Goal: Transaction & Acquisition: Register for event/course

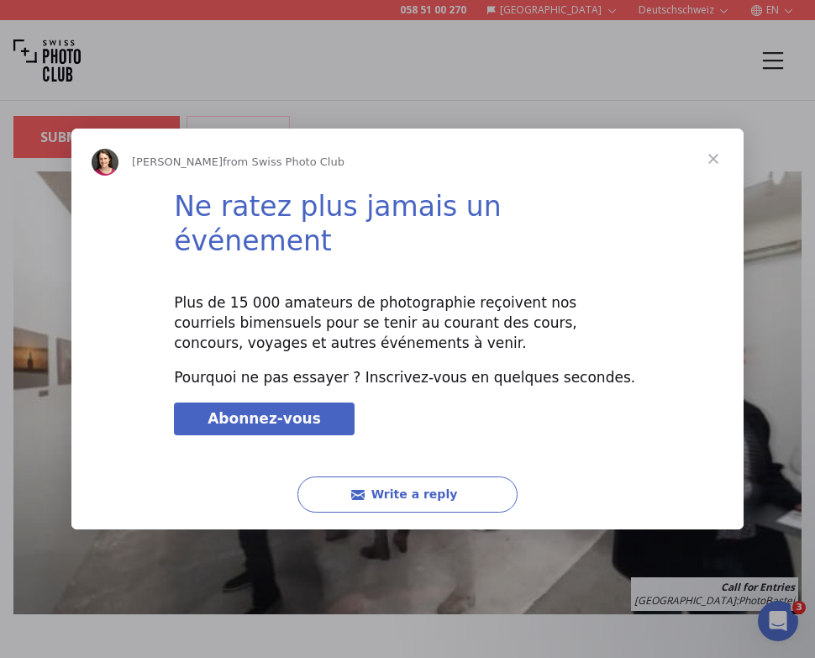
click at [714, 177] on span "Close" at bounding box center [713, 159] width 60 height 60
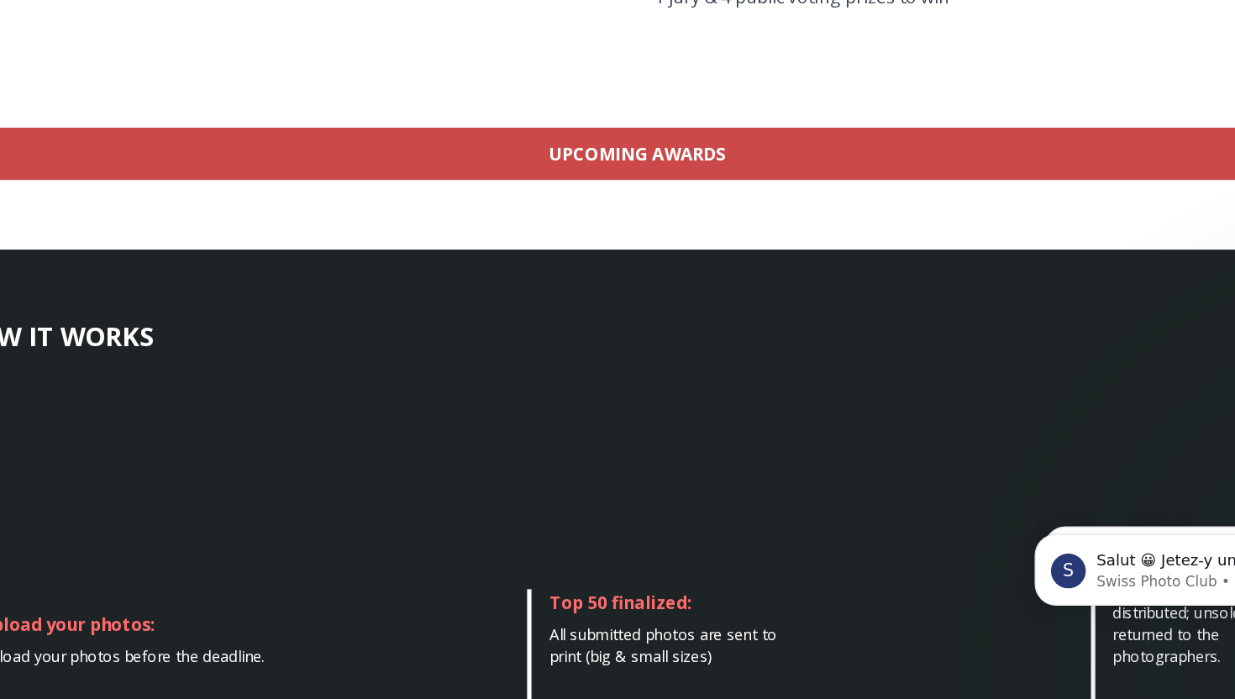
click at [572, 281] on link "Upcoming Awards" at bounding box center [617, 278] width 1049 height 40
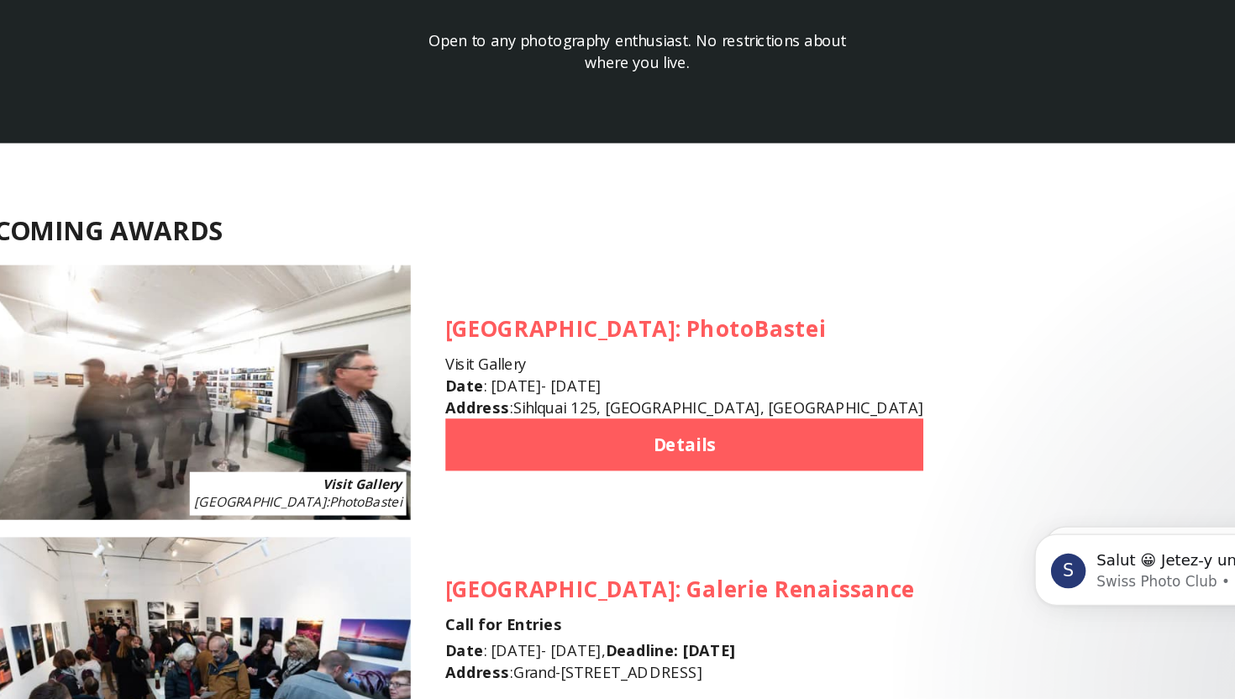
scroll to position [1334, 0]
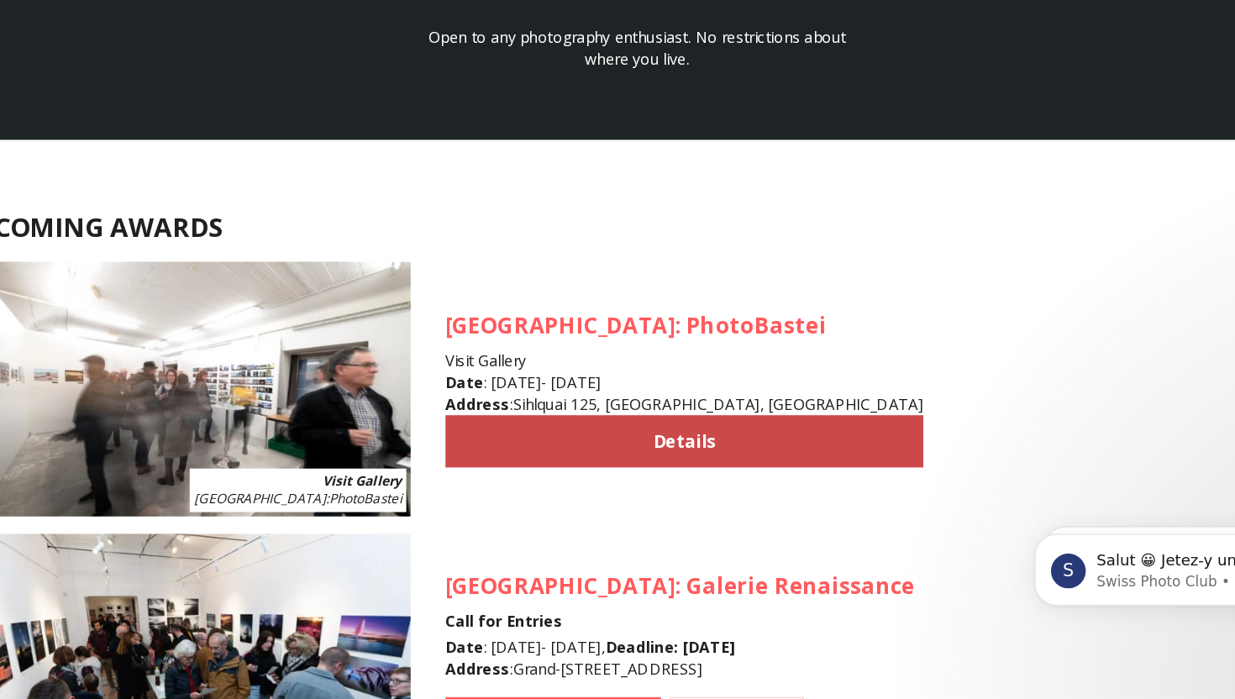
click at [603, 488] on link "Details" at bounding box center [654, 500] width 369 height 40
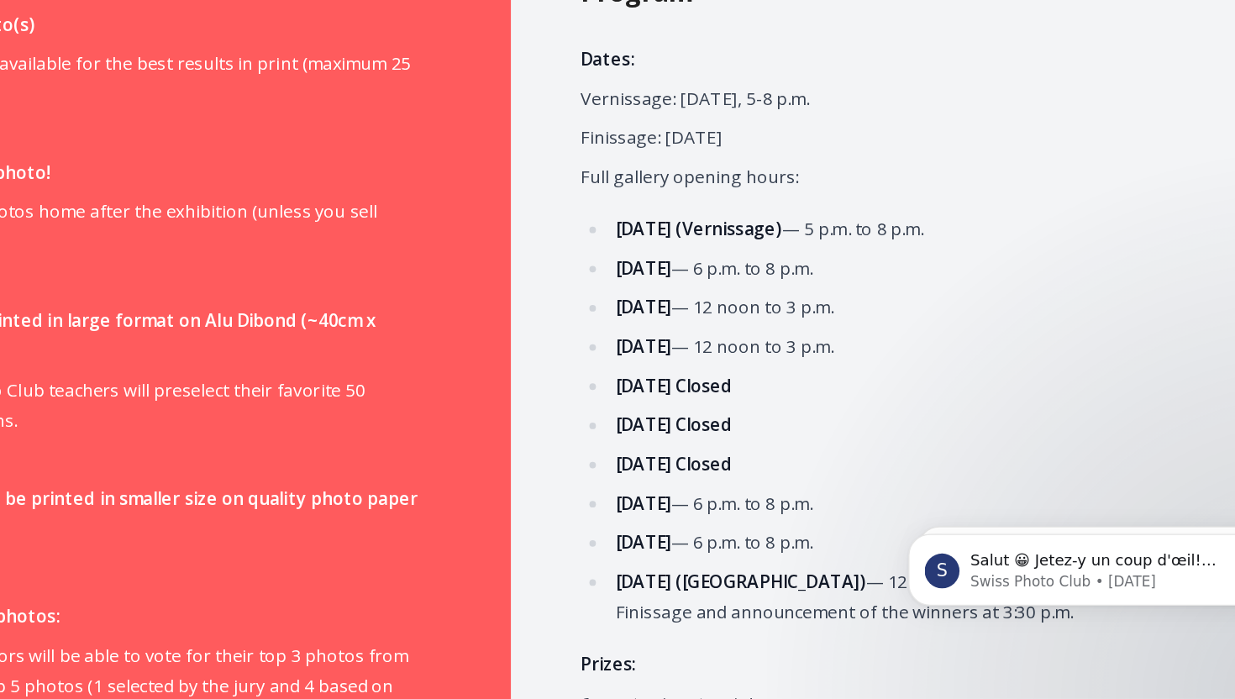
scroll to position [740, 0]
drag, startPoint x: 676, startPoint y: 457, endPoint x: 913, endPoint y: 507, distance: 242.1
click at [814, 507] on ul "Thursday, 28 August (Vernissage) — 5 p.m. to 8 p.m. Friday, 29 August — 6 p.m. …" at bounding box center [917, 482] width 492 height 319
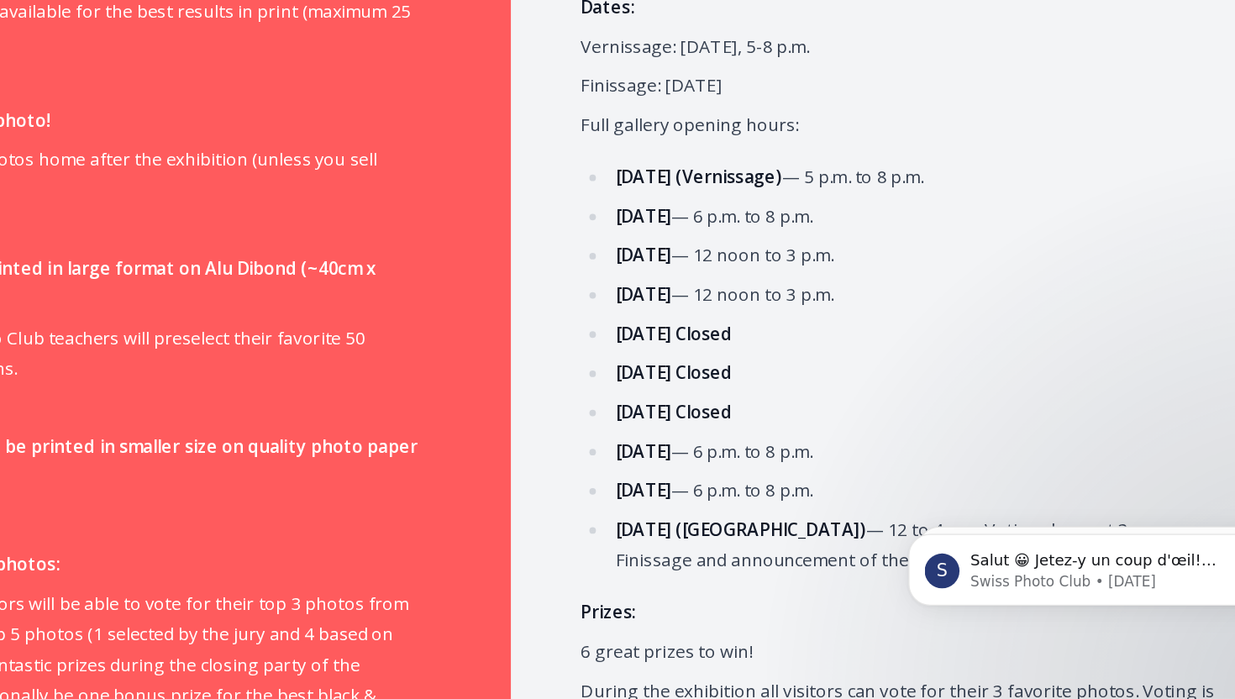
scroll to position [797, 0]
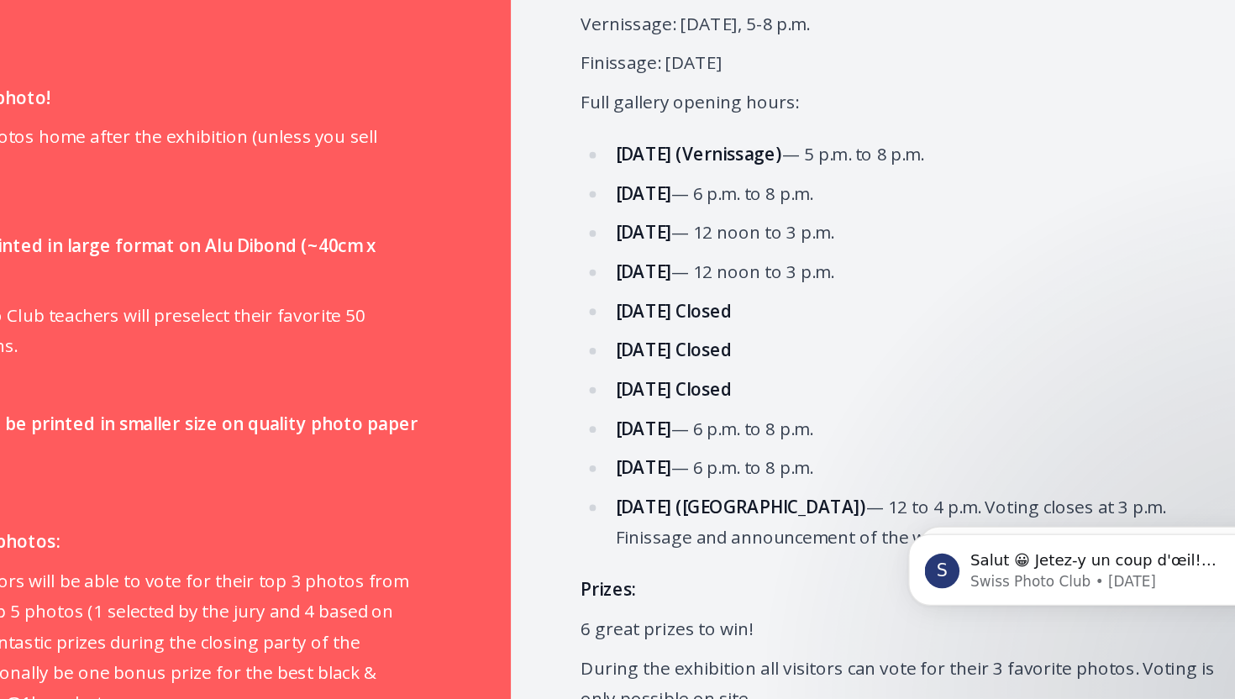
click at [761, 476] on ul "Thursday, 28 August (Vernissage) — 5 p.m. to 8 p.m. Friday, 29 August — 6 p.m. …" at bounding box center [917, 425] width 492 height 319
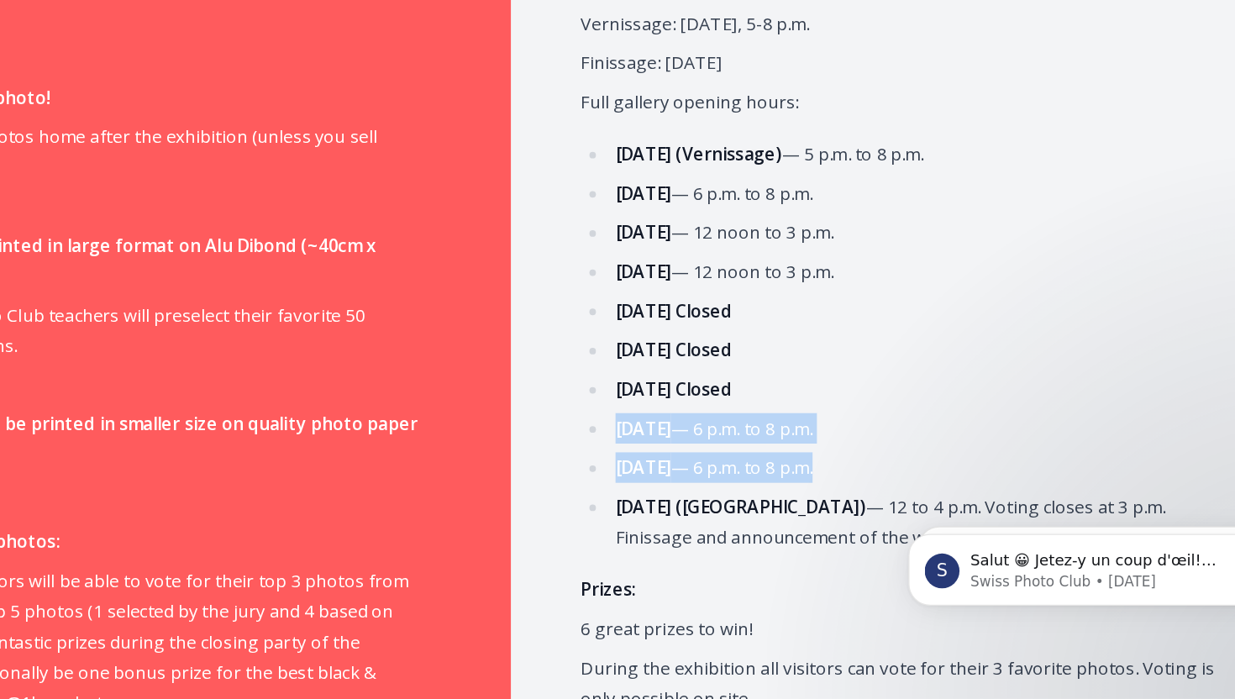
drag, startPoint x: 695, startPoint y: 487, endPoint x: 975, endPoint y: 513, distance: 280.9
click at [814, 513] on ul "Thursday, 28 August (Vernissage) — 5 p.m. to 8 p.m. Friday, 29 August — 6 p.m. …" at bounding box center [917, 425] width 492 height 319
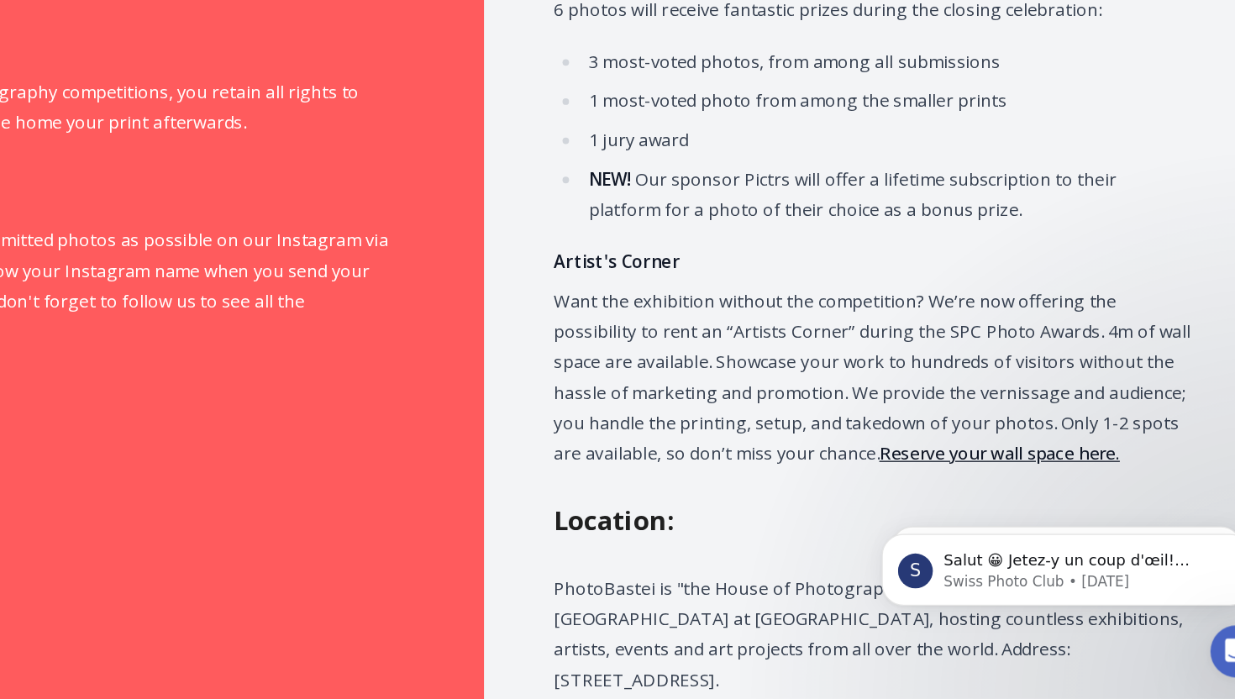
scroll to position [1366, 0]
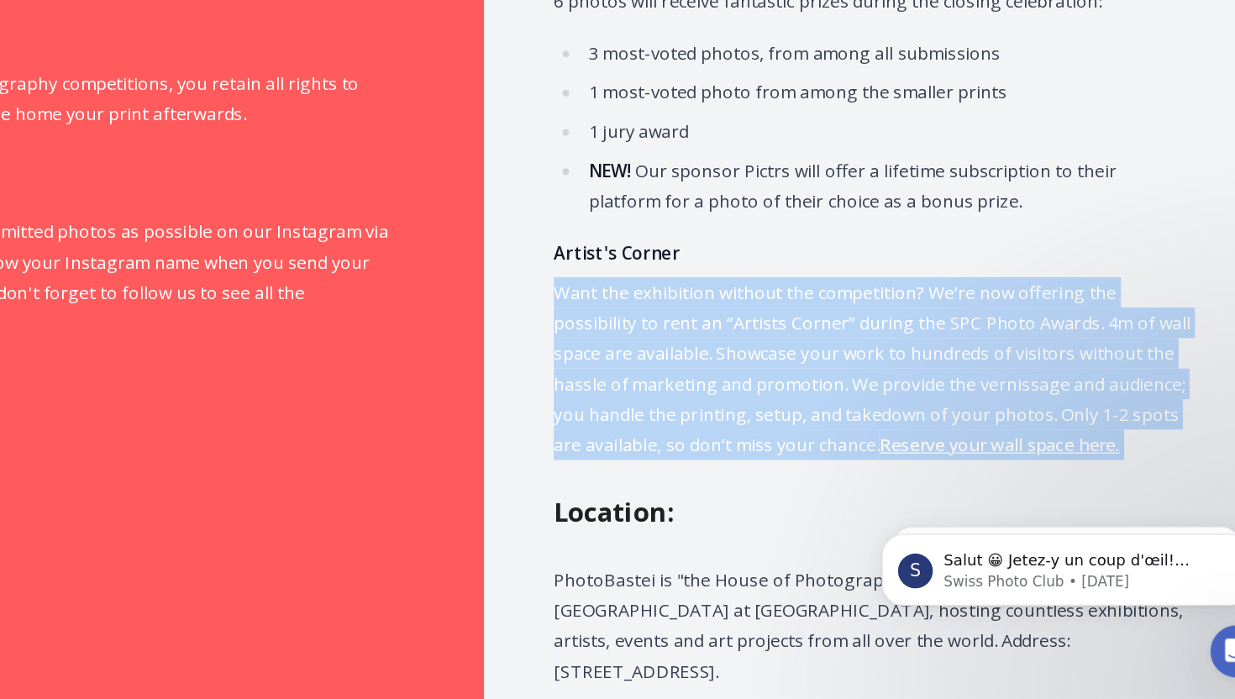
drag, startPoint x: 673, startPoint y: 381, endPoint x: 654, endPoint y: 518, distance: 139.1
click at [654, 518] on div "Program Dates: Vernissage: 28 August, 5-8 p.m. Finissage: 6 September Full gall…" at bounding box center [927, 181] width 618 height 1444
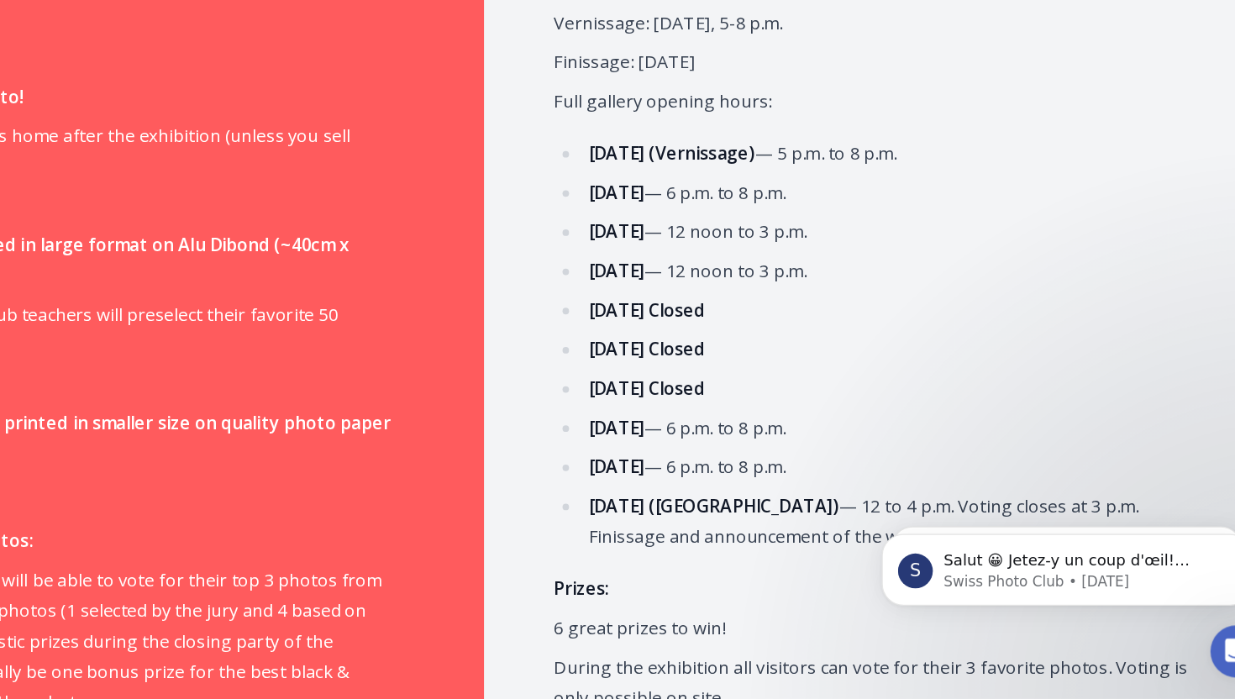
scroll to position [800, 0]
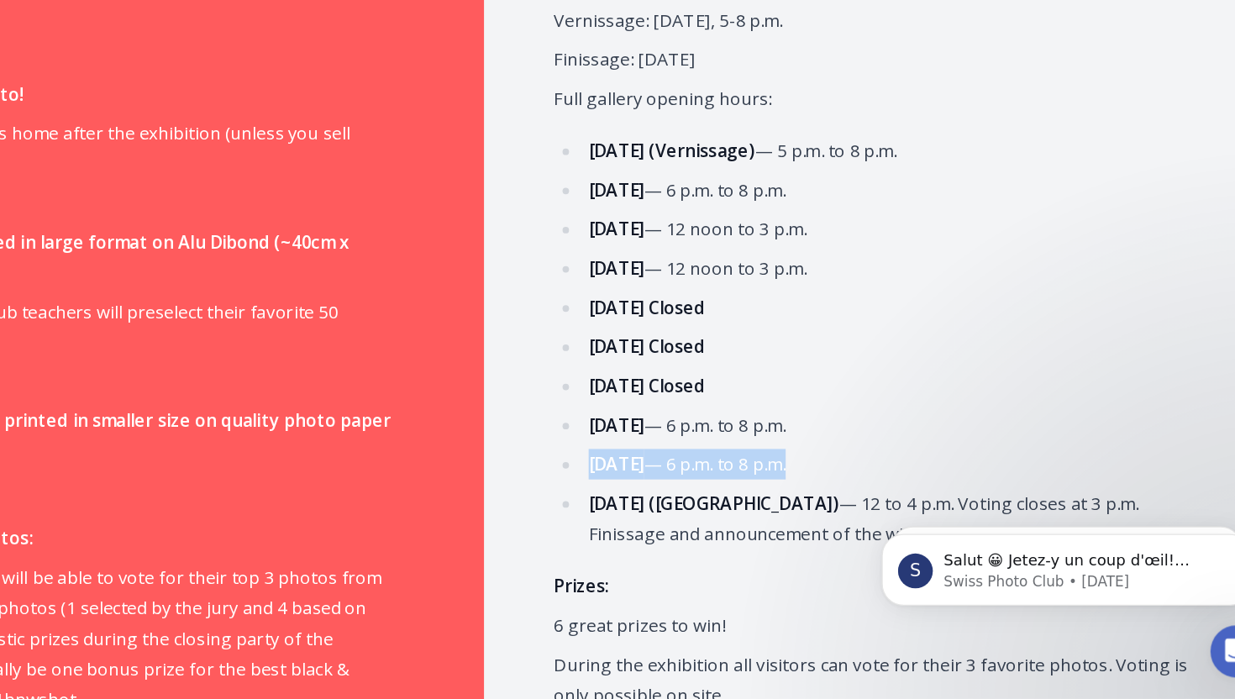
drag, startPoint x: 680, startPoint y: 514, endPoint x: 970, endPoint y: 514, distance: 290.7
click at [814, 514] on li "Friday, 5 September — 6 p.m. to 8 p.m." at bounding box center [928, 518] width 470 height 24
drag, startPoint x: 970, startPoint y: 514, endPoint x: 702, endPoint y: 506, distance: 269.0
click at [702, 506] on li "Friday, 5 September — 6 p.m. to 8 p.m." at bounding box center [928, 518] width 470 height 24
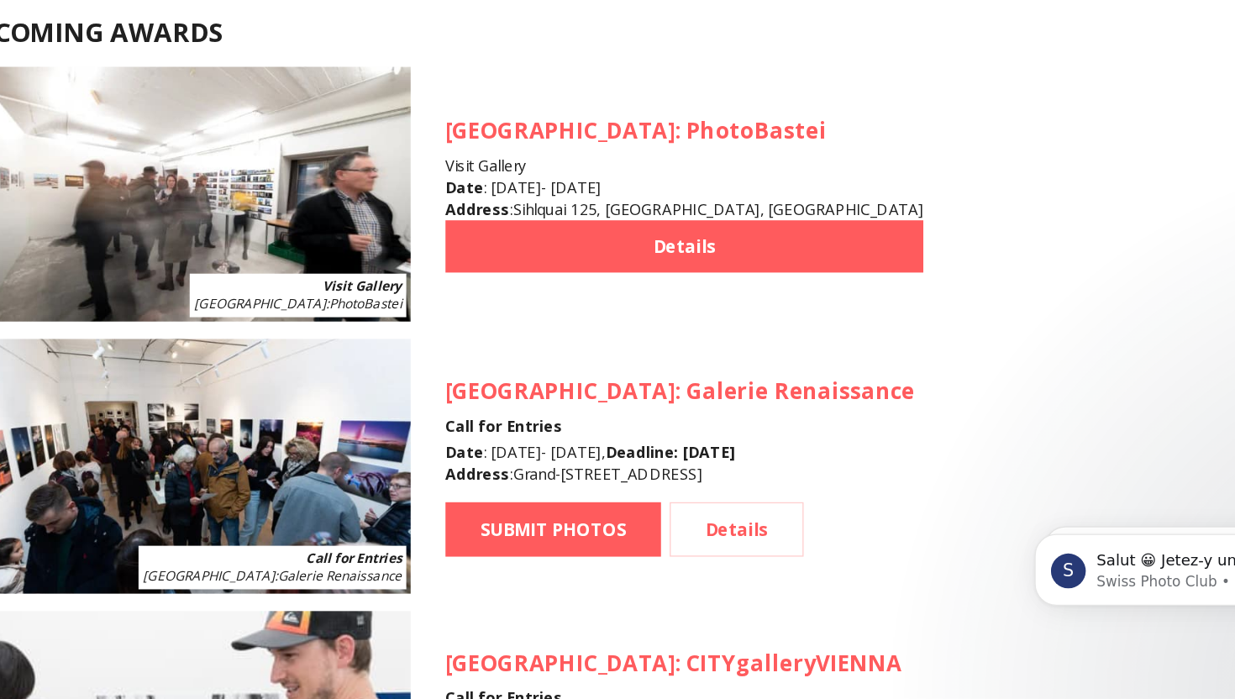
scroll to position [1501, 0]
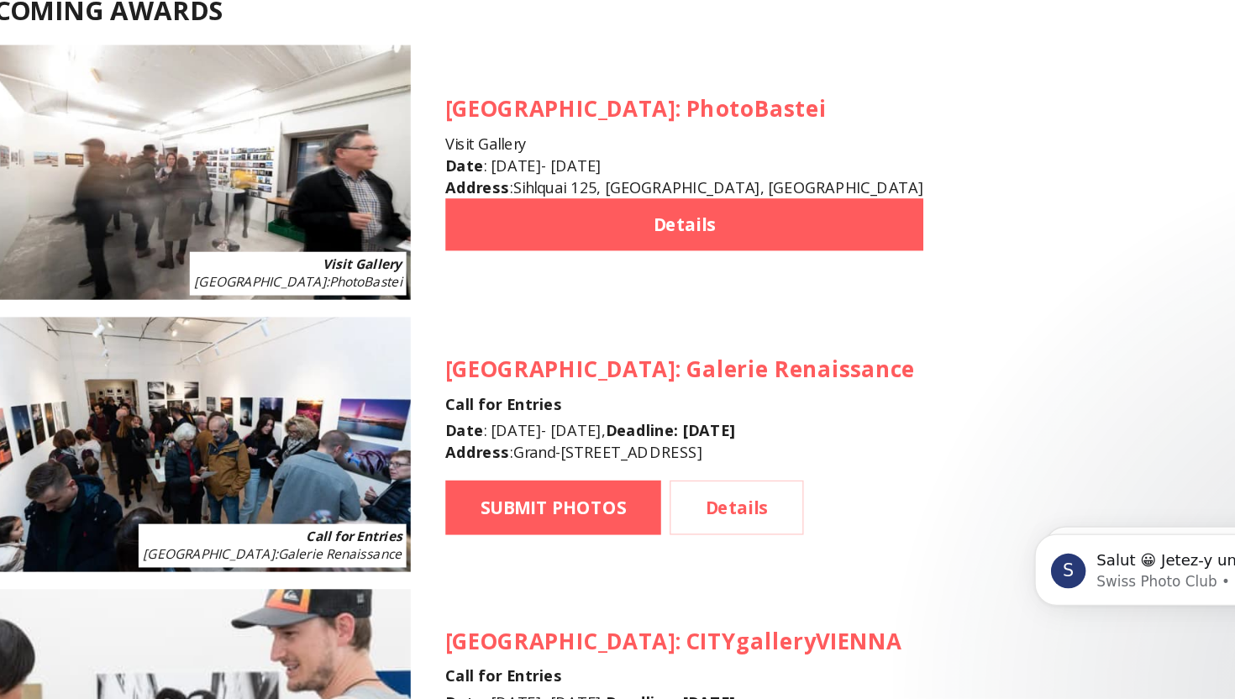
click at [231, 507] on img at bounding box center [268, 502] width 350 height 197
click at [688, 554] on link "Details" at bounding box center [694, 551] width 103 height 42
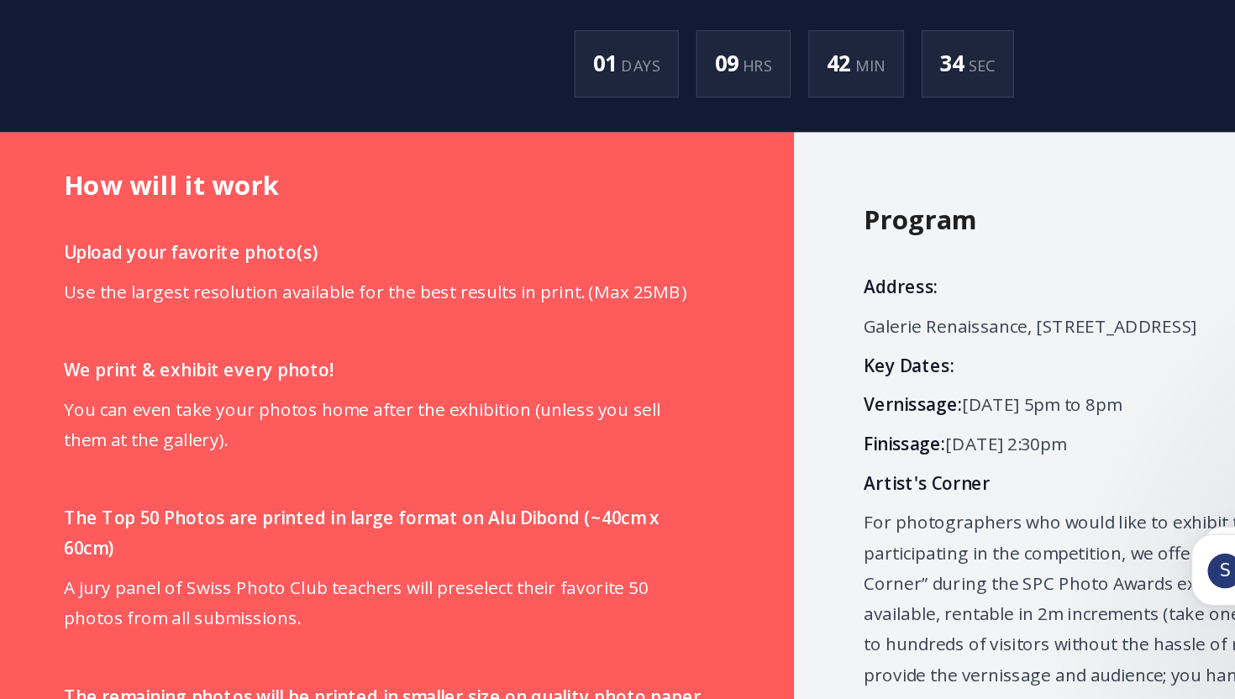
scroll to position [832, 0]
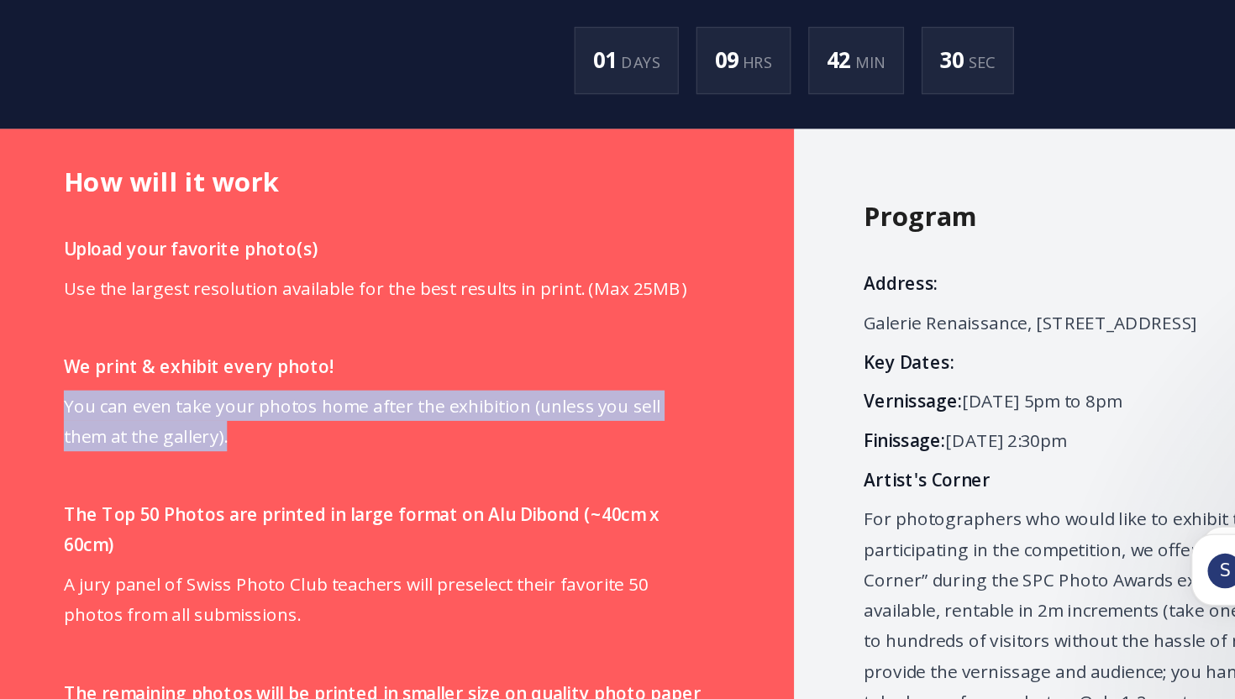
drag, startPoint x: 50, startPoint y: 445, endPoint x: 146, endPoint y: 480, distance: 101.8
click at [146, 480] on p "You can even take your photos home after the exhibition (unless you sell them a…" at bounding box center [300, 483] width 492 height 47
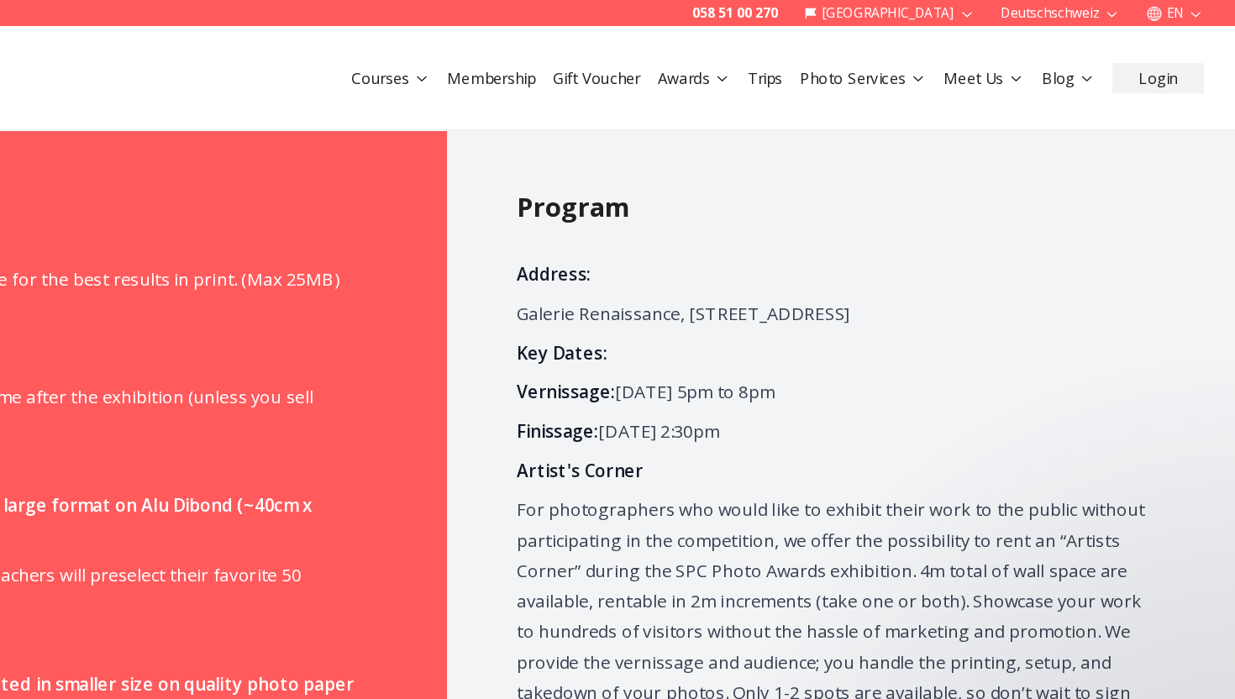
scroll to position [998, 0]
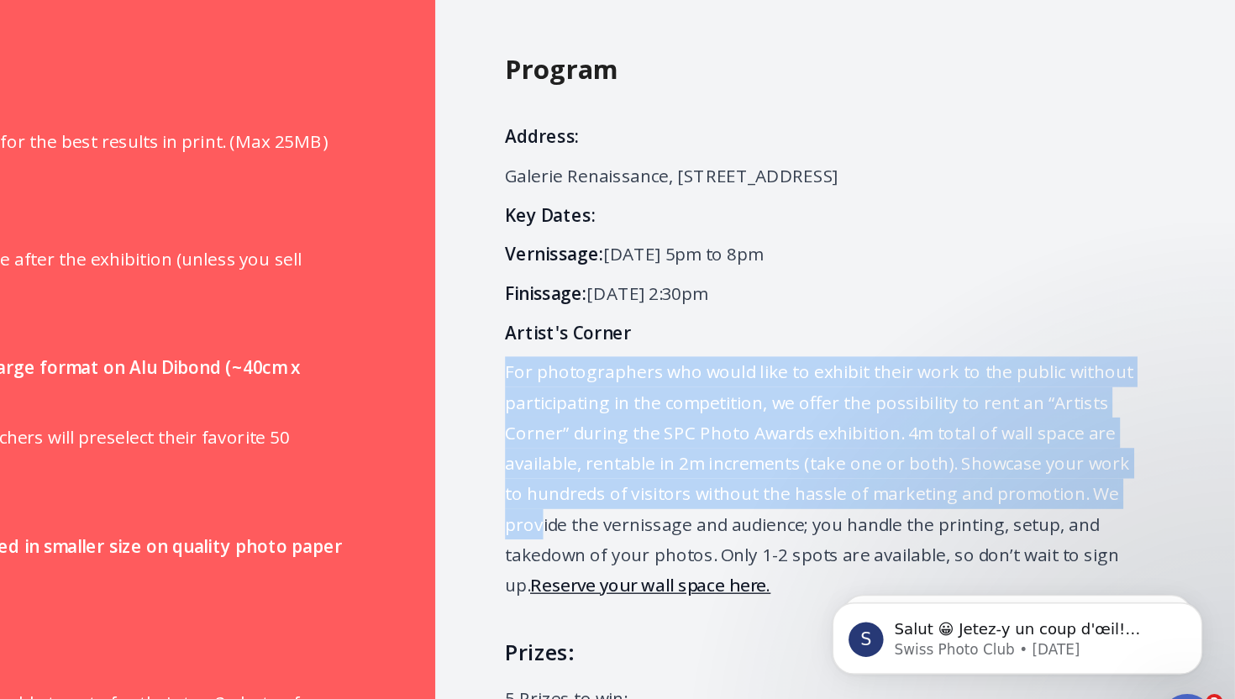
drag, startPoint x: 675, startPoint y: 371, endPoint x: 697, endPoint y: 492, distance: 122.9
click at [697, 494] on p "For photographers who would like to exhibit their work to the public without pa…" at bounding box center [917, 475] width 492 height 188
click at [697, 492] on p "For photographers who would like to exhibit their work to the public without pa…" at bounding box center [917, 475] width 492 height 188
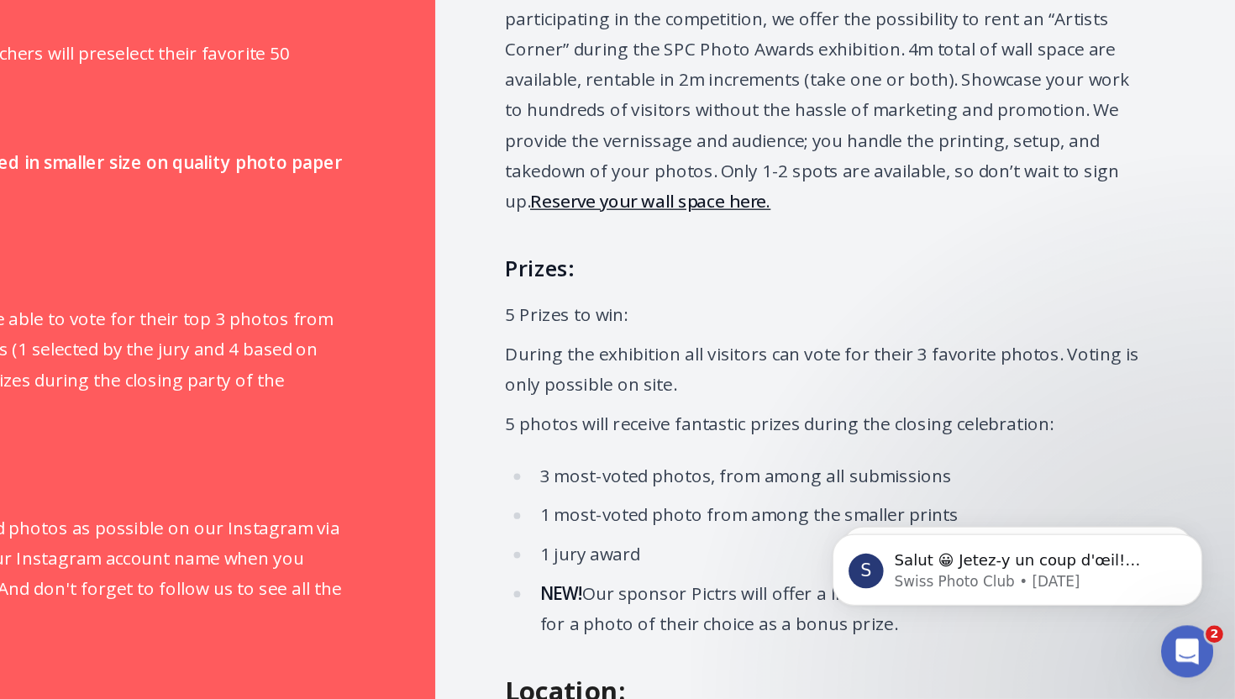
scroll to position [1262, 0]
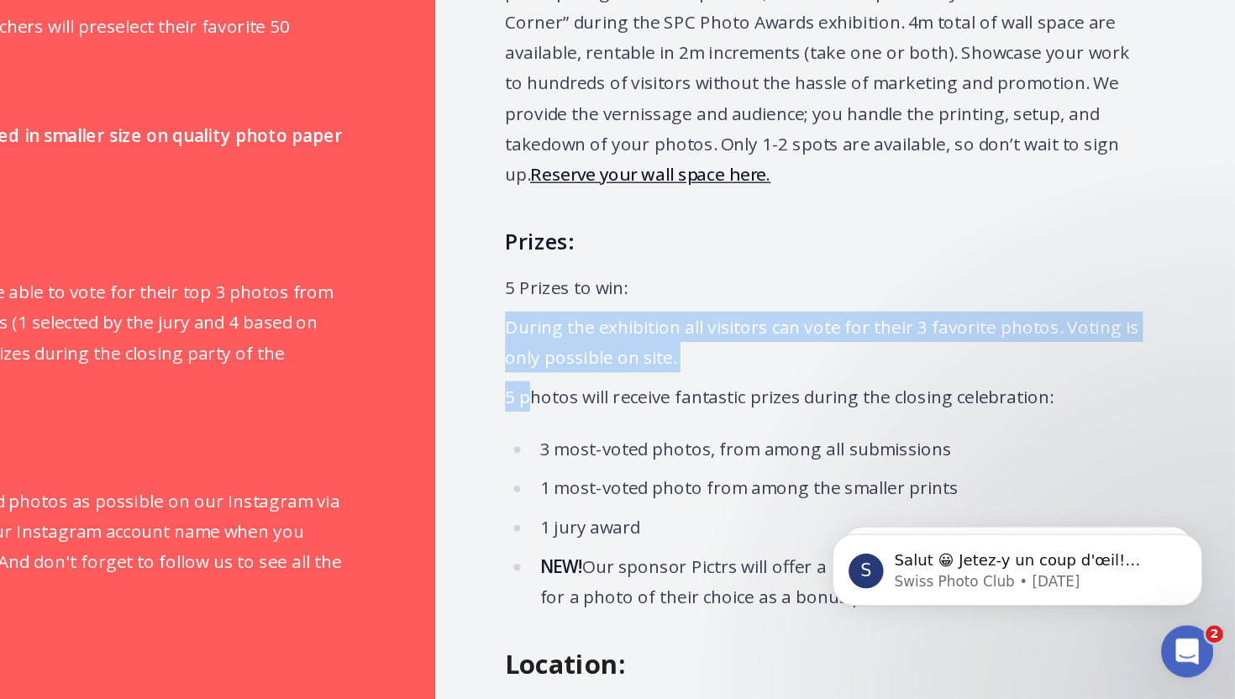
drag, startPoint x: 676, startPoint y: 386, endPoint x: 689, endPoint y: 455, distance: 69.4
click at [689, 455] on span "Address: Galerie Renaissance, Grand-Rue 6, 1204 Genève Key Dates: Vernissage: T…" at bounding box center [917, 284] width 492 height 696
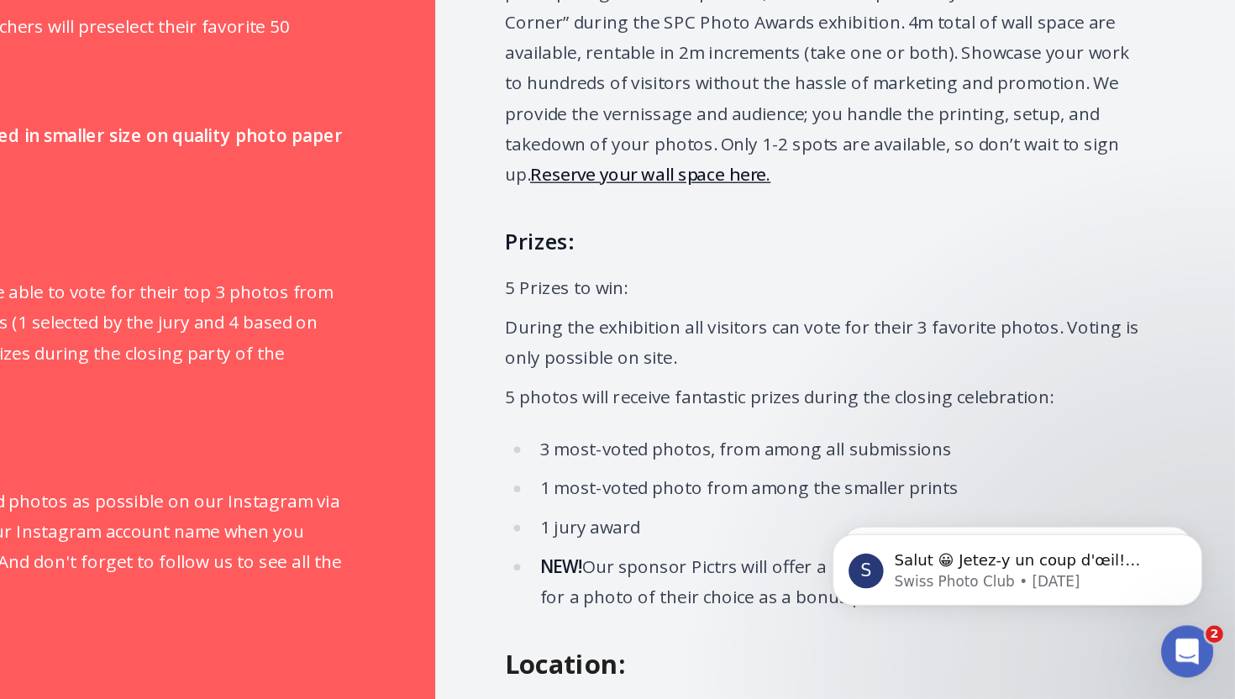
click at [688, 523] on ul "3 most-voted photos, from among all submissions 1 most-voted photo from among t…" at bounding box center [917, 563] width 492 height 138
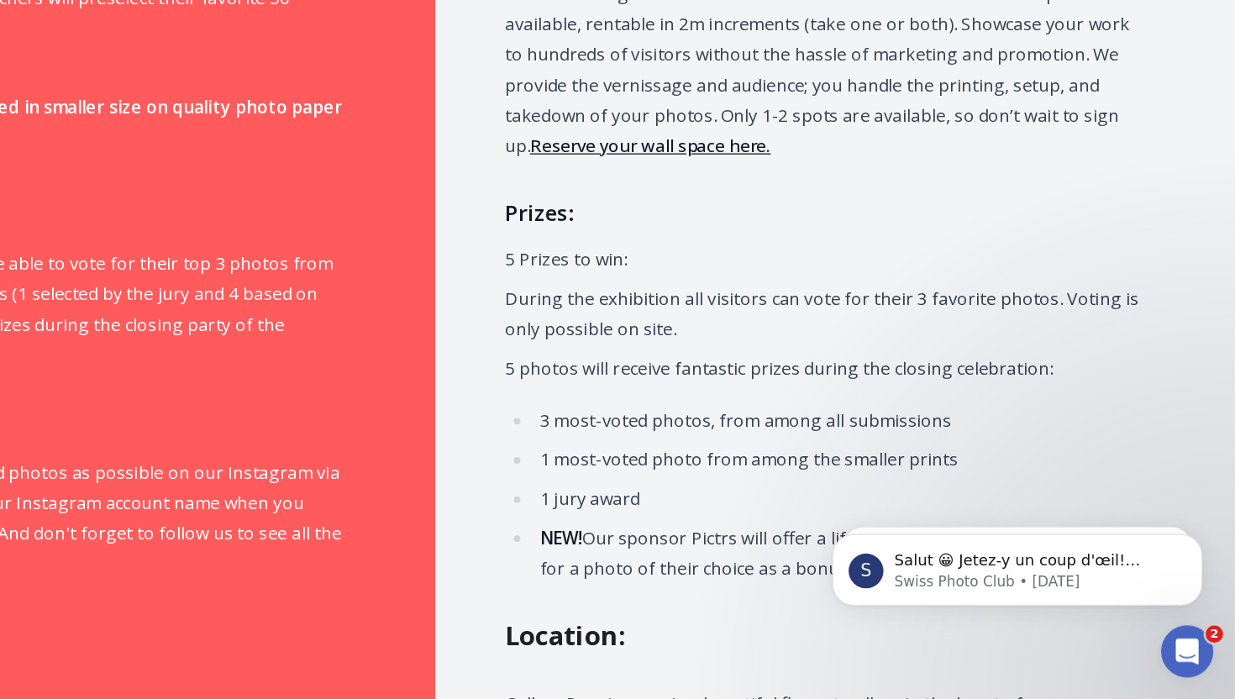
scroll to position [1288, 0]
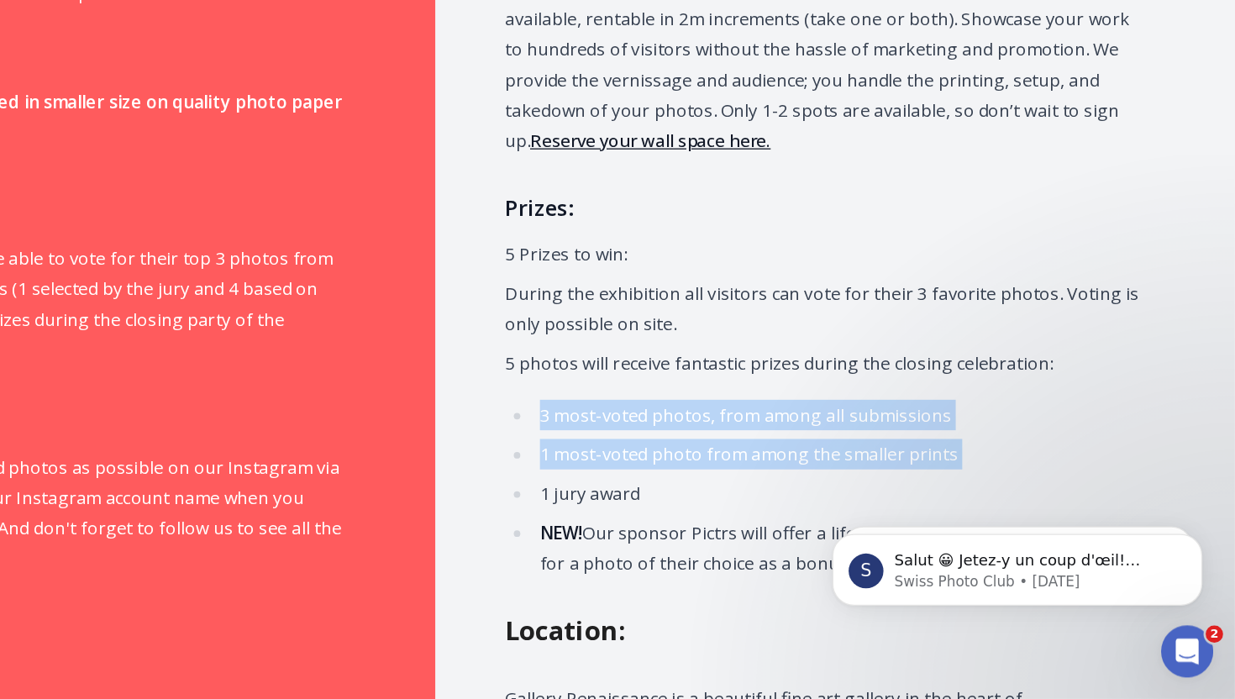
drag, startPoint x: 692, startPoint y: 452, endPoint x: 681, endPoint y: 505, distance: 54.0
click at [681, 505] on ul "3 most-voted photos, from among all submissions 1 most-voted photo from among t…" at bounding box center [917, 537] width 492 height 138
click at [693, 528] on li "1 jury award" at bounding box center [928, 540] width 470 height 24
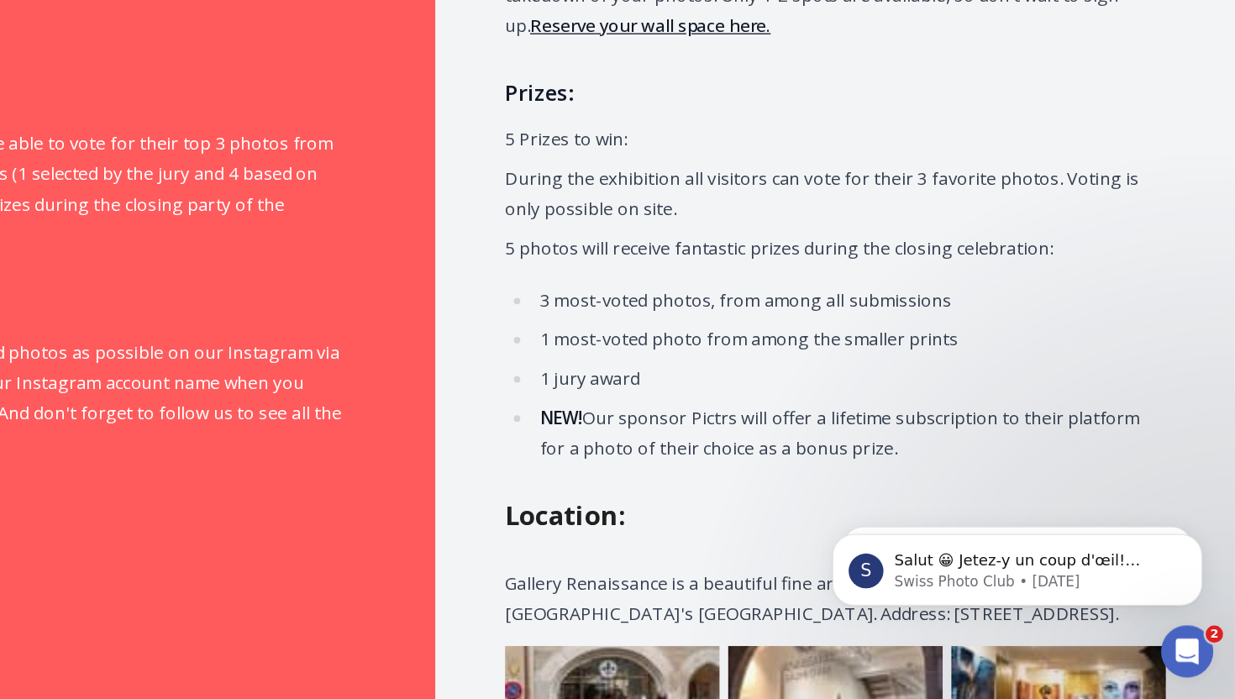
scroll to position [1383, 0]
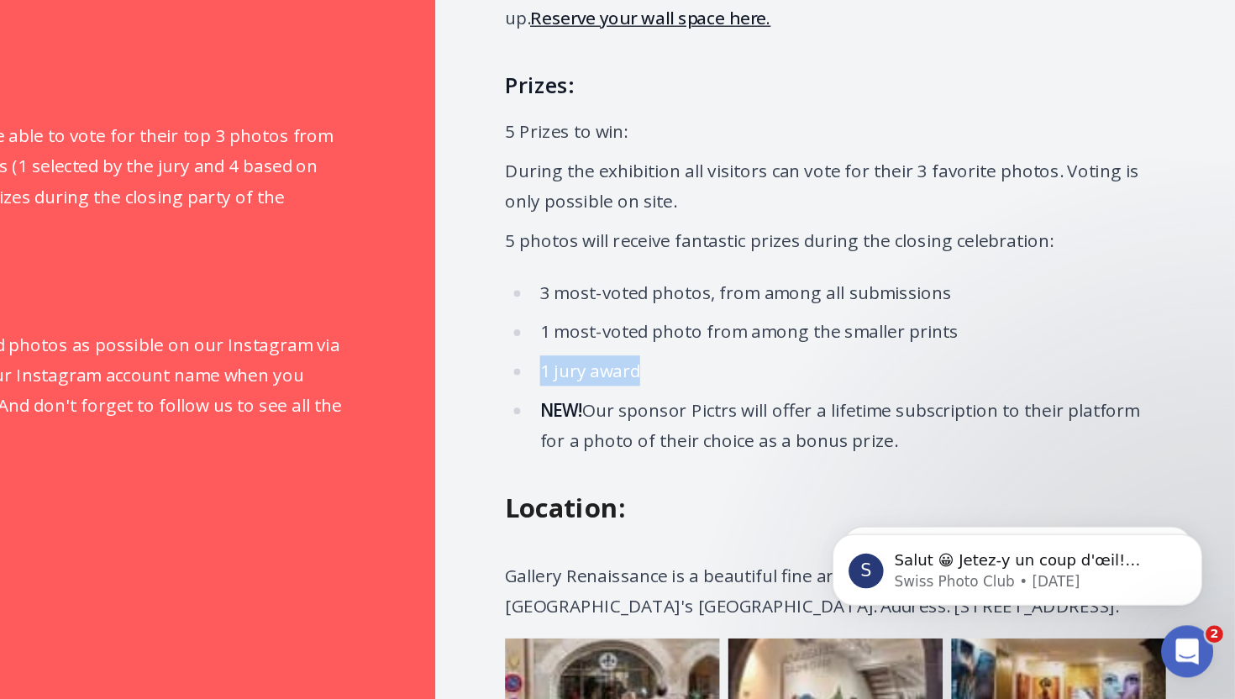
drag, startPoint x: 686, startPoint y: 418, endPoint x: 686, endPoint y: 435, distance: 16.8
click at [686, 435] on ul "3 most-voted photos, from among all submissions 1 most-voted photo from among t…" at bounding box center [917, 442] width 492 height 138
click at [686, 461] on ul "3 most-voted photos, from among all submissions 1 most-voted photo from among t…" at bounding box center [917, 442] width 492 height 138
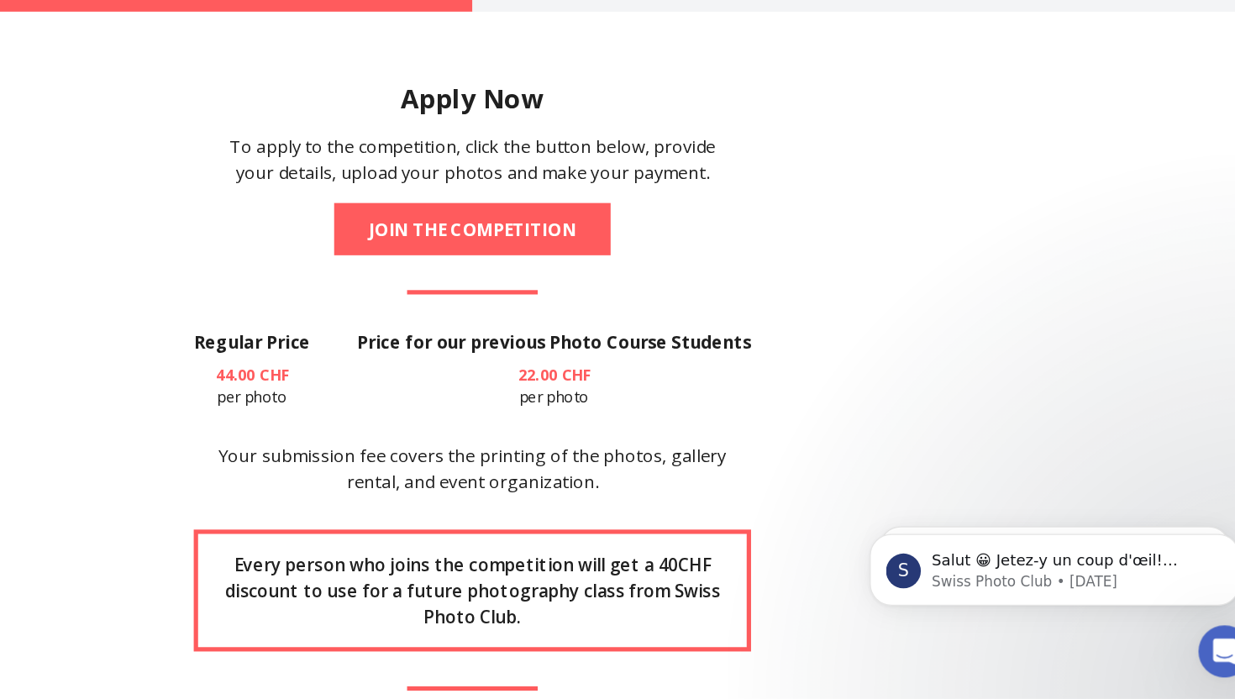
scroll to position [2069, 0]
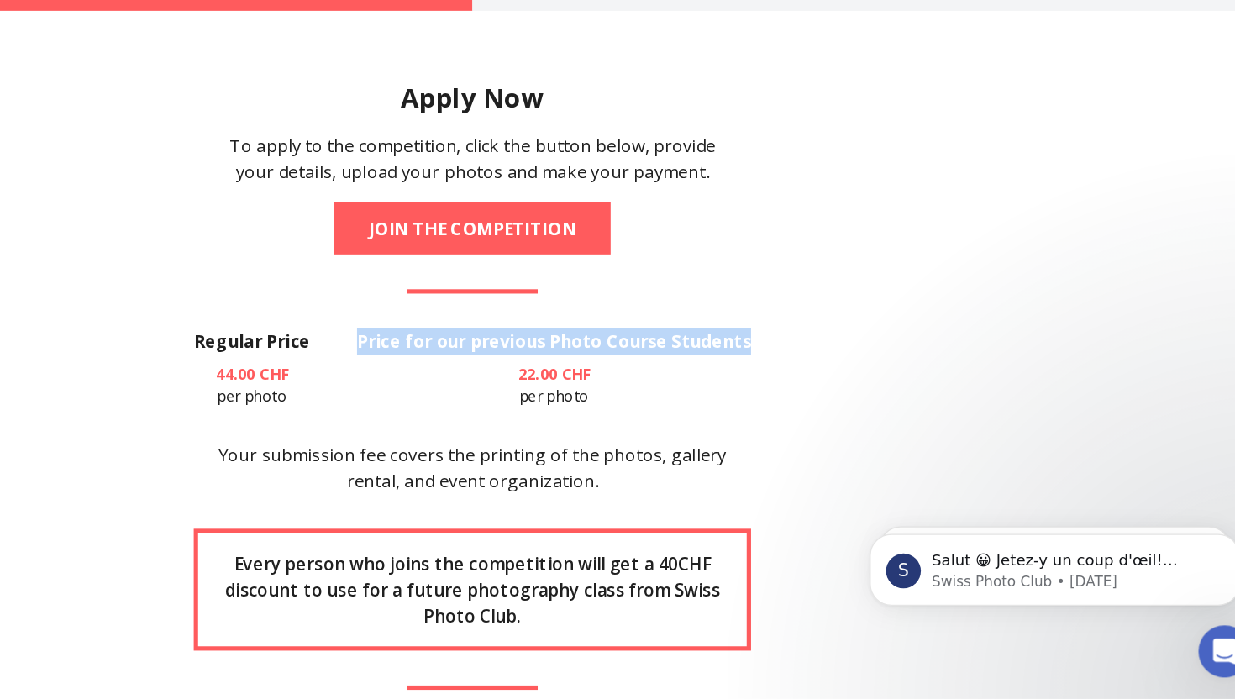
drag, startPoint x: 523, startPoint y: 398, endPoint x: 847, endPoint y: 402, distance: 324.3
click at [814, 402] on section "Apply Now To apply to the competition, click the button below, provide your det…" at bounding box center [617, 547] width 1075 height 760
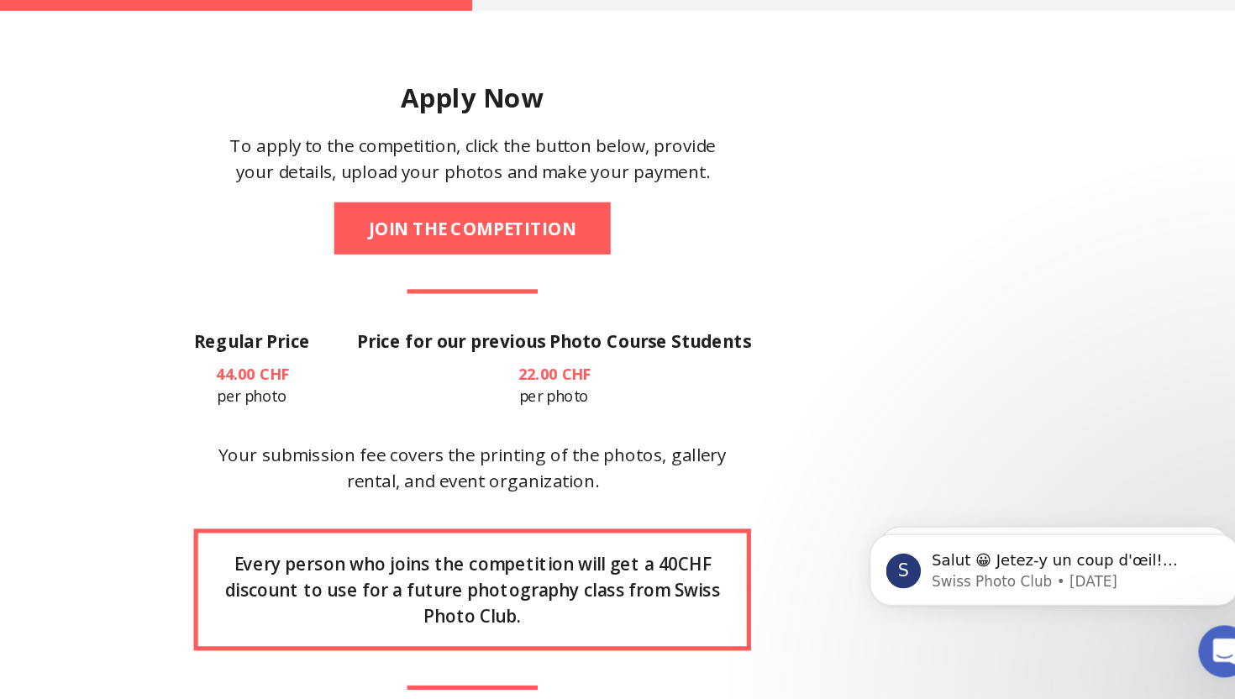
scroll to position [2097, 0]
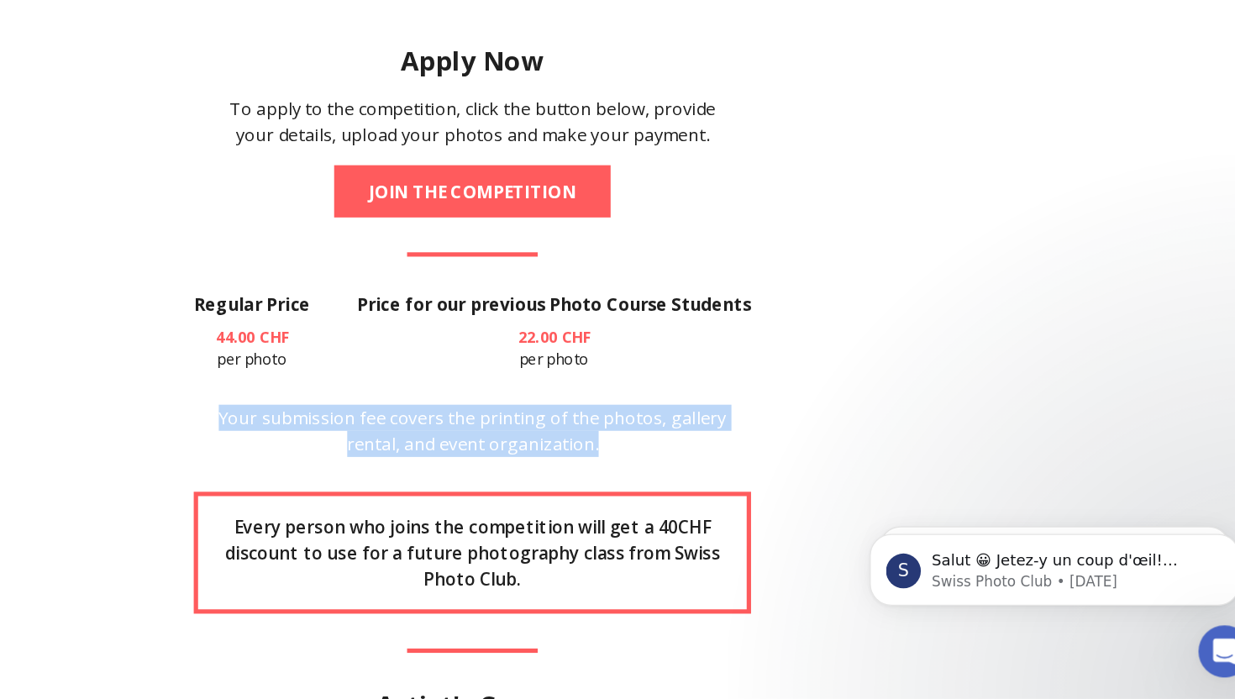
drag, startPoint x: 396, startPoint y: 459, endPoint x: 718, endPoint y: 480, distance: 323.3
click at [718, 480] on section "Apply Now To apply to the competition, click the button below, provide your det…" at bounding box center [617, 519] width 1075 height 760
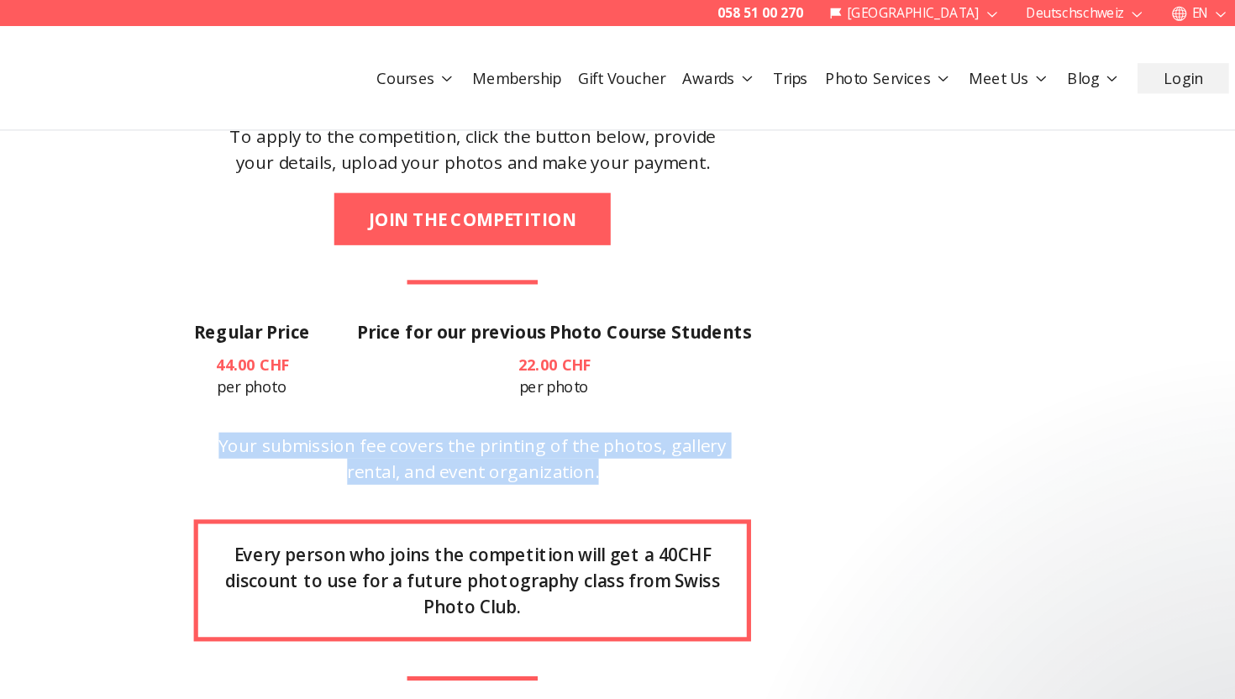
scroll to position [2232, 0]
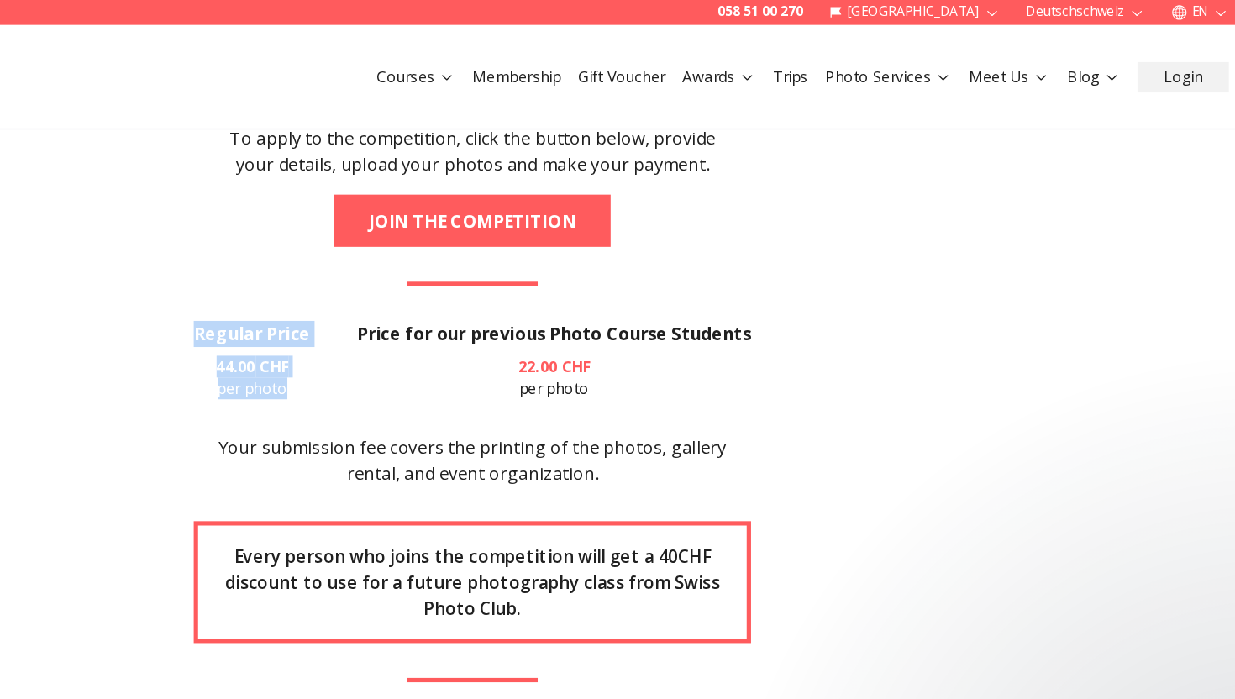
drag, startPoint x: 393, startPoint y: 231, endPoint x: 486, endPoint y: 282, distance: 105.7
click at [486, 282] on section "Apply Now To apply to the competition, click the button below, provide your det…" at bounding box center [617, 383] width 1075 height 760
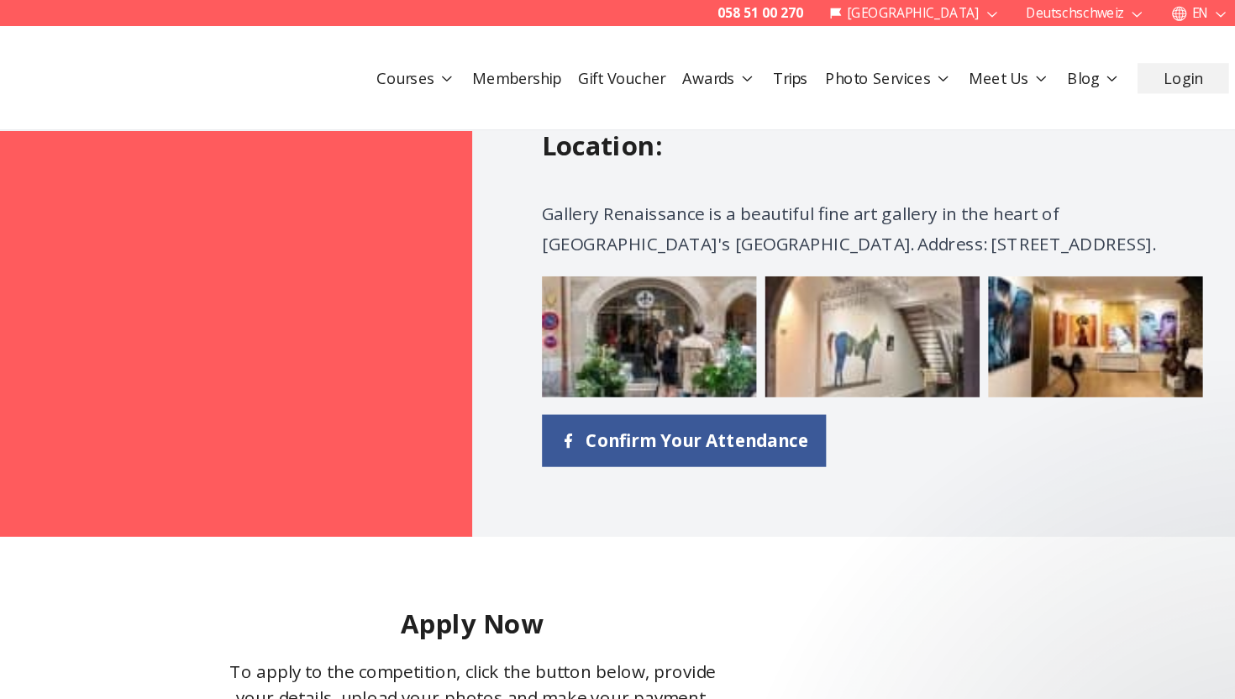
scroll to position [1449, 0]
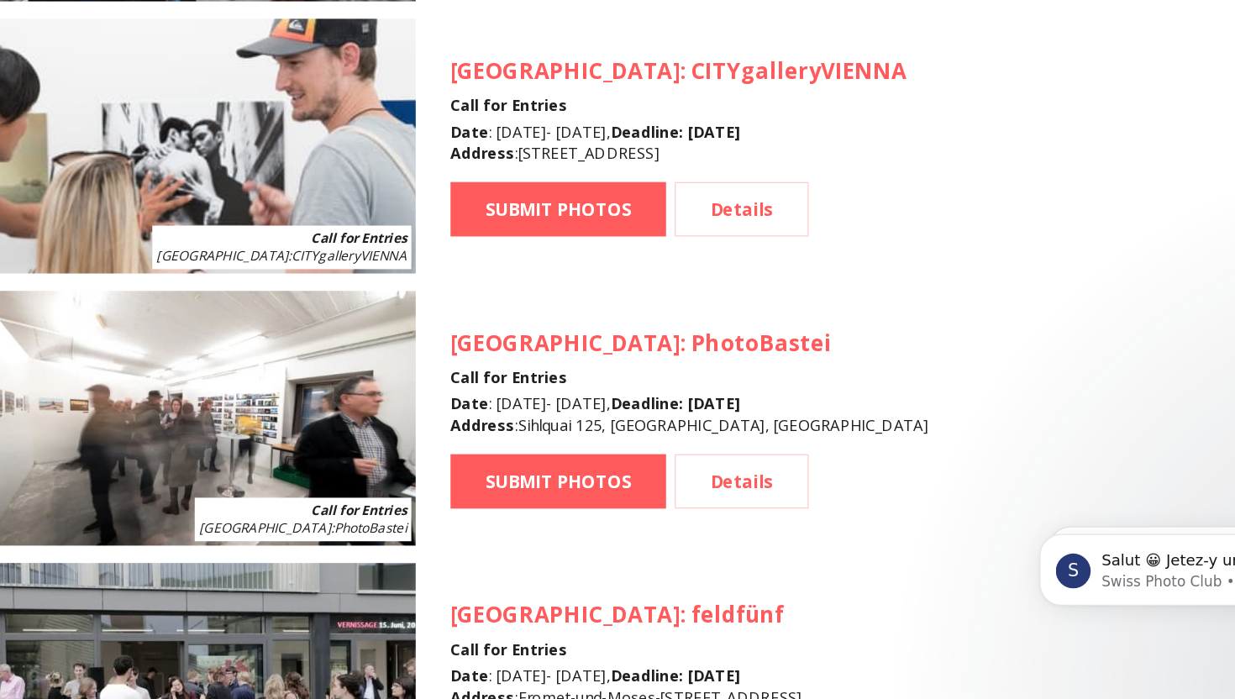
scroll to position [1945, 0]
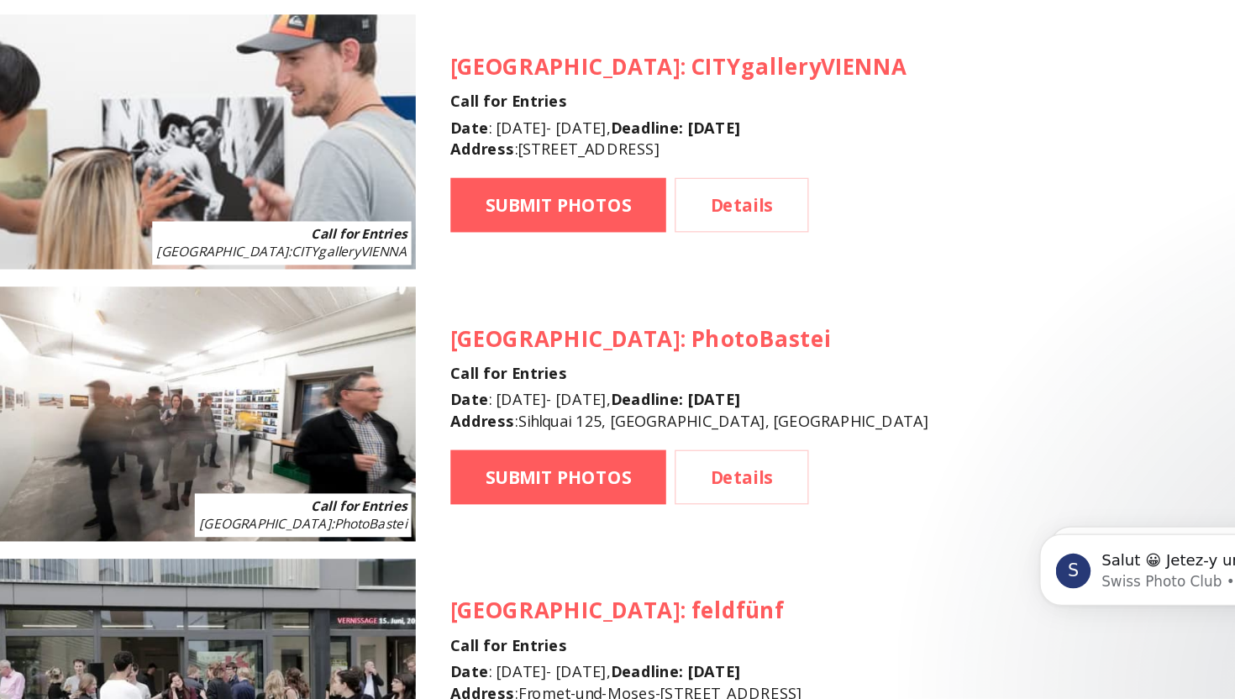
click at [310, 517] on img at bounding box center [268, 479] width 350 height 197
click at [678, 525] on link "Details" at bounding box center [694, 528] width 103 height 42
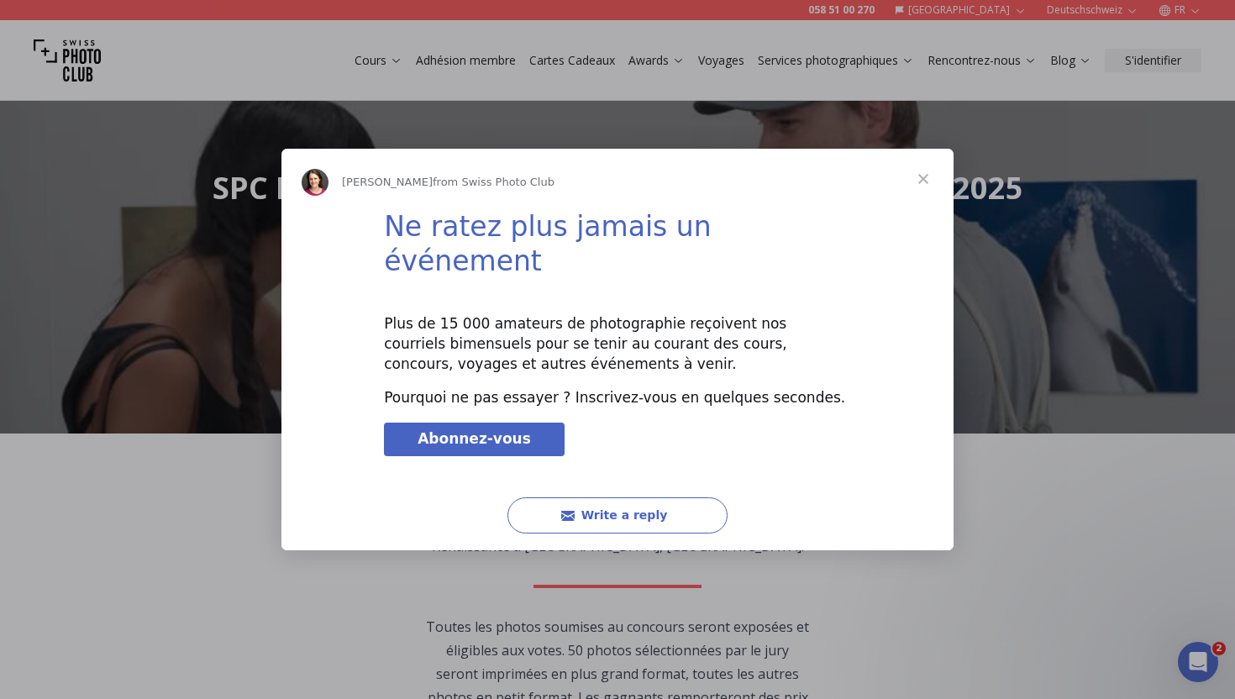
click at [928, 192] on span "Close" at bounding box center [923, 179] width 60 height 60
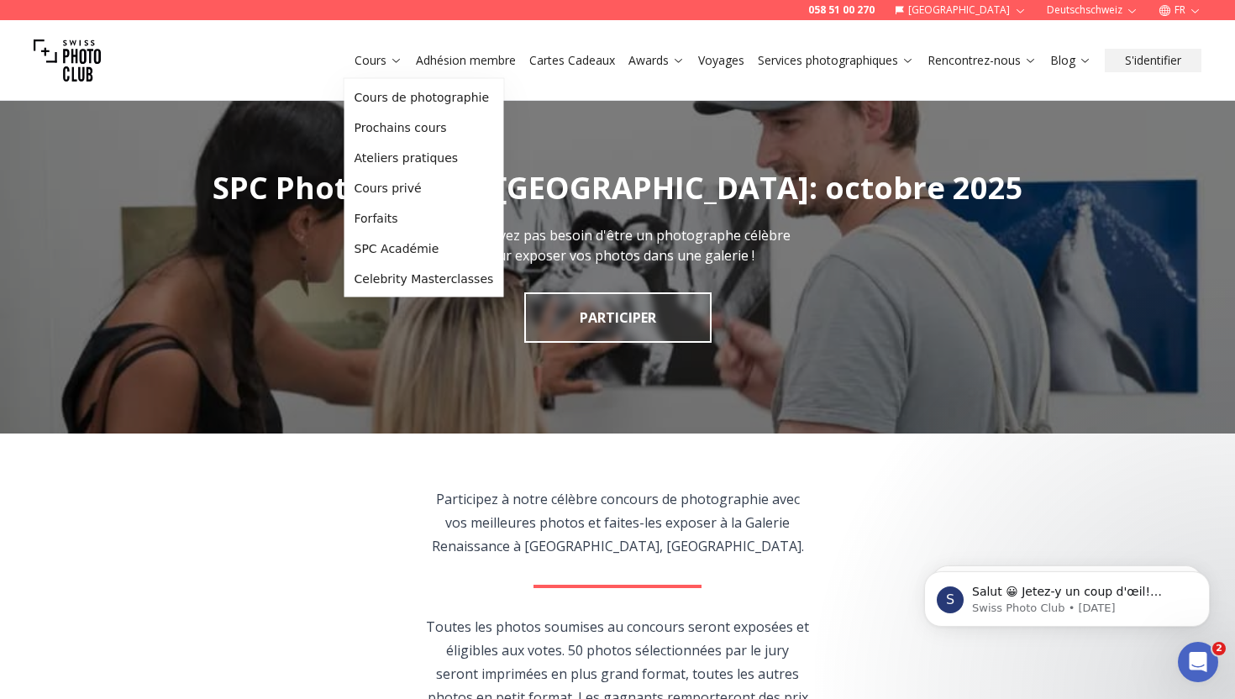
click at [470, 71] on button "Adhésion membre" at bounding box center [465, 61] width 113 height 24
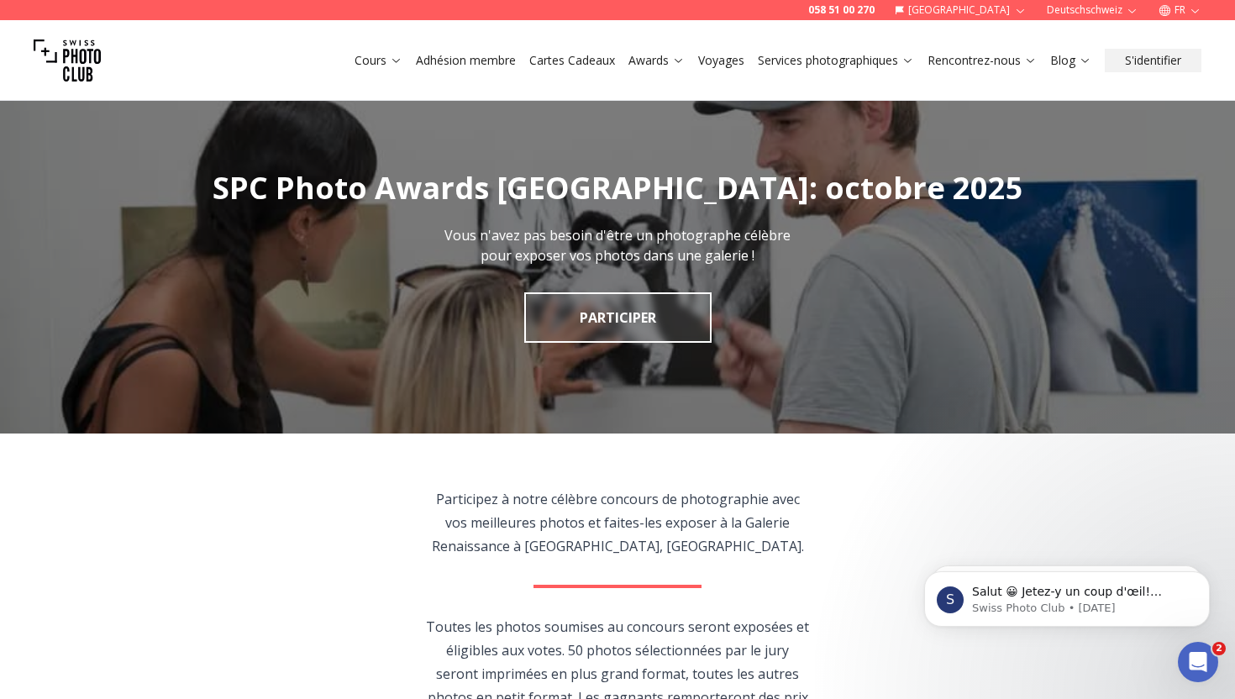
click at [452, 66] on link "Adhésion membre" at bounding box center [466, 60] width 100 height 17
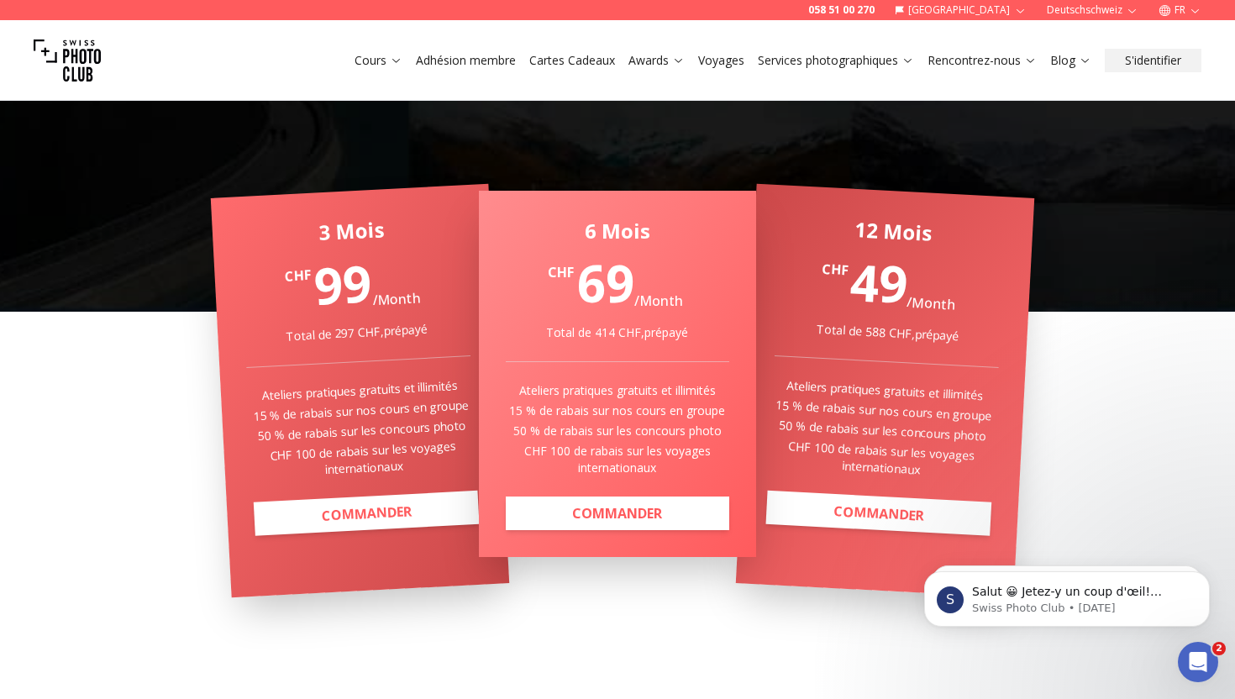
scroll to position [308, 0]
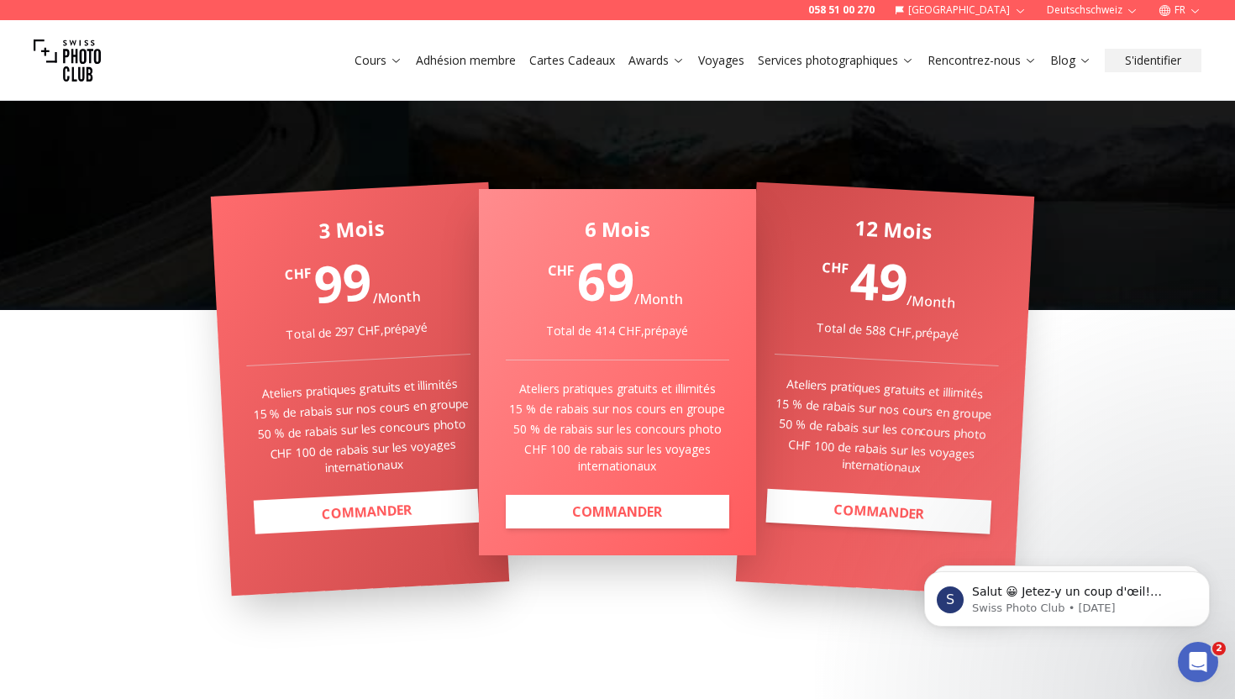
click at [312, 529] on link "COMMANDER" at bounding box center [366, 511] width 225 height 45
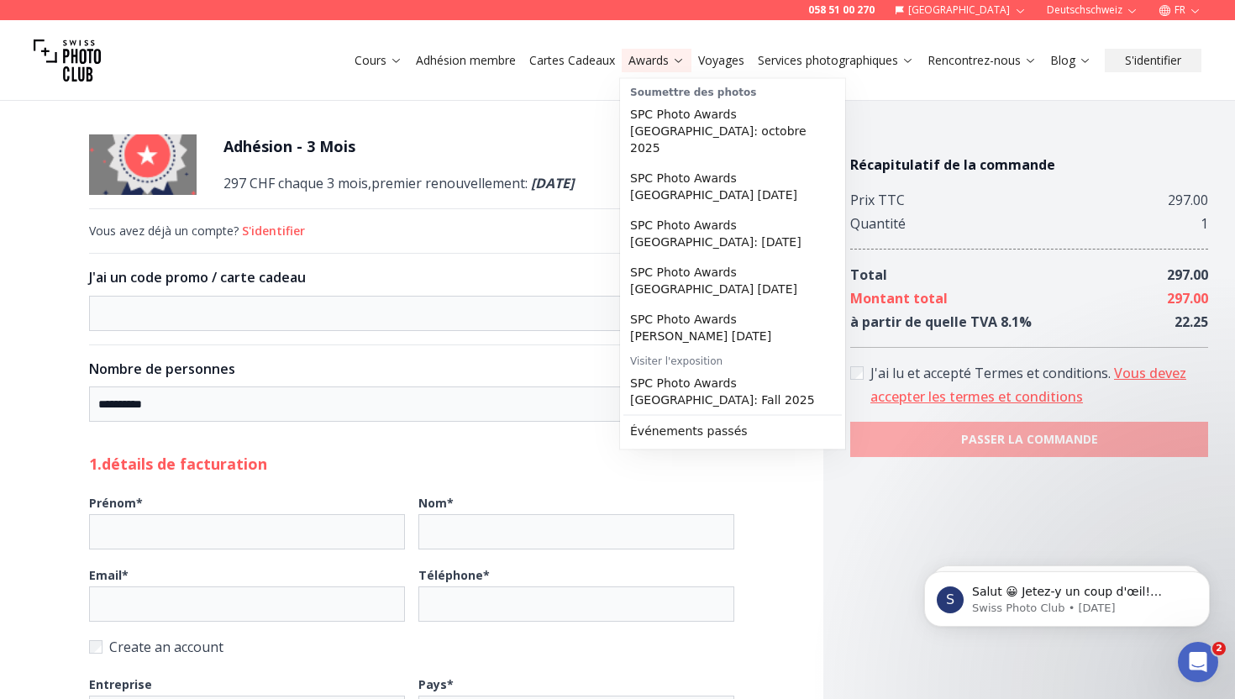
click at [663, 66] on link "Awards" at bounding box center [656, 60] width 56 height 17
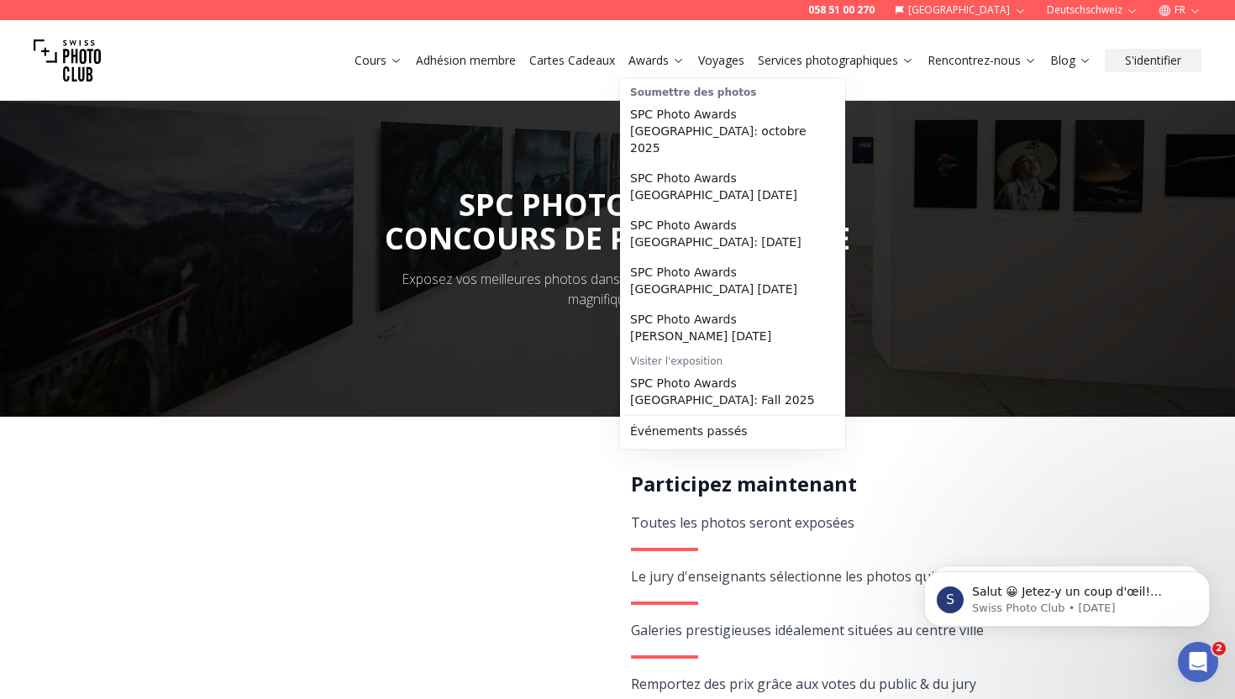
click at [153, 283] on div at bounding box center [617, 249] width 1235 height 336
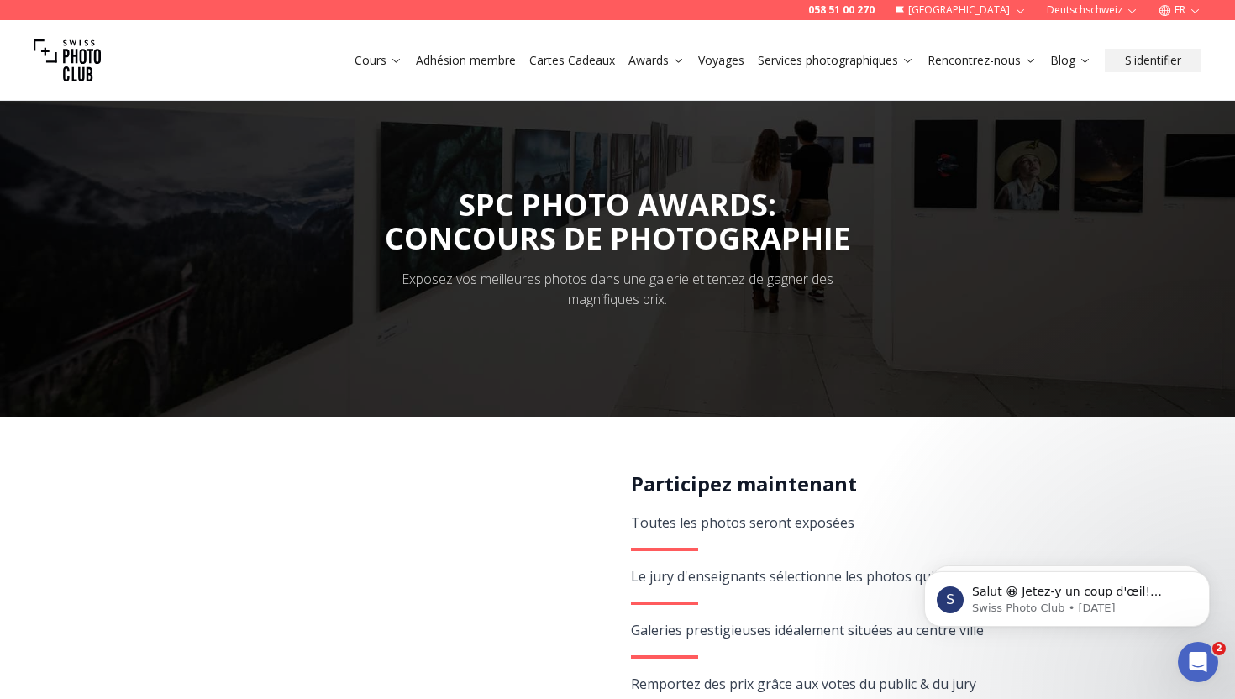
click at [726, 60] on link "Voyages" at bounding box center [721, 60] width 46 height 17
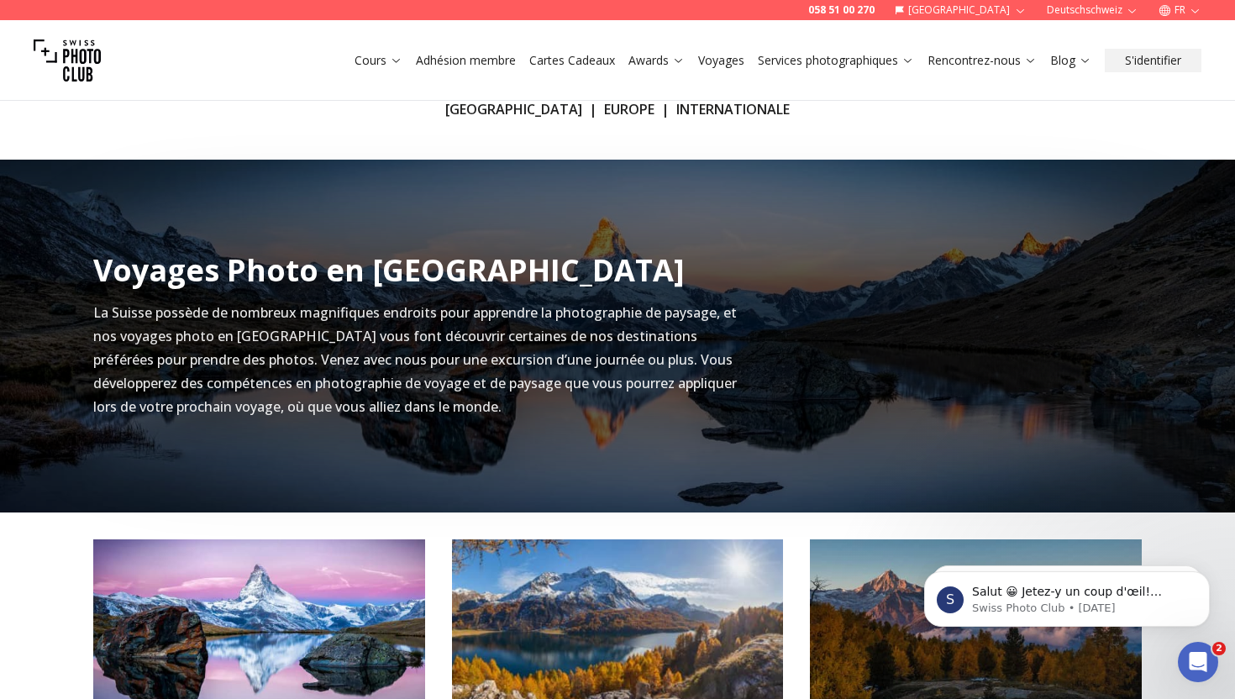
click at [500, 113] on link "[GEOGRAPHIC_DATA]" at bounding box center [513, 109] width 137 height 20
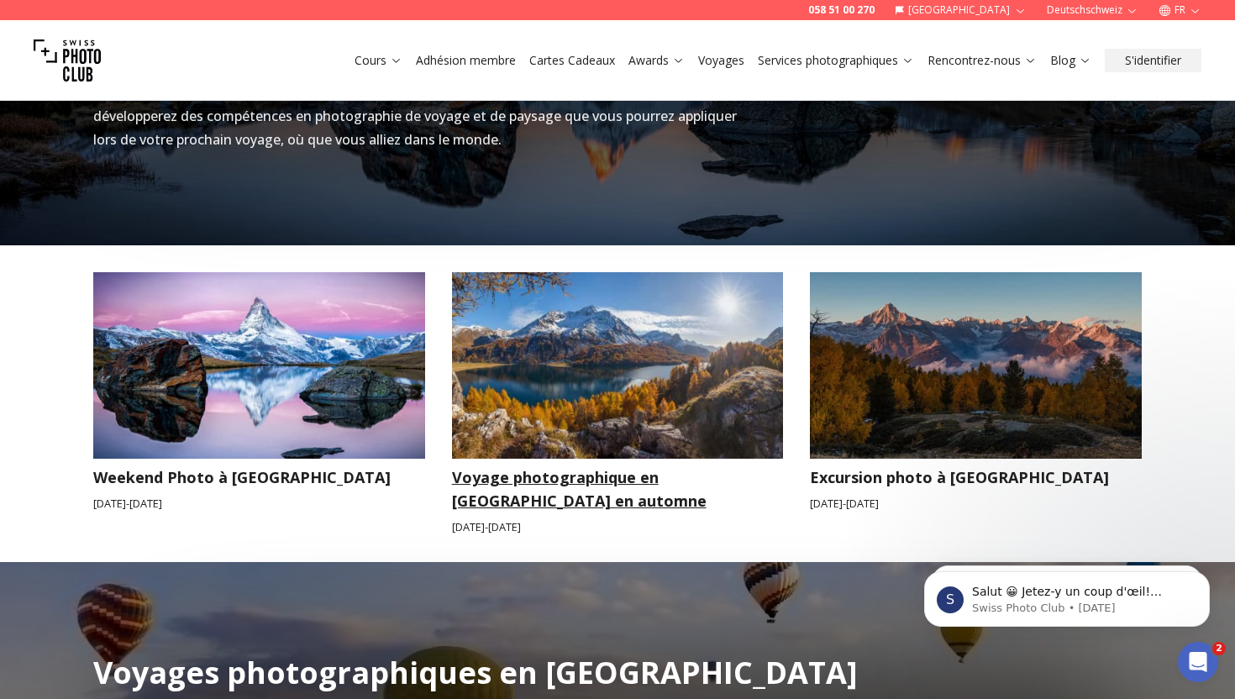
scroll to position [665, 0]
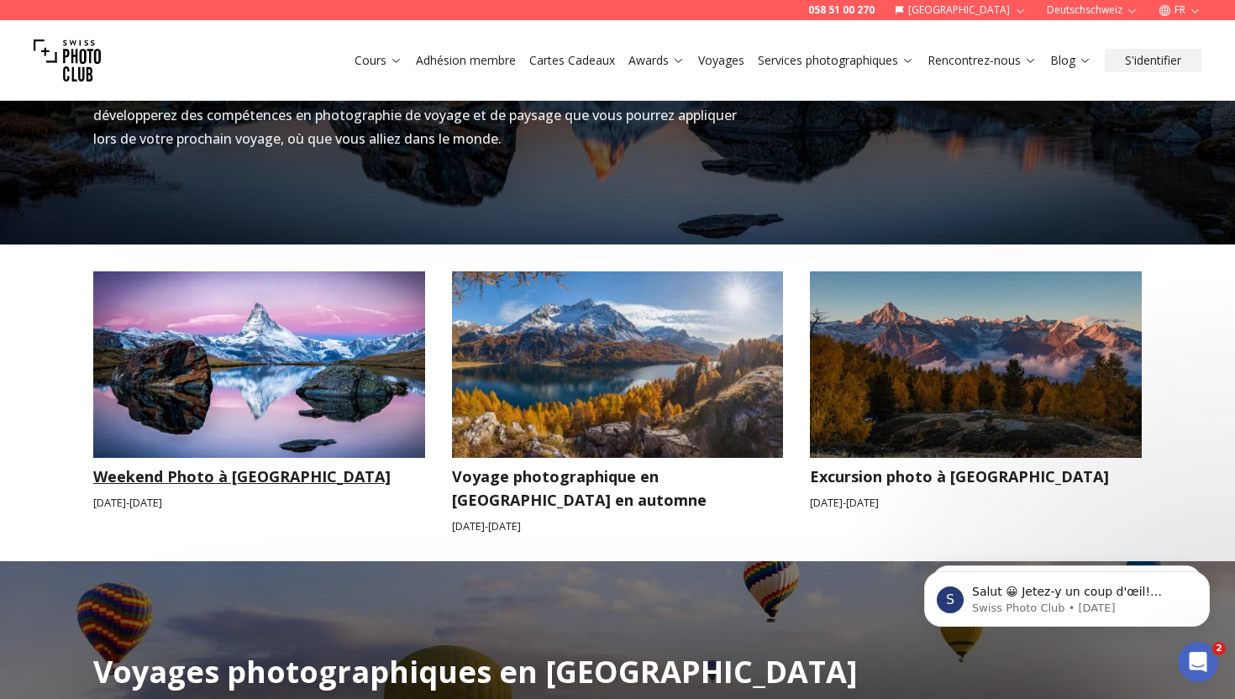
click at [360, 344] on img at bounding box center [259, 364] width 332 height 187
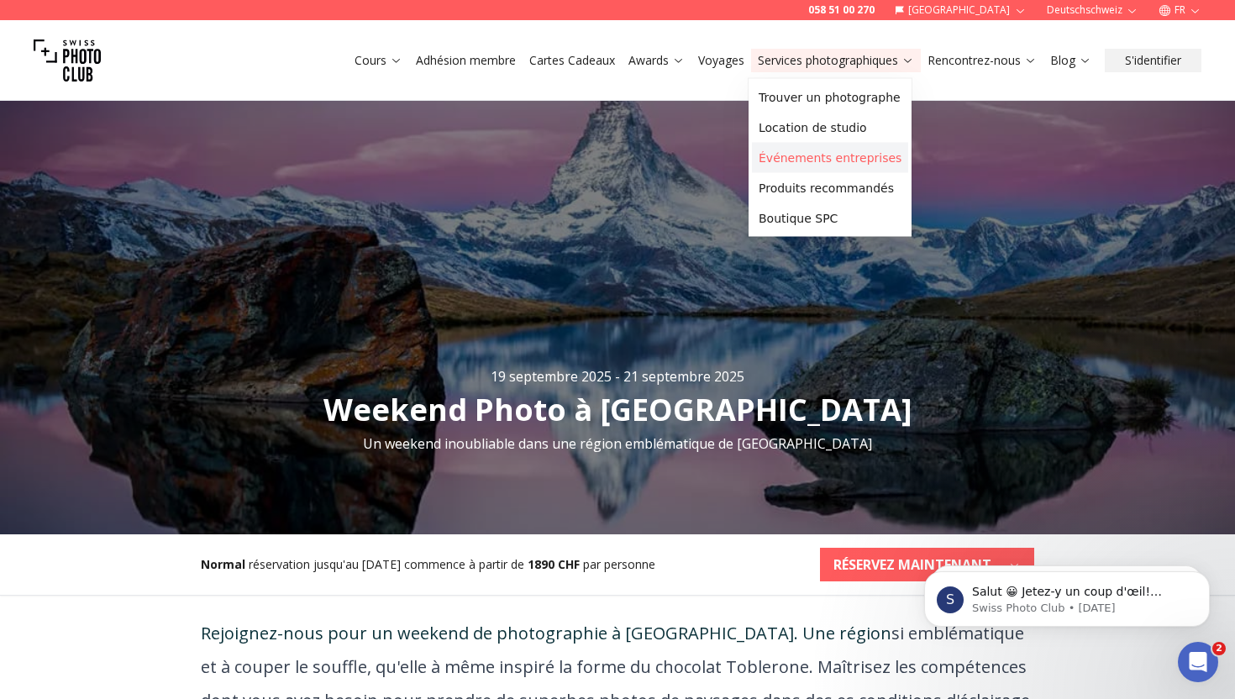
click at [807, 161] on link "Événements entreprises" at bounding box center [830, 158] width 156 height 30
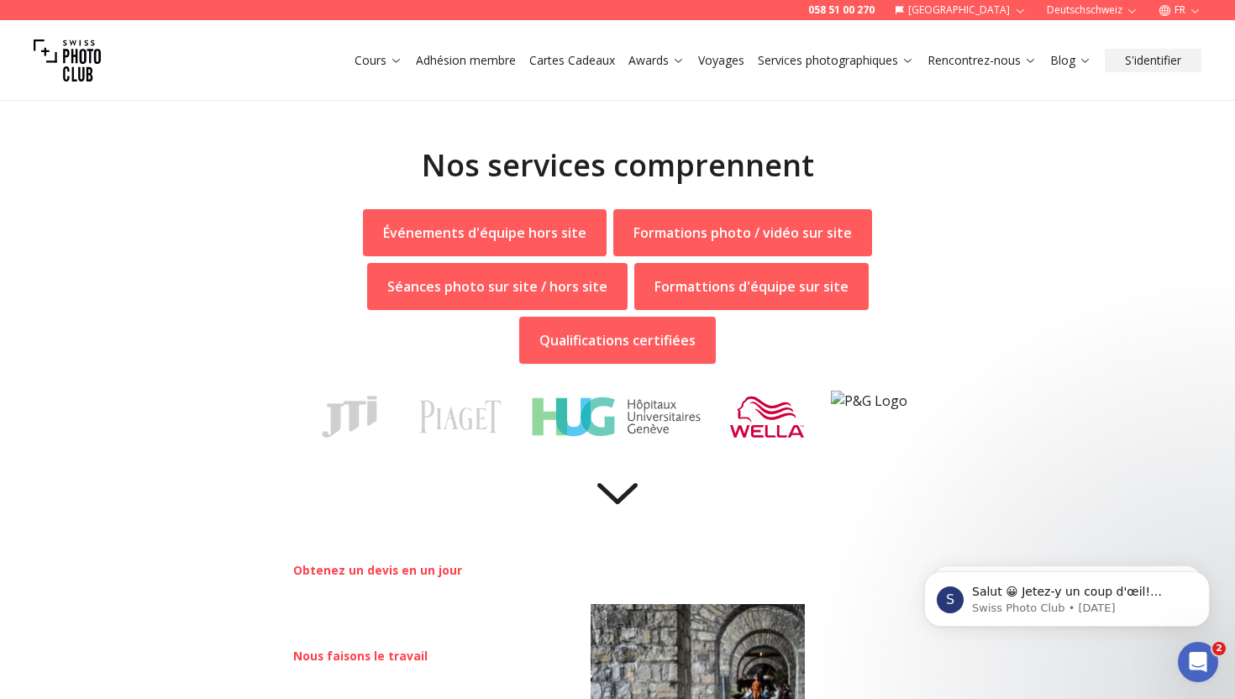
scroll to position [505, 0]
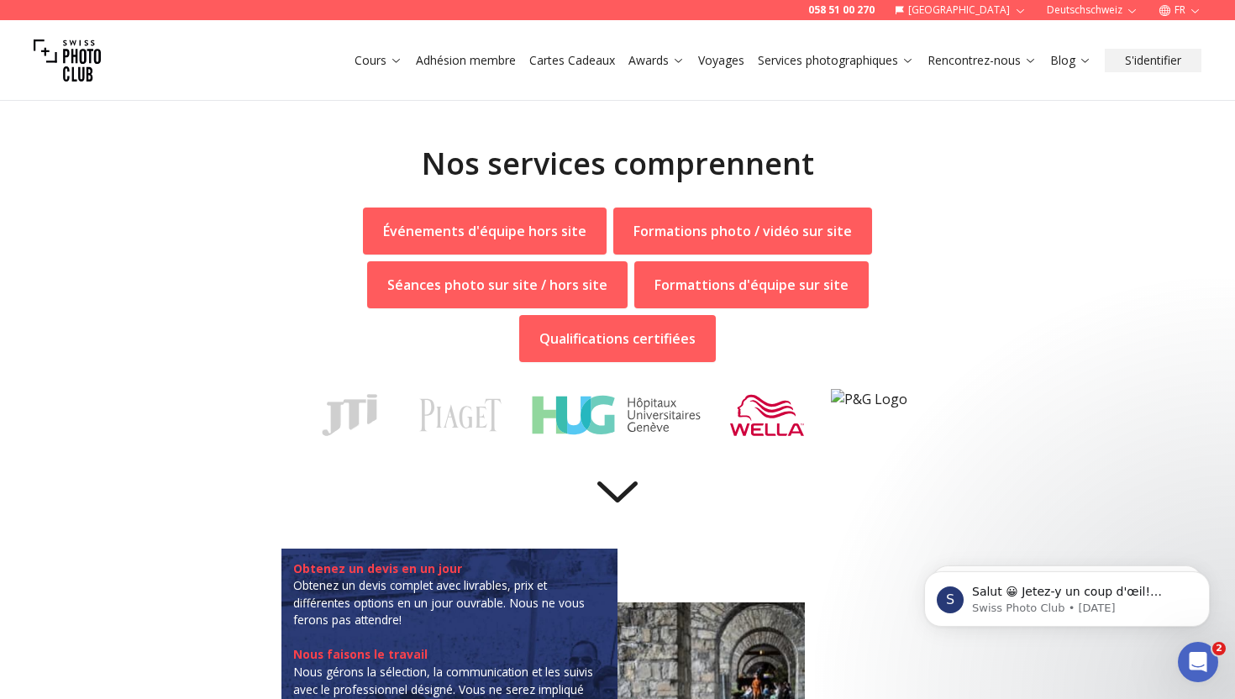
click at [744, 232] on p "Formations photo / vidéo sur site" at bounding box center [743, 231] width 218 height 20
click at [670, 232] on p "Formations photo / vidéo sur site" at bounding box center [743, 231] width 218 height 20
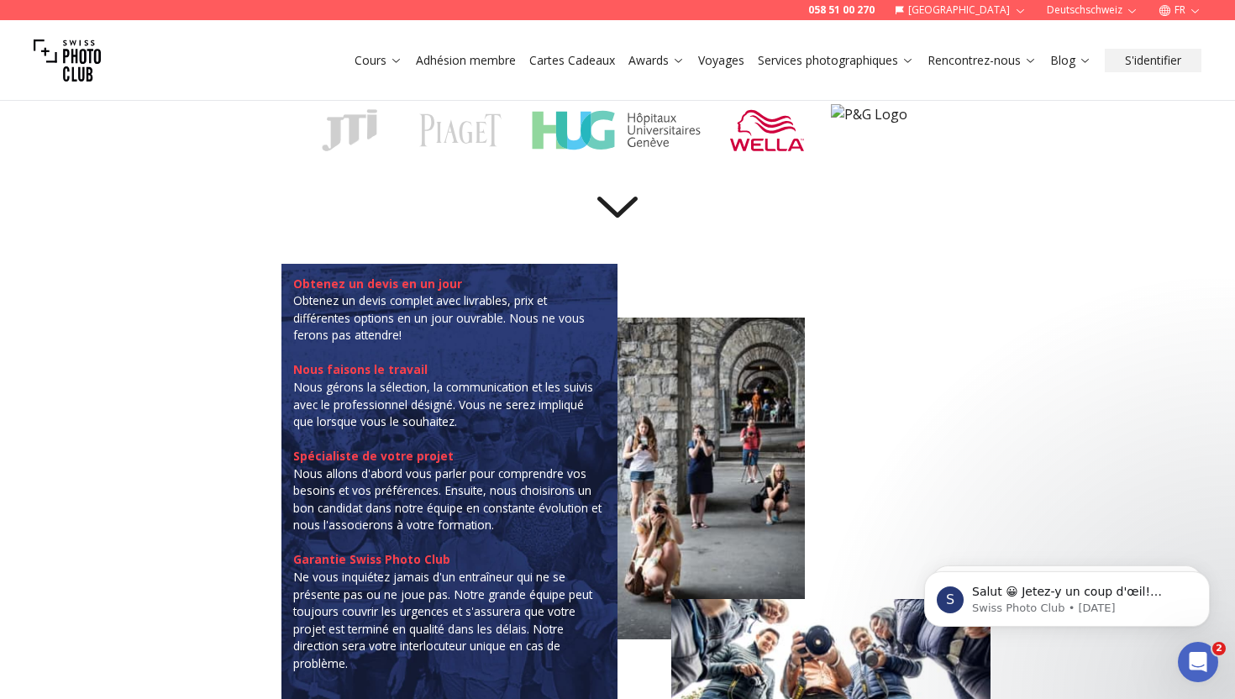
scroll to position [312, 0]
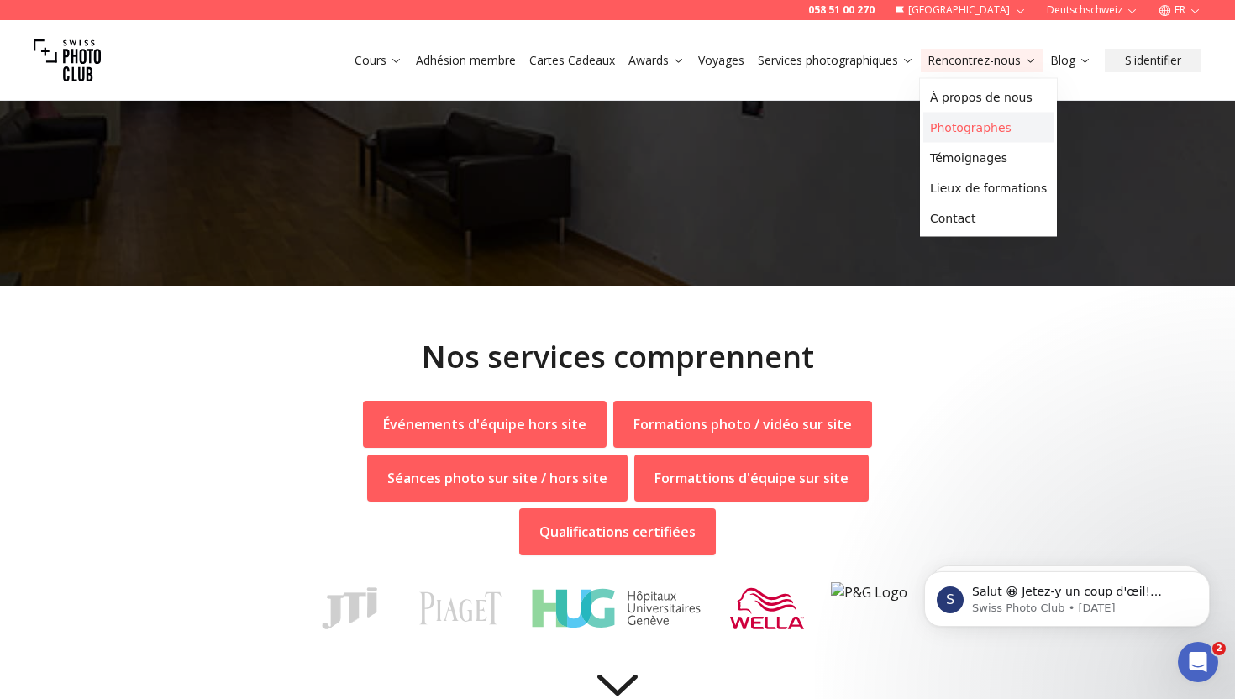
click at [953, 120] on link "Photographes" at bounding box center [988, 128] width 130 height 30
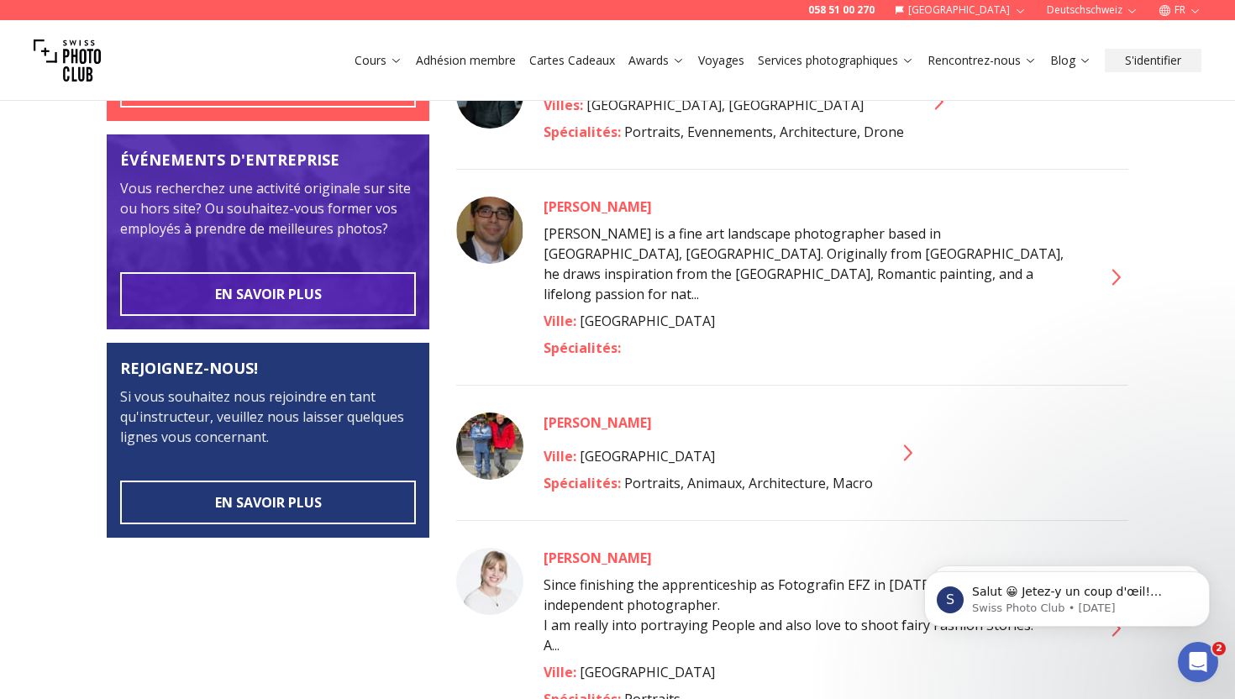
scroll to position [471, 0]
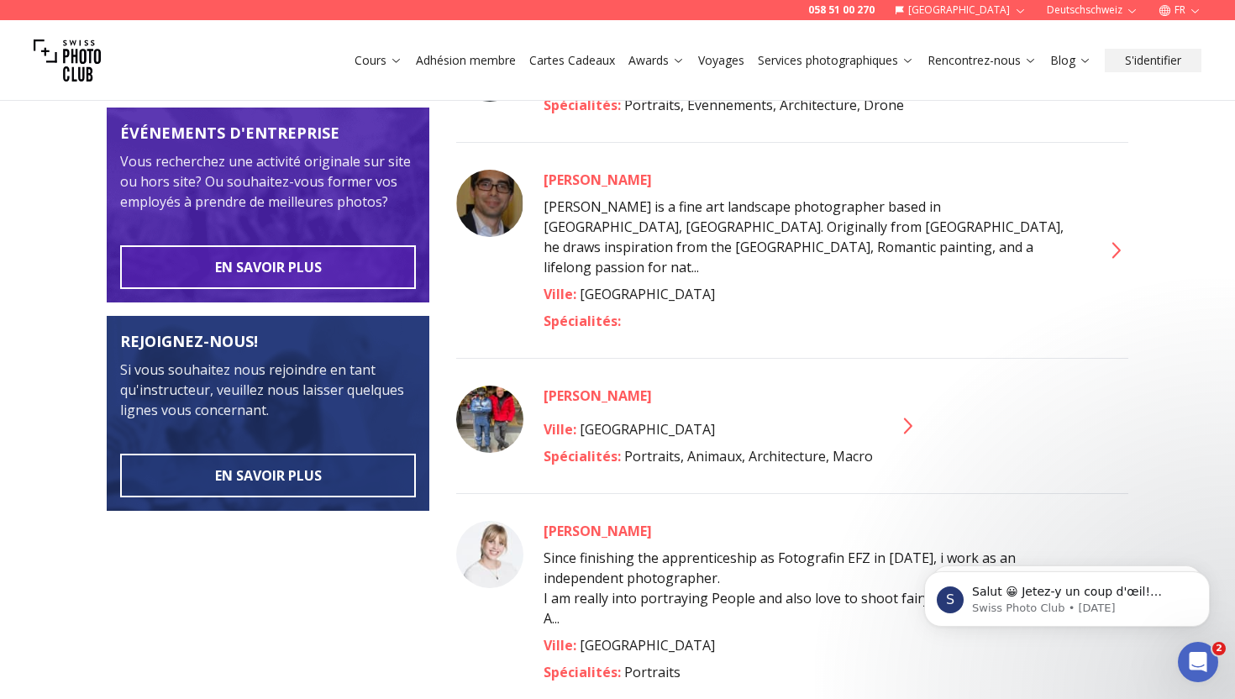
click at [503, 523] on img at bounding box center [489, 554] width 67 height 67
click at [559, 521] on div "[PERSON_NAME]" at bounding box center [813, 531] width 538 height 20
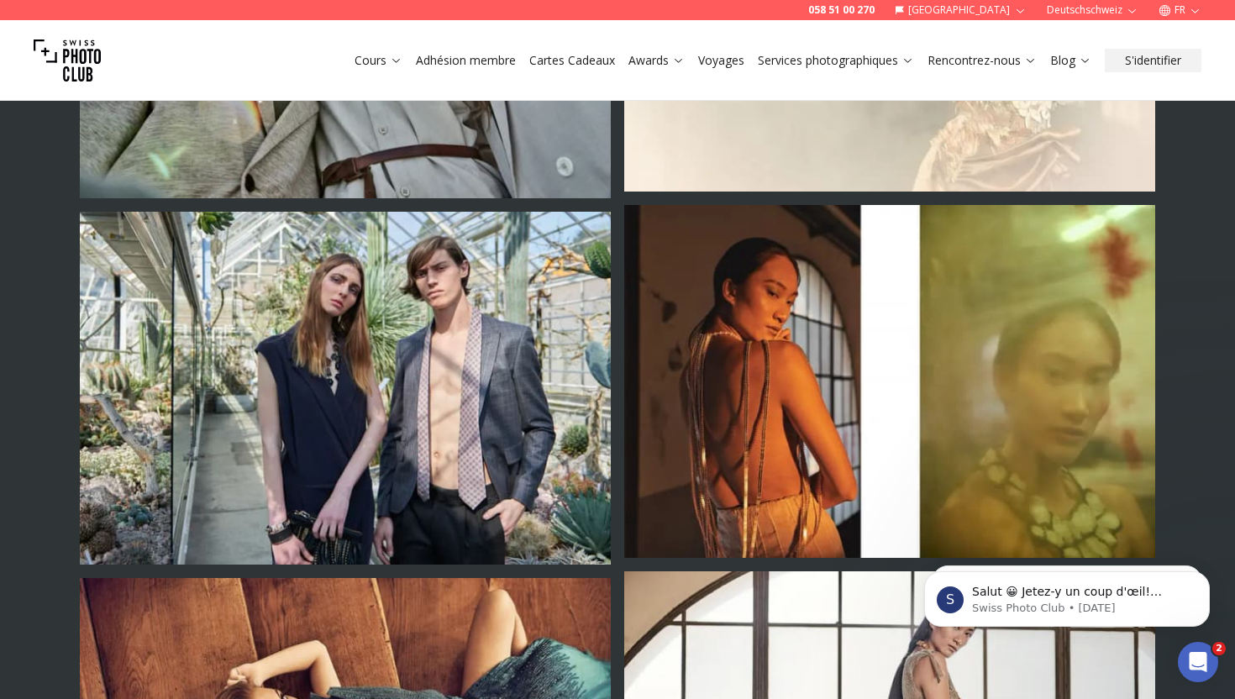
scroll to position [2608, 0]
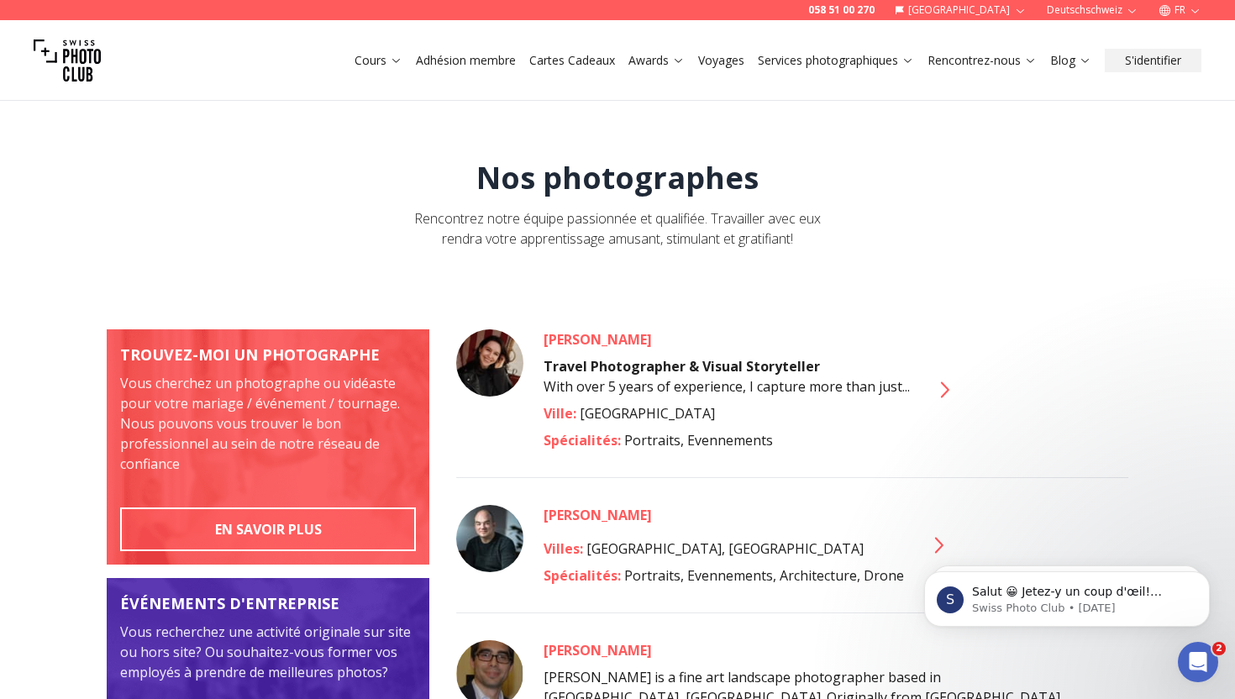
click at [640, 361] on strong "Travel Photographer & Visual Storyteller" at bounding box center [682, 366] width 276 height 18
click at [558, 332] on div "[PERSON_NAME]" at bounding box center [727, 339] width 366 height 20
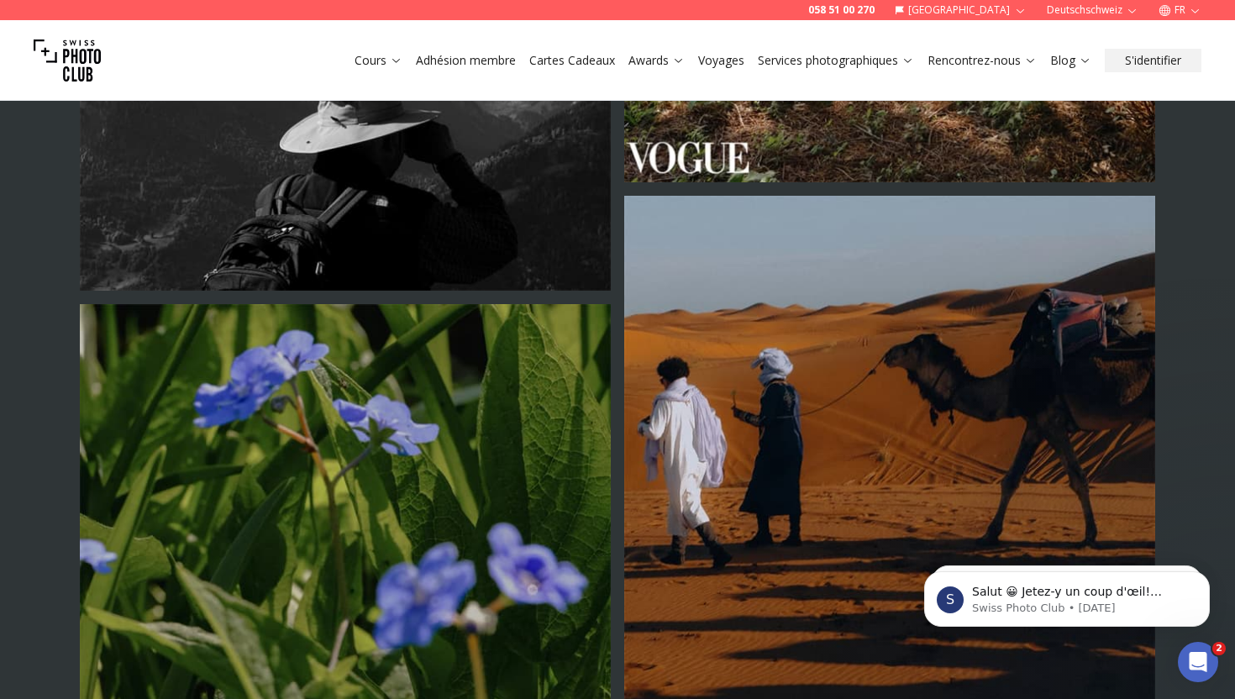
scroll to position [1570, 0]
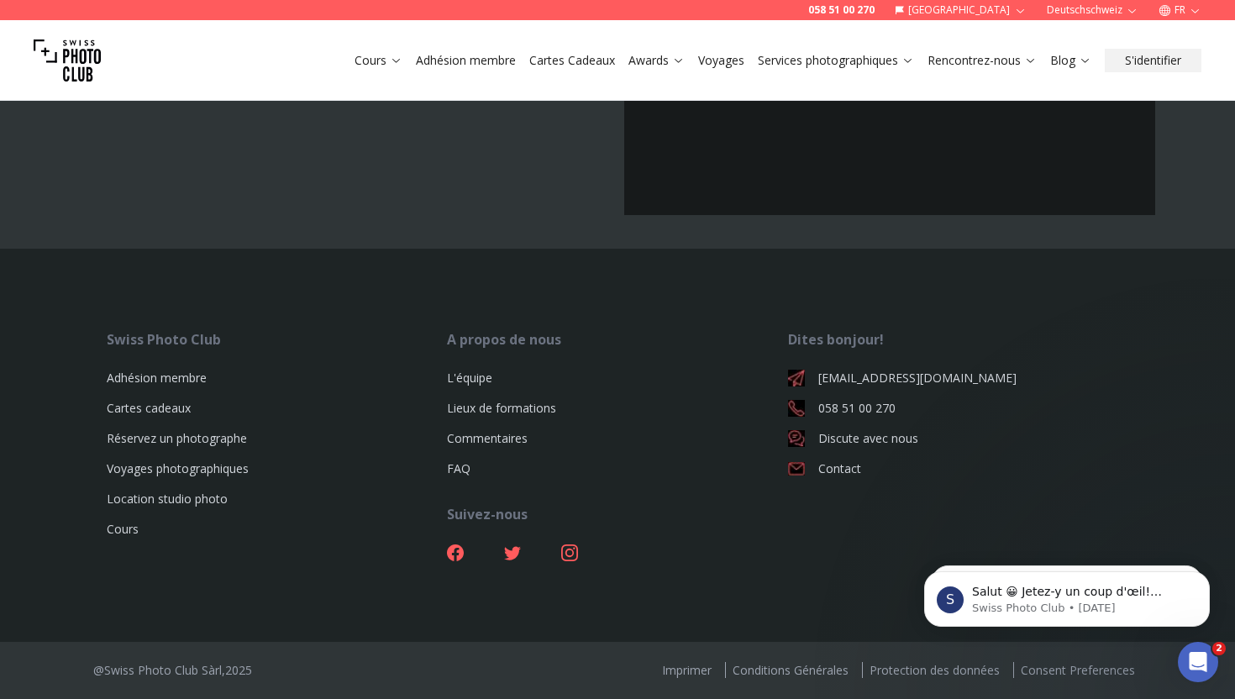
scroll to position [4972, 0]
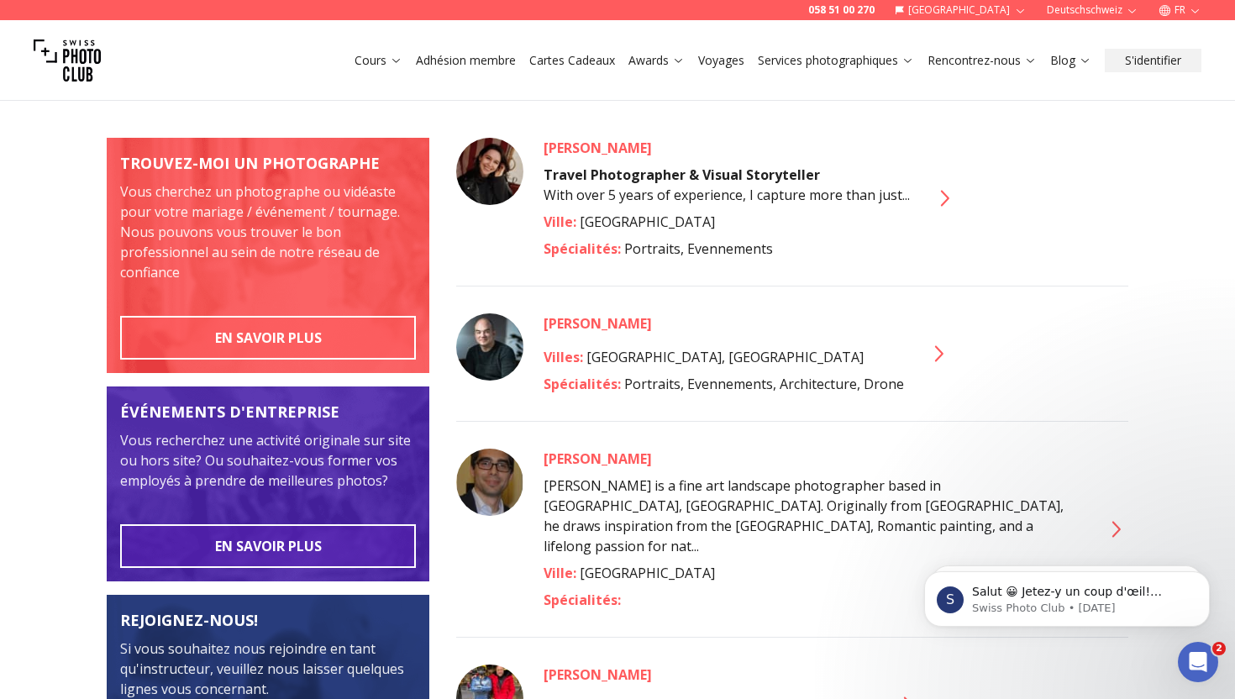
scroll to position [195, 0]
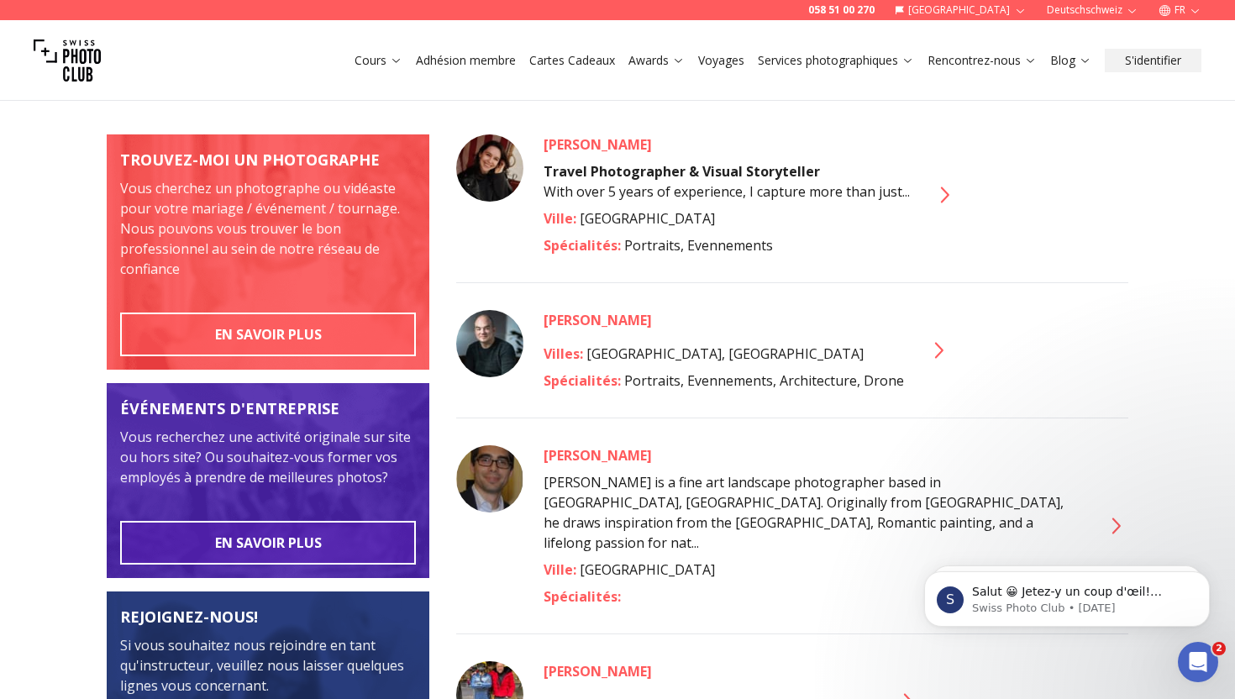
click at [488, 317] on img at bounding box center [489, 343] width 67 height 67
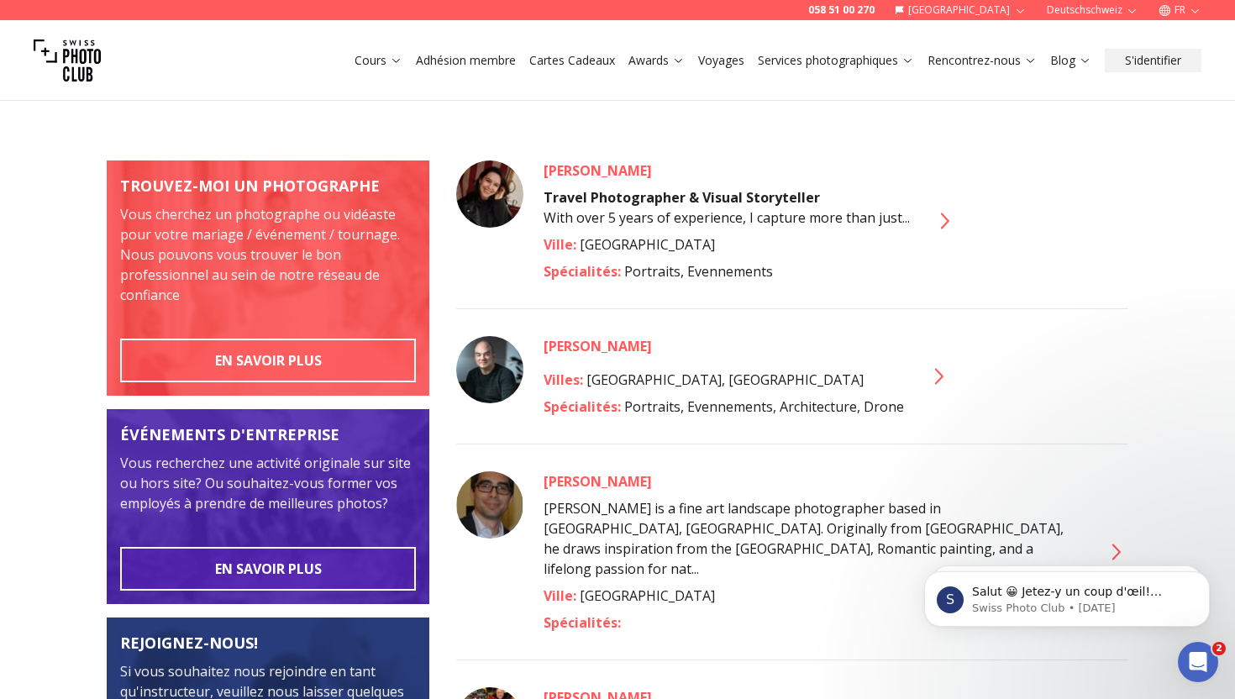
scroll to position [168, 0]
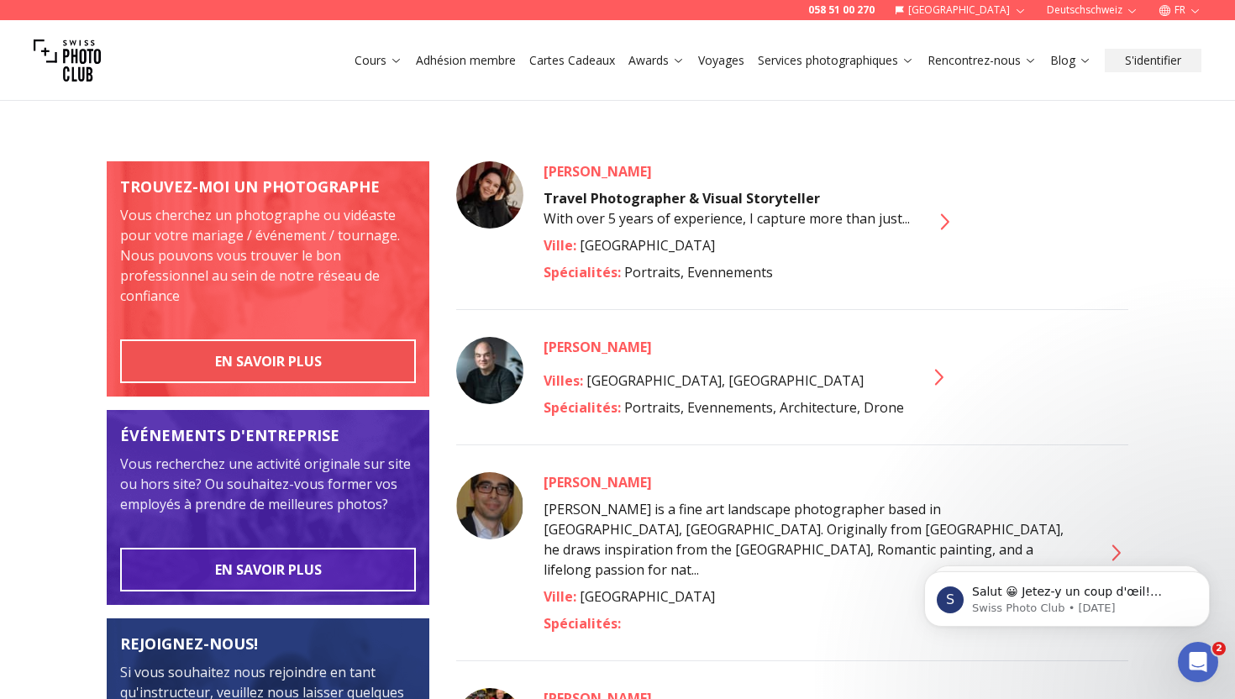
click at [245, 343] on button "EN SAVOIR PLUS" at bounding box center [268, 361] width 296 height 44
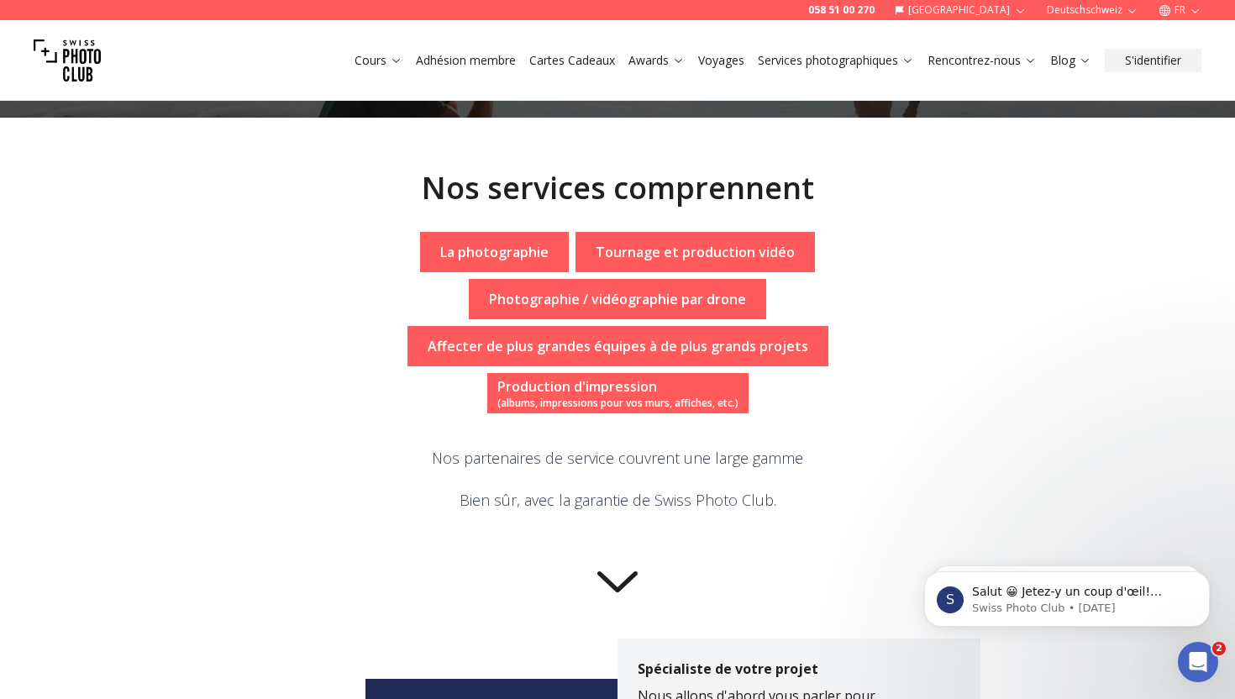
scroll to position [291, 0]
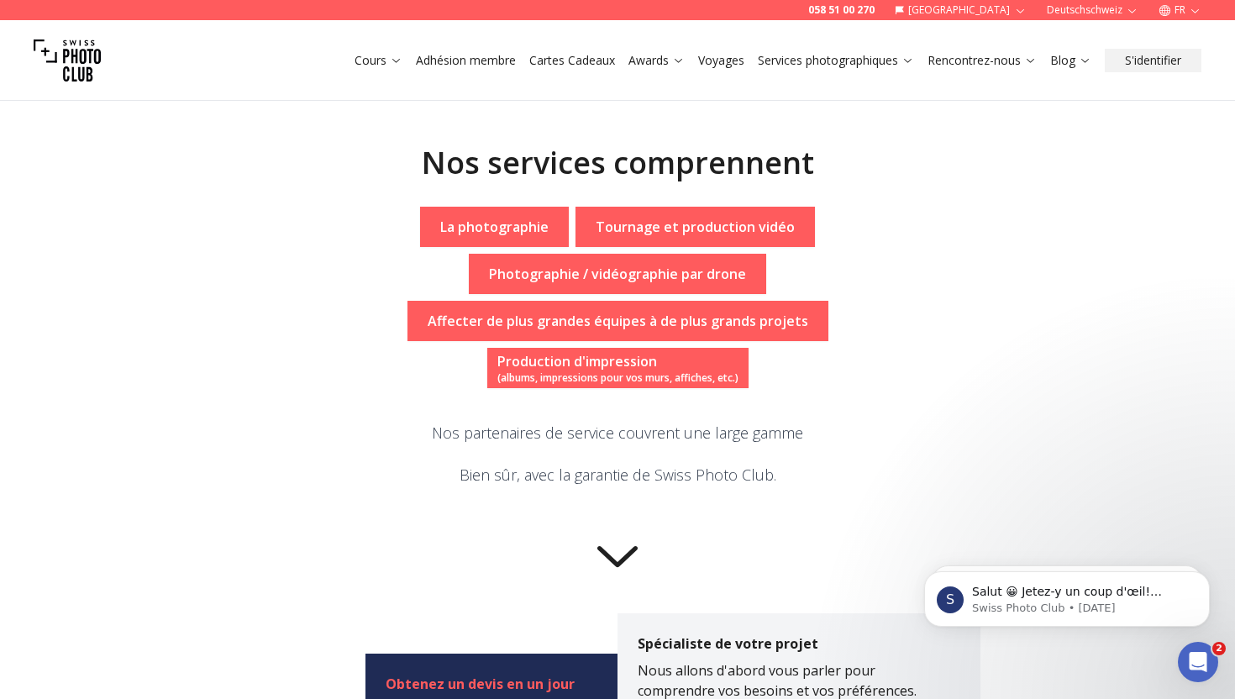
click at [610, 567] on icon at bounding box center [617, 556] width 40 height 21
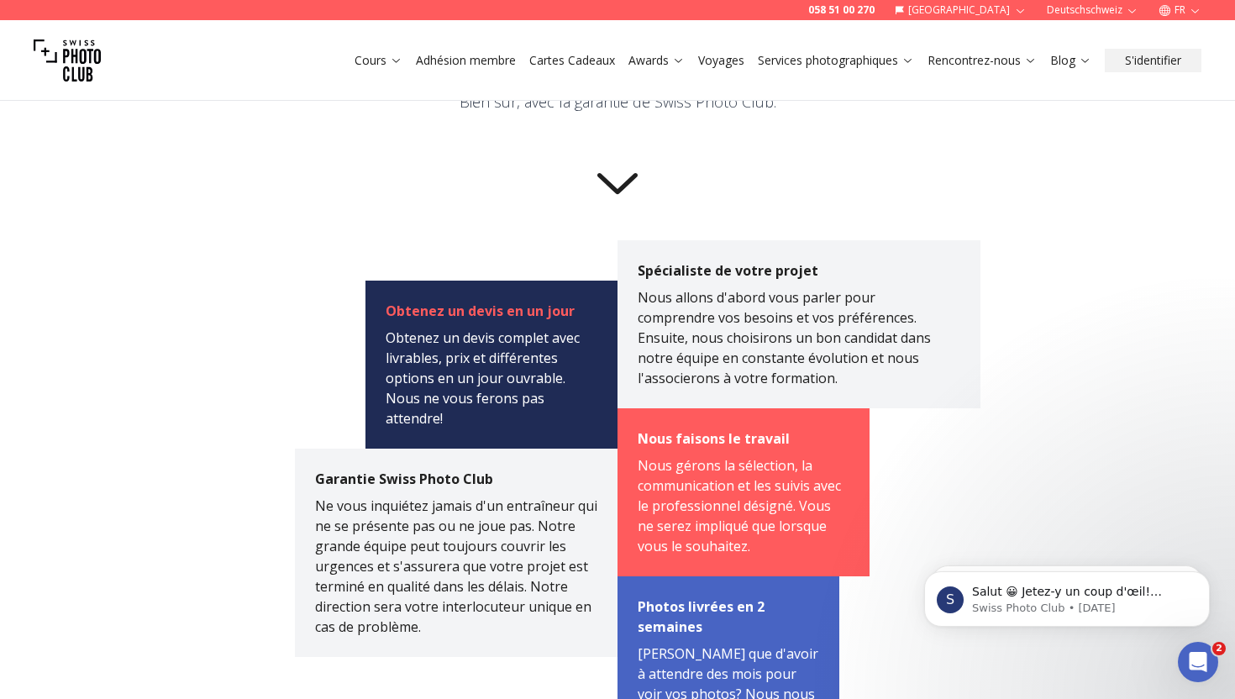
scroll to position [665, 0]
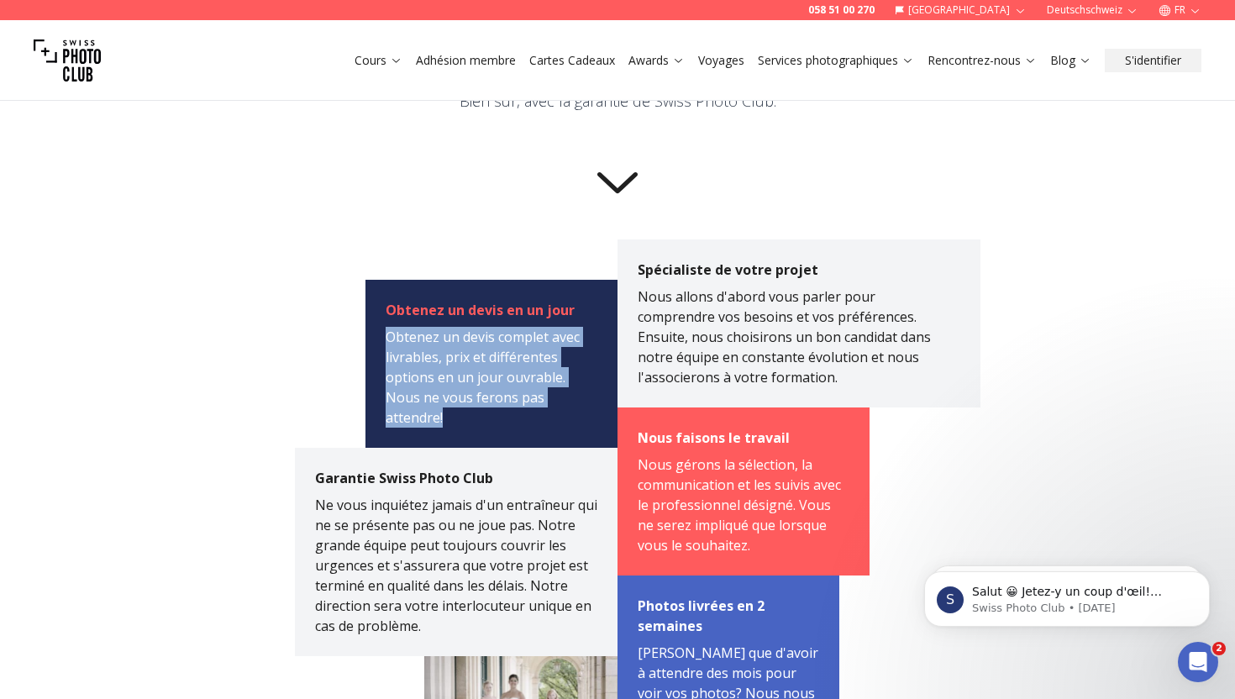
drag, startPoint x: 383, startPoint y: 350, endPoint x: 586, endPoint y: 417, distance: 214.2
click at [586, 417] on div "Obtenez un devis complet avec livrables, prix et différentes options en un jour…" at bounding box center [492, 377] width 212 height 101
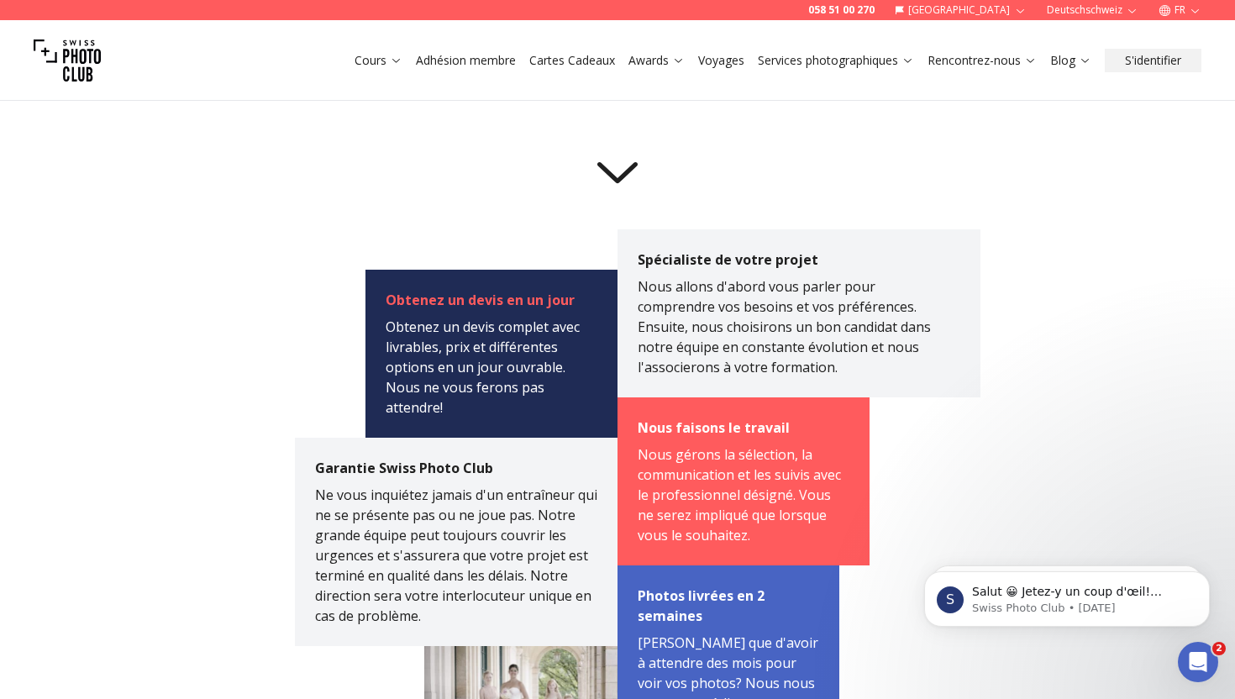
scroll to position [676, 0]
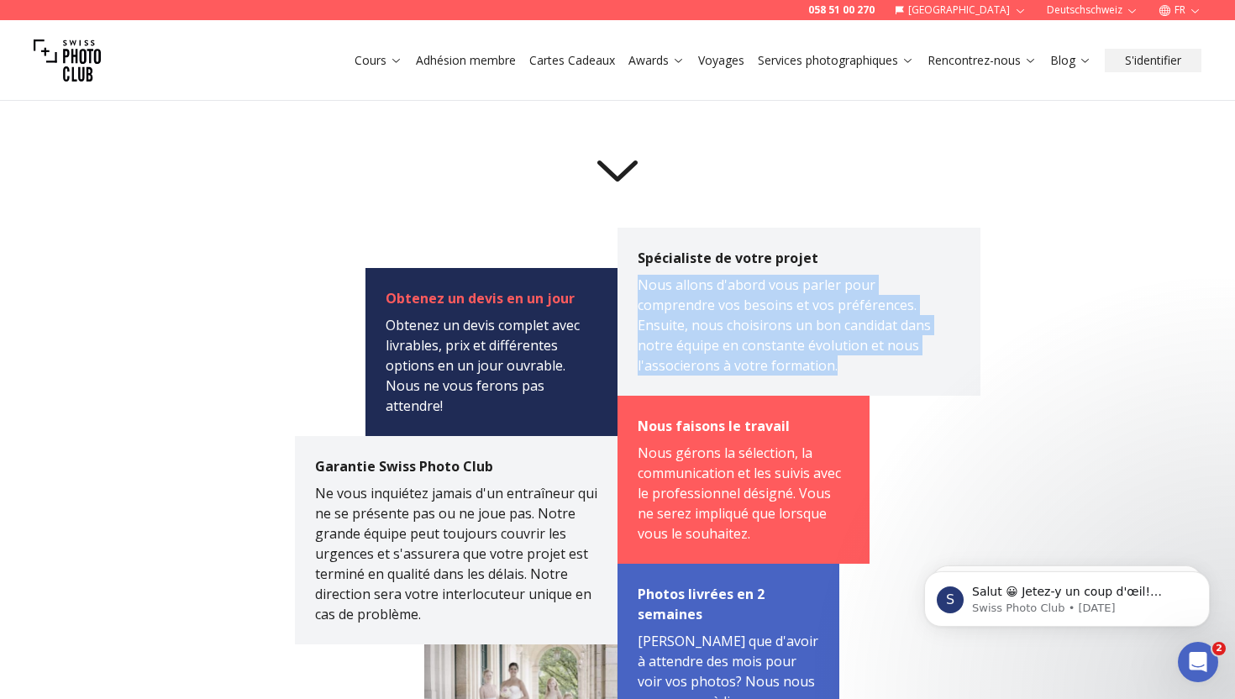
drag, startPoint x: 636, startPoint y: 298, endPoint x: 841, endPoint y: 389, distance: 224.2
click at [842, 390] on div "Spécialiste de votre projet Nous allons d'abord vous parler pour comprendre vos…" at bounding box center [799, 312] width 363 height 168
click at [841, 376] on div "Nous allons d'abord vous parler pour comprendre vos besoins et vos préférences.…" at bounding box center [789, 325] width 302 height 101
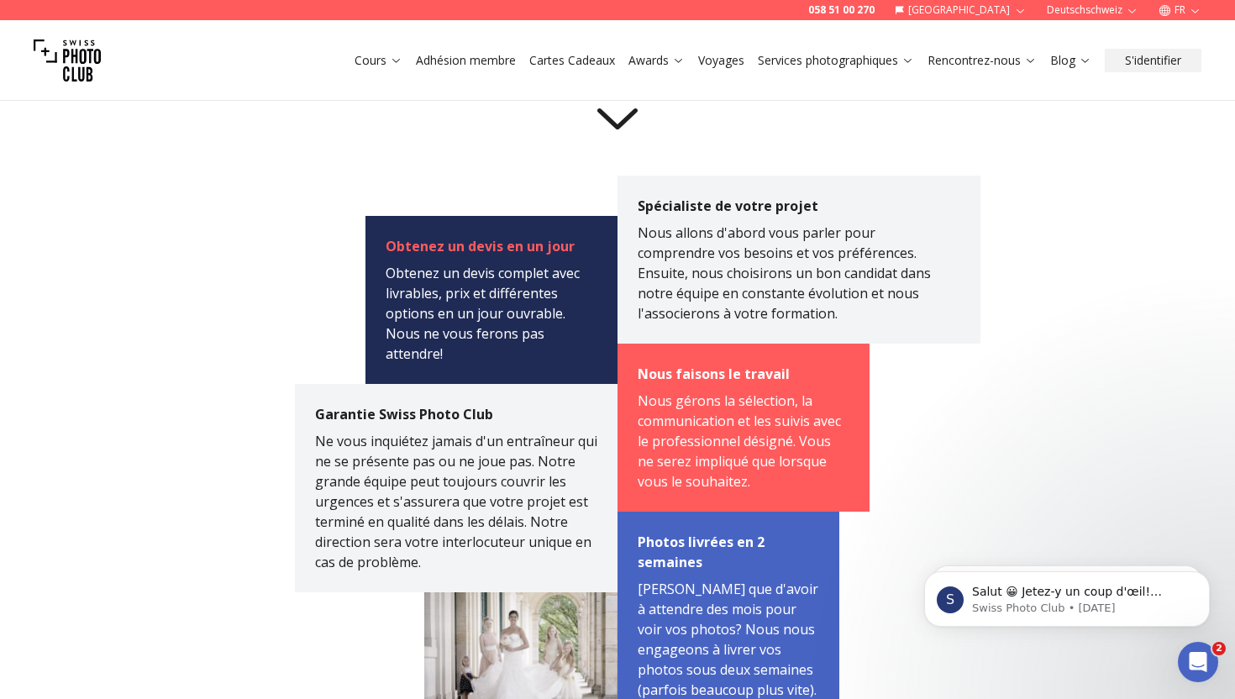
scroll to position [730, 0]
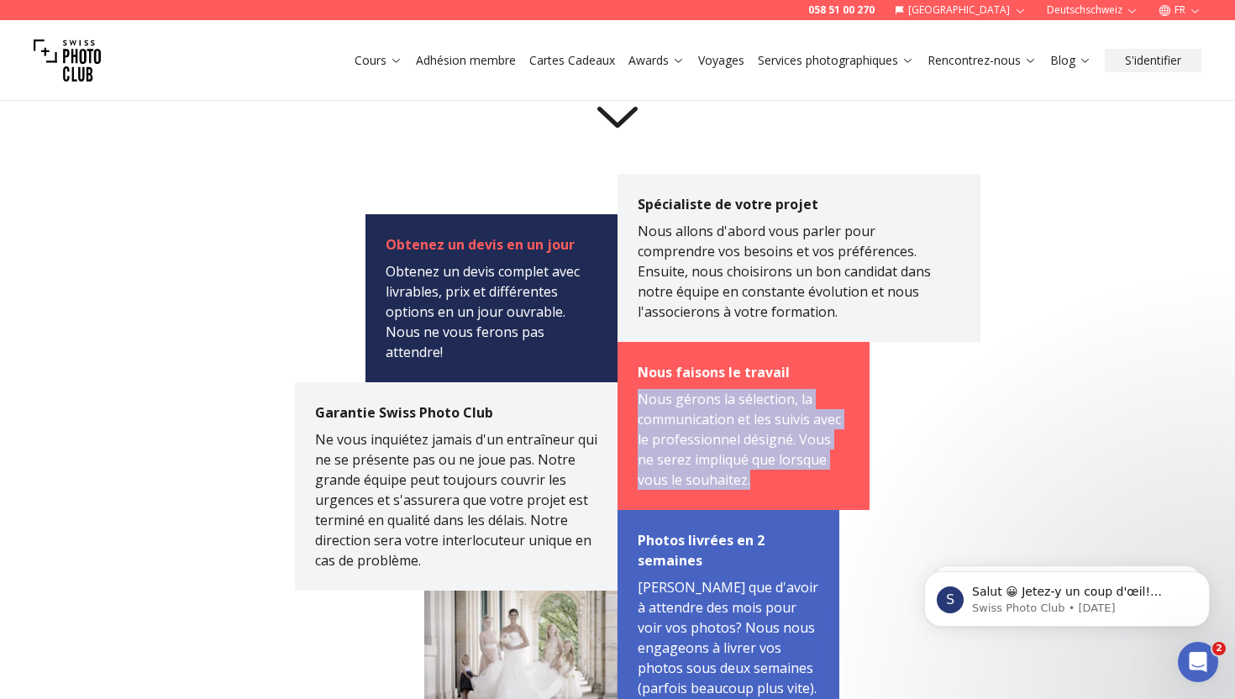
drag, startPoint x: 639, startPoint y: 419, endPoint x: 734, endPoint y: 495, distance: 121.4
click at [734, 490] on div "Nous gérons la sélection, la communication et les suivis avec le professionnel …" at bounding box center [744, 439] width 212 height 101
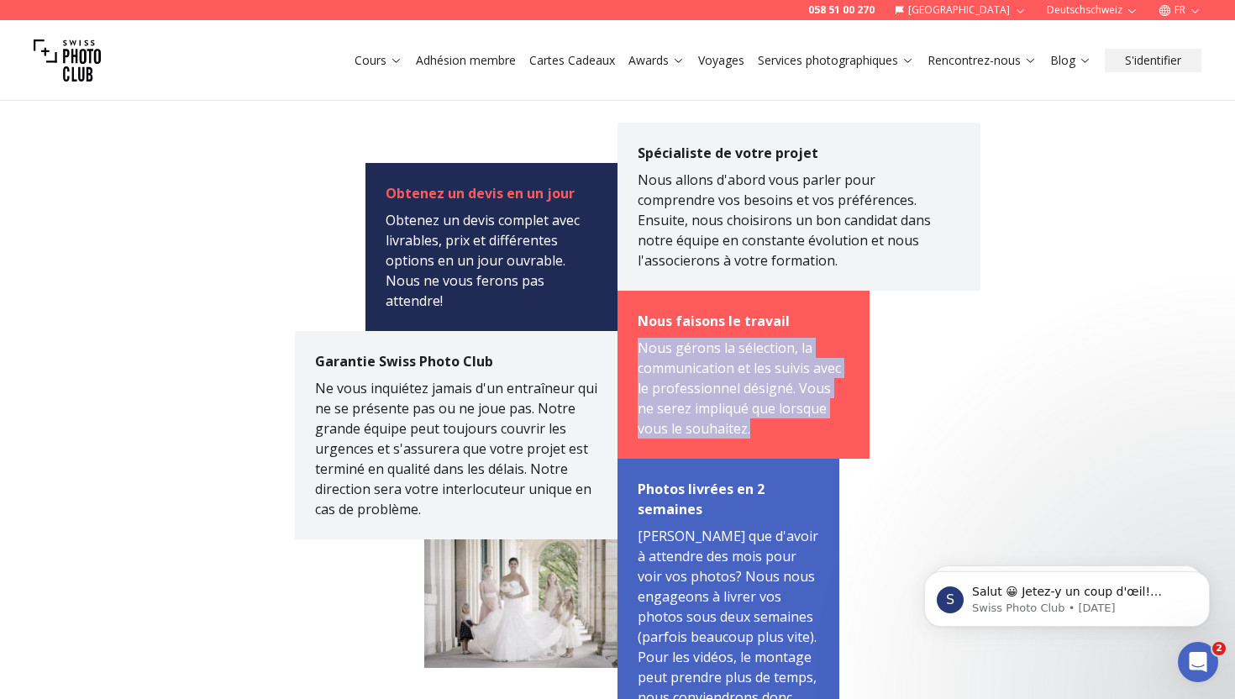
scroll to position [935, 0]
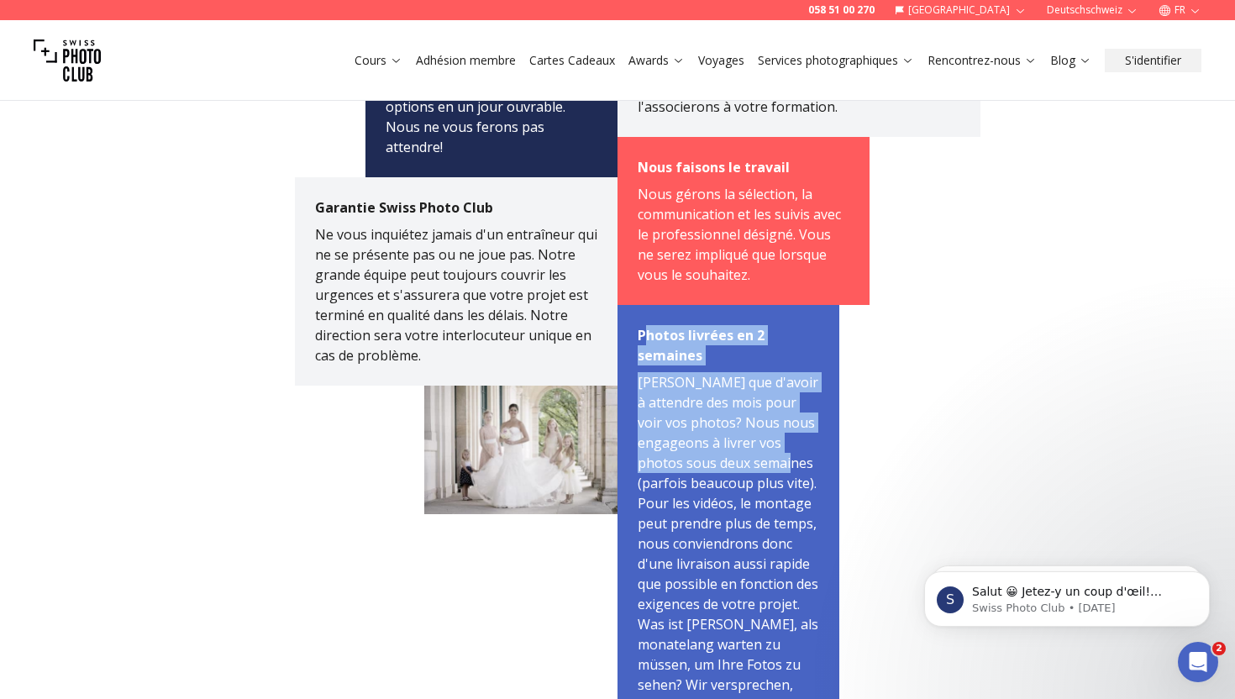
drag, startPoint x: 644, startPoint y: 353, endPoint x: 797, endPoint y: 486, distance: 203.7
click at [797, 486] on div "Photos livrées en 2 semaines Quoi de pire que d'avoir à attendre des mois pour …" at bounding box center [729, 641] width 222 height 672
click at [797, 486] on p "Quoi de pire que d'avoir à attendre des mois pour voir vos photos? Nous nous en…" at bounding box center [728, 664] width 181 height 585
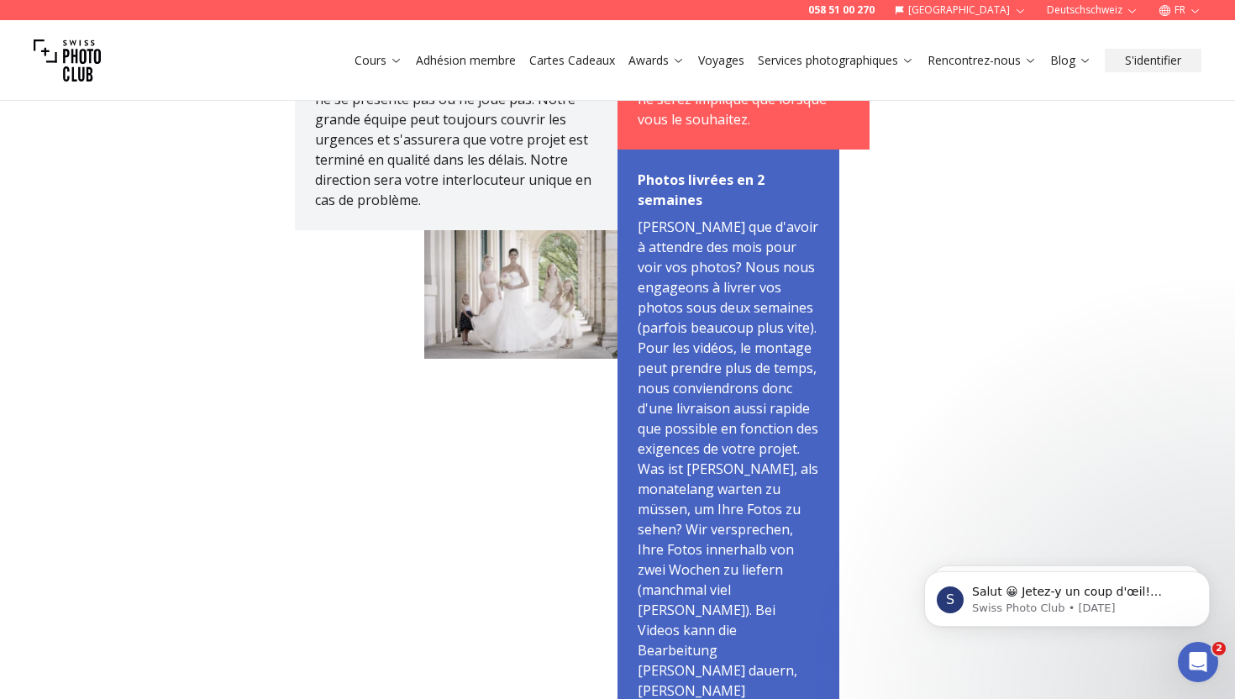
scroll to position [1093, 0]
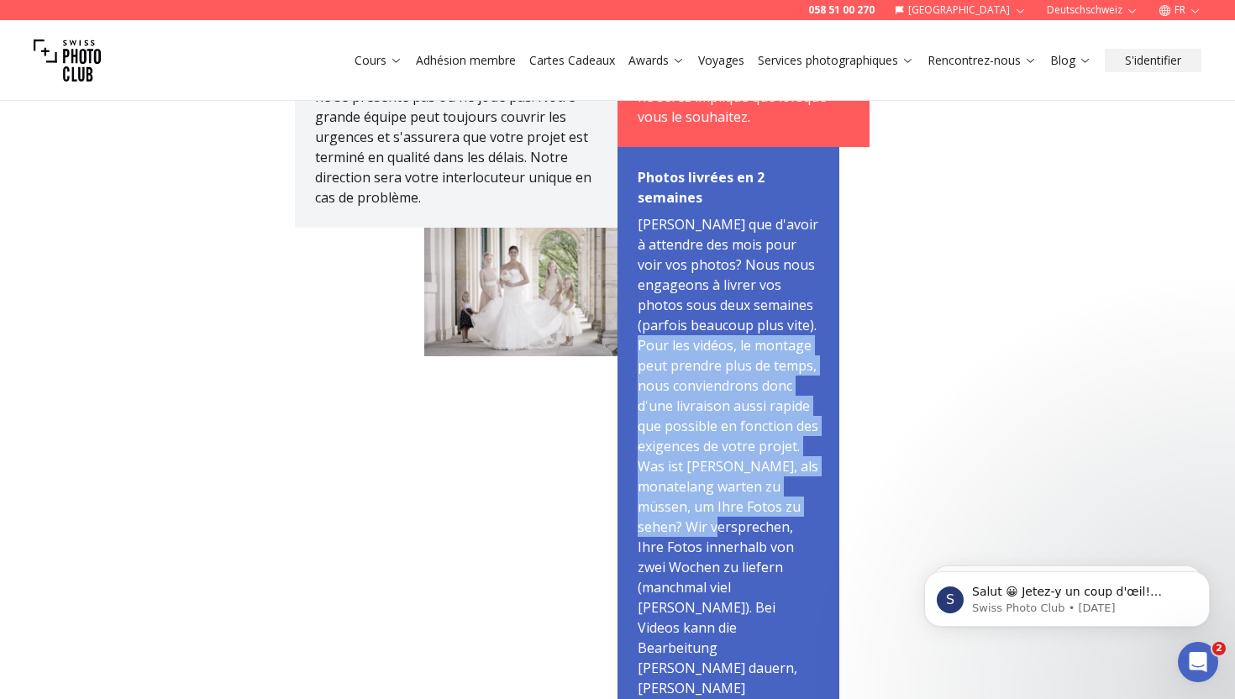
drag, startPoint x: 631, startPoint y: 360, endPoint x: 749, endPoint y: 544, distance: 218.1
click at [749, 544] on div "Photos livrées en 2 semaines Quoi de pire que d'avoir à attendre des mois pour …" at bounding box center [729, 483] width 222 height 672
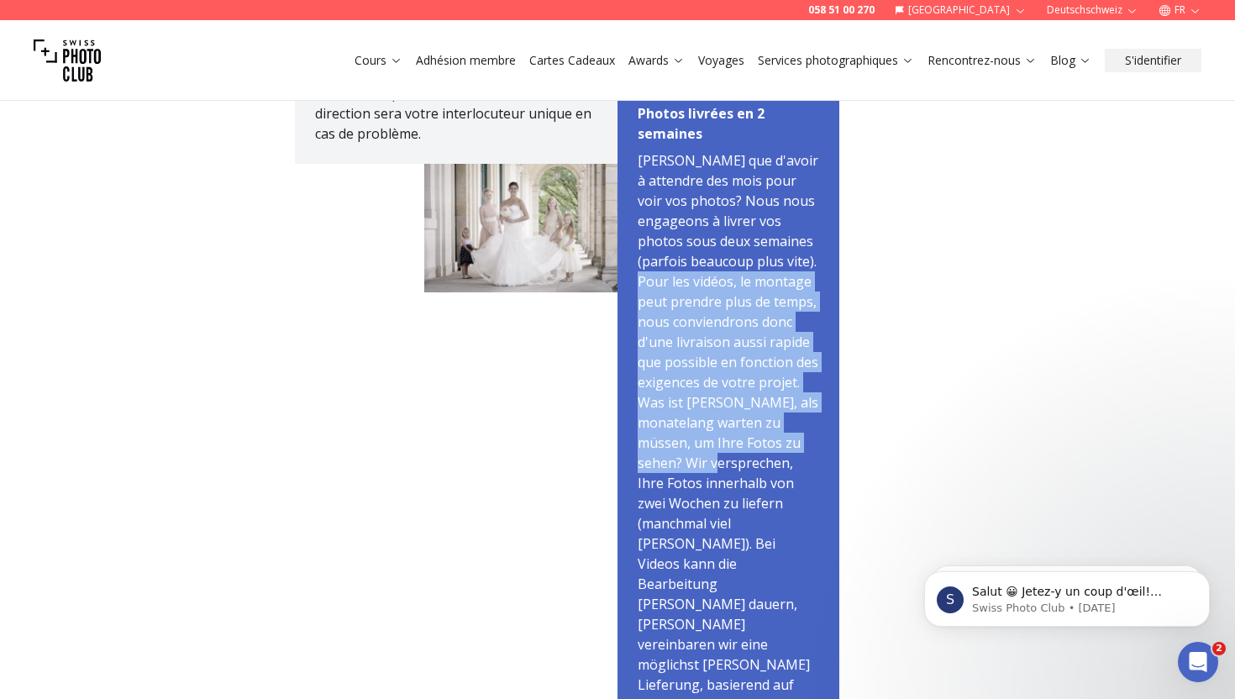
scroll to position [1159, 0]
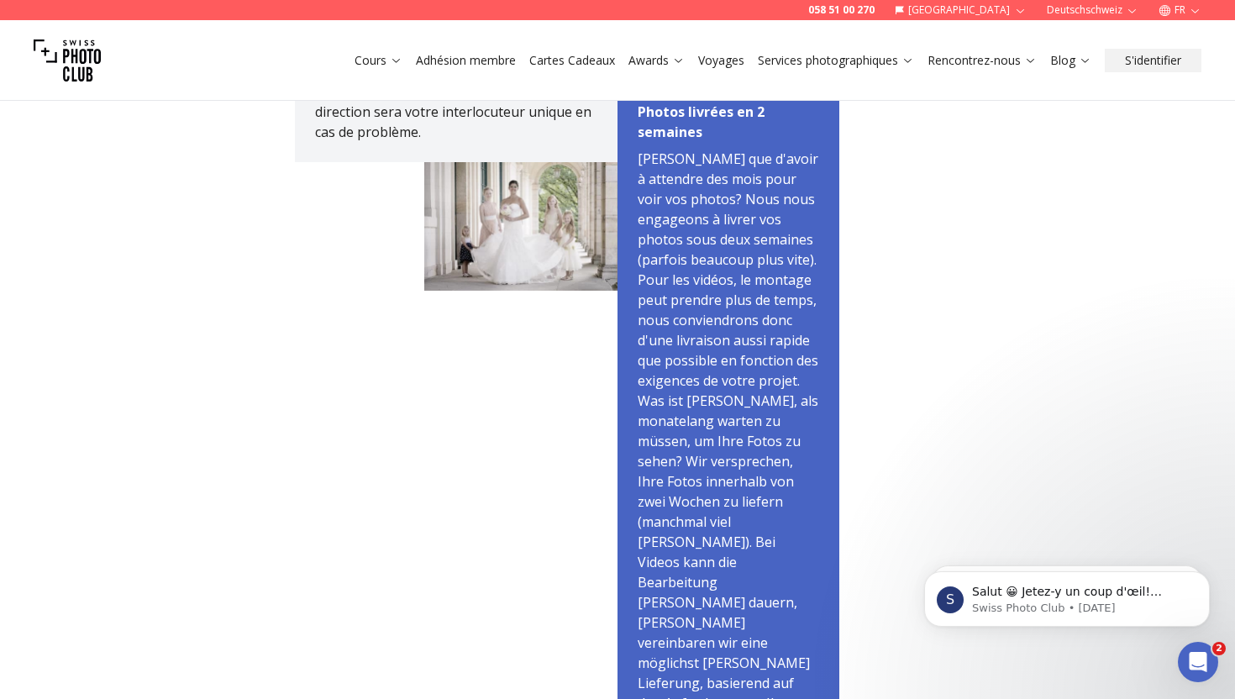
click at [749, 544] on p "Quoi de pire que d'avoir à attendre des mois pour voir vos photos? Nous nous en…" at bounding box center [728, 441] width 181 height 585
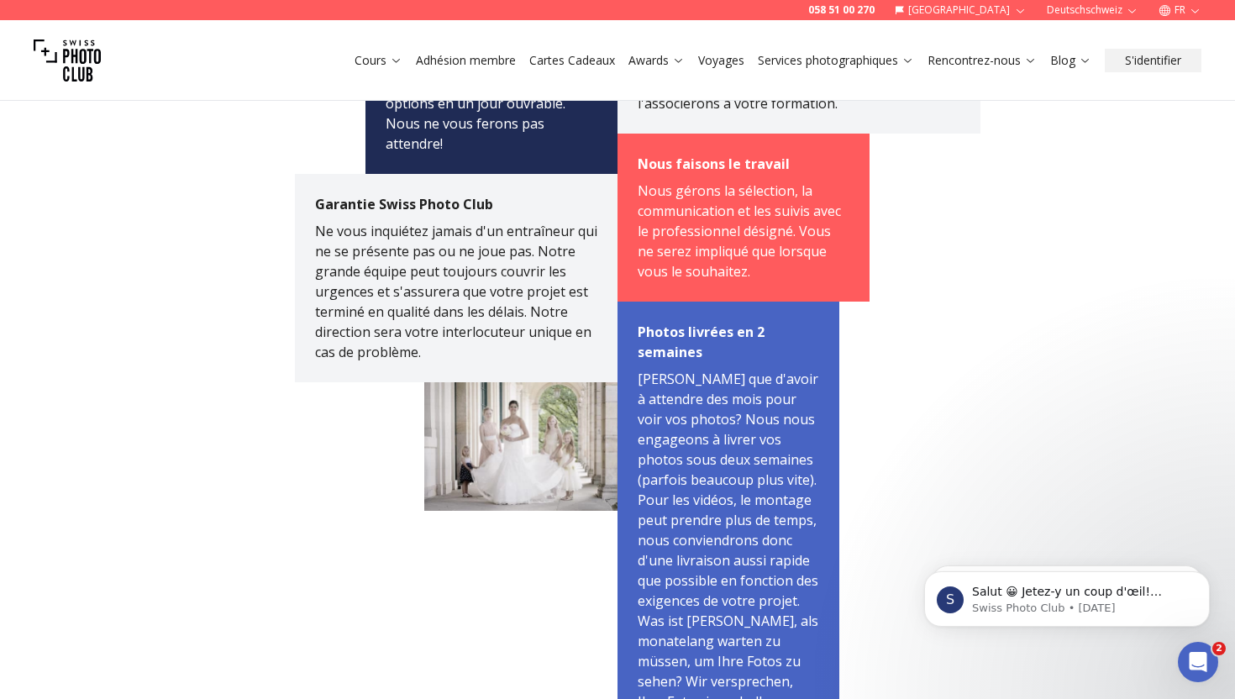
scroll to position [755, 0]
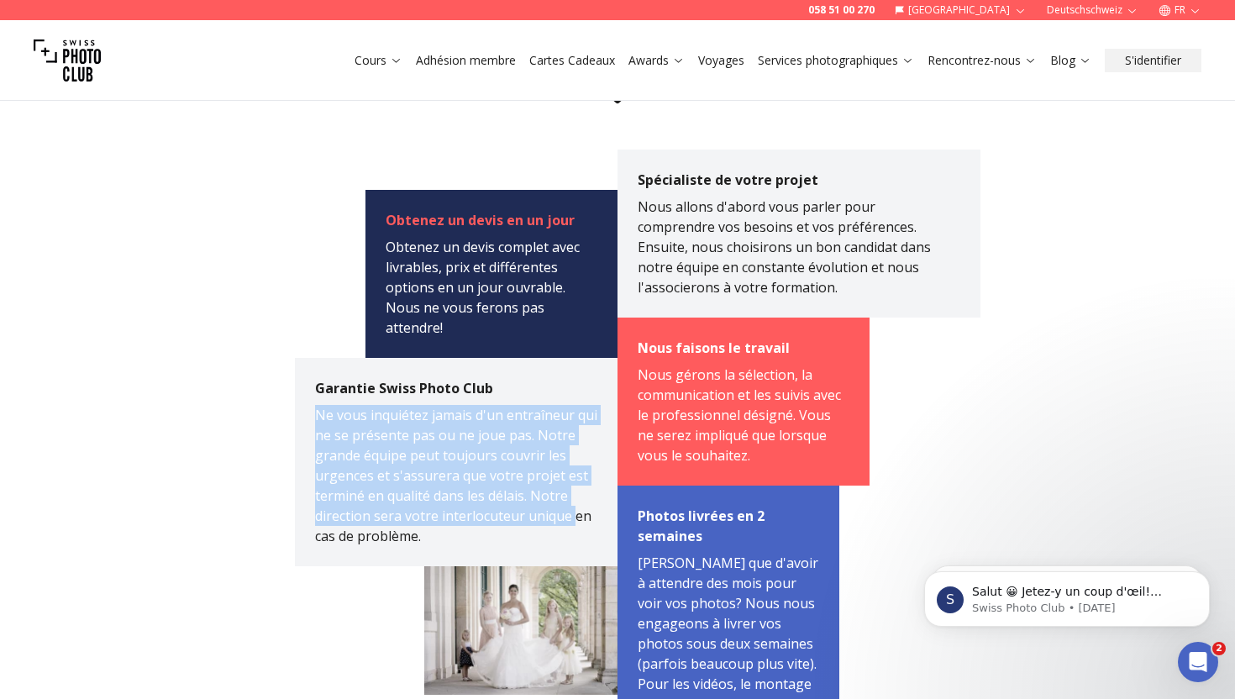
drag, startPoint x: 316, startPoint y: 410, endPoint x: 573, endPoint y: 507, distance: 274.7
click at [574, 507] on span "Ne vous inquiétez jamais d'un entraîneur qui ne se présente pas ou ne joue pas.…" at bounding box center [456, 475] width 282 height 139
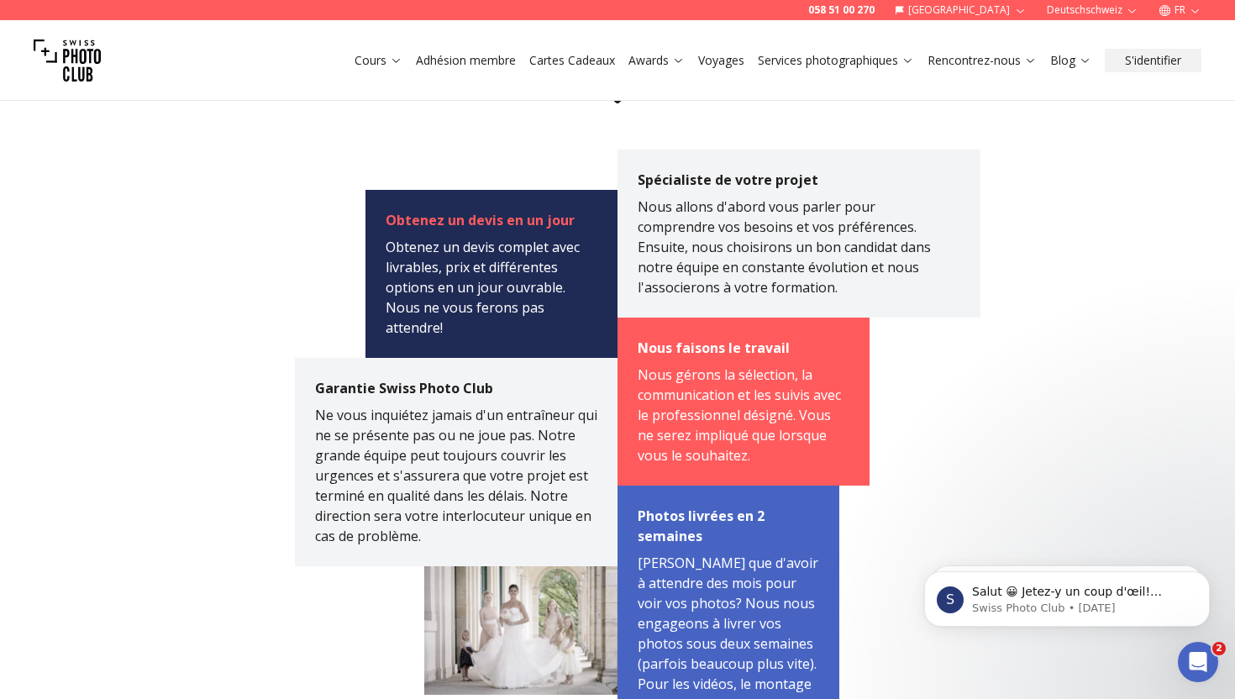
click at [571, 546] on div "Garantie Swiss Photo Club Ne vous inquiétez jamais d'un entraîneur qui ne se pr…" at bounding box center [456, 462] width 323 height 208
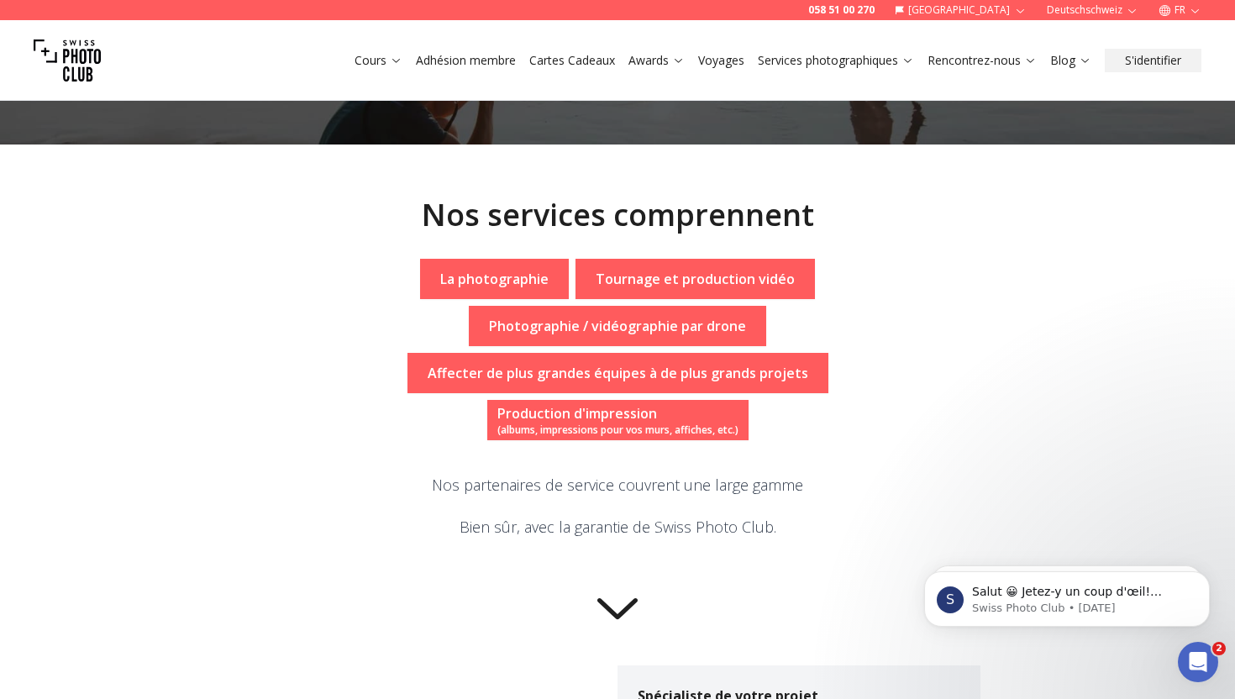
scroll to position [0, 0]
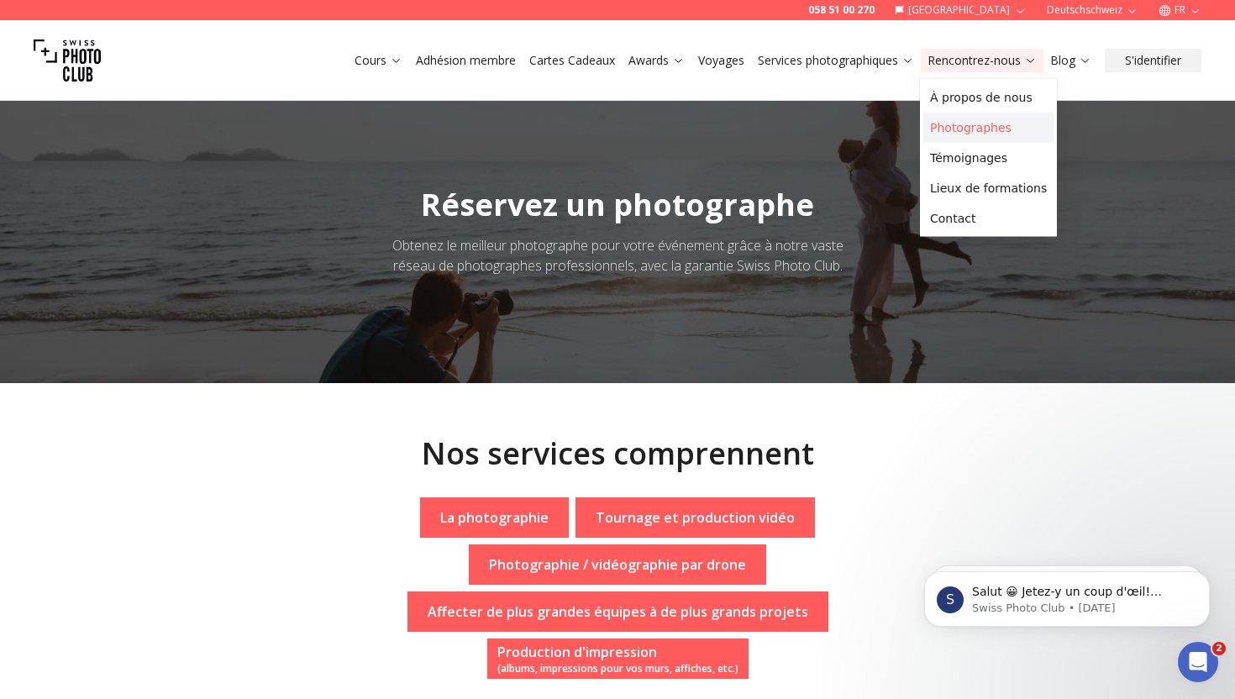
click at [991, 118] on link "Photographes" at bounding box center [988, 128] width 130 height 30
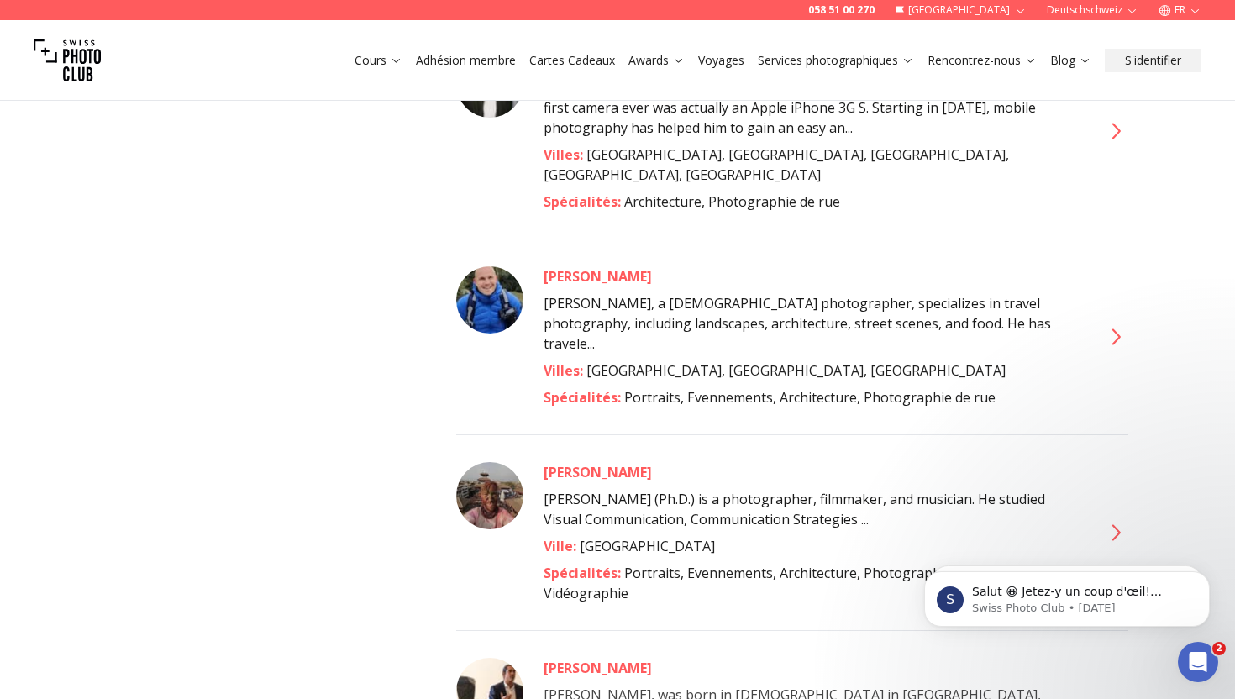
scroll to position [1593, 0]
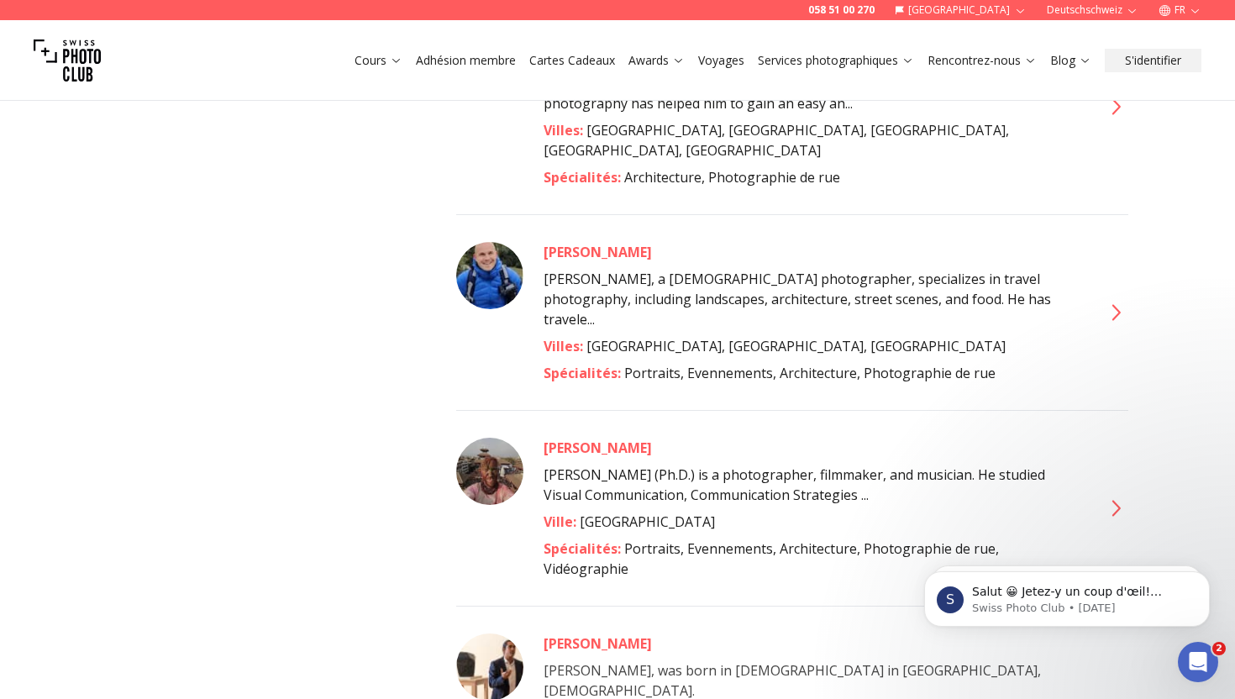
click at [583, 438] on div "[PERSON_NAME]" at bounding box center [813, 448] width 538 height 20
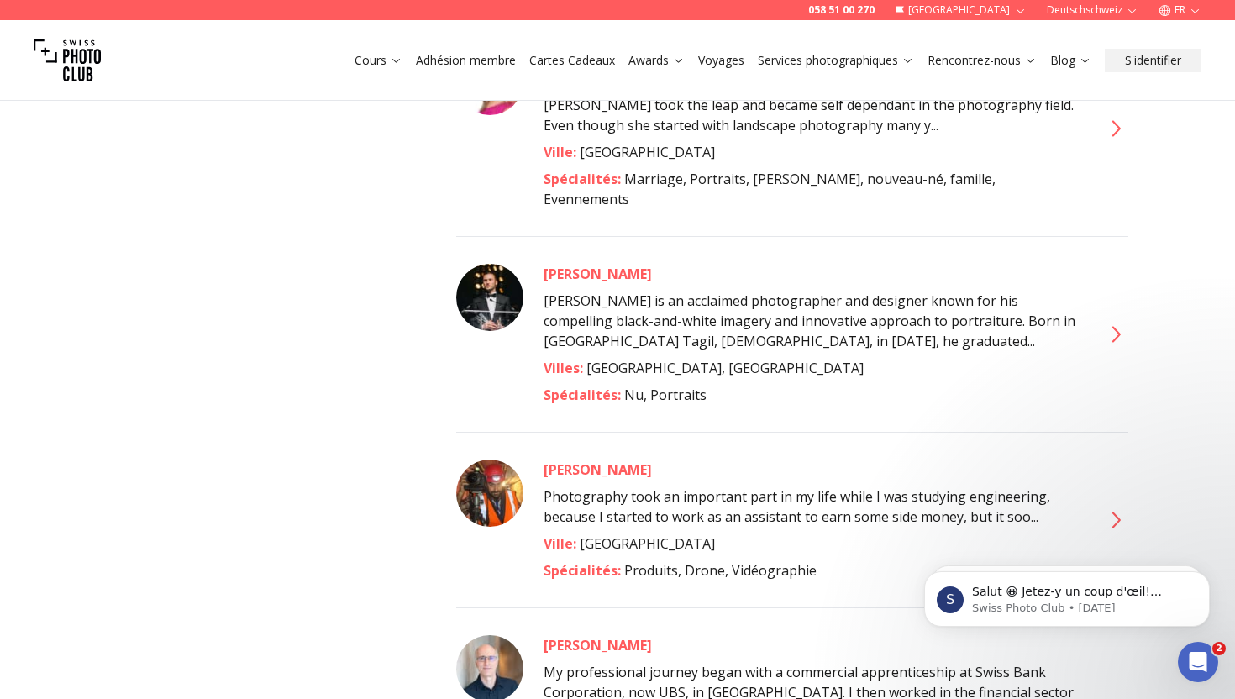
scroll to position [2592, 0]
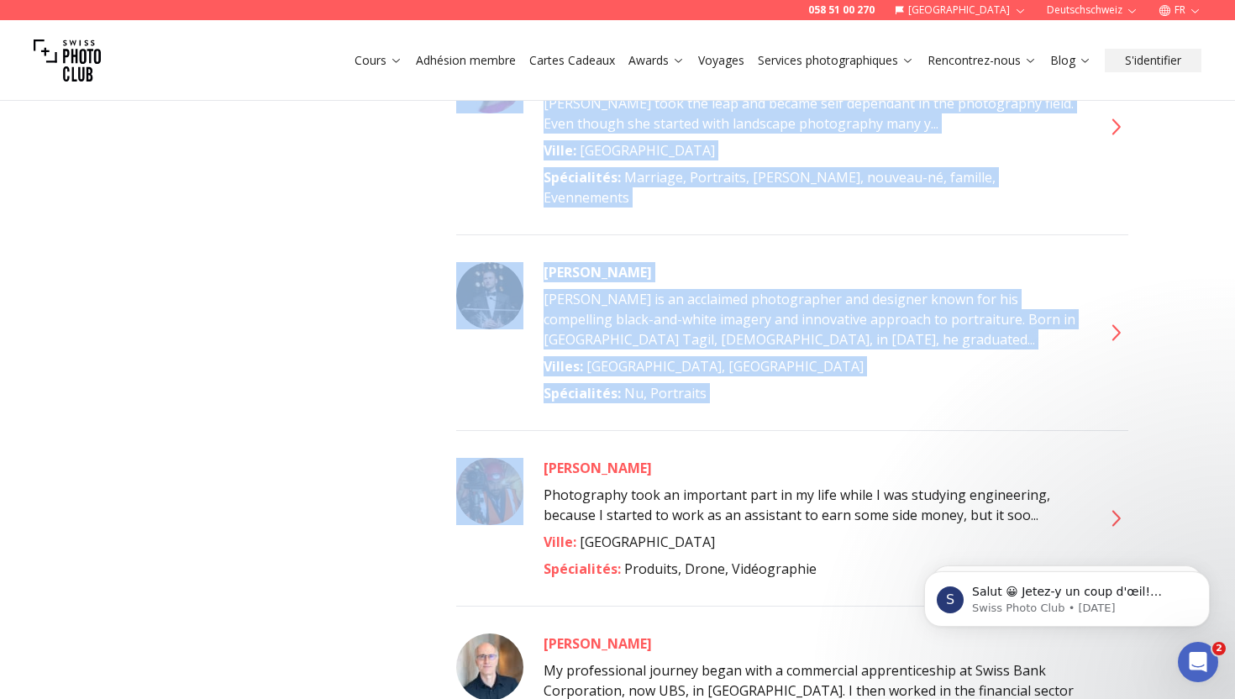
drag, startPoint x: 513, startPoint y: 296, endPoint x: 399, endPoint y: 217, distance: 138.2
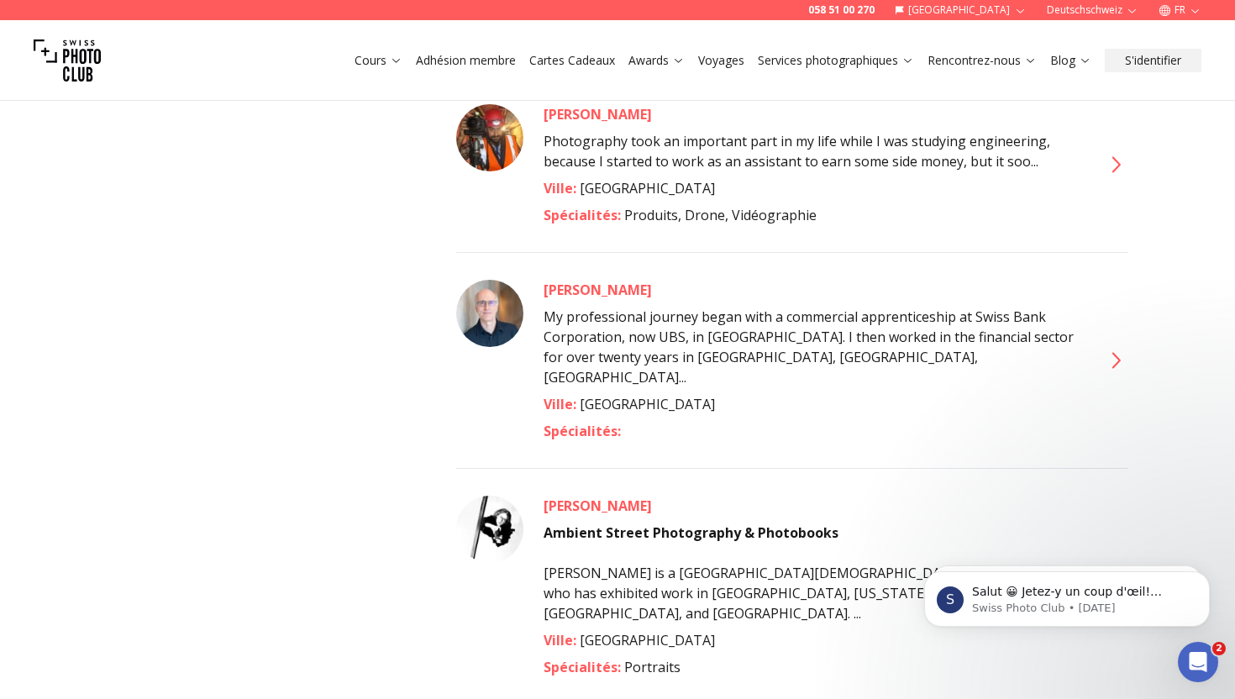
scroll to position [3116, 0]
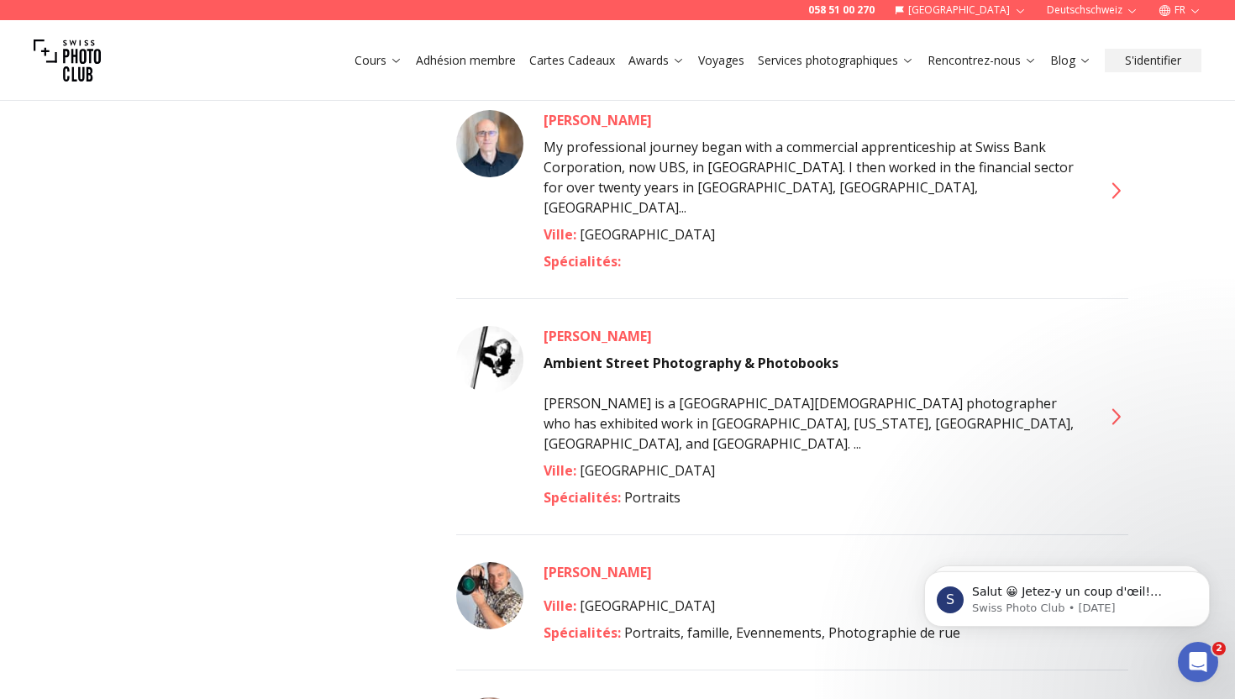
click at [577, 562] on div "[PERSON_NAME]" at bounding box center [752, 572] width 417 height 20
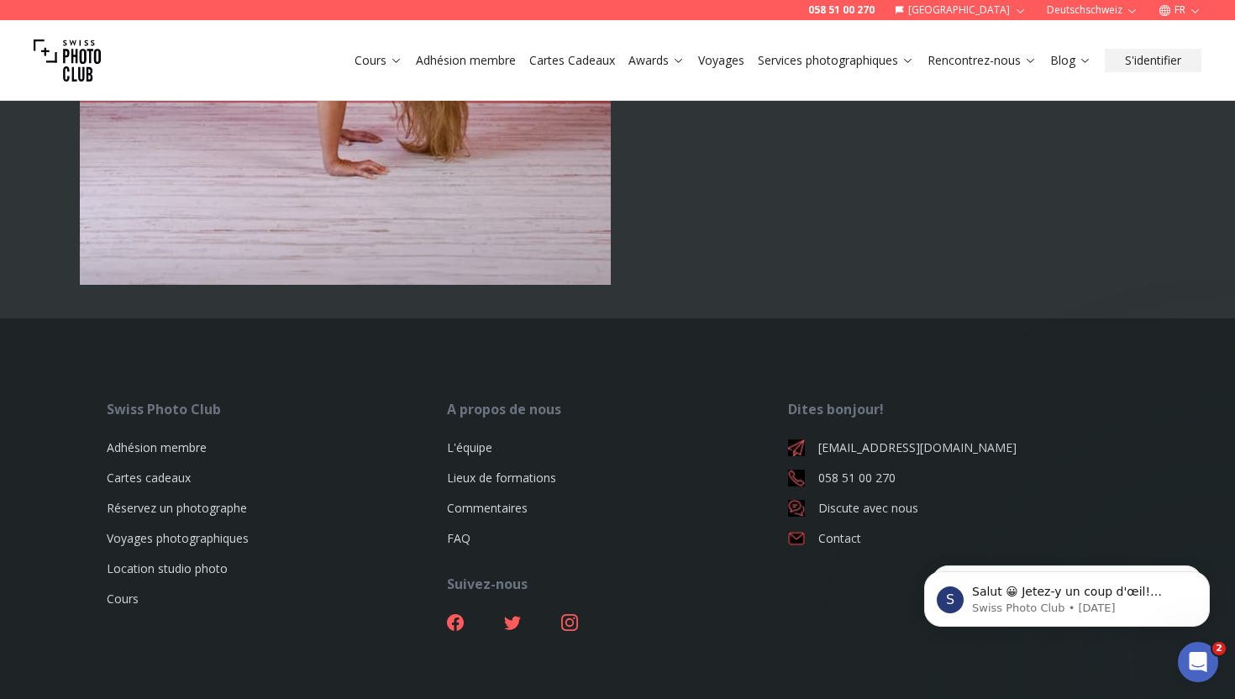
scroll to position [4789, 0]
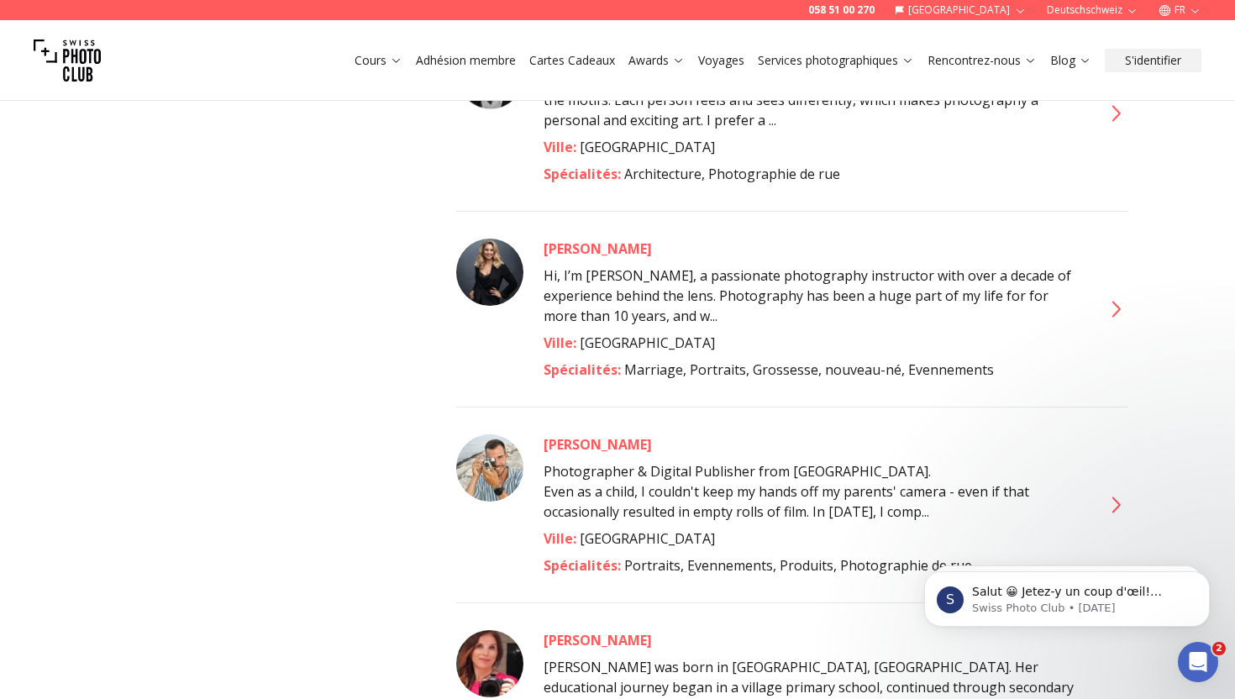
scroll to position [8946, 0]
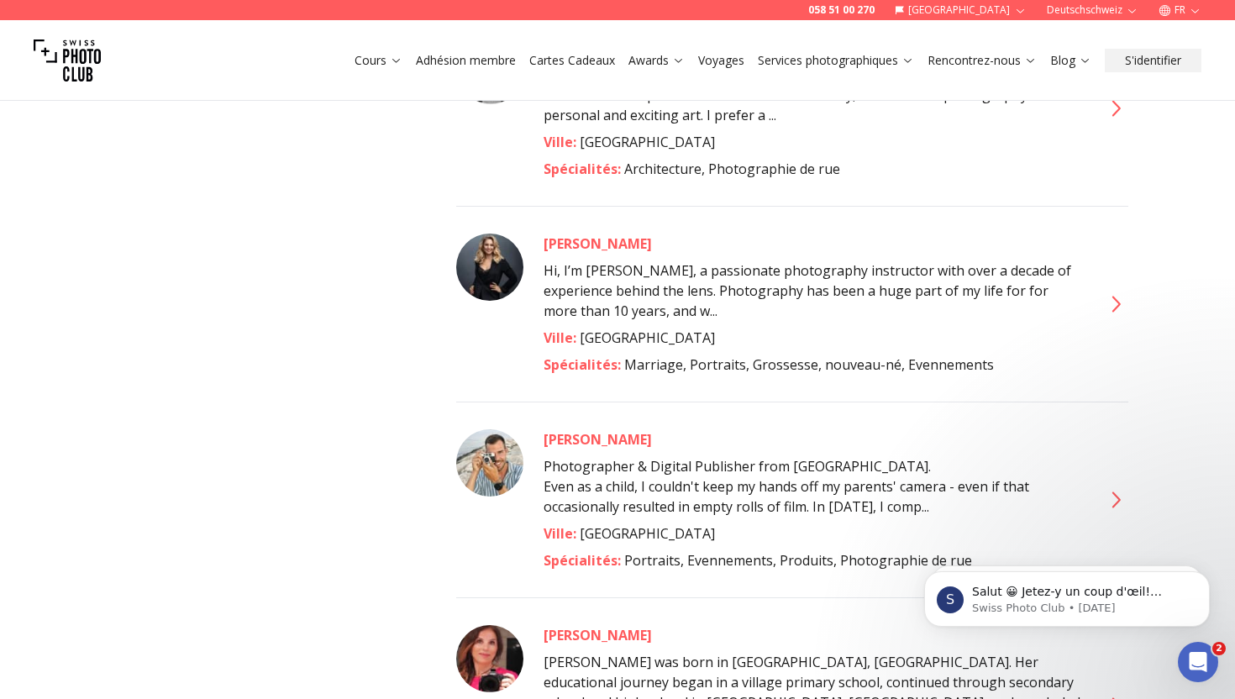
click at [571, 625] on div "[PERSON_NAME]" at bounding box center [813, 635] width 538 height 20
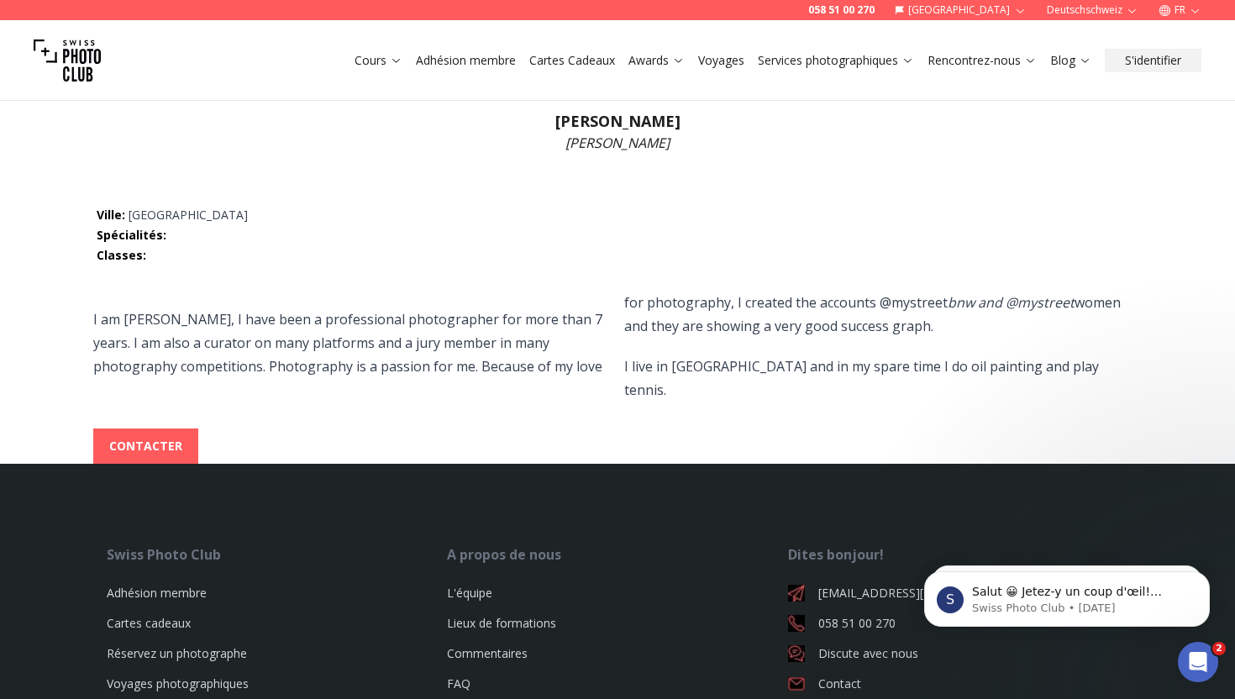
scroll to position [366, 0]
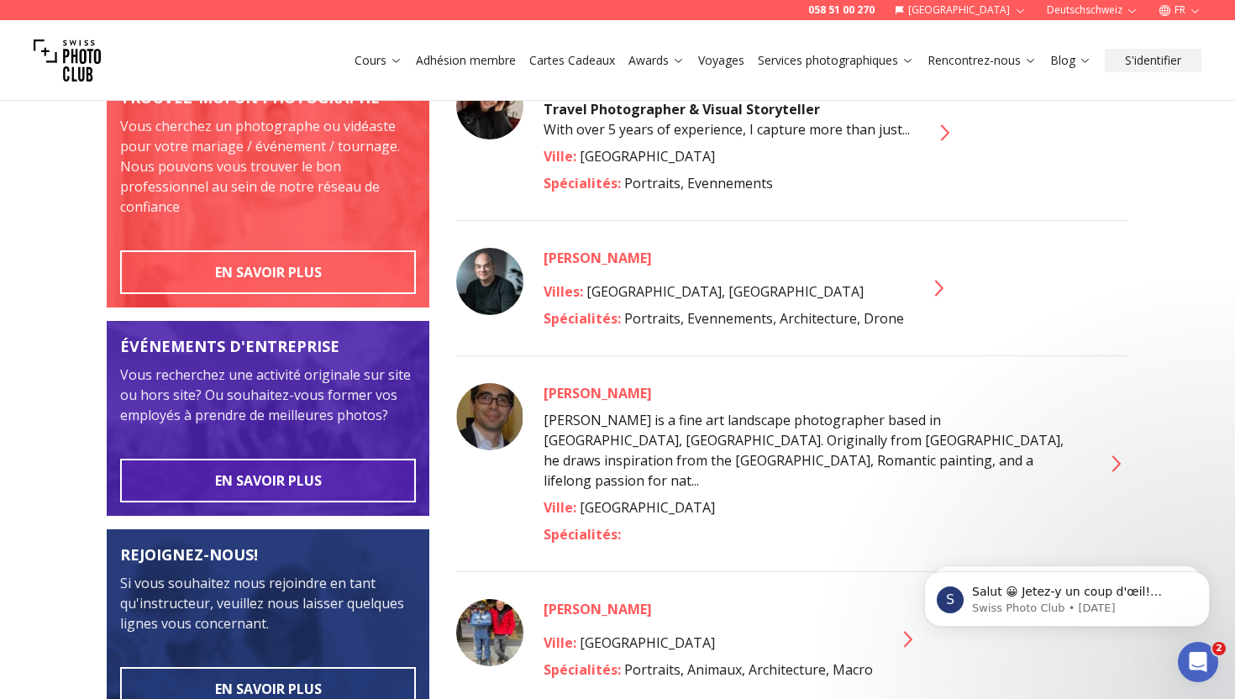
scroll to position [548, 0]
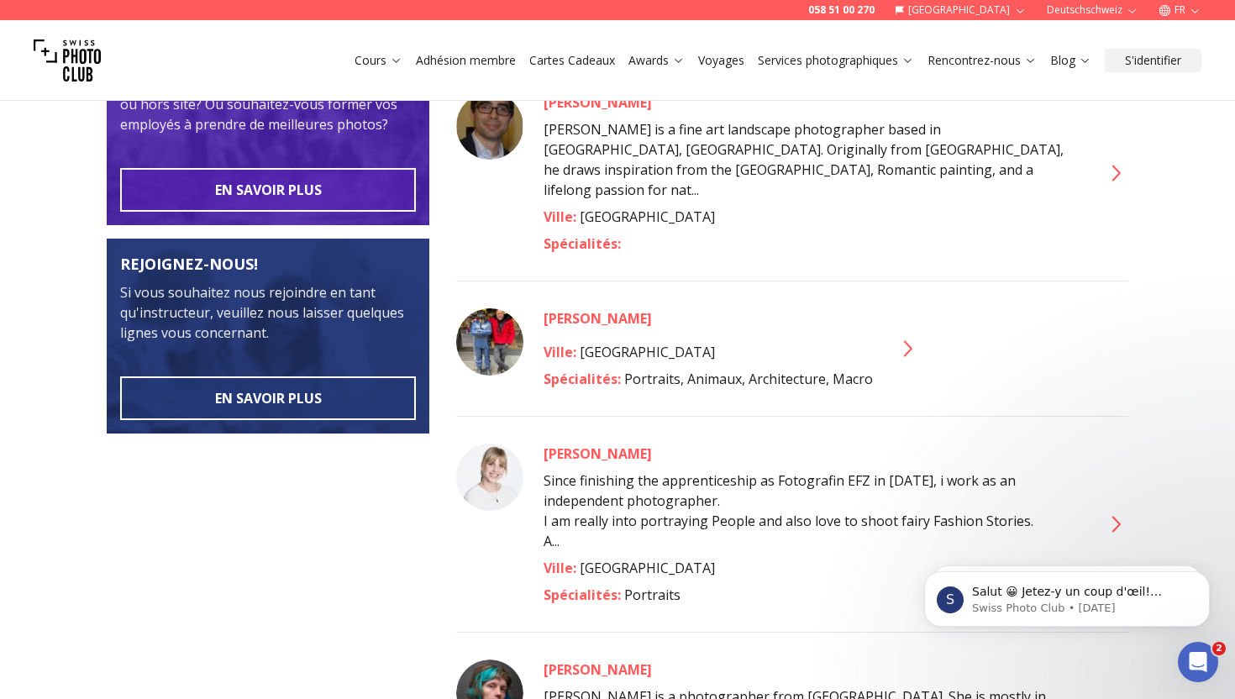
click at [575, 444] on div "[PERSON_NAME]" at bounding box center [813, 454] width 538 height 20
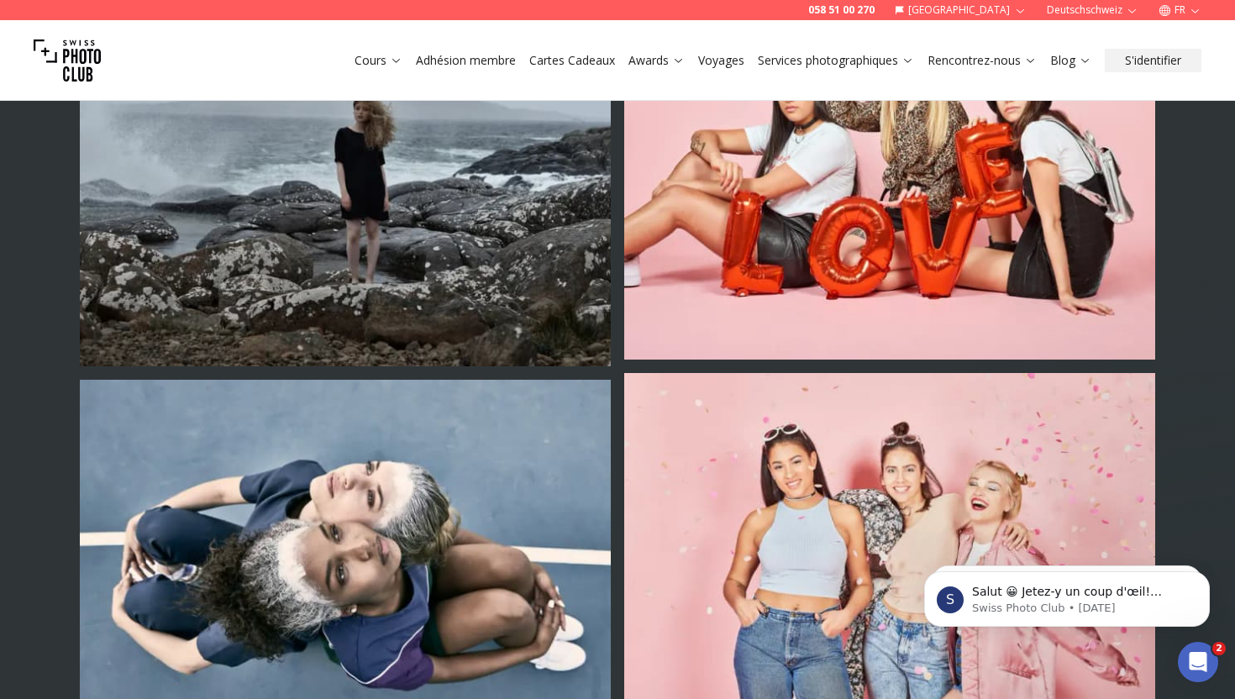
scroll to position [1347, 0]
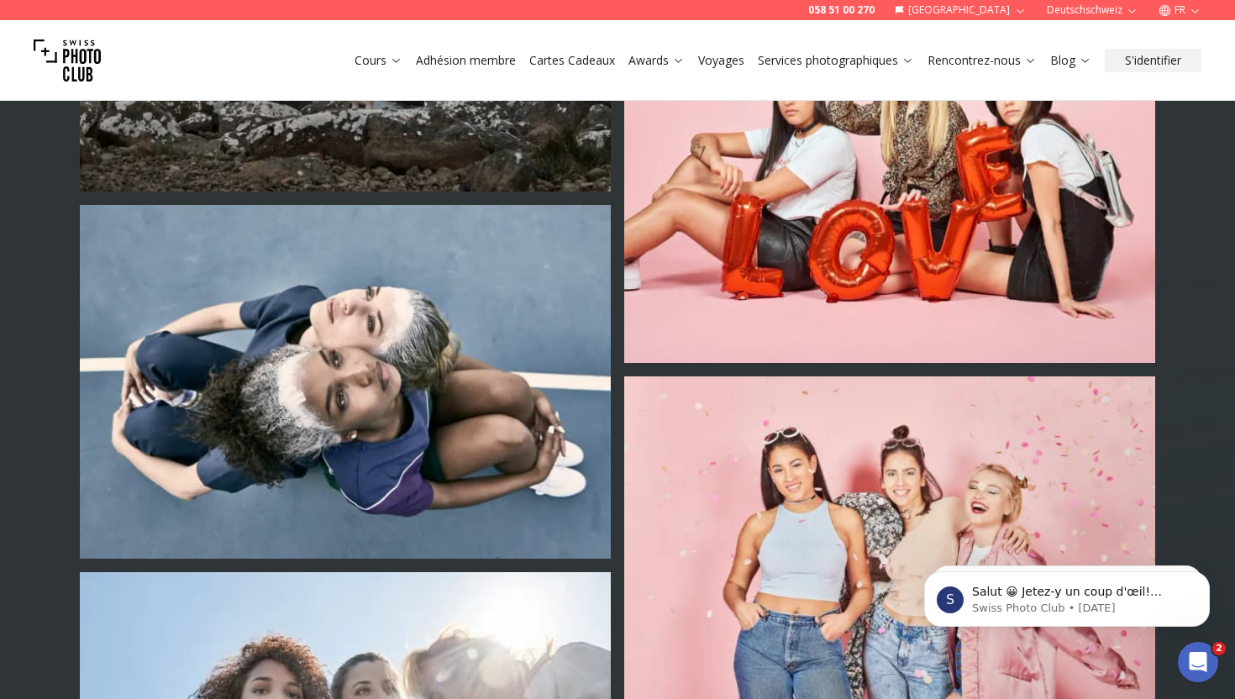
click at [869, 376] on img at bounding box center [889, 553] width 531 height 354
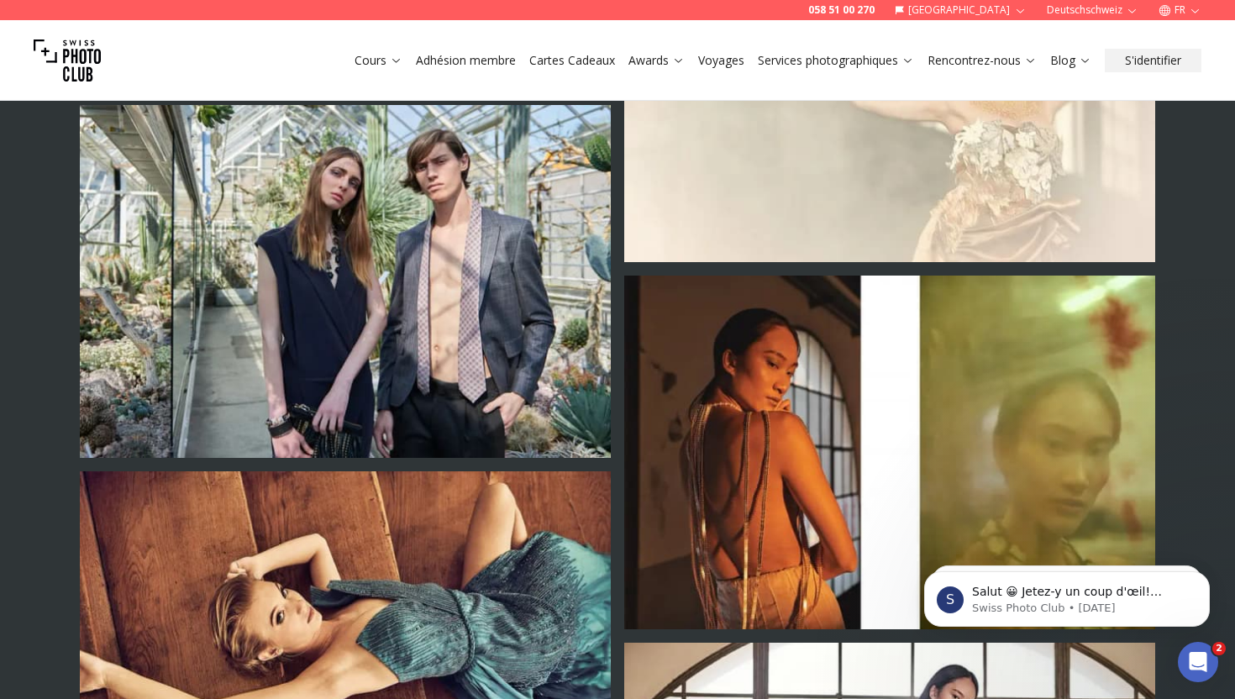
scroll to position [2177, 0]
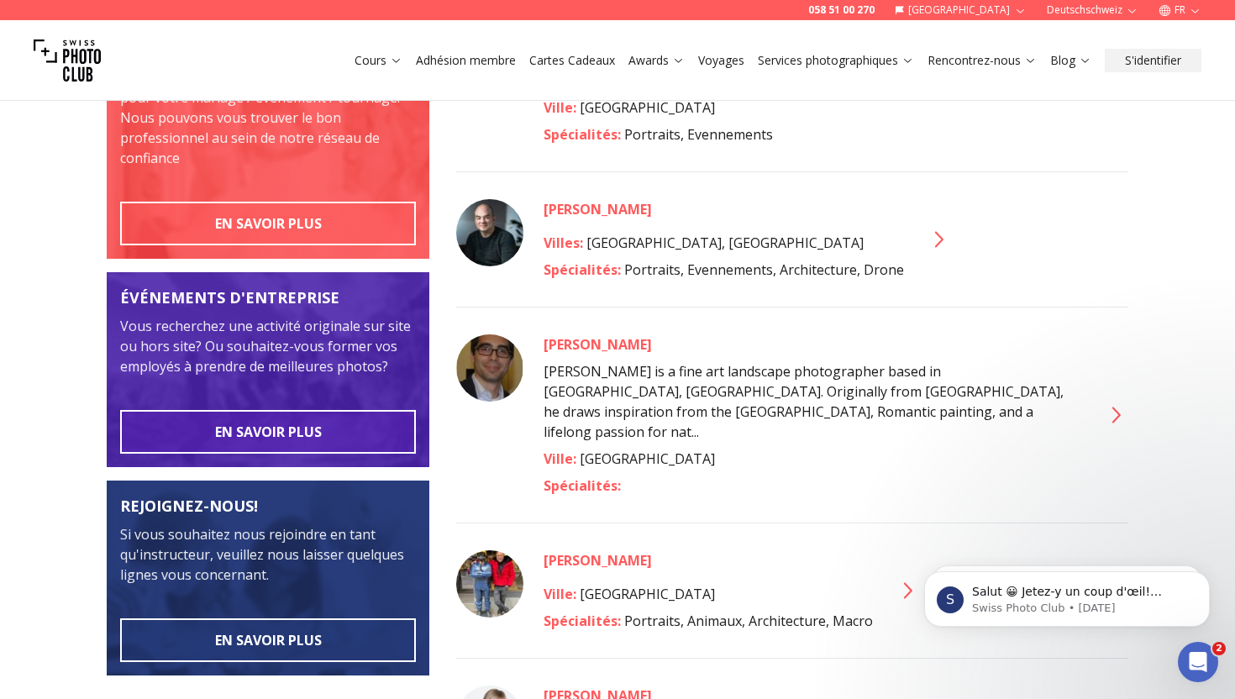
scroll to position [337, 0]
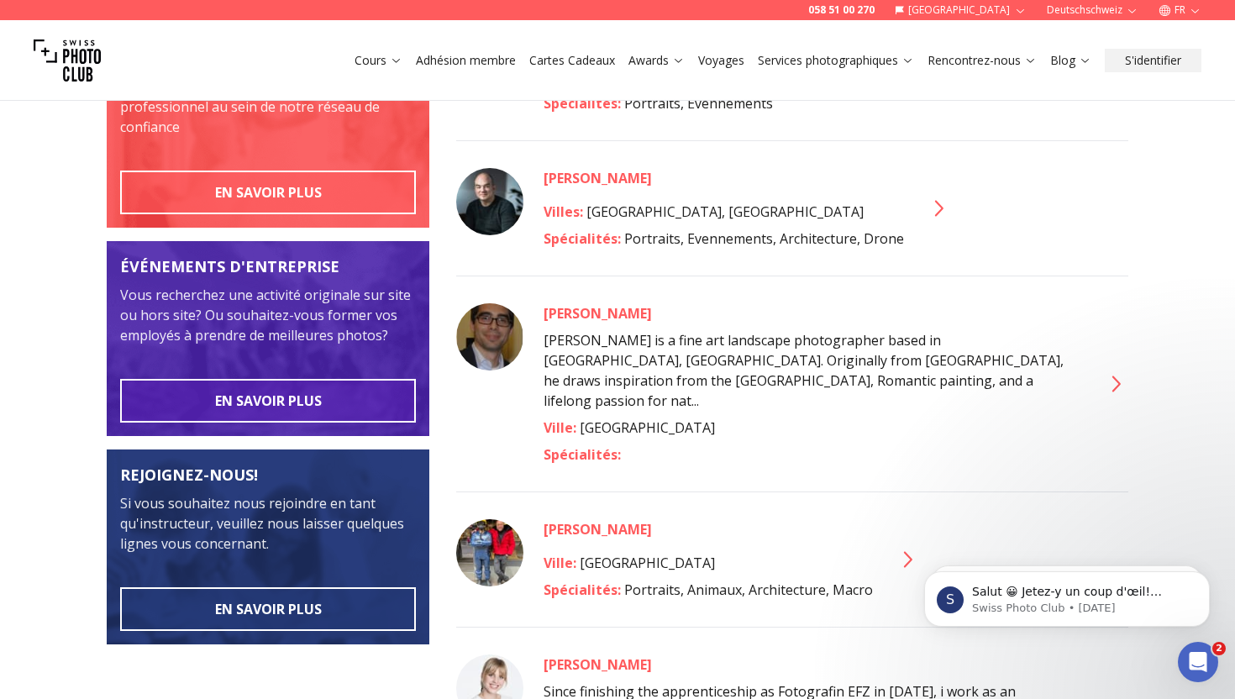
click at [486, 531] on img at bounding box center [489, 552] width 67 height 67
click at [586, 519] on div "[PERSON_NAME]" at bounding box center [708, 529] width 329 height 20
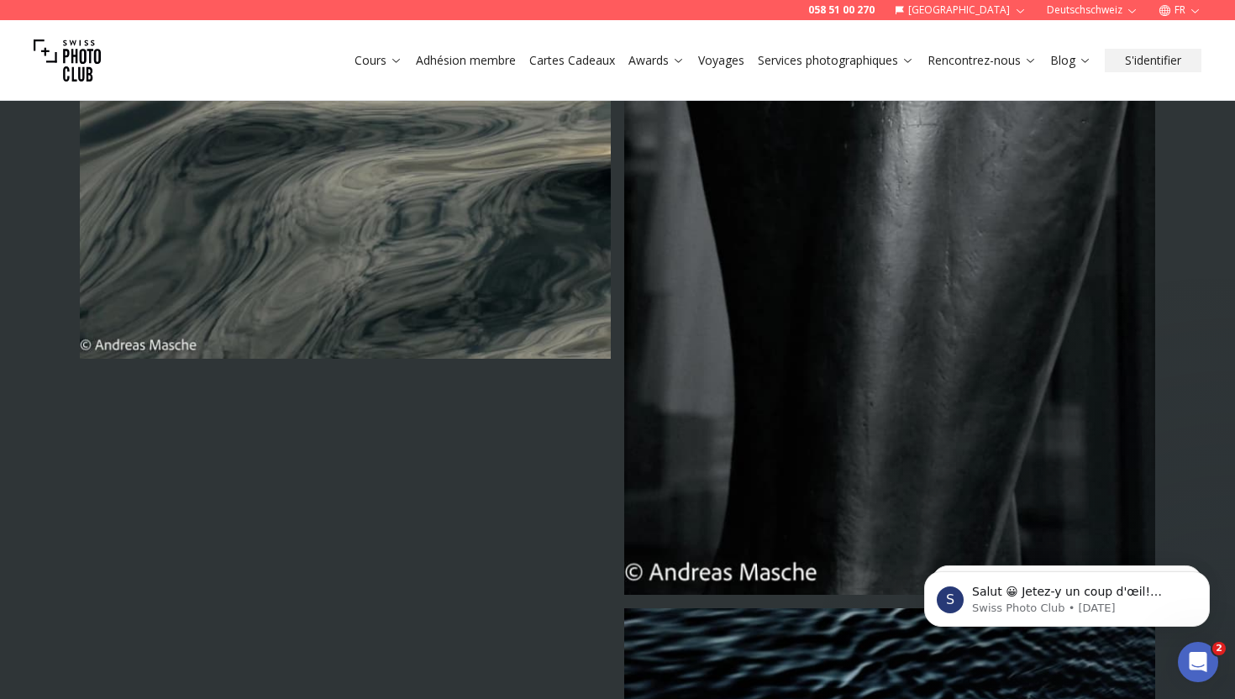
scroll to position [3825, 0]
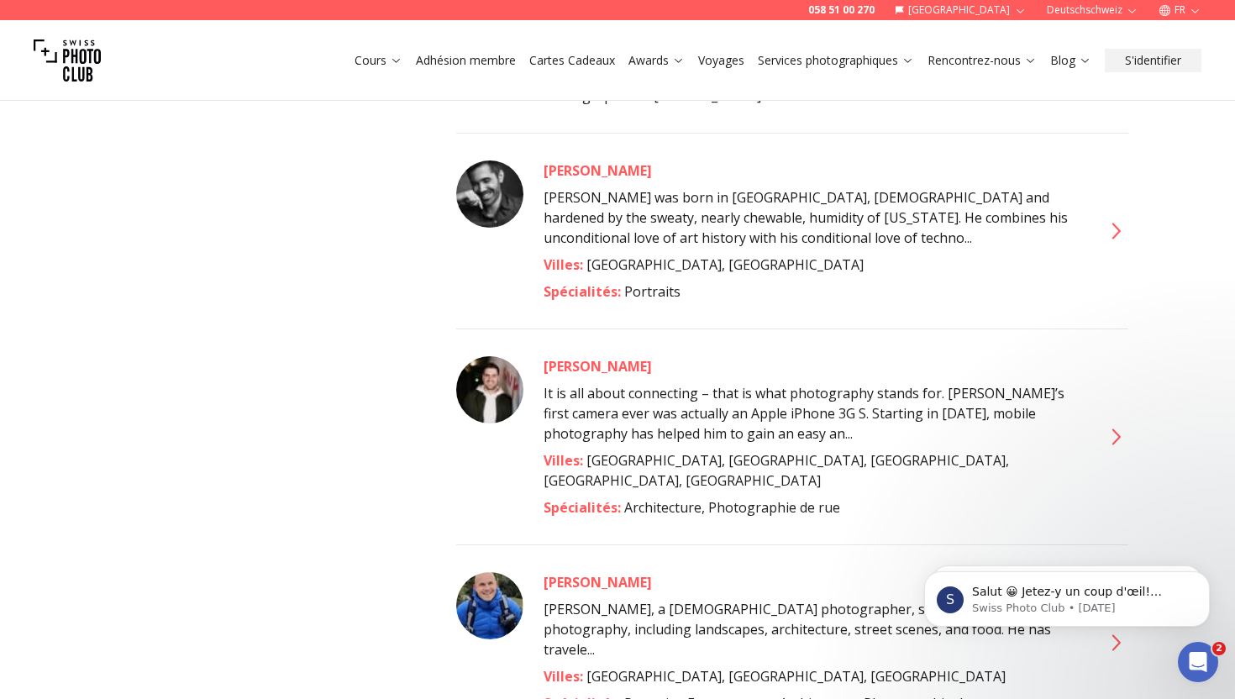
scroll to position [1651, 0]
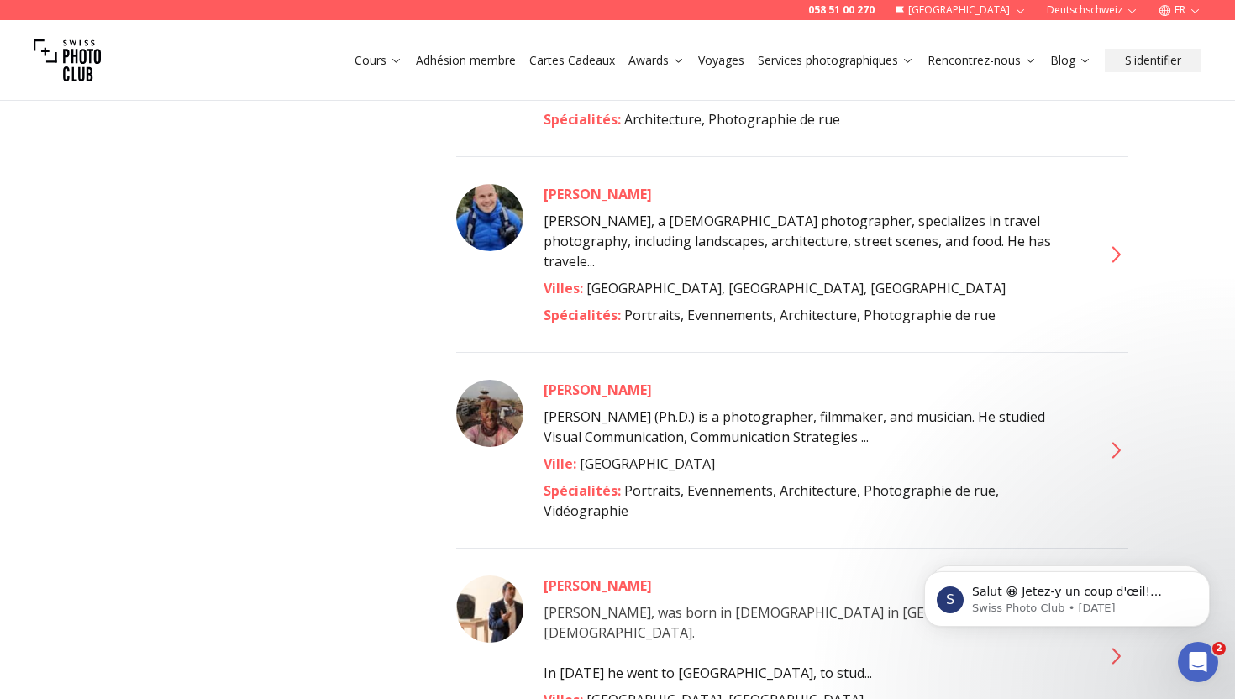
click at [517, 576] on img at bounding box center [489, 609] width 67 height 67
click at [556, 576] on div "[PERSON_NAME] Martins" at bounding box center [813, 586] width 538 height 20
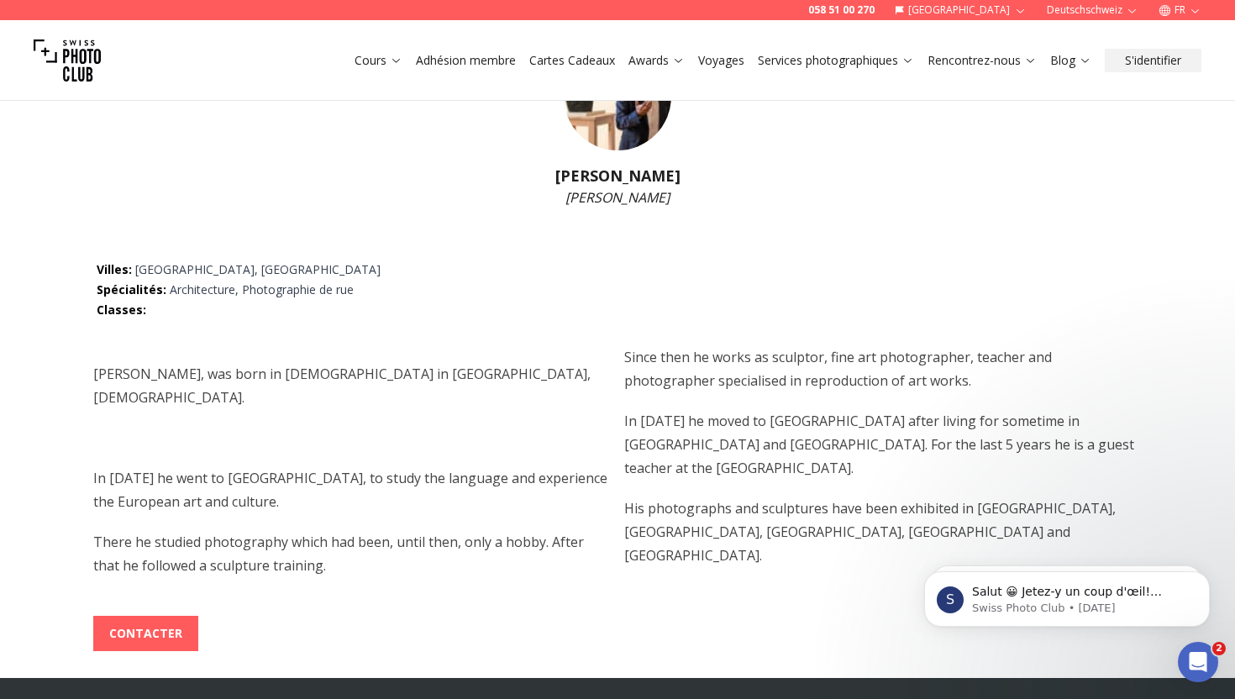
scroll to position [130, 0]
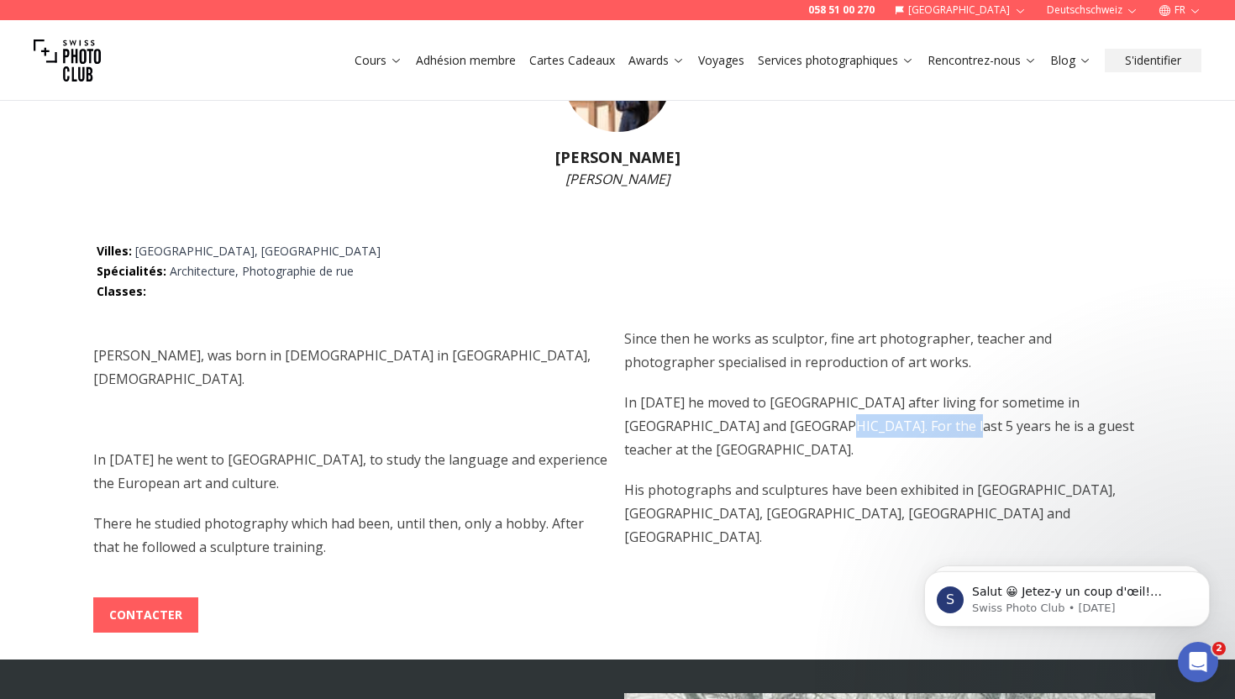
drag, startPoint x: 742, startPoint y: 425, endPoint x: 865, endPoint y: 425, distance: 123.5
click at [865, 425] on span "In [DATE] he moved to [GEOGRAPHIC_DATA] after living for sometime in [GEOGRAPHI…" at bounding box center [879, 426] width 510 height 66
drag, startPoint x: 623, startPoint y: 466, endPoint x: 807, endPoint y: 502, distance: 186.5
click at [807, 502] on div "Duilio A. Martins, was born in 1981 in São Paulo, Brazil. In 2000 he went to E…" at bounding box center [617, 449] width 1049 height 244
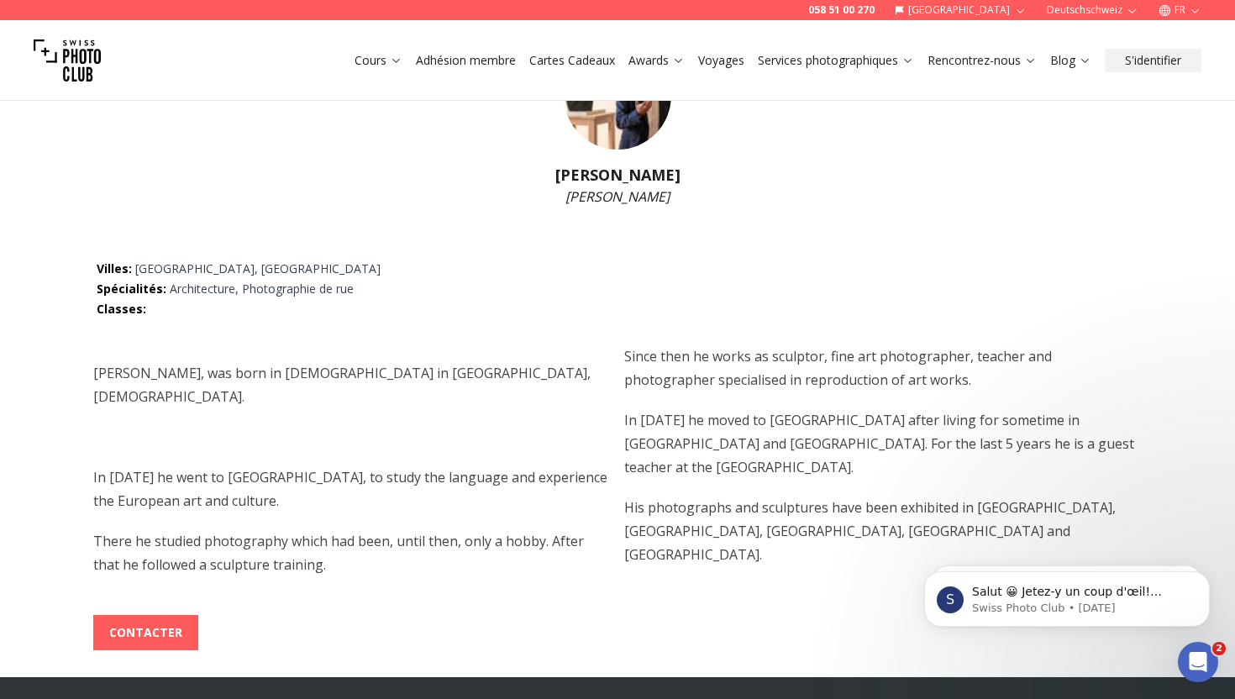
scroll to position [0, 0]
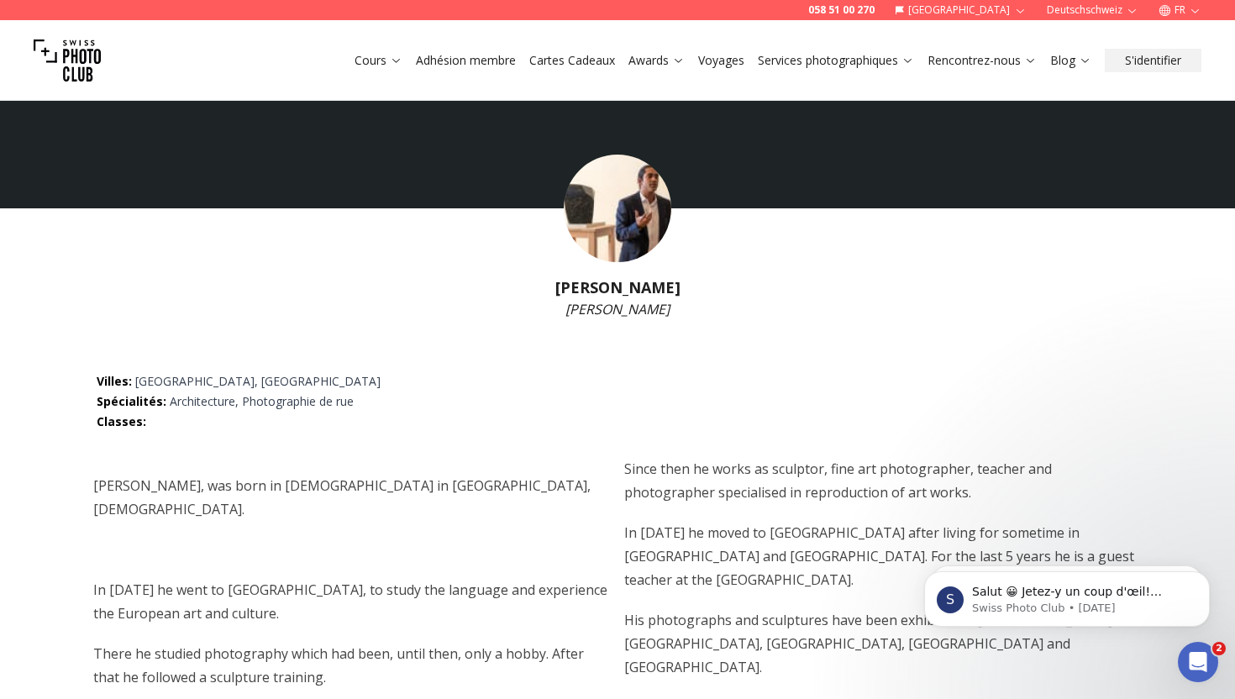
drag, startPoint x: 558, startPoint y: 281, endPoint x: 679, endPoint y: 281, distance: 121.0
click at [680, 281] on h1 "[PERSON_NAME] Martins" at bounding box center [617, 288] width 1235 height 24
copy h1 "[PERSON_NAME] Martins"
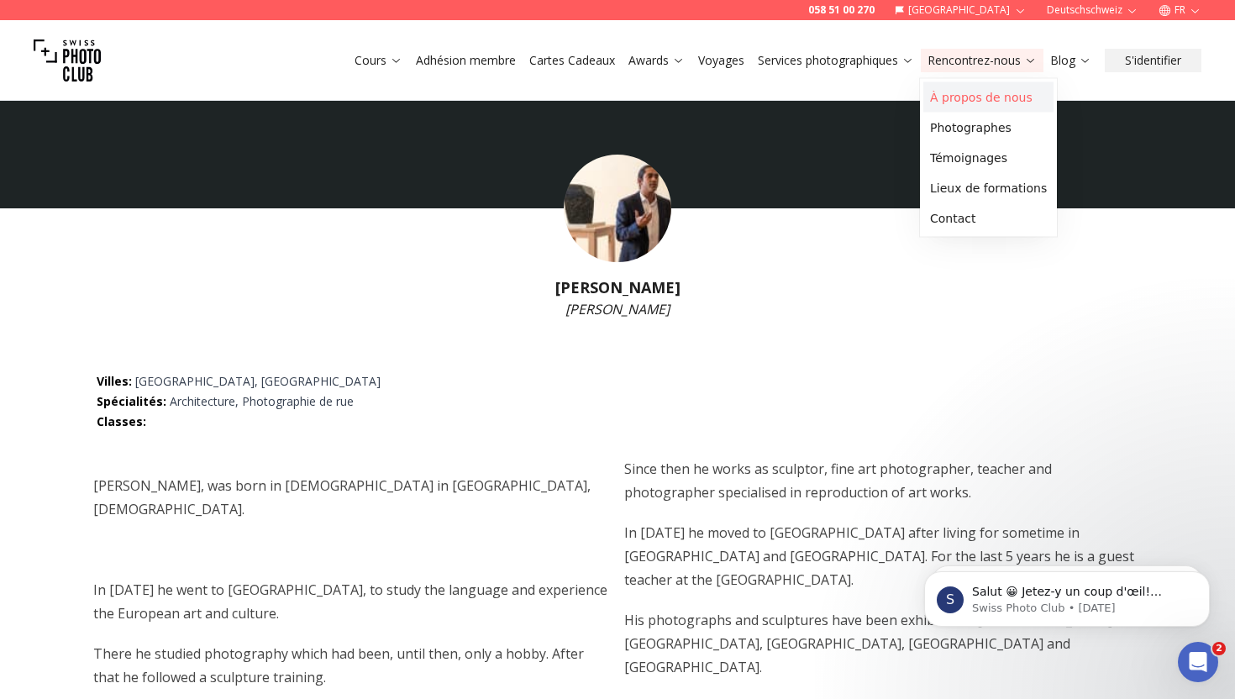
click at [988, 91] on link "À propos de nous" at bounding box center [988, 97] width 130 height 30
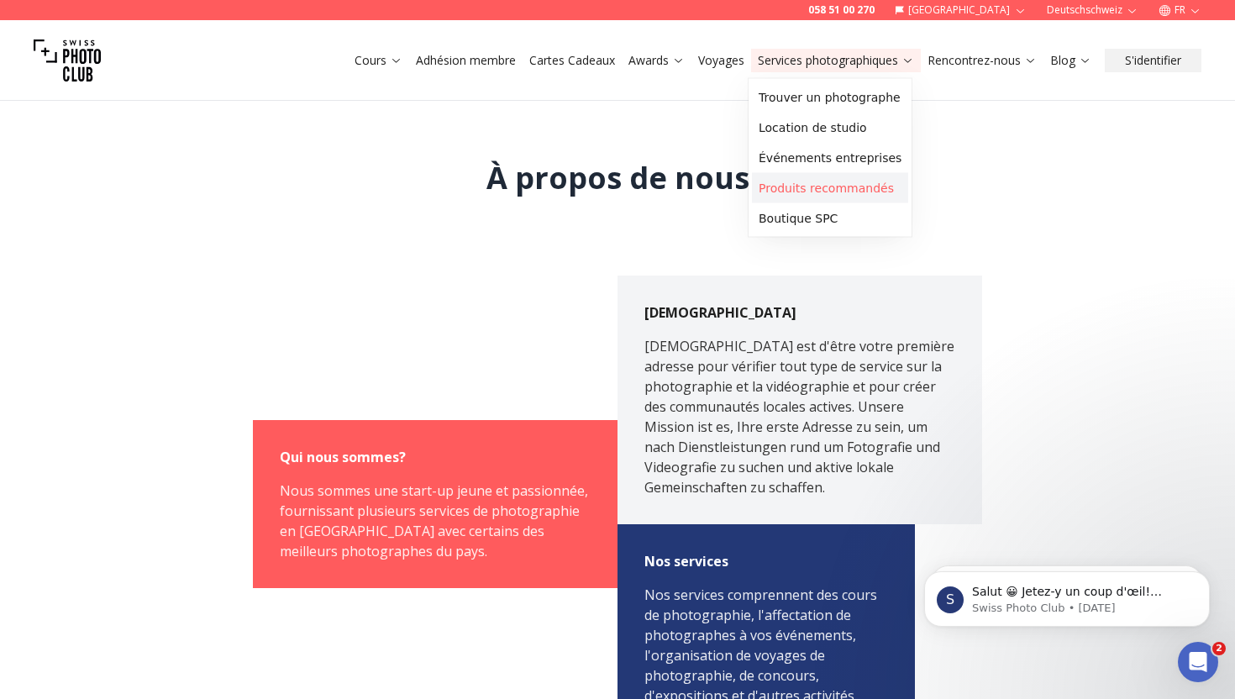
click at [838, 187] on link "Produits recommandés" at bounding box center [830, 188] width 156 height 30
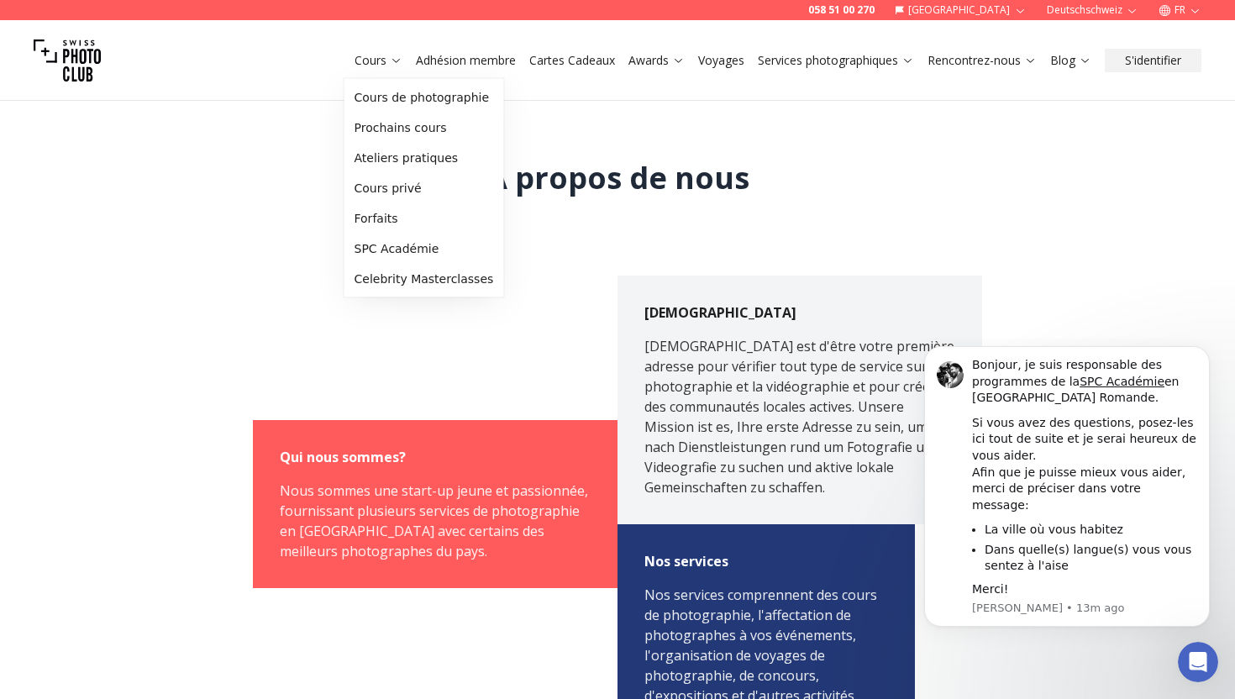
click at [371, 64] on link "Cours" at bounding box center [379, 60] width 48 height 17
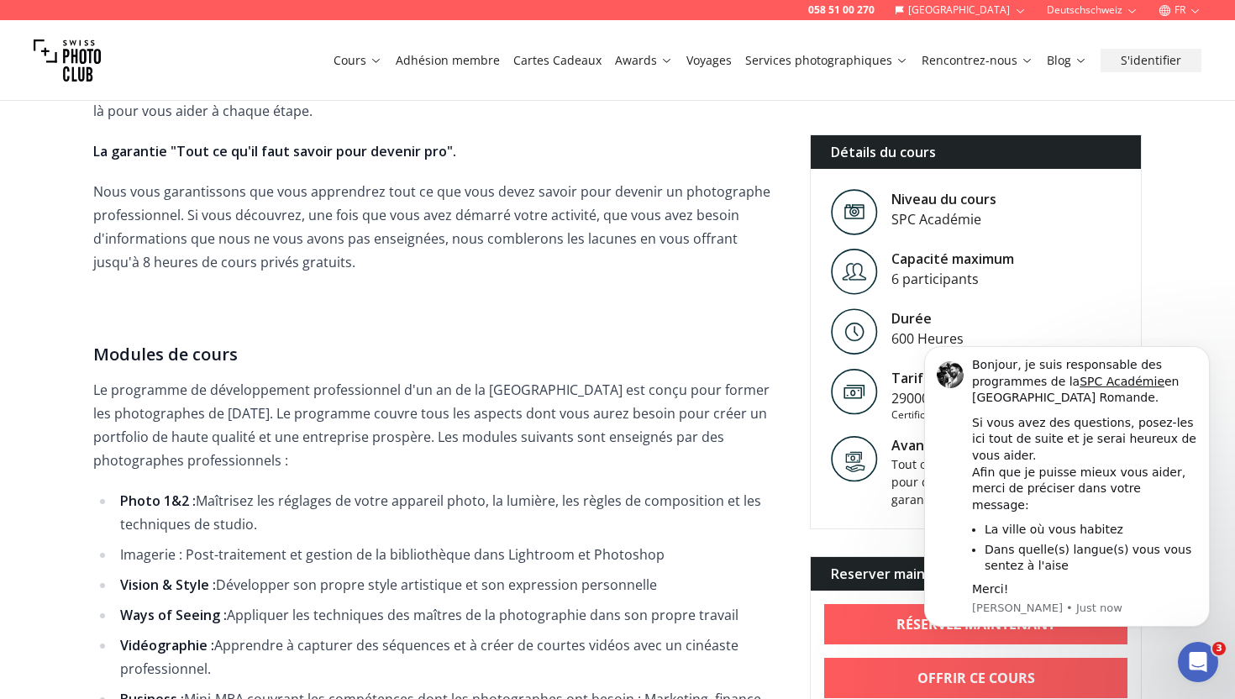
scroll to position [1231, 0]
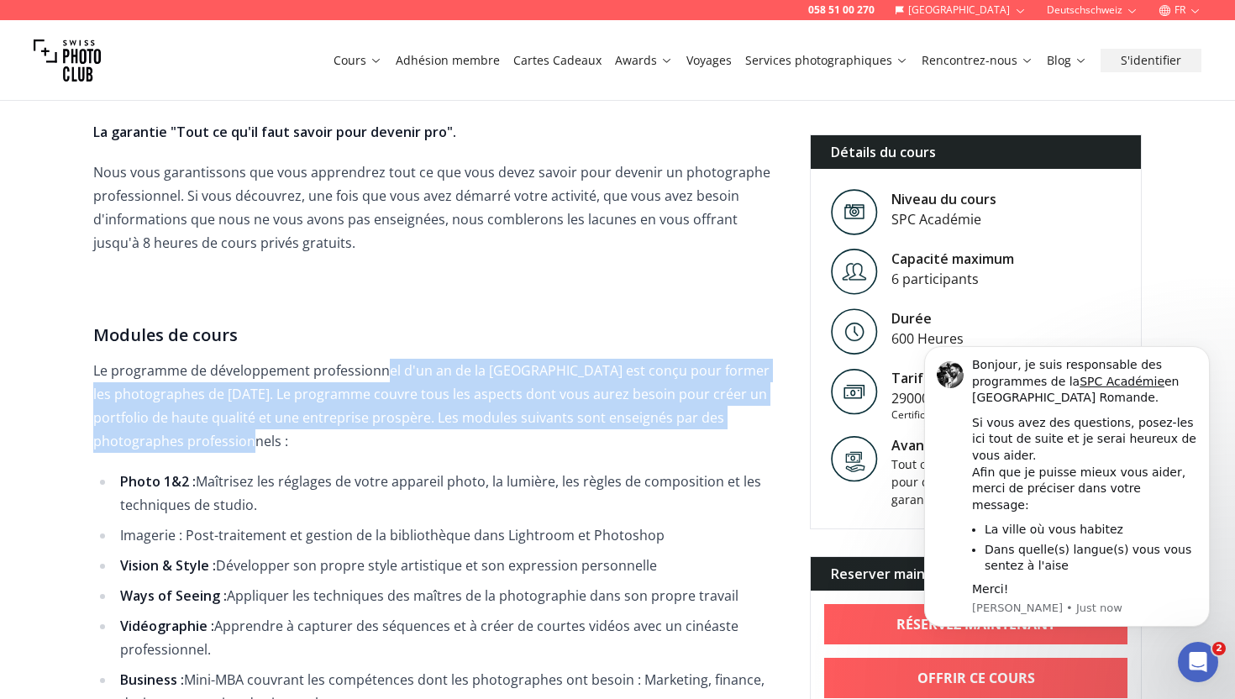
drag, startPoint x: 382, startPoint y: 375, endPoint x: 362, endPoint y: 440, distance: 68.6
click at [362, 439] on p "Le programme de développement professionnel d'un an de la [GEOGRAPHIC_DATA] est…" at bounding box center [438, 406] width 690 height 94
click at [362, 440] on p "Le programme de développement professionnel d'un an de la [GEOGRAPHIC_DATA] est…" at bounding box center [438, 406] width 690 height 94
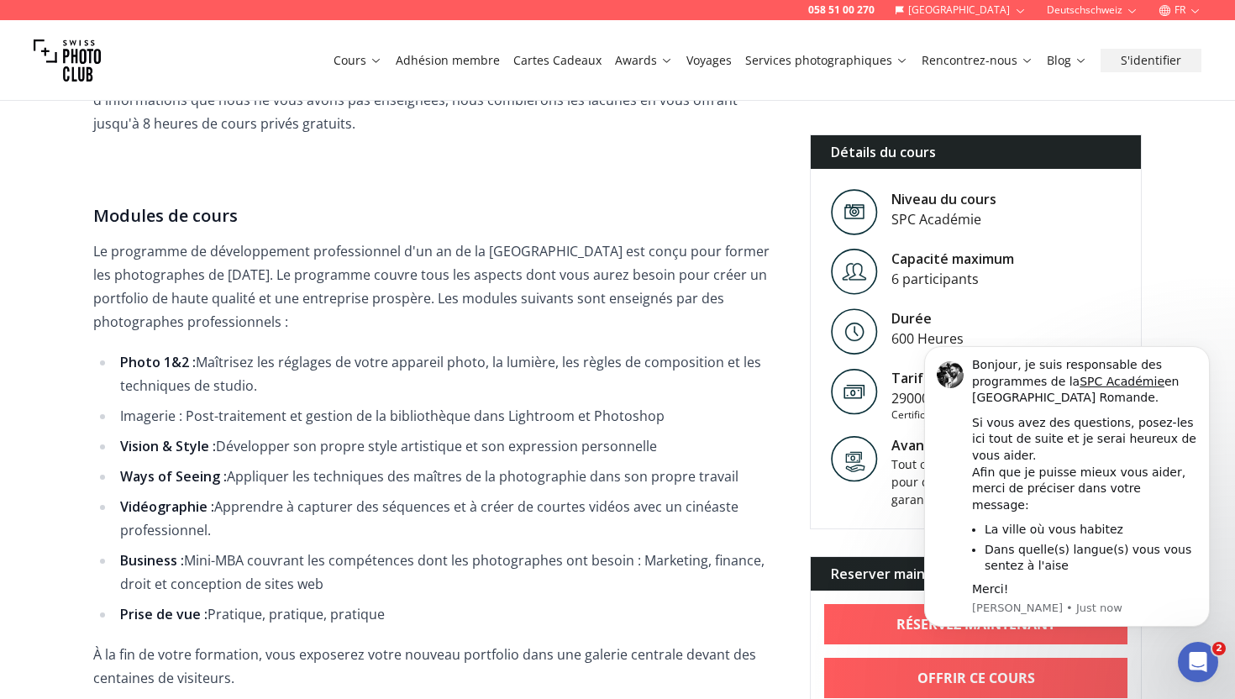
scroll to position [1354, 0]
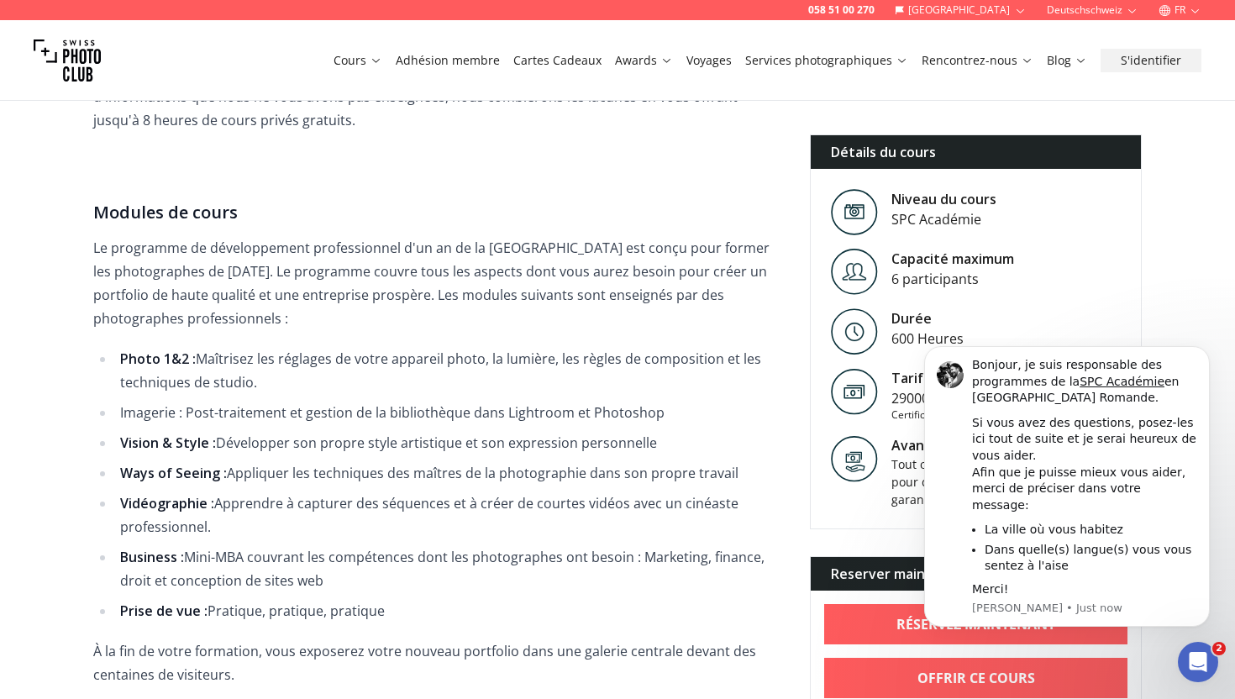
drag, startPoint x: 118, startPoint y: 357, endPoint x: 266, endPoint y: 379, distance: 150.3
click at [266, 379] on li "Photo 1&2 : Maîtrisez les réglages de votre appareil photo, la lumière, les règ…" at bounding box center [449, 370] width 668 height 47
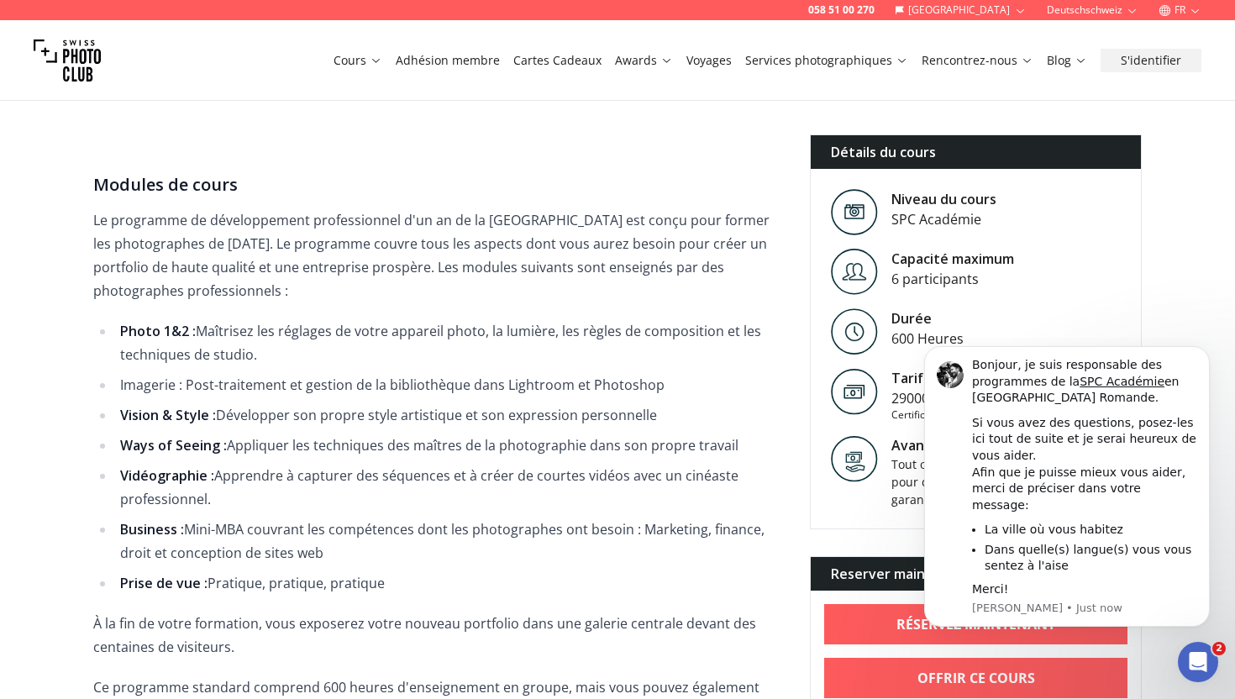
scroll to position [1387, 0]
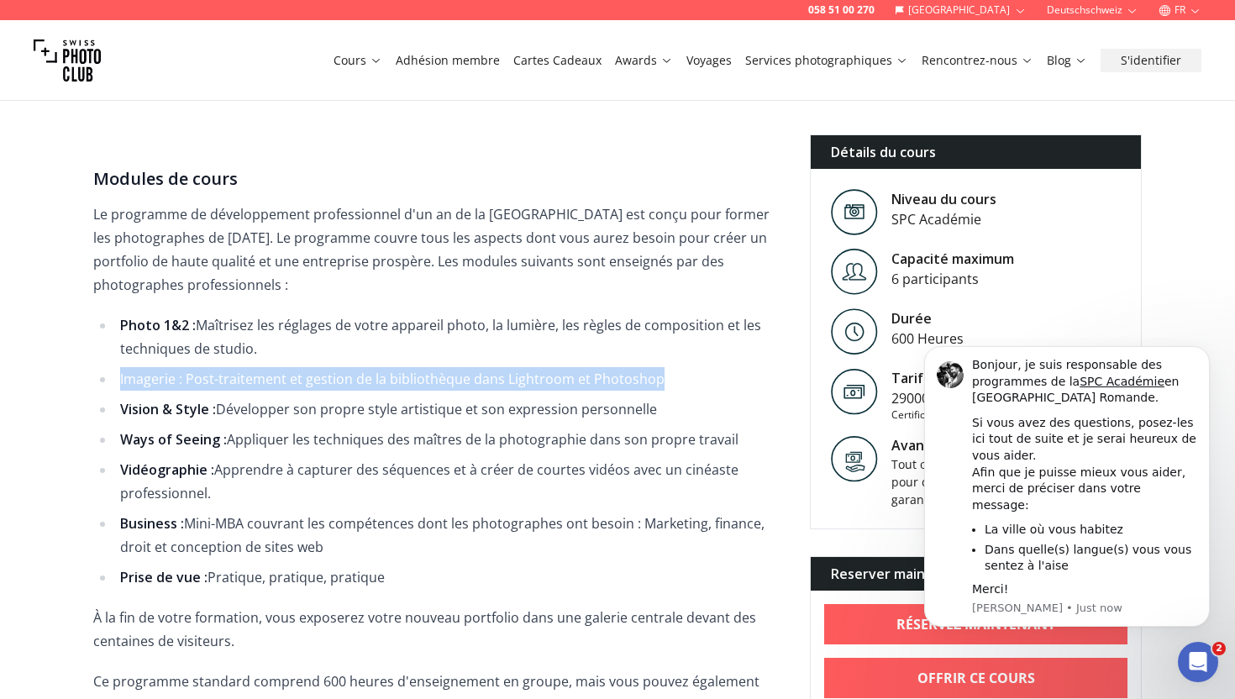
drag, startPoint x: 118, startPoint y: 381, endPoint x: 673, endPoint y: 375, distance: 554.6
click at [673, 375] on li "Imagerie : Post-traitement et gestion de la bibliothèque dans Lightroom et Phot…" at bounding box center [449, 379] width 668 height 24
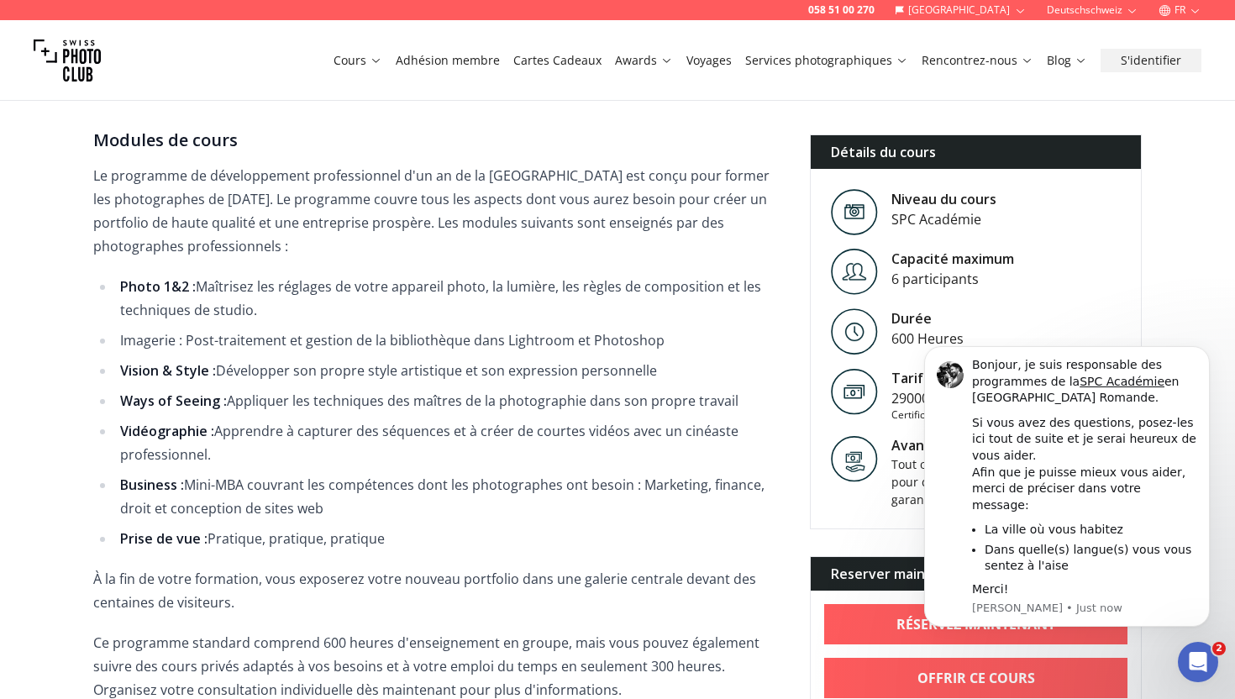
scroll to position [1429, 0]
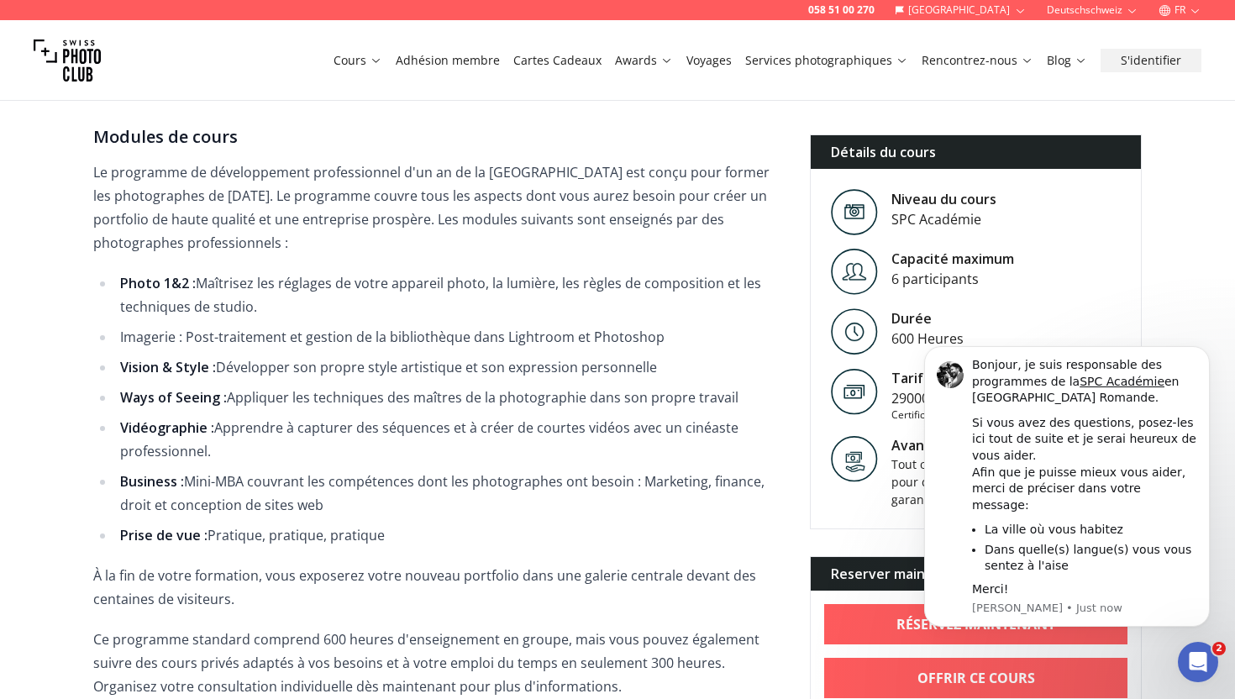
drag, startPoint x: 113, startPoint y: 355, endPoint x: 790, endPoint y: 352, distance: 677.2
click at [790, 352] on div "Informations sur le cours Devenez photographie professionnel en 1 an Programme …" at bounding box center [617, 81] width 1075 height 1919
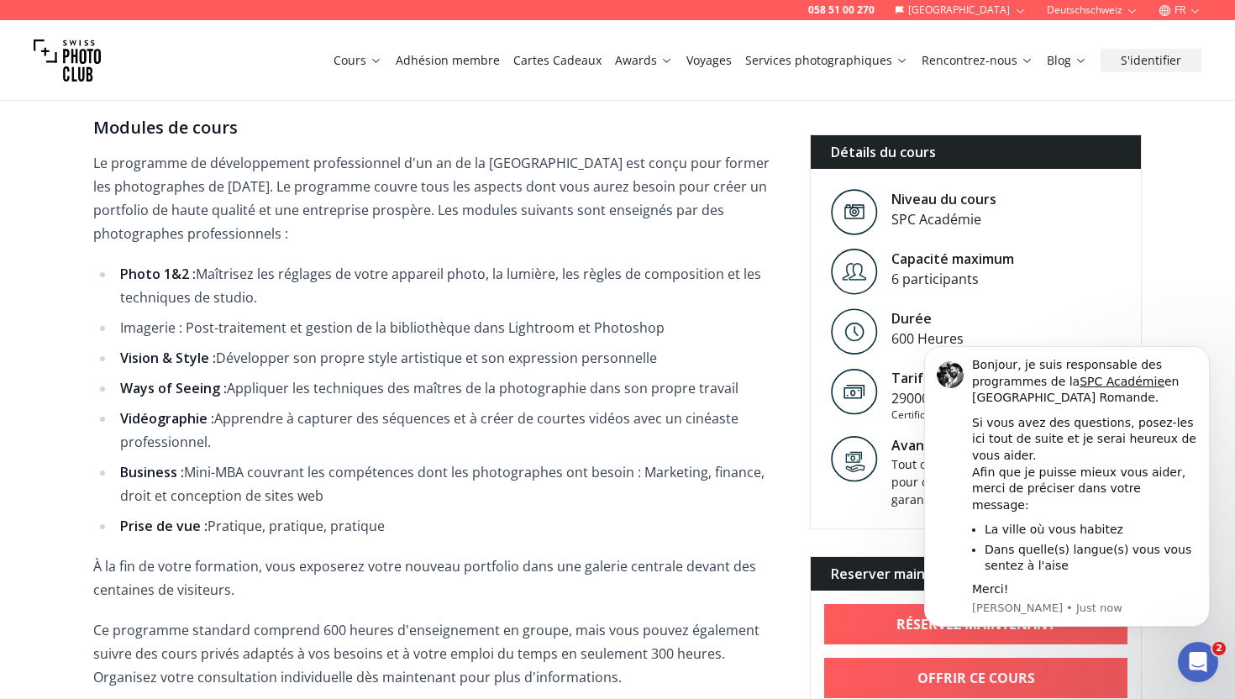
drag, startPoint x: 98, startPoint y: 389, endPoint x: 756, endPoint y: 393, distance: 657.9
click at [756, 393] on ul "Photo 1&2 : Maîtrisez les réglages de votre appareil photo, la lumière, les règ…" at bounding box center [438, 400] width 690 height 276
click at [756, 393] on li "Ways of Seeing : Appliquer les techniques des maîtres de la photographie dans s…" at bounding box center [449, 388] width 668 height 24
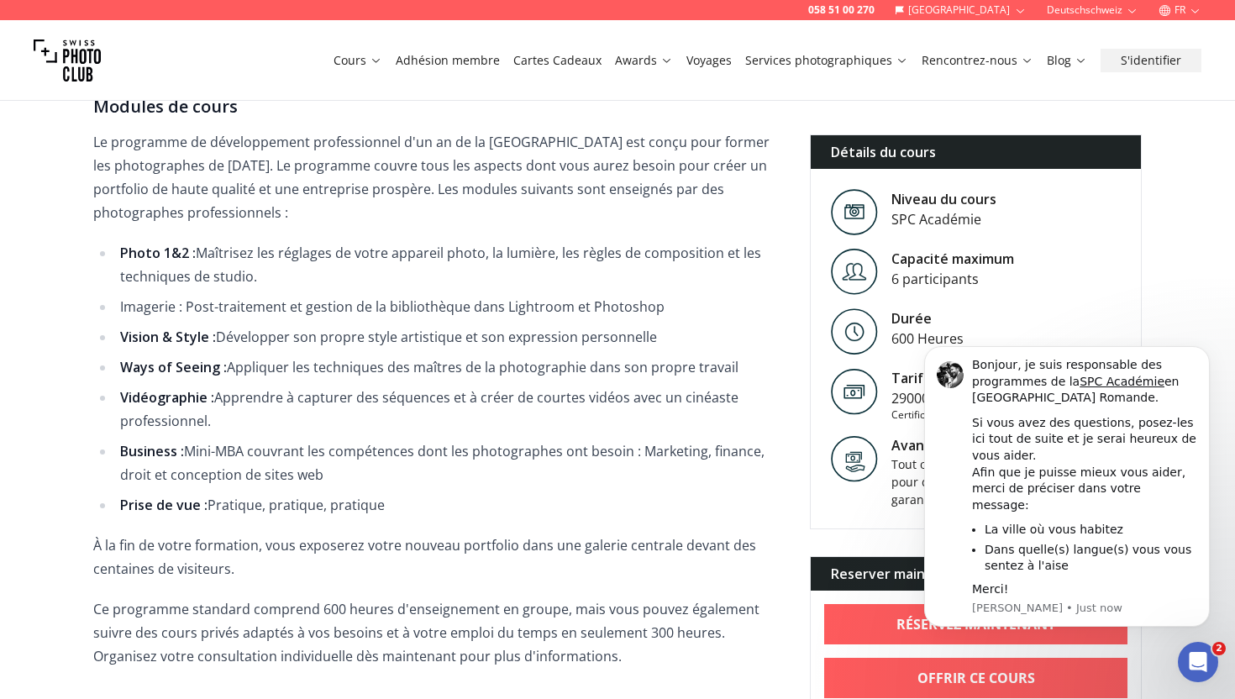
drag, startPoint x: 269, startPoint y: 429, endPoint x: 135, endPoint y: 392, distance: 138.4
click at [135, 392] on li "Vidéographie : Apprendre à capturer des séquences et à créer de courtes vidéos …" at bounding box center [449, 409] width 668 height 47
click at [197, 457] on li "Business : Mini-MBA couvrant les compétences dont les photographes ont besoin :…" at bounding box center [449, 462] width 668 height 47
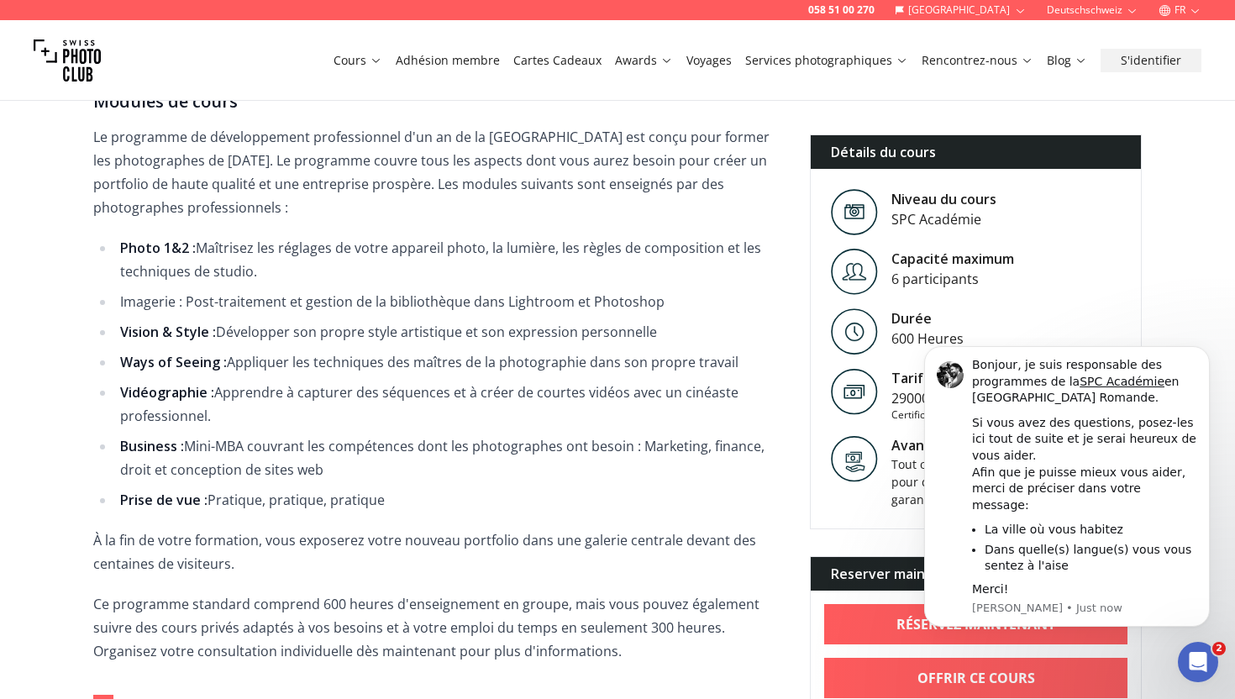
drag, startPoint x: 116, startPoint y: 447, endPoint x: 339, endPoint y: 470, distance: 224.6
click at [339, 470] on li "Business : Mini-MBA couvrant les compétences dont les photographes ont besoin :…" at bounding box center [449, 457] width 668 height 47
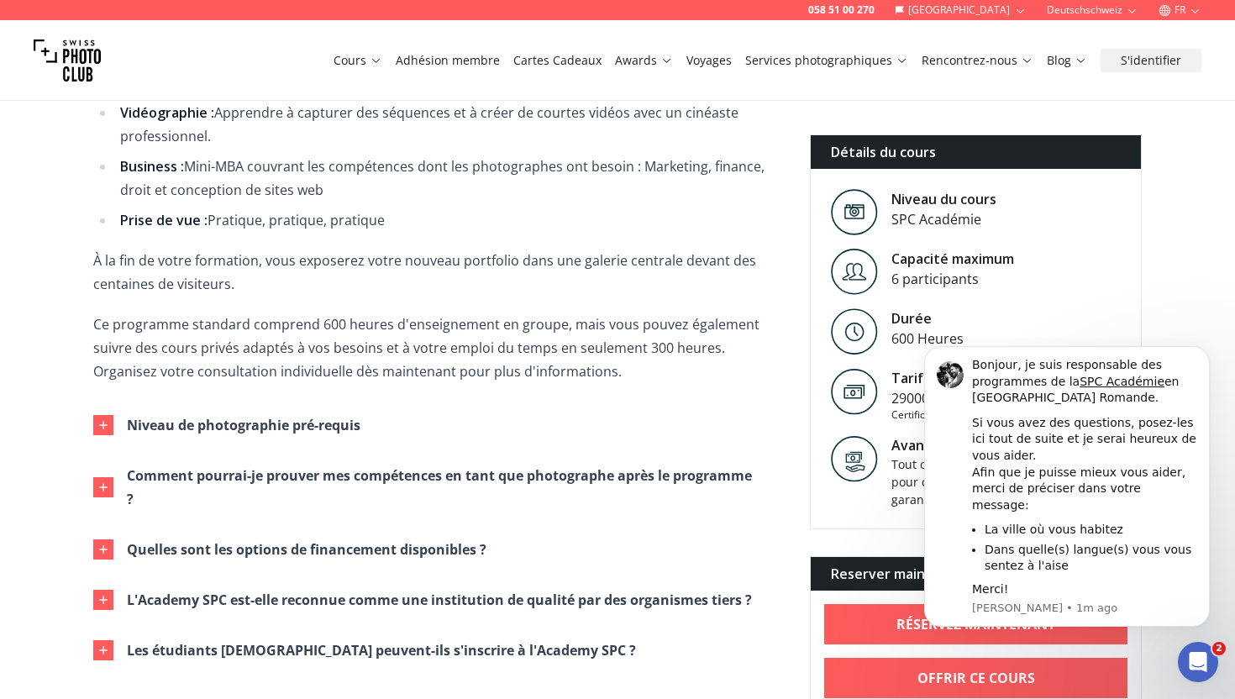
scroll to position [1746, 0]
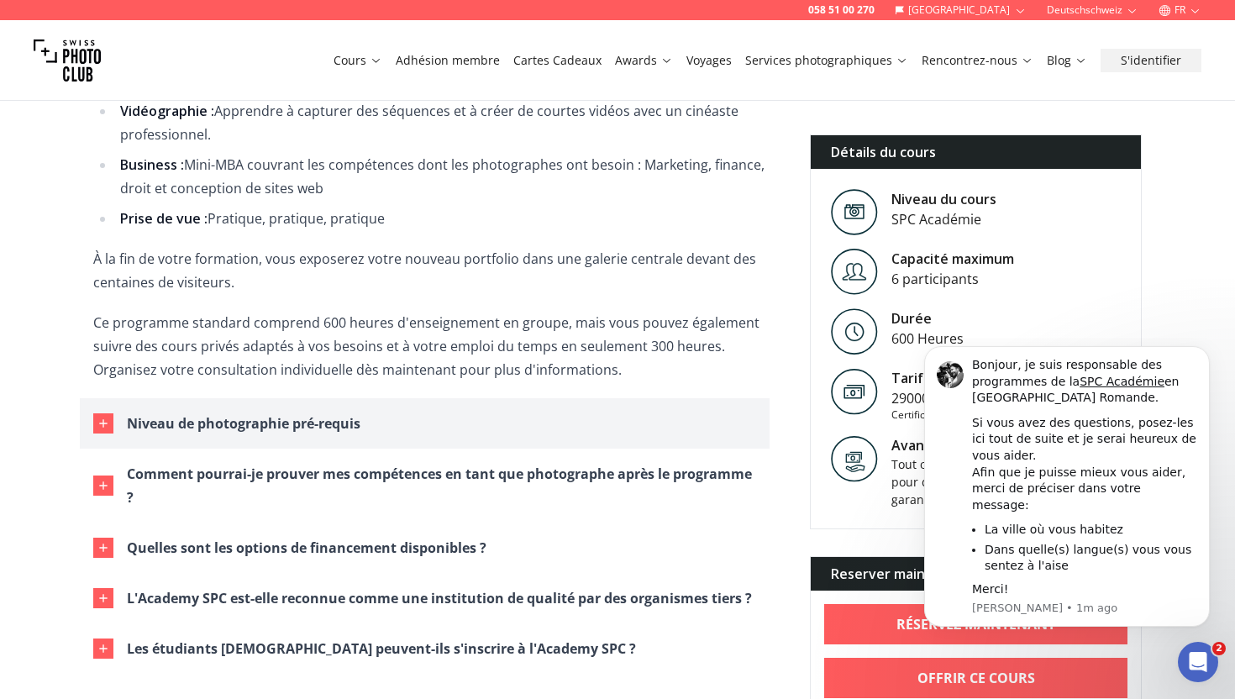
click at [171, 418] on div "Niveau de photographie pré-requis" at bounding box center [244, 424] width 234 height 24
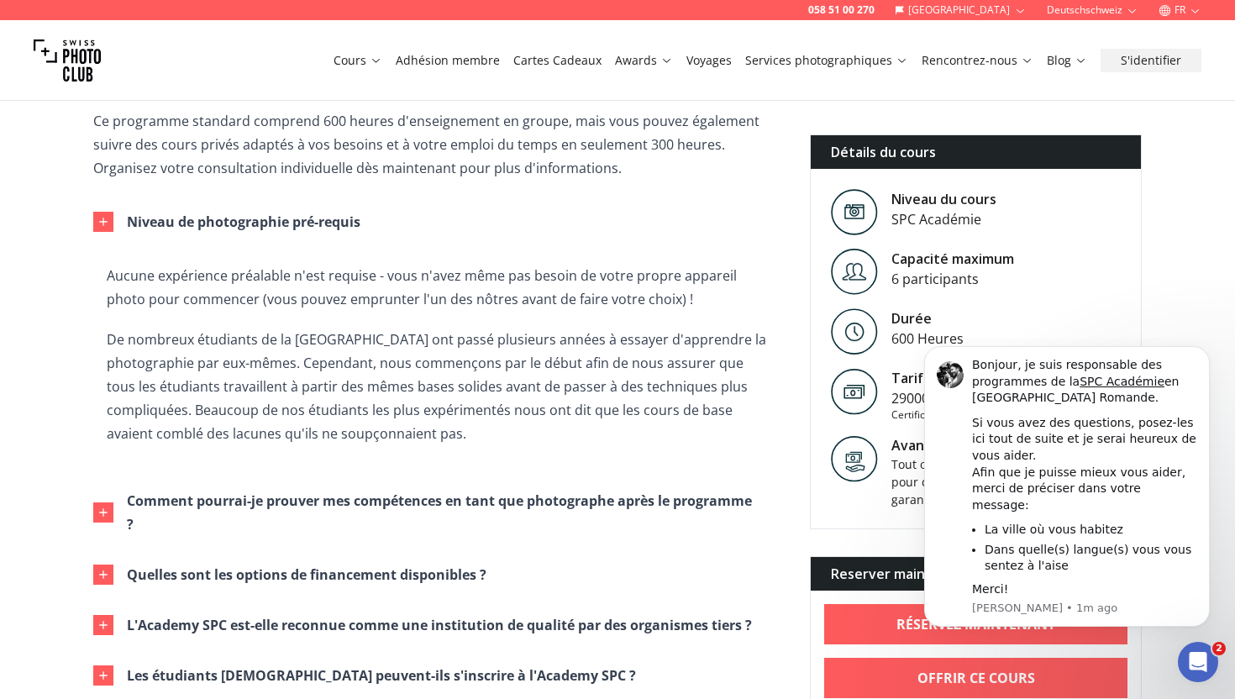
scroll to position [1949, 0]
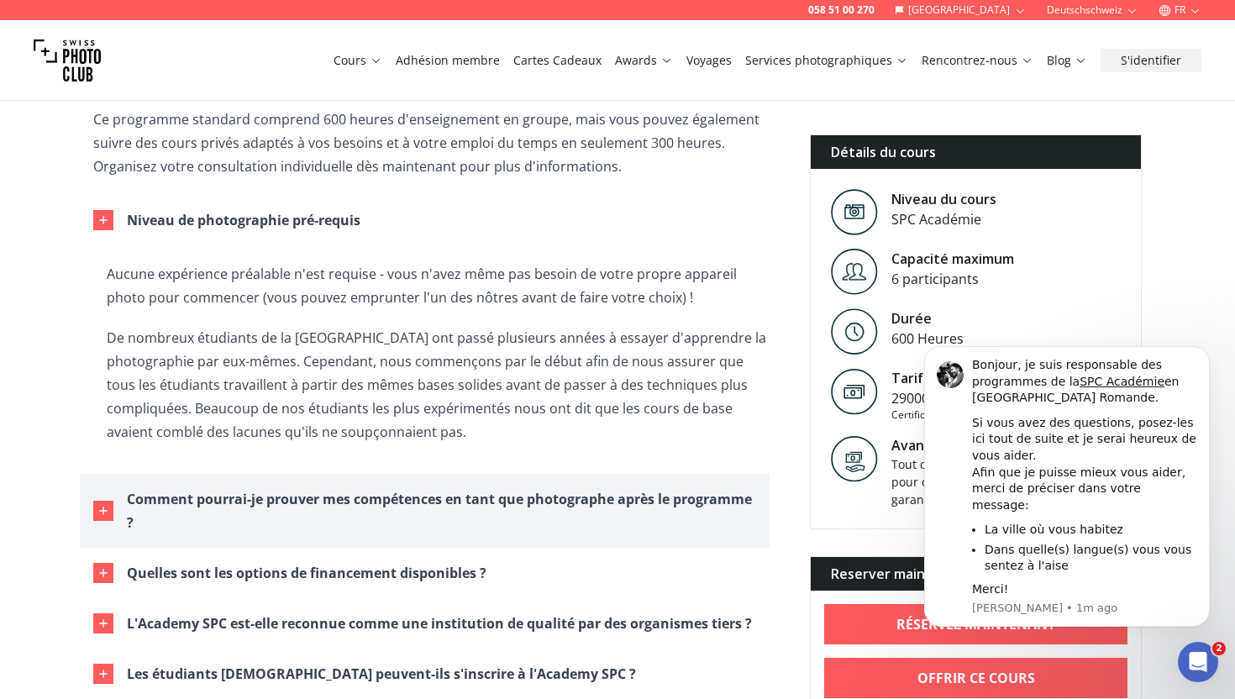
click at [149, 537] on button "Comment pourrai-je prouver mes compétences en tant que photographe après le pro…" at bounding box center [425, 511] width 690 height 74
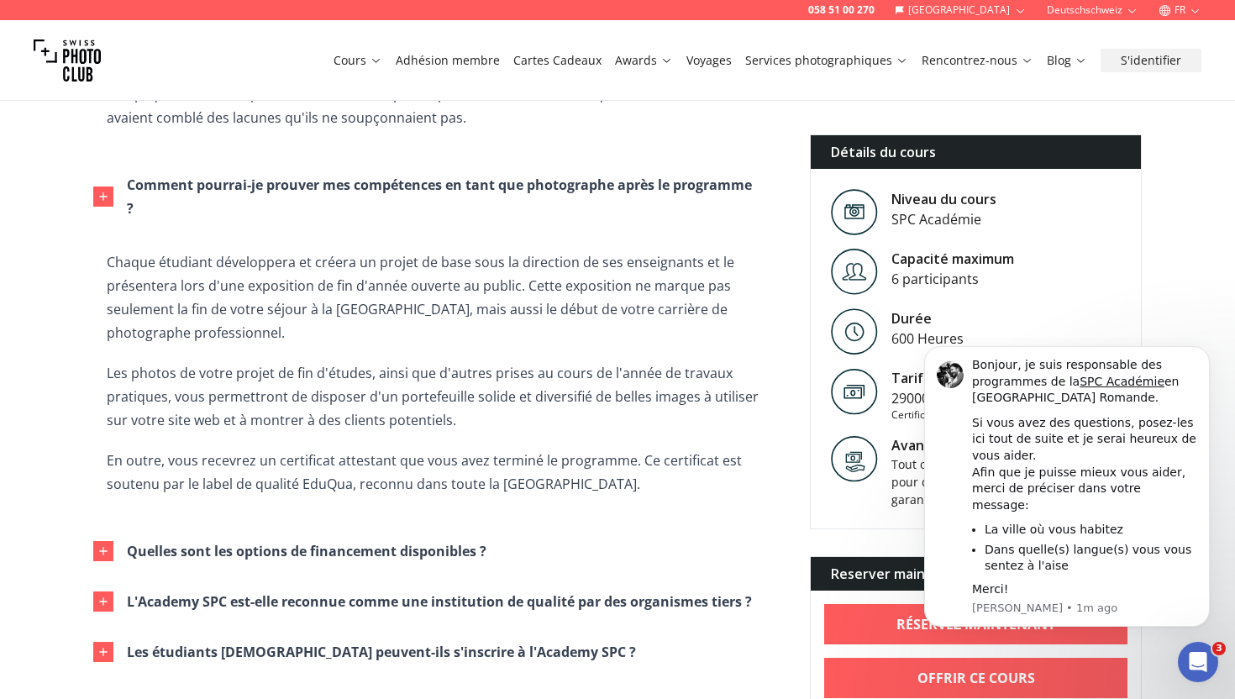
scroll to position [2280, 0]
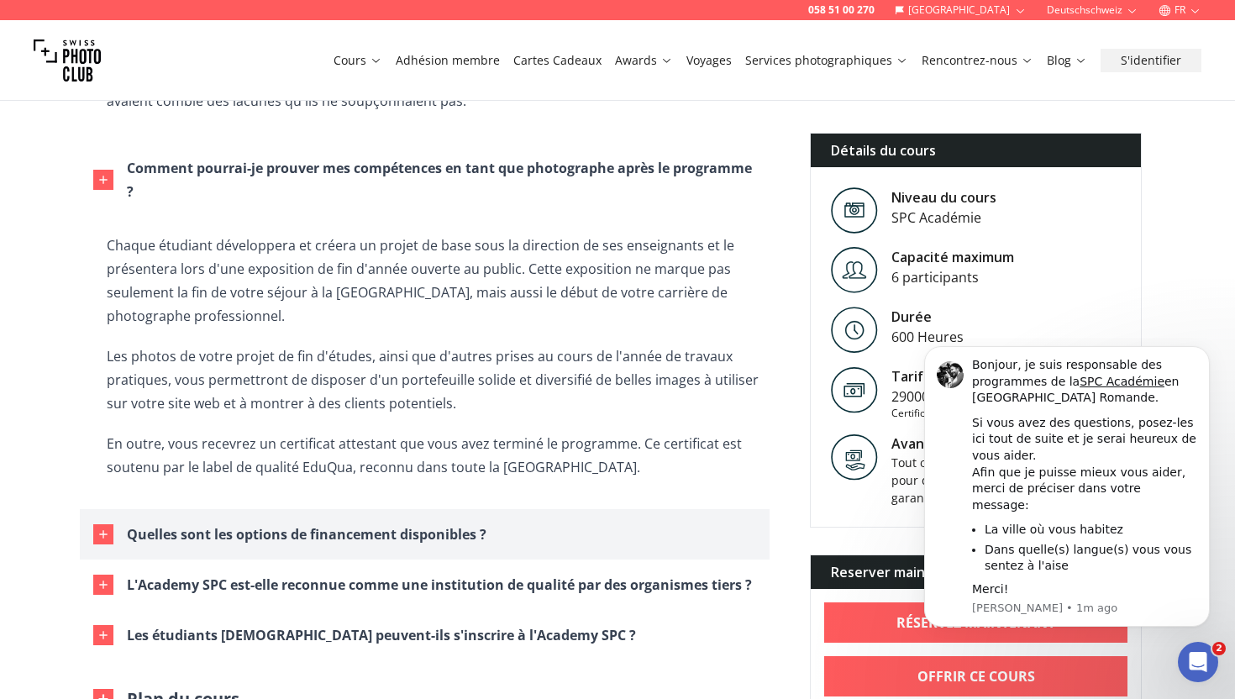
click at [171, 542] on div "Quelles sont les options de financement disponibles ?" at bounding box center [307, 535] width 360 height 24
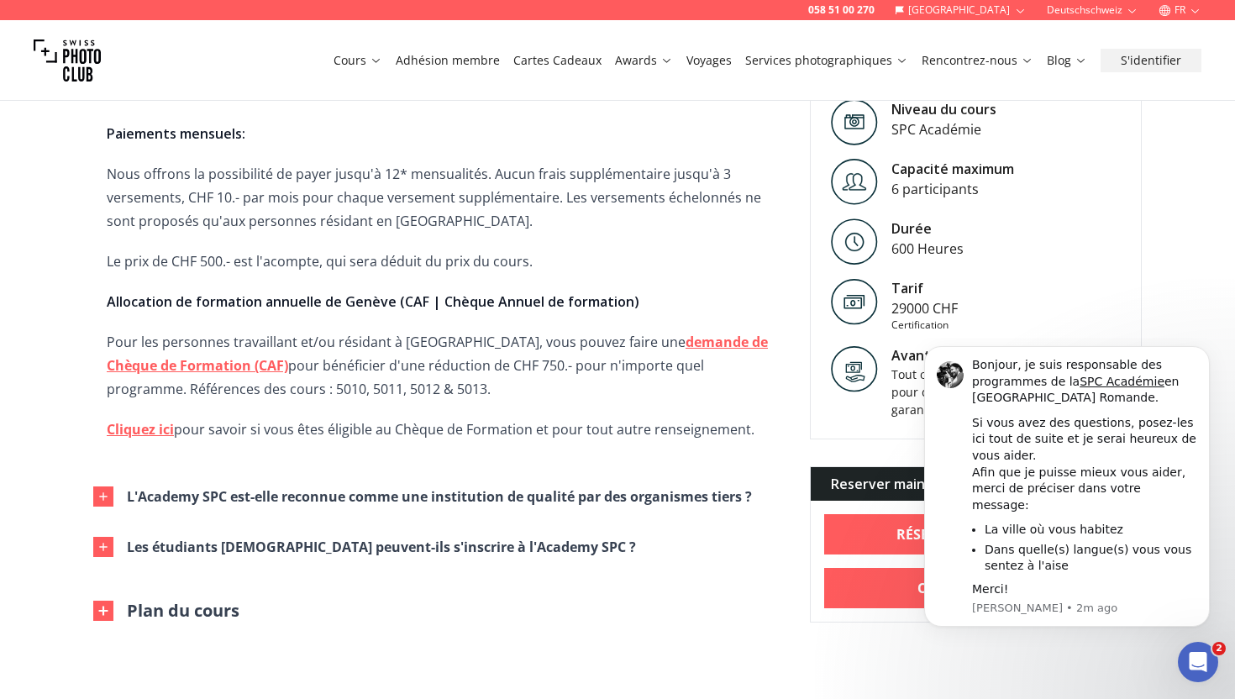
scroll to position [2737, 0]
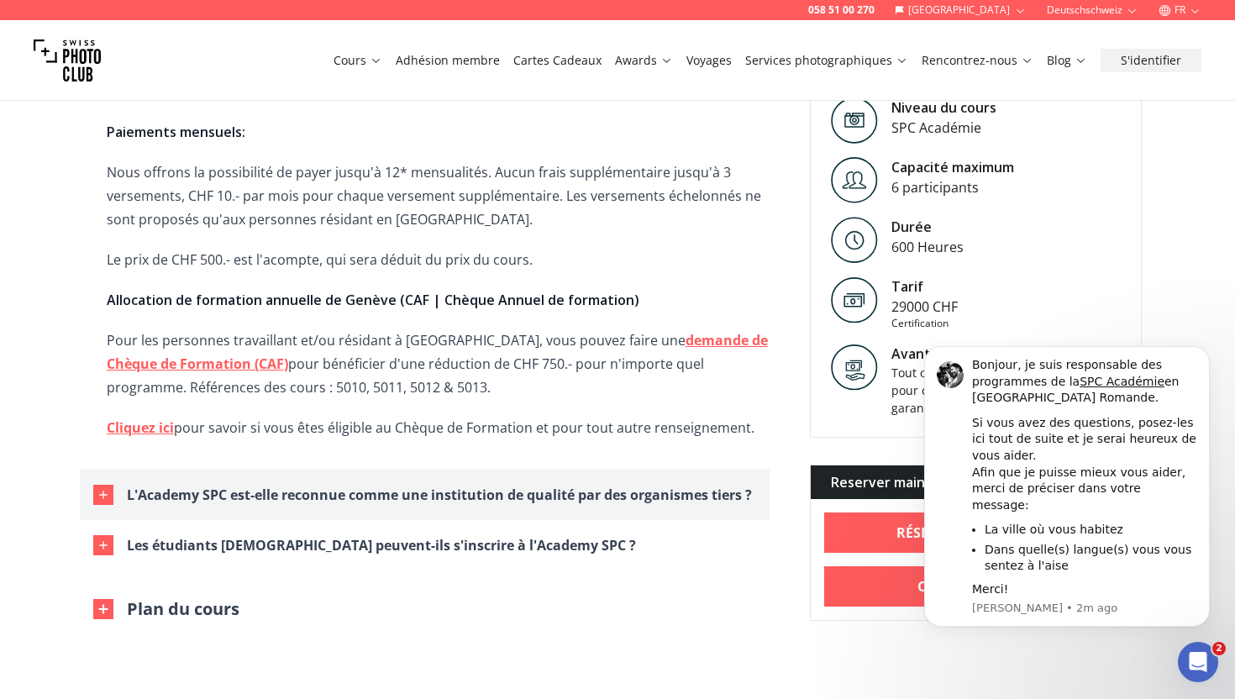
click at [148, 507] on button "L'Academy SPC est-elle reconnue comme une institution de qualité par des organi…" at bounding box center [425, 495] width 690 height 50
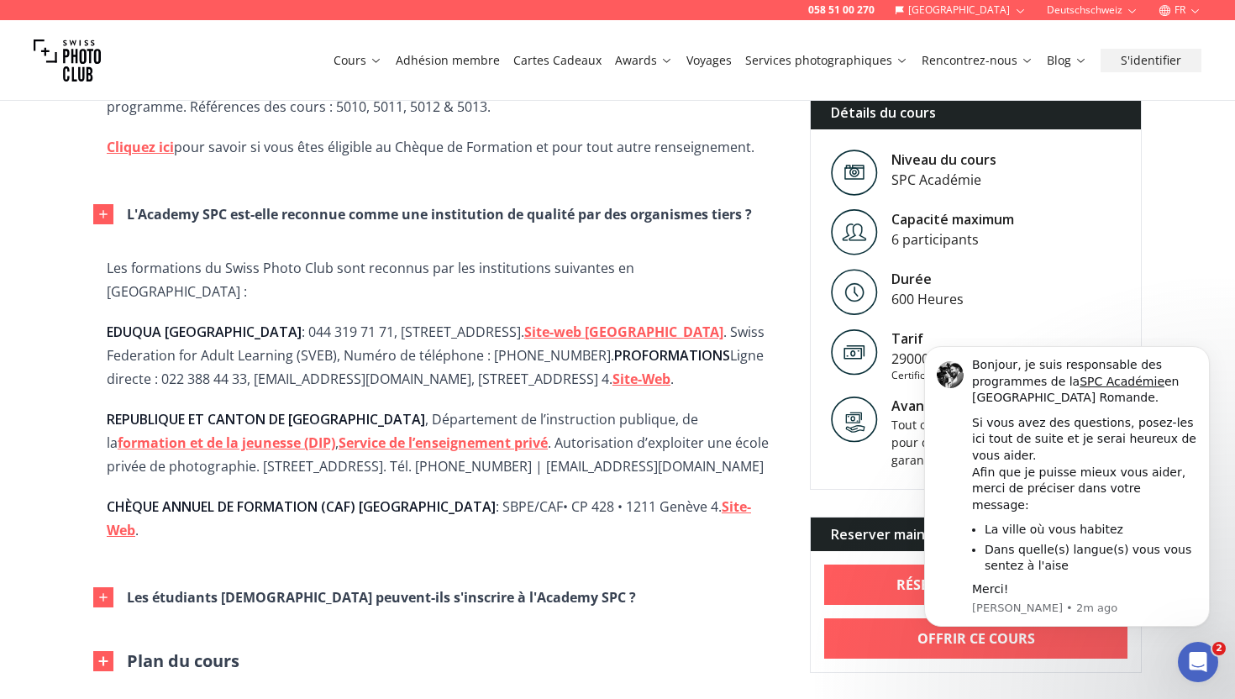
scroll to position [3022, 0]
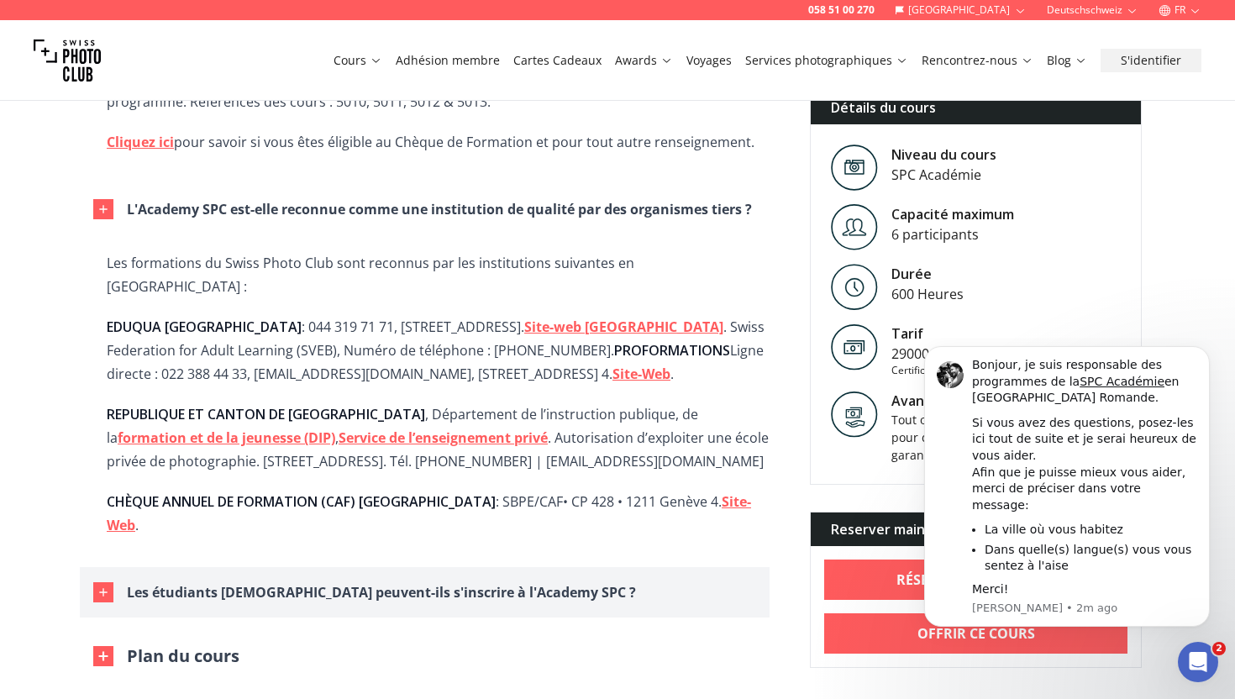
click at [153, 581] on div "Les étudiants [DEMOGRAPHIC_DATA] peuvent-ils s'inscrire à l'Academy SPC ?" at bounding box center [381, 593] width 509 height 24
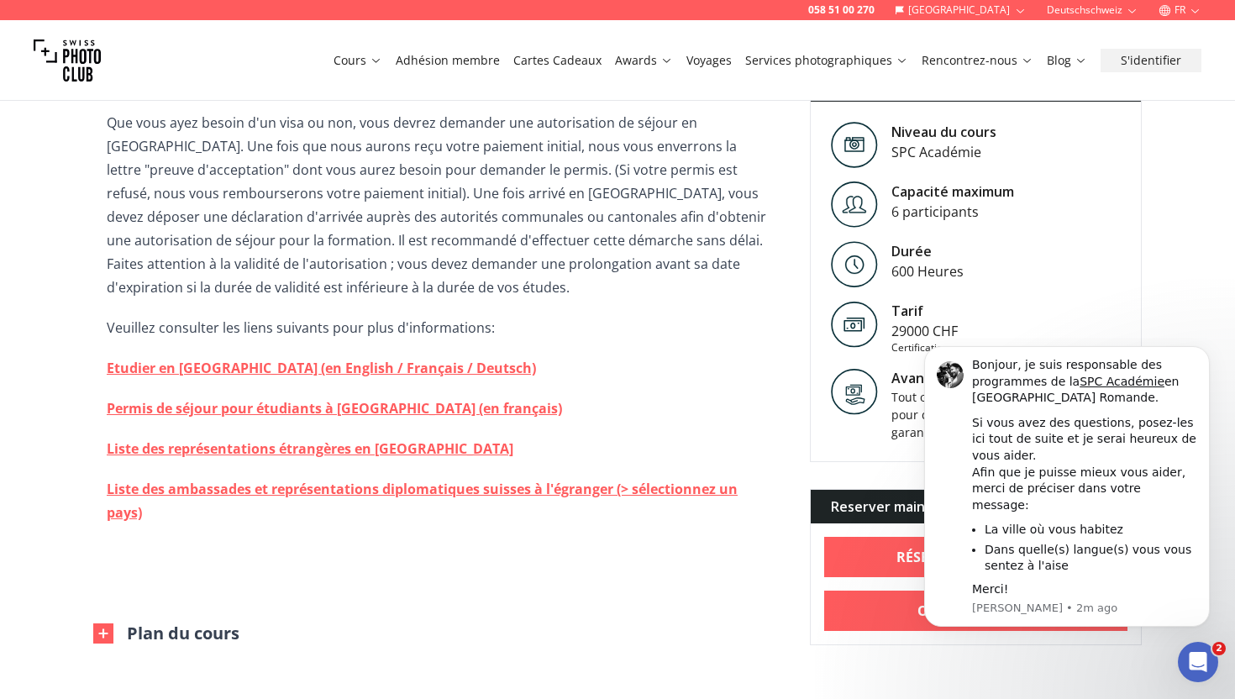
scroll to position [3778, 0]
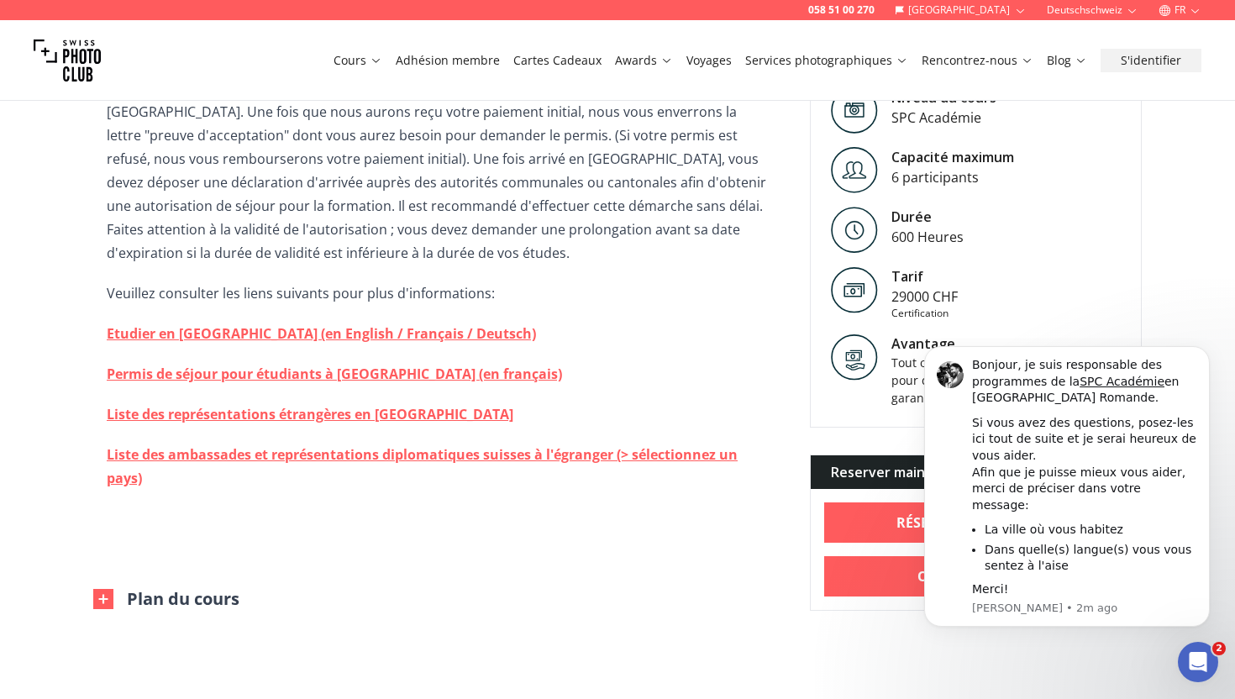
click at [152, 587] on button "Plan du cours" at bounding box center [166, 599] width 146 height 24
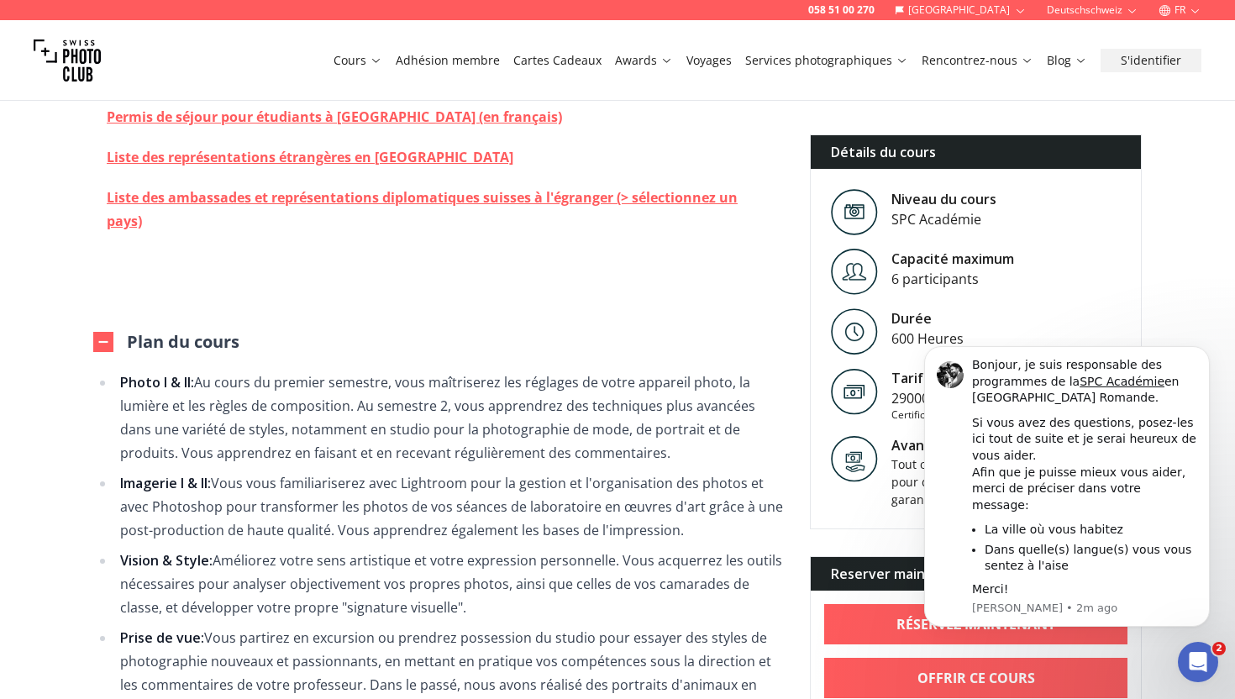
scroll to position [4037, 0]
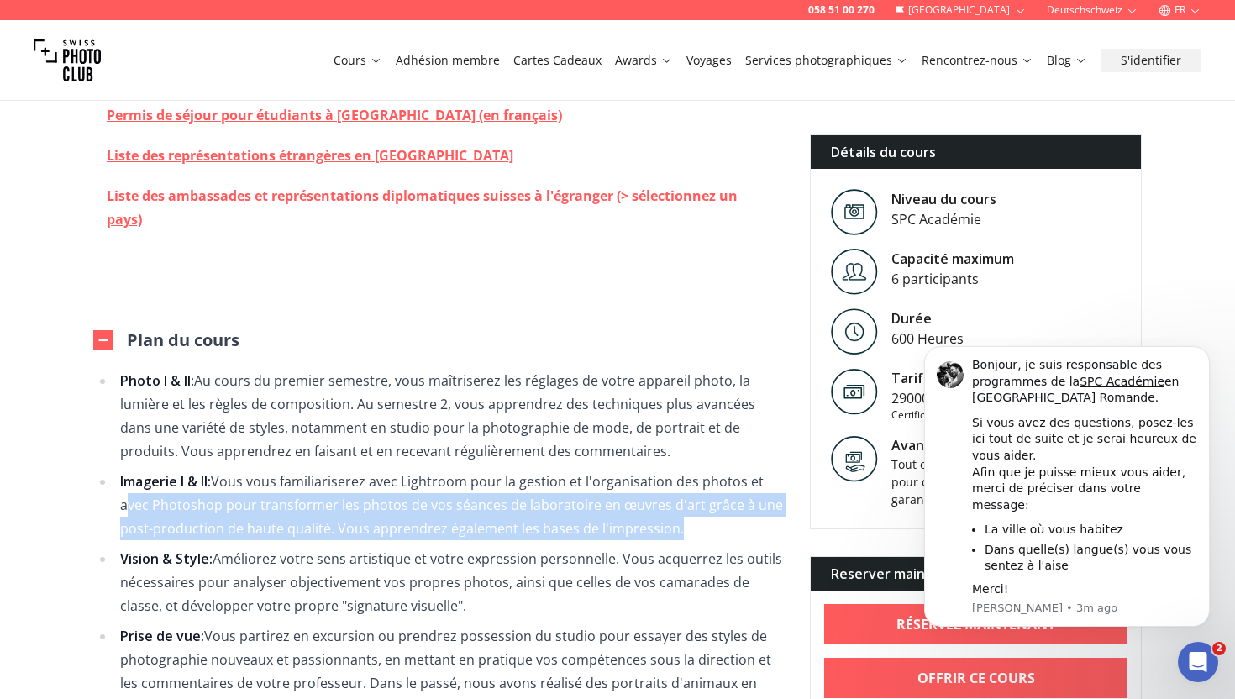
drag, startPoint x: 118, startPoint y: 458, endPoint x: 106, endPoint y: 497, distance: 40.4
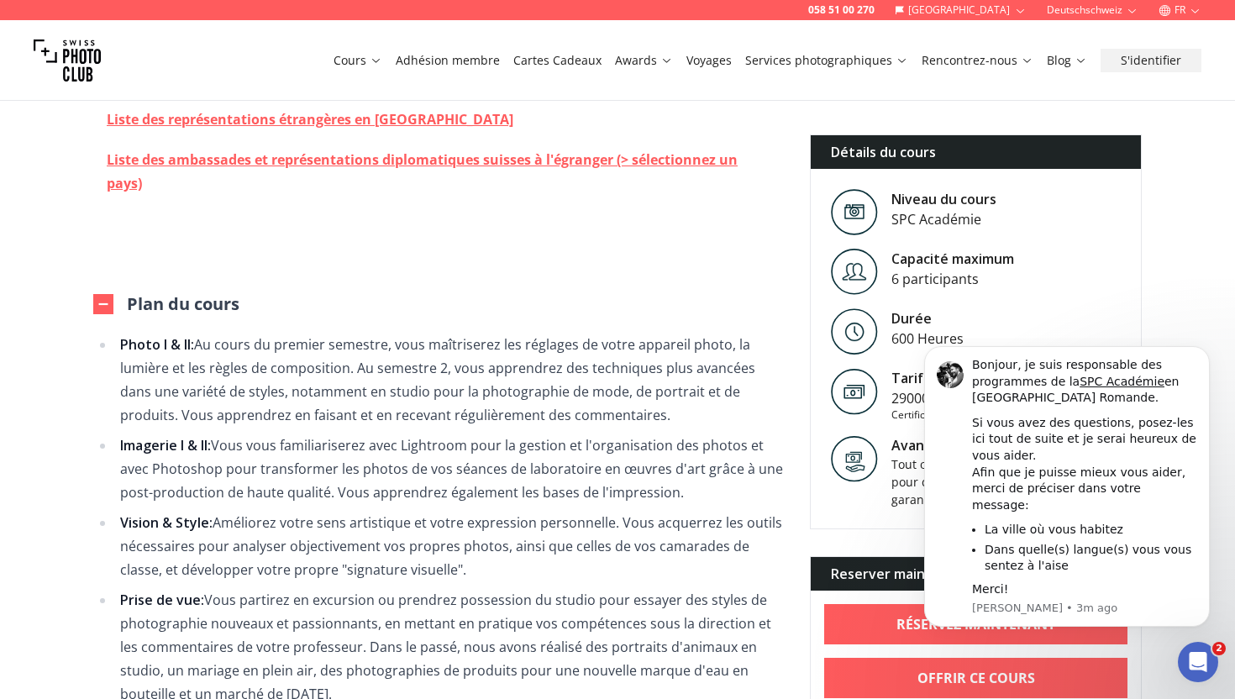
scroll to position [4090, 0]
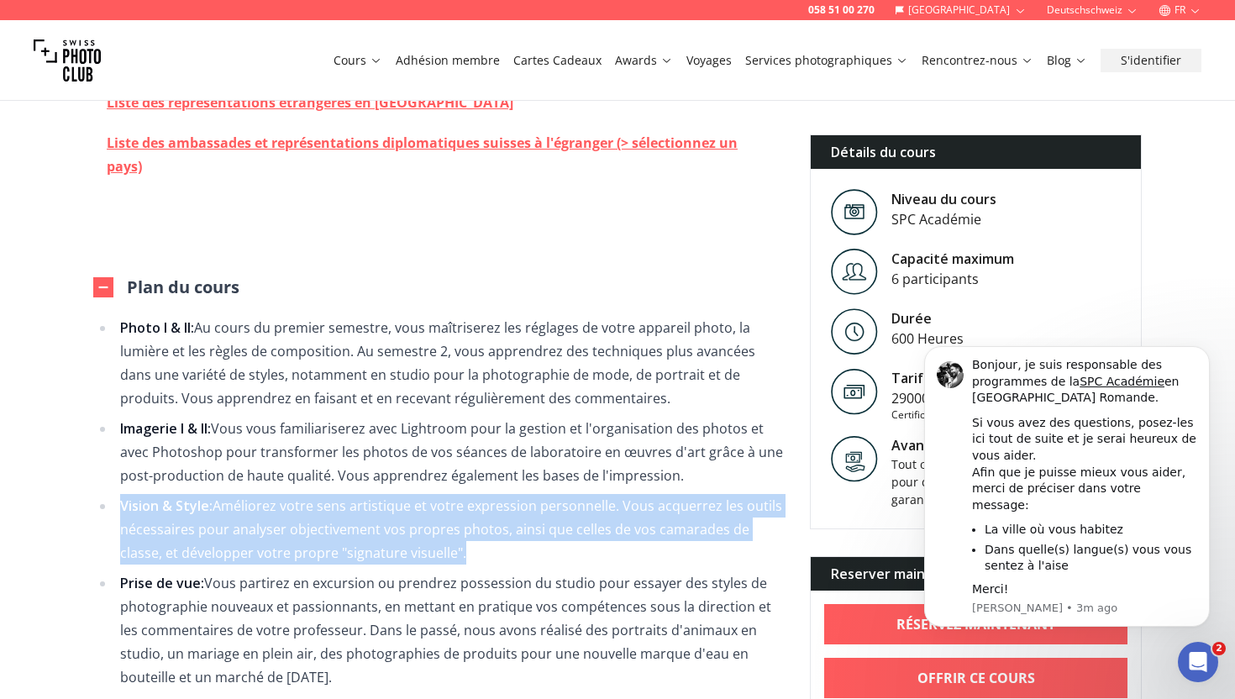
drag, startPoint x: 112, startPoint y: 461, endPoint x: 109, endPoint y: 520, distance: 58.9
click at [109, 520] on ul "Photo I & II: Au cours du premier semestre, vous maîtriserez les réglages de vo…" at bounding box center [438, 669] width 690 height 706
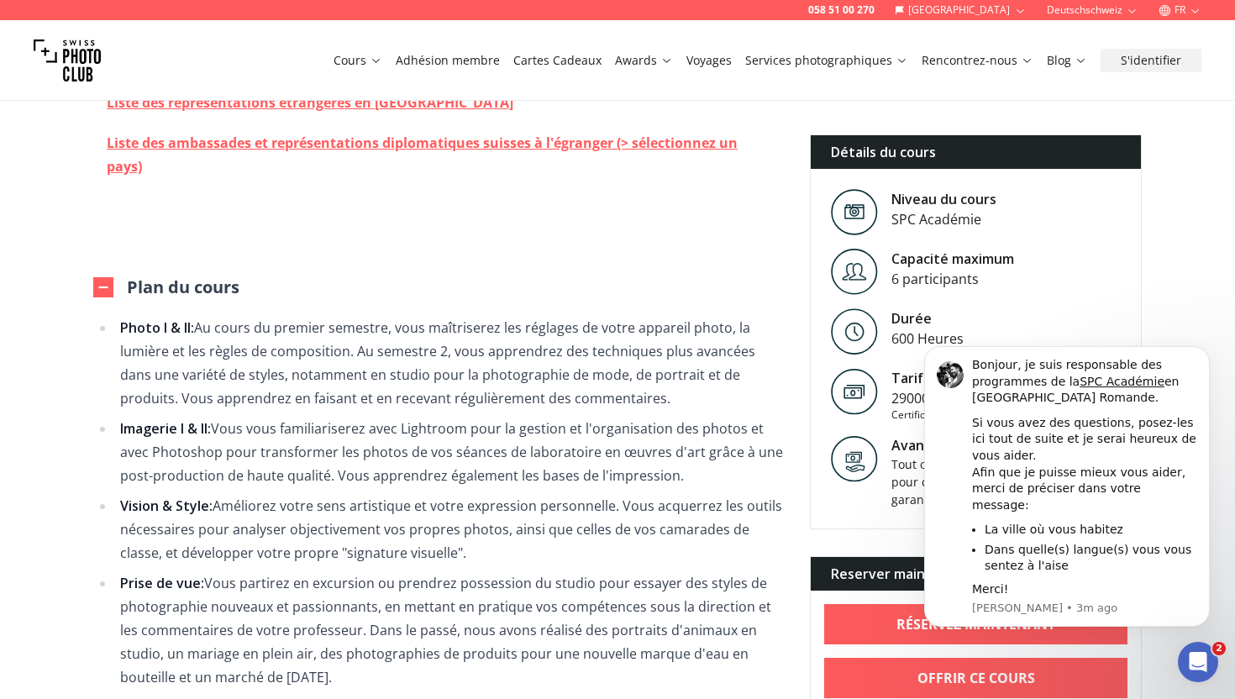
click at [106, 565] on ul "Photo I & II: Au cours du premier semestre, vous maîtriserez les réglages de vo…" at bounding box center [438, 669] width 690 height 706
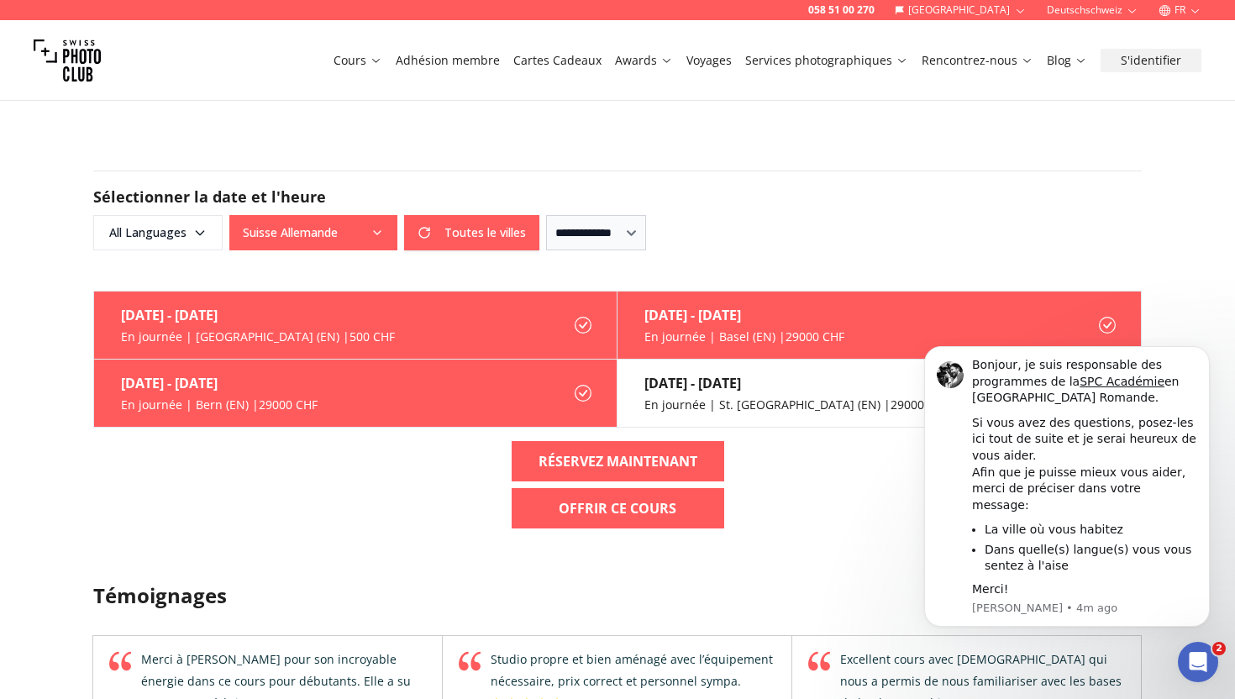
scroll to position [5057, 0]
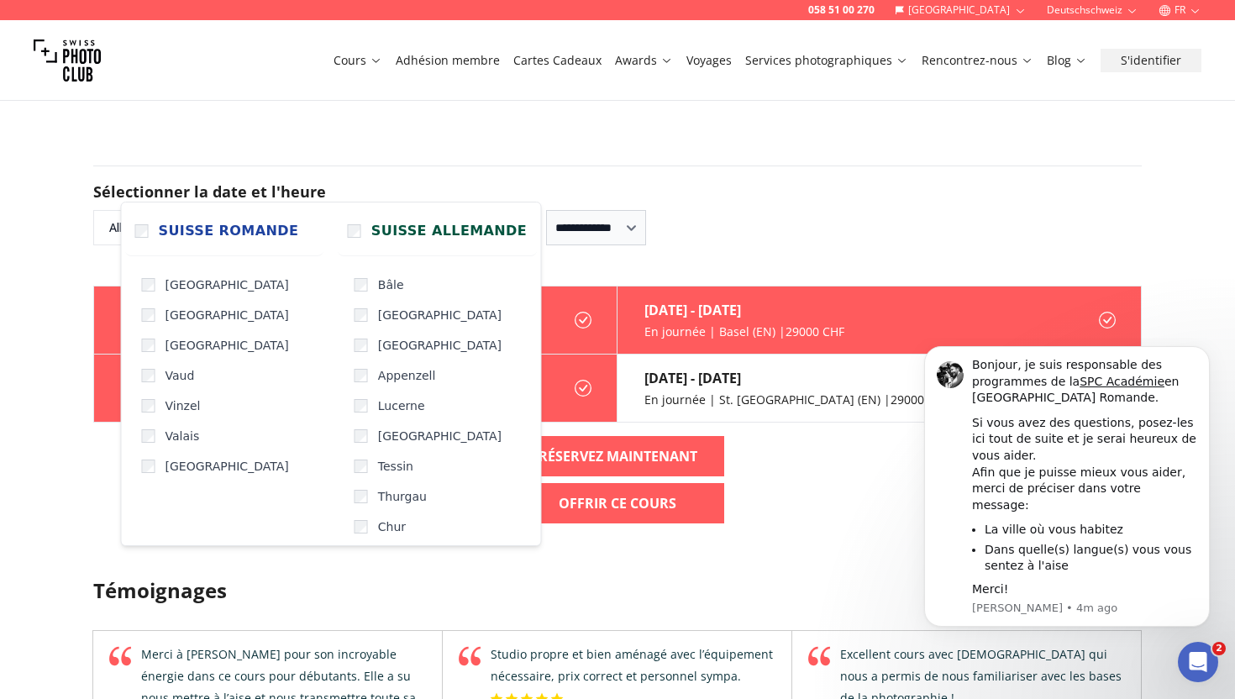
click at [391, 210] on button "Suisse Allemande" at bounding box center [313, 227] width 168 height 35
click at [156, 230] on label "Suisse Romande" at bounding box center [224, 231] width 199 height 50
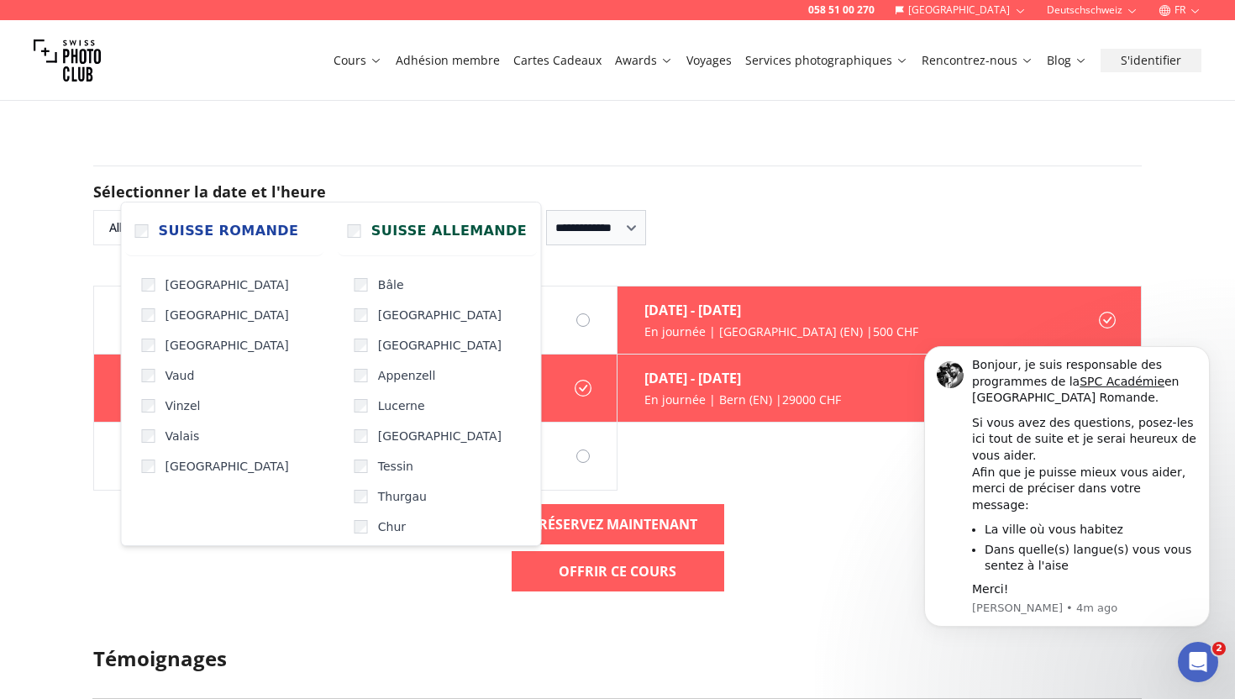
click at [297, 210] on button "Toutes le villes" at bounding box center [313, 227] width 168 height 35
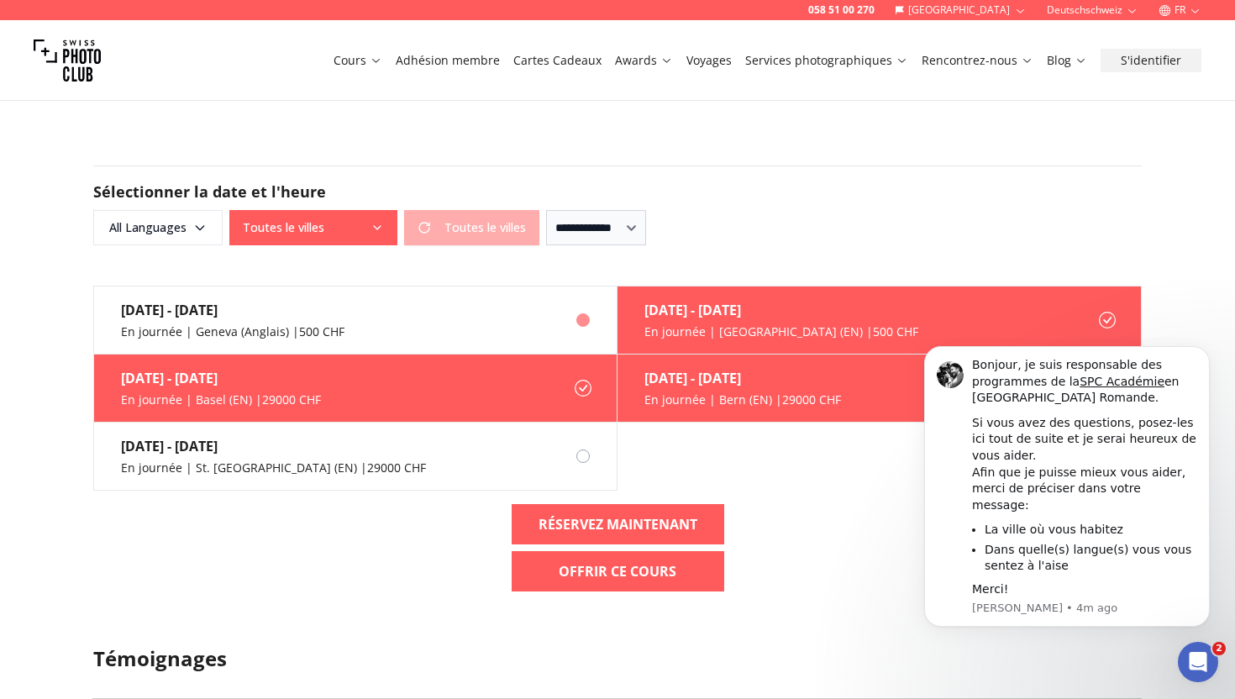
click at [268, 300] on div "[DATE] - [DATE]" at bounding box center [232, 310] width 223 height 20
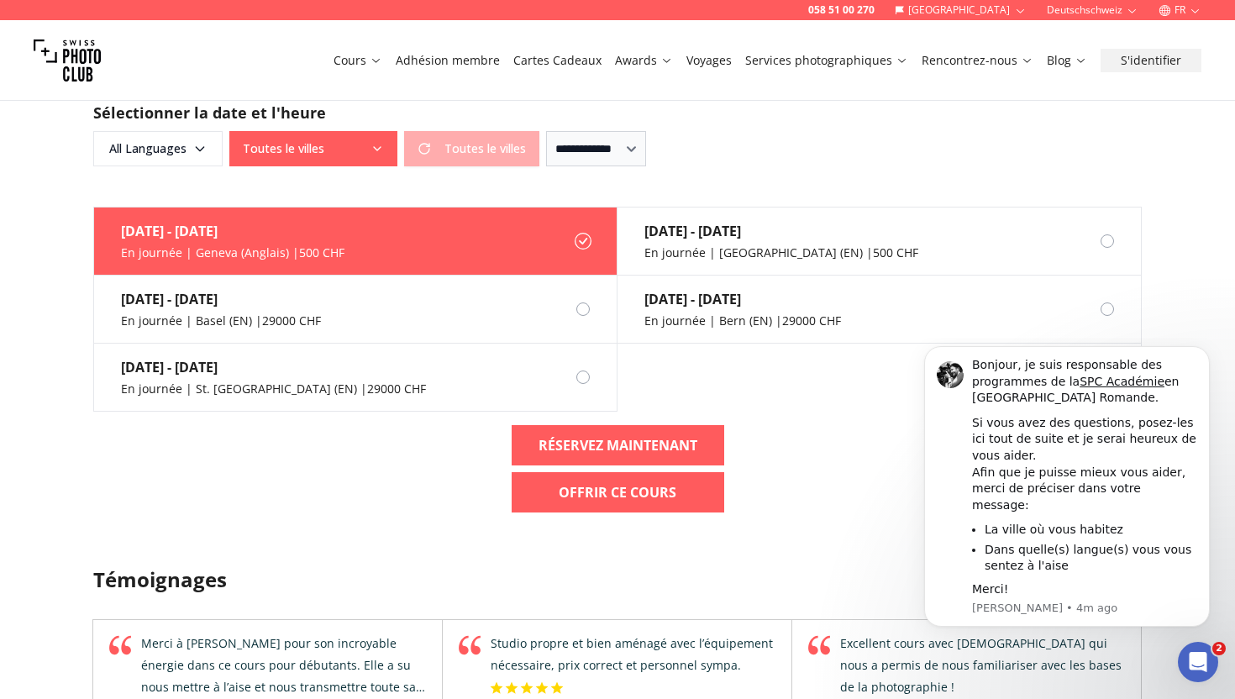
scroll to position [5132, 0]
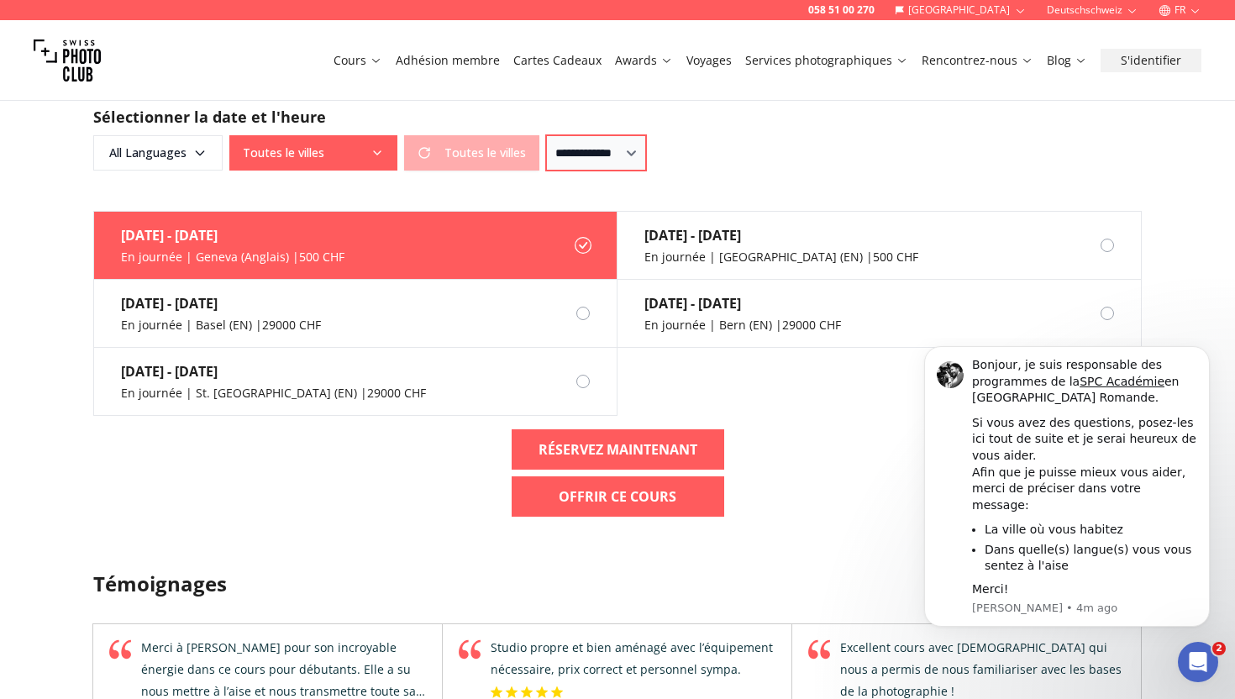
click at [638, 135] on select "**********" at bounding box center [596, 152] width 100 height 35
select select "*"
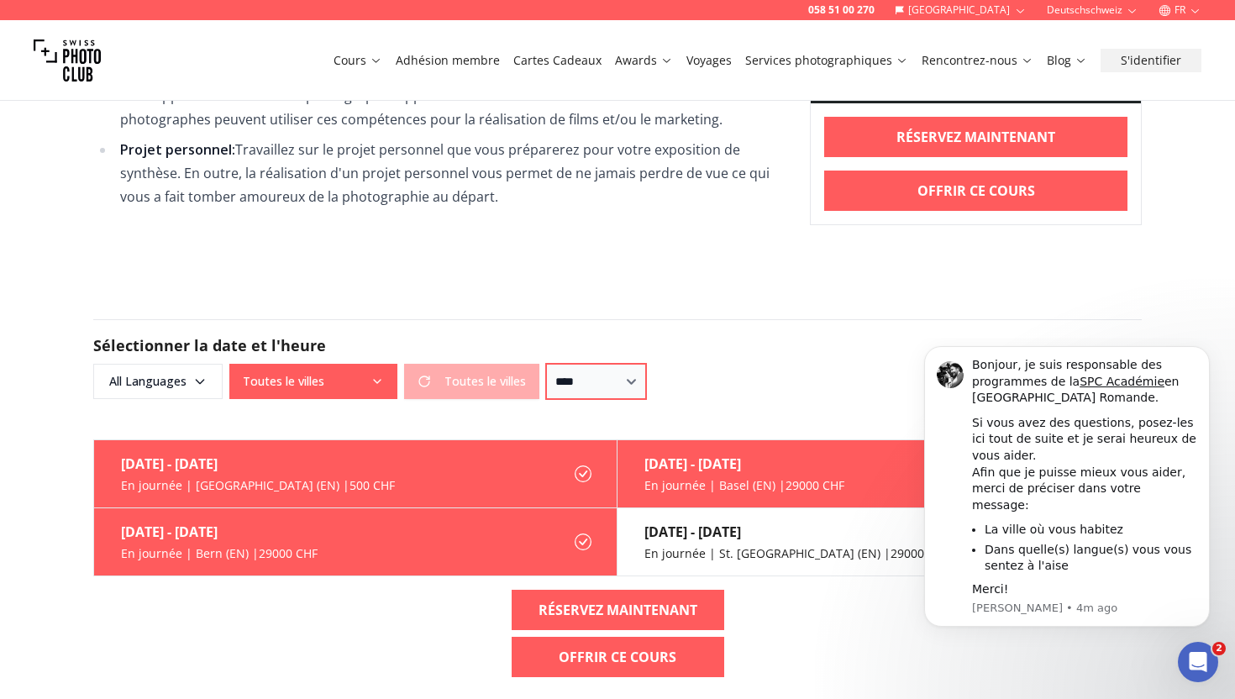
scroll to position [4987, 0]
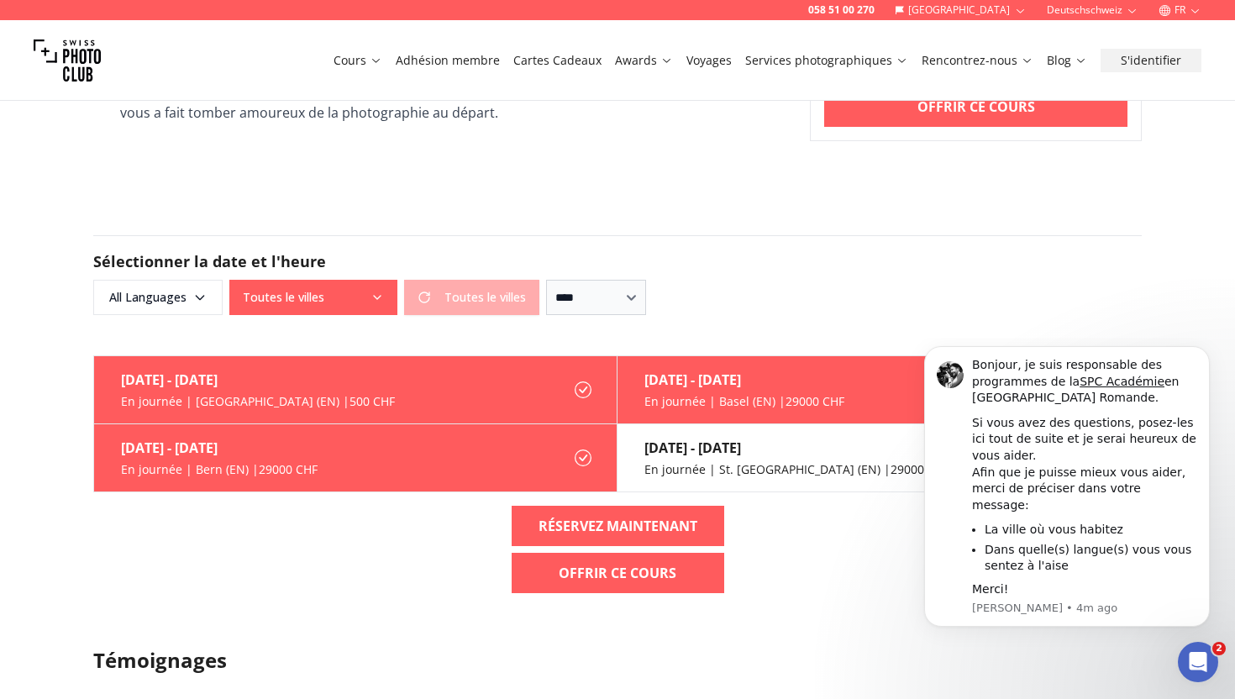
click at [284, 280] on button "Toutes le villes" at bounding box center [313, 297] width 168 height 35
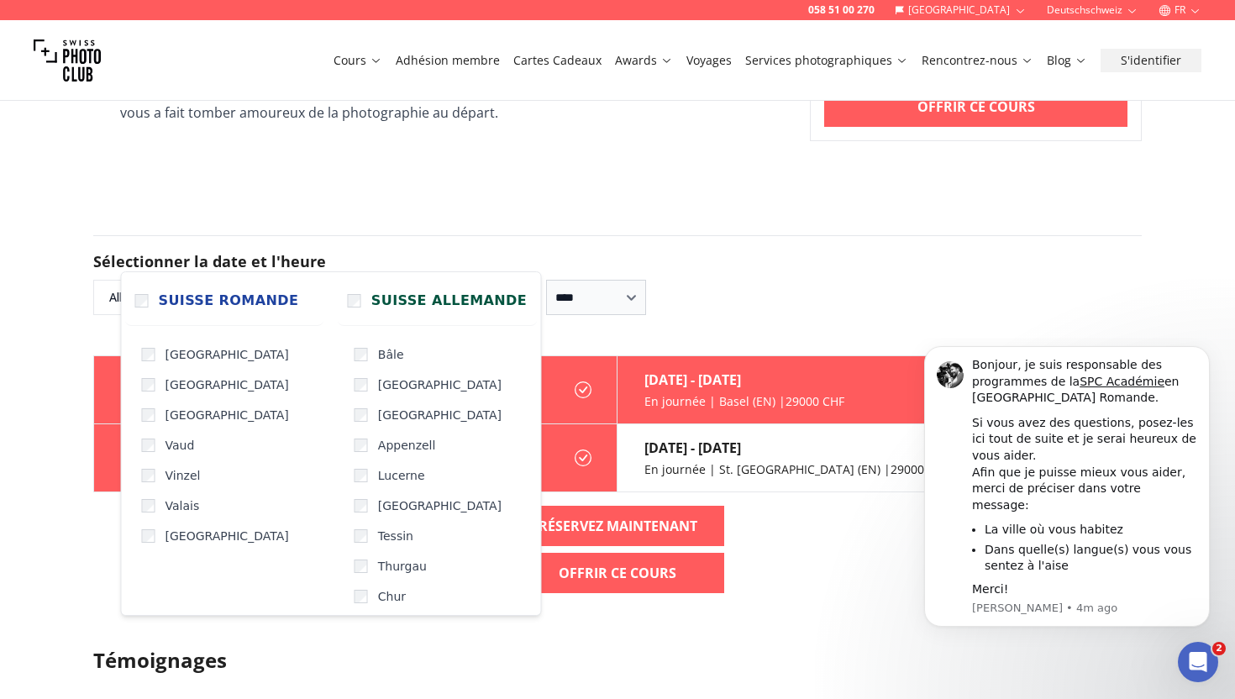
click at [284, 280] on button "Toutes le villes" at bounding box center [313, 297] width 168 height 35
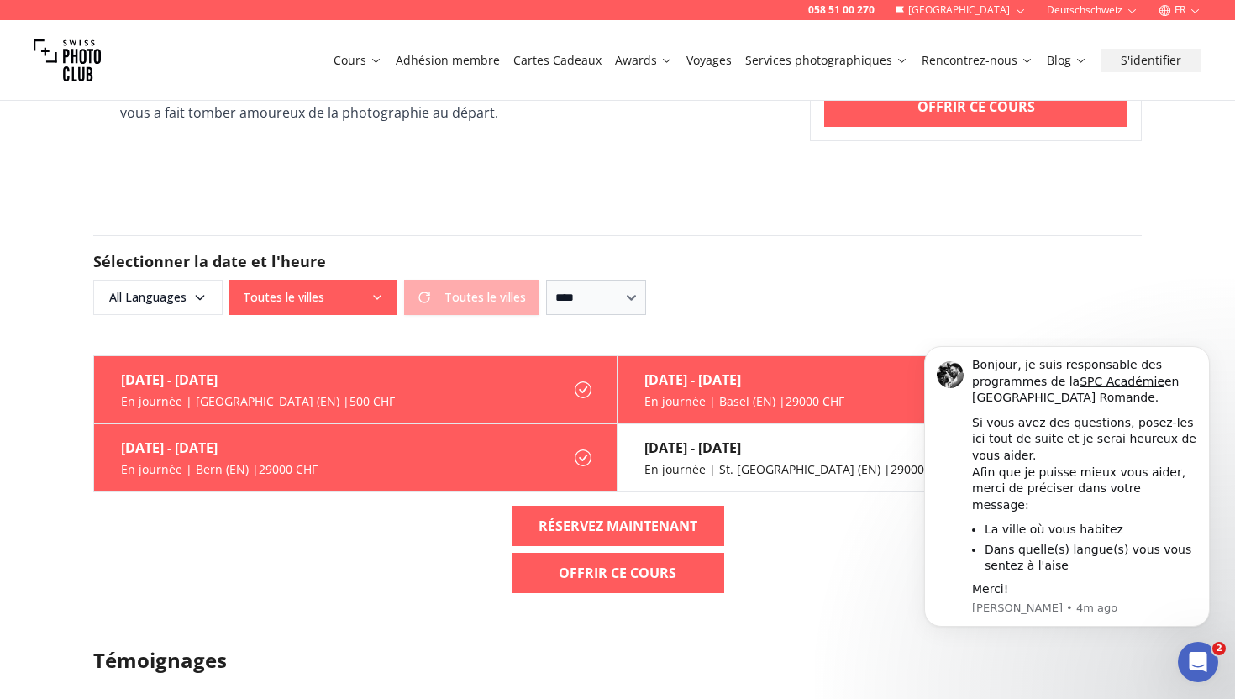
click at [377, 424] on label "[DATE] - [DATE] En journée | [GEOGRAPHIC_DATA] (EN) | 29000 CHF" at bounding box center [355, 458] width 523 height 68
click at [581, 450] on icon at bounding box center [583, 458] width 17 height 17
click at [227, 441] on div "[DATE] - [DATE] En journée | [GEOGRAPHIC_DATA] (EN) | 29000 CHF" at bounding box center [205, 457] width 223 height 67
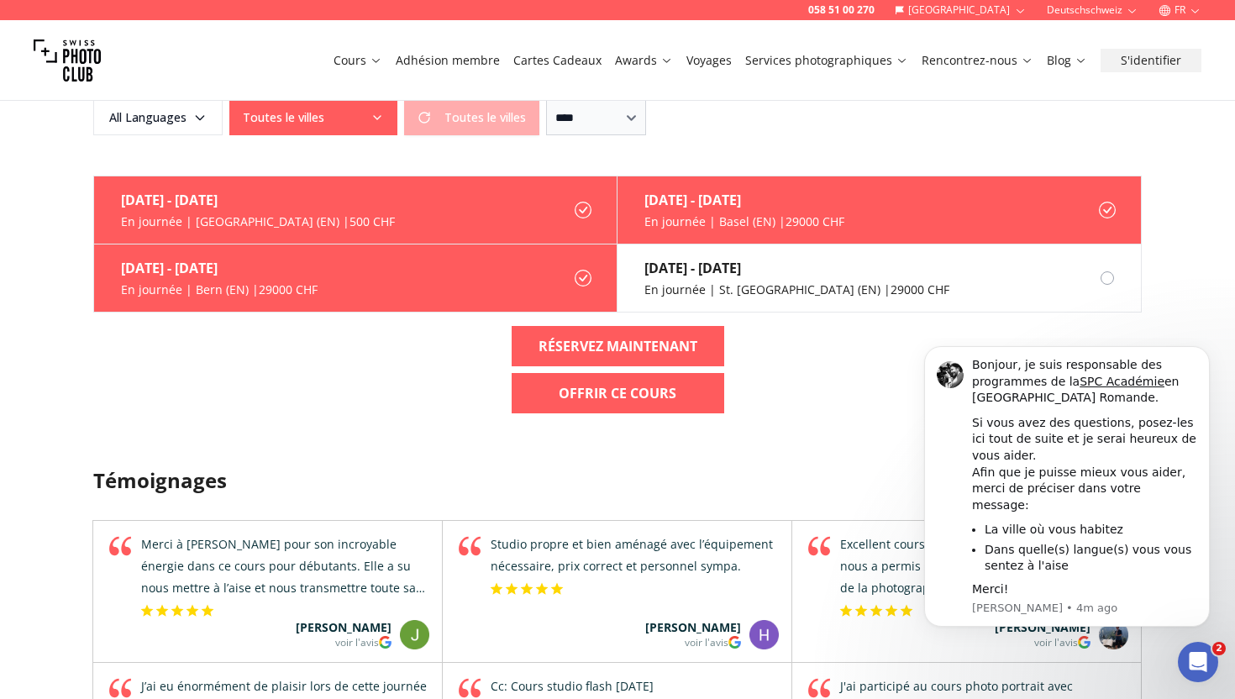
scroll to position [5177, 0]
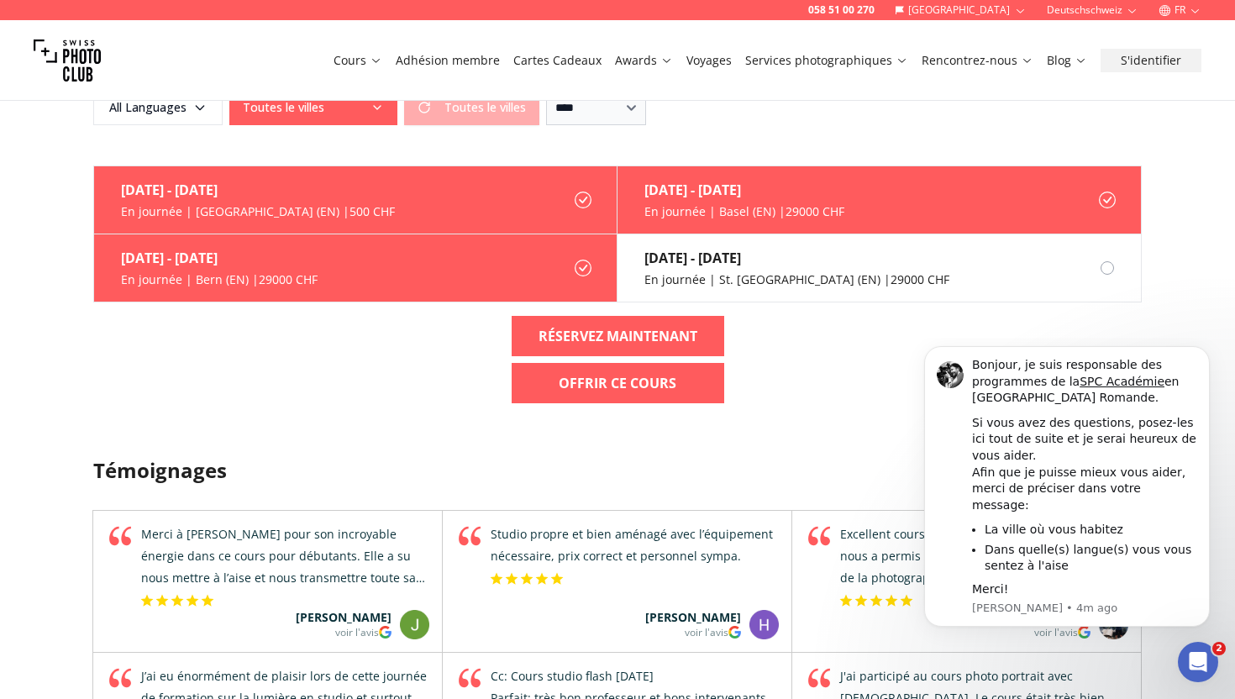
click at [260, 166] on div "[DATE] - [DATE] En journée | [GEOGRAPHIC_DATA] (EN) | 500 CHF [DATE] - [DATE] E…" at bounding box center [617, 234] width 1049 height 137
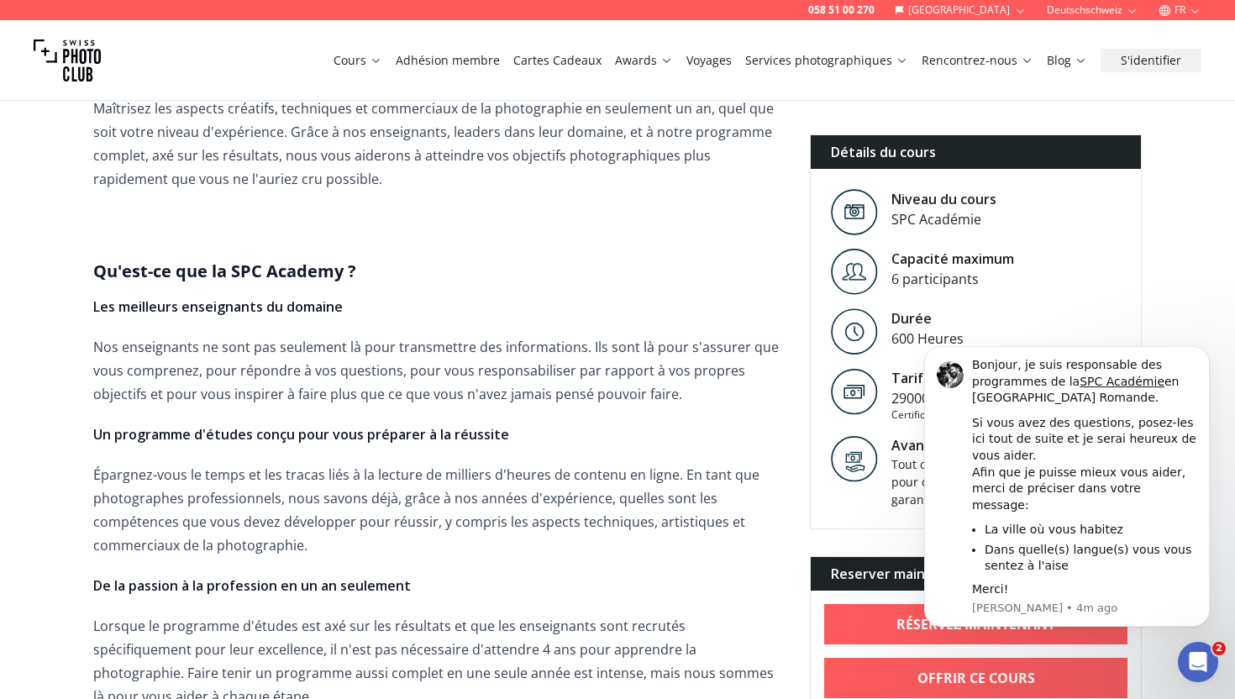
scroll to position [0, 0]
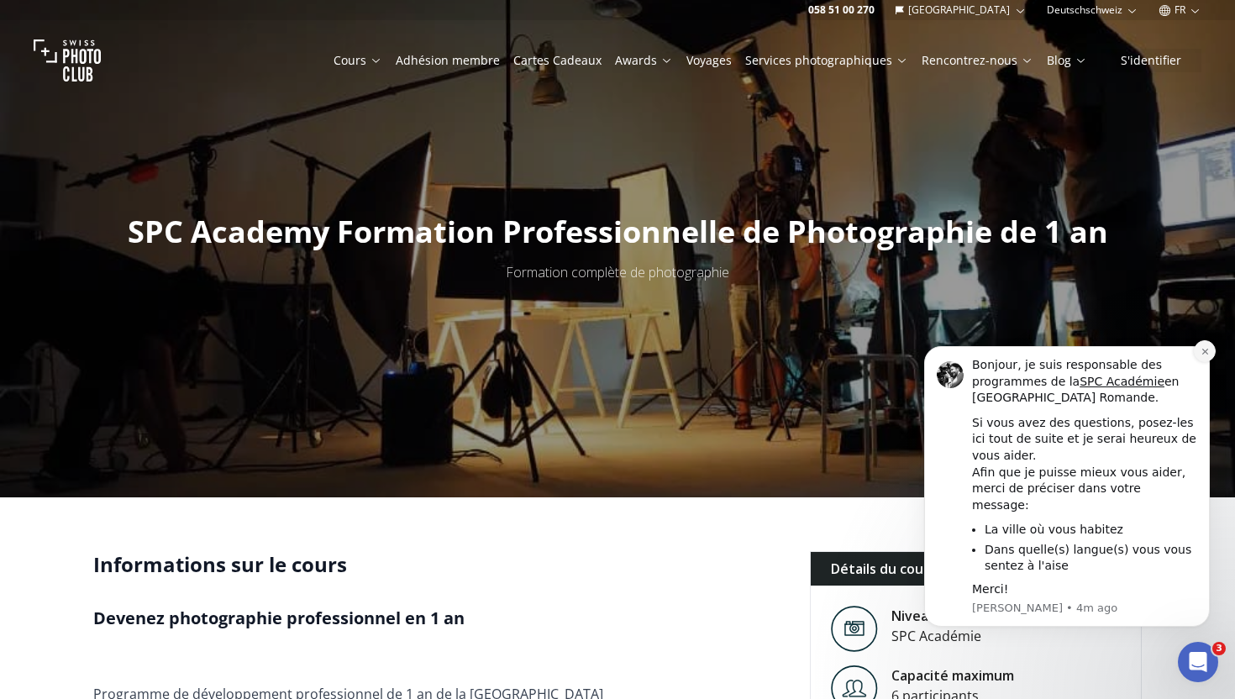
click at [1201, 356] on icon "Dismiss notification" at bounding box center [1205, 351] width 9 height 9
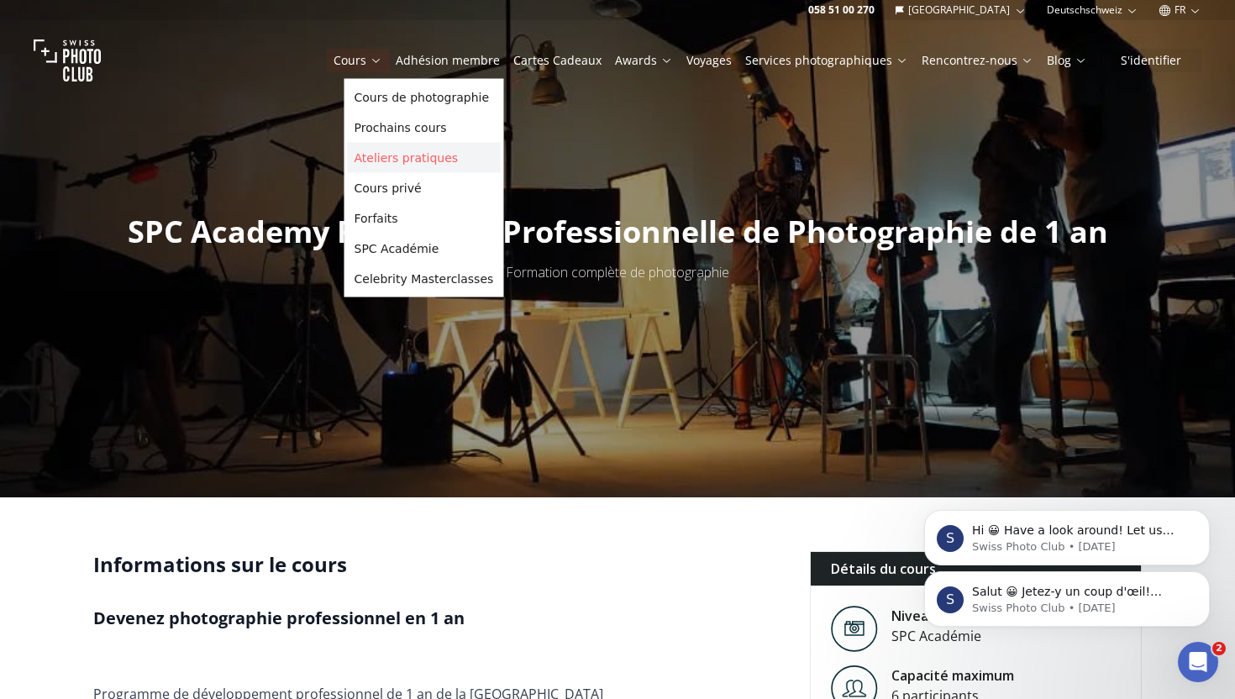
click at [393, 149] on link "Ateliers pratiques" at bounding box center [424, 158] width 153 height 30
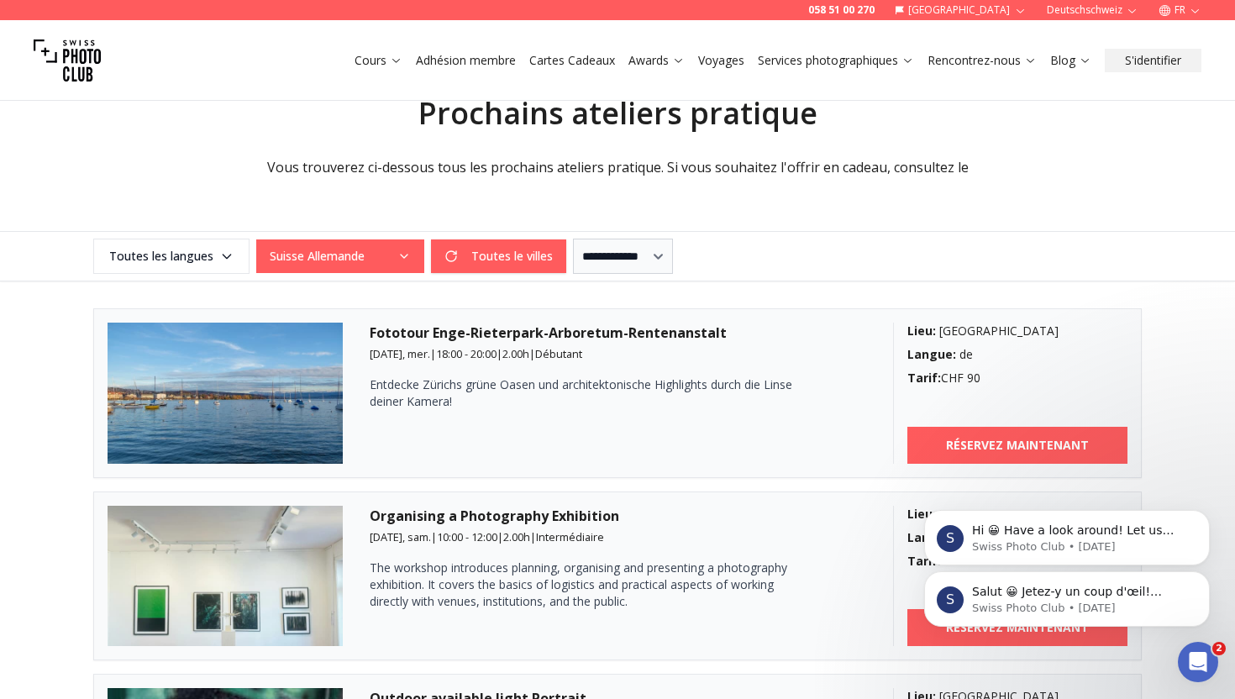
scroll to position [300, 0]
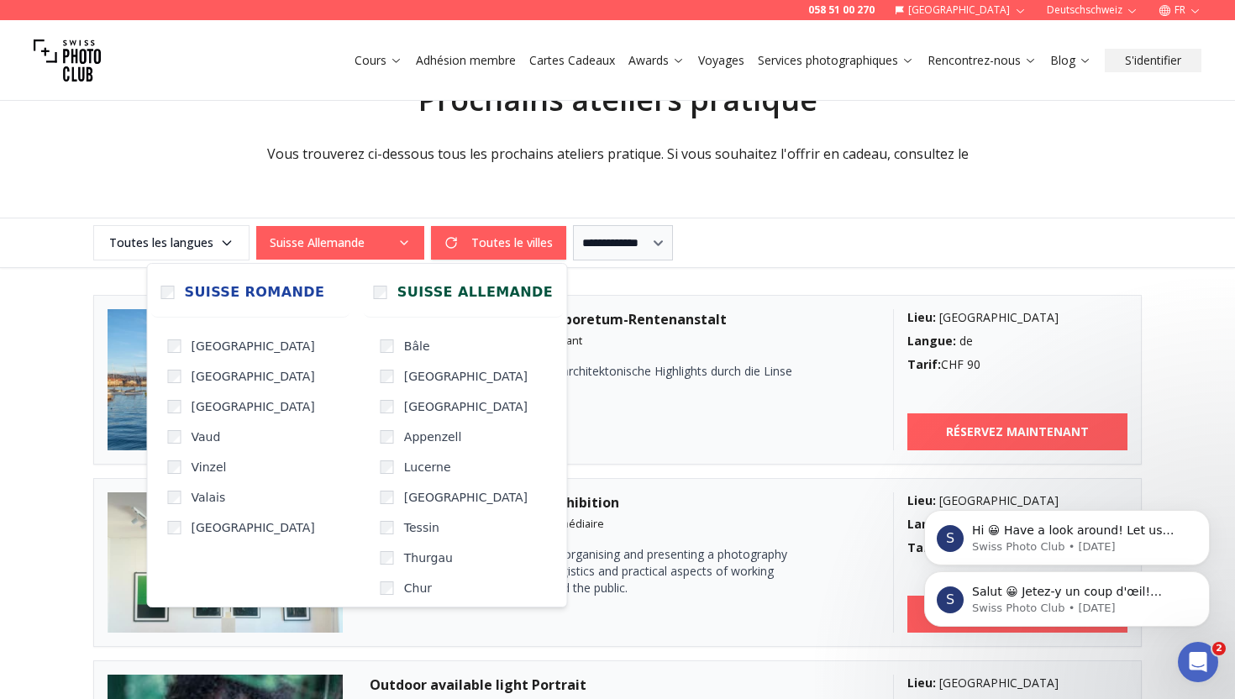
click at [375, 250] on button "Suisse Allemande" at bounding box center [340, 243] width 168 height 34
click at [197, 284] on span "Suisse Romande" at bounding box center [255, 292] width 140 height 20
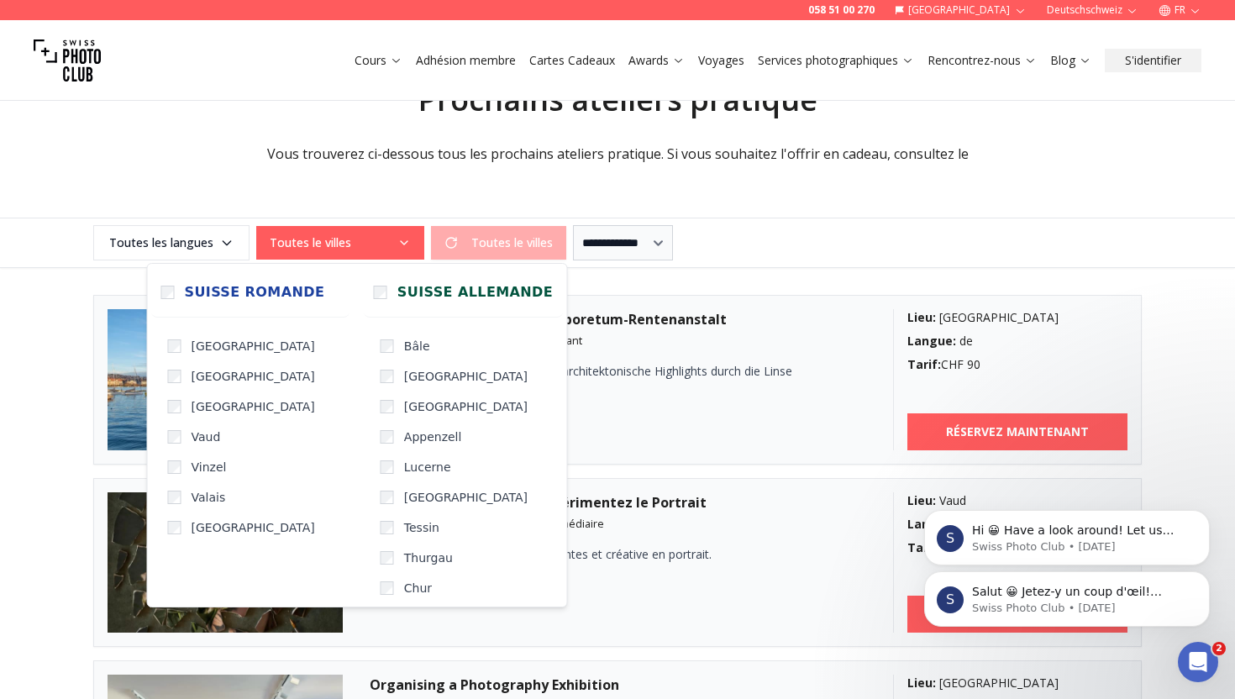
click at [339, 238] on button "Toutes le villes" at bounding box center [340, 243] width 168 height 34
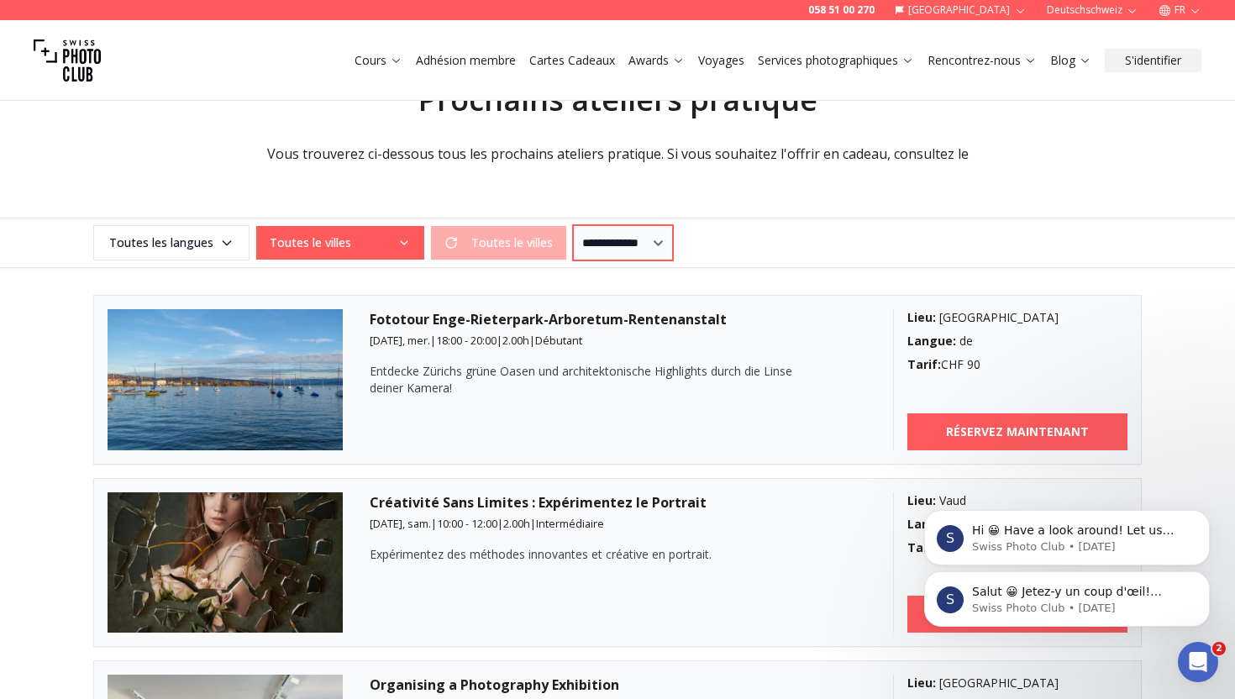
click at [622, 240] on select "**********" at bounding box center [623, 242] width 100 height 35
select select "*"
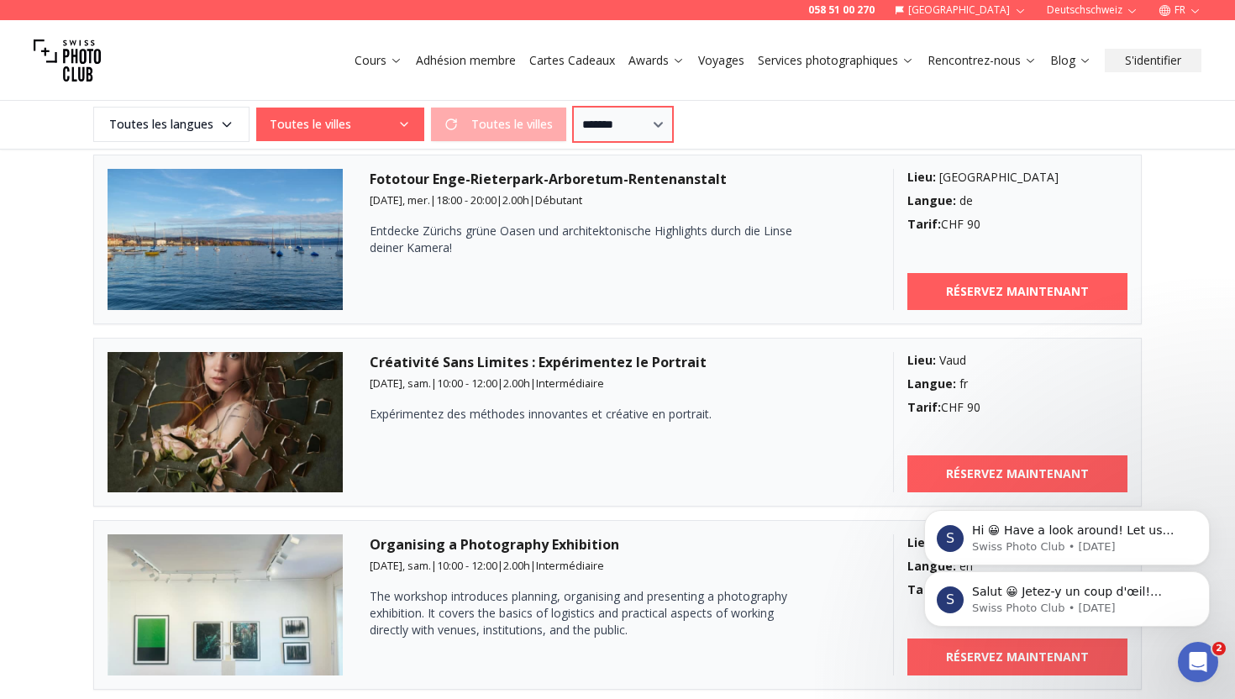
scroll to position [495, 0]
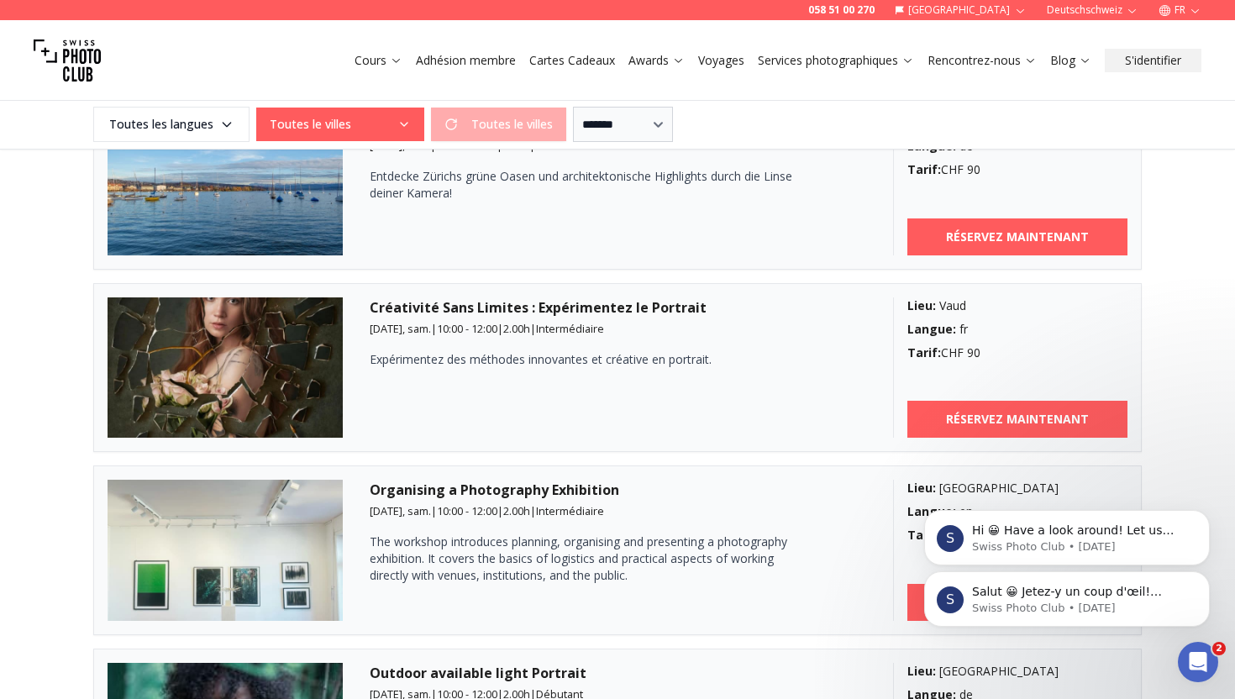
click at [223, 347] on img at bounding box center [225, 367] width 235 height 141
click at [971, 307] on div "Lieu : [GEOGRAPHIC_DATA]" at bounding box center [1017, 305] width 221 height 17
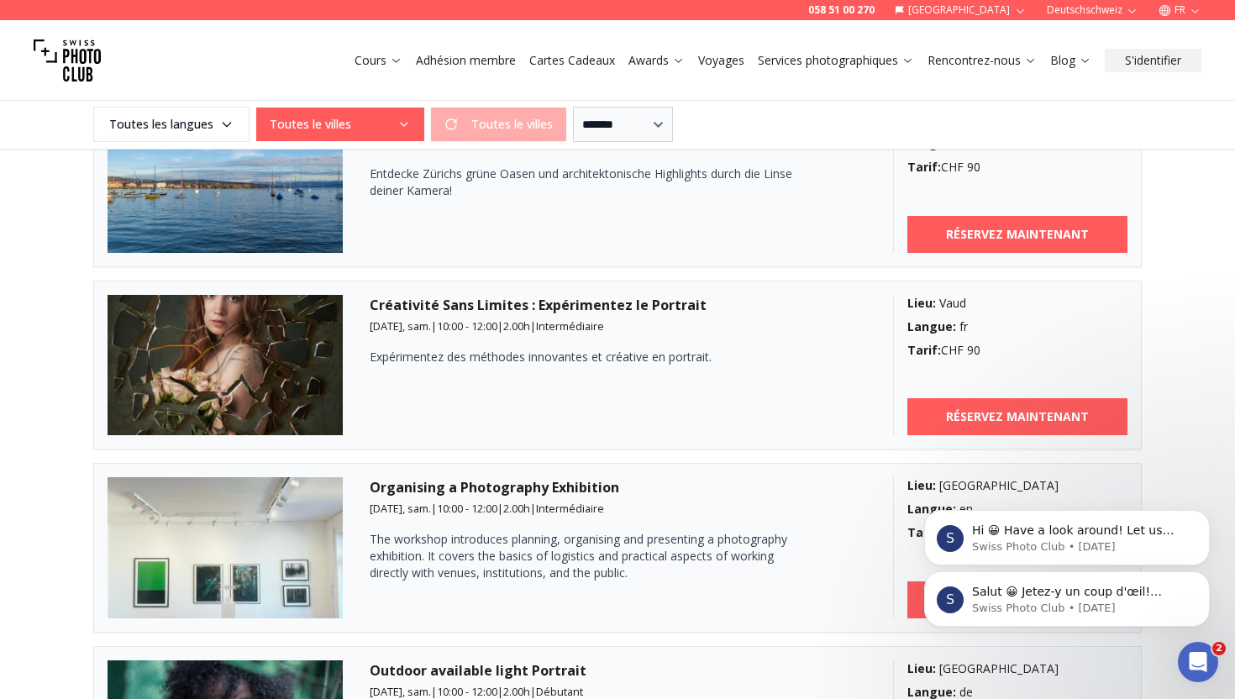
scroll to position [500, 0]
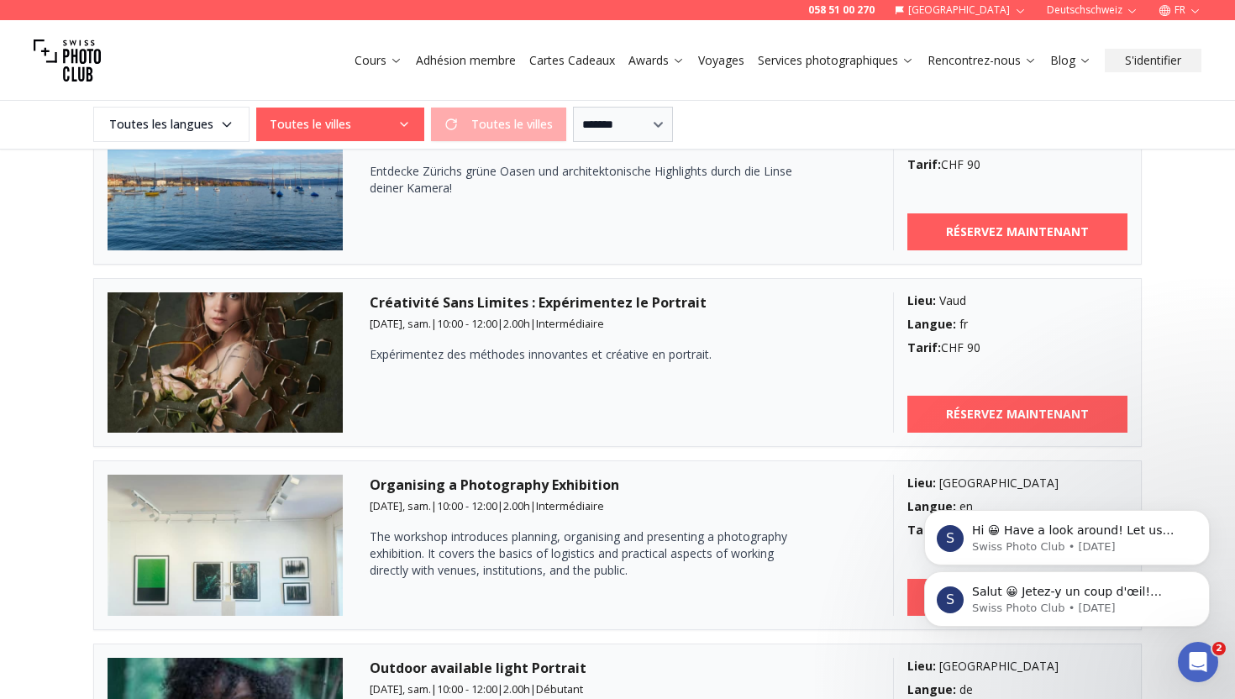
click at [978, 417] on div "S Salut 😀 [PERSON_NAME]-y un coup d'œil! contactez-nous pour plus d'information…" at bounding box center [1066, 522] width 309 height 210
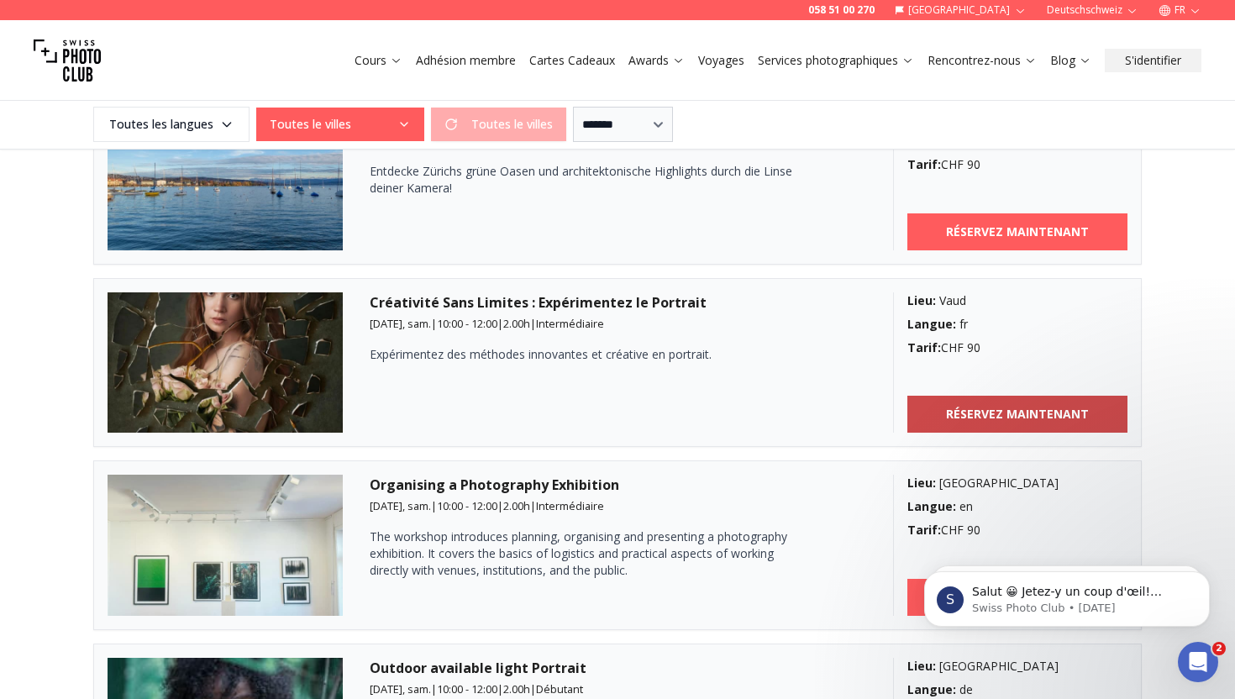
click at [955, 415] on b "RÉSERVEZ MAINTENANT" at bounding box center [1017, 414] width 143 height 17
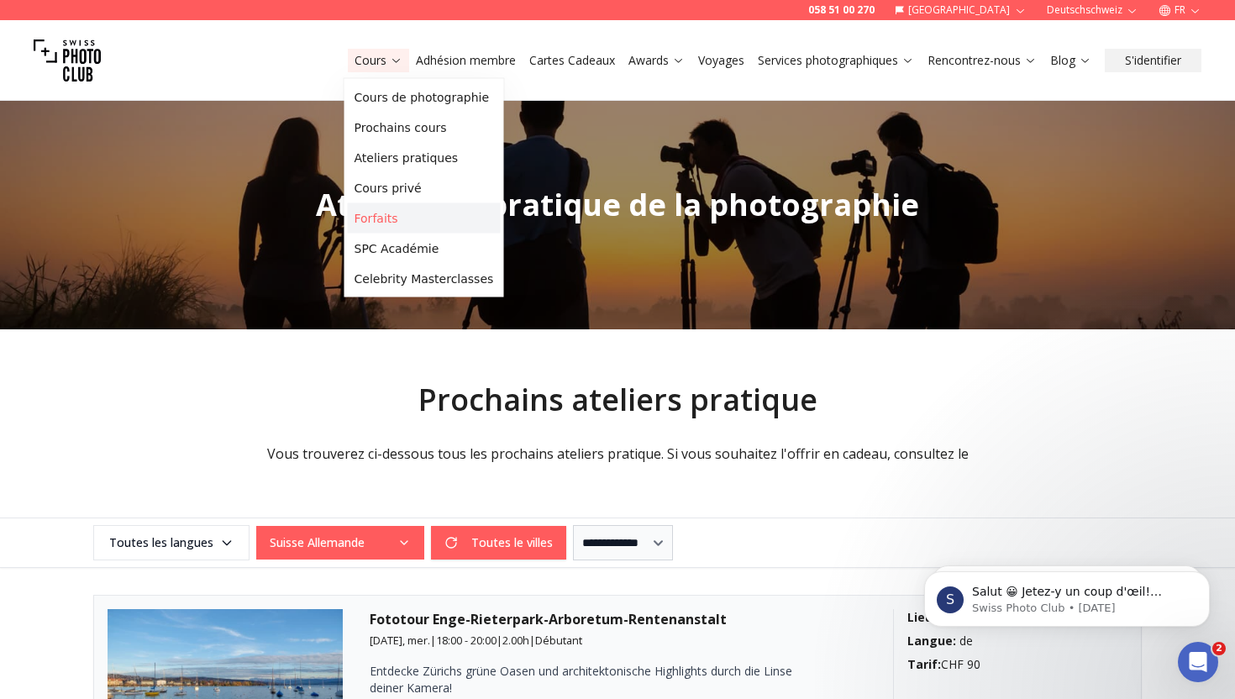
click at [395, 228] on link "Forfaits" at bounding box center [424, 218] width 153 height 30
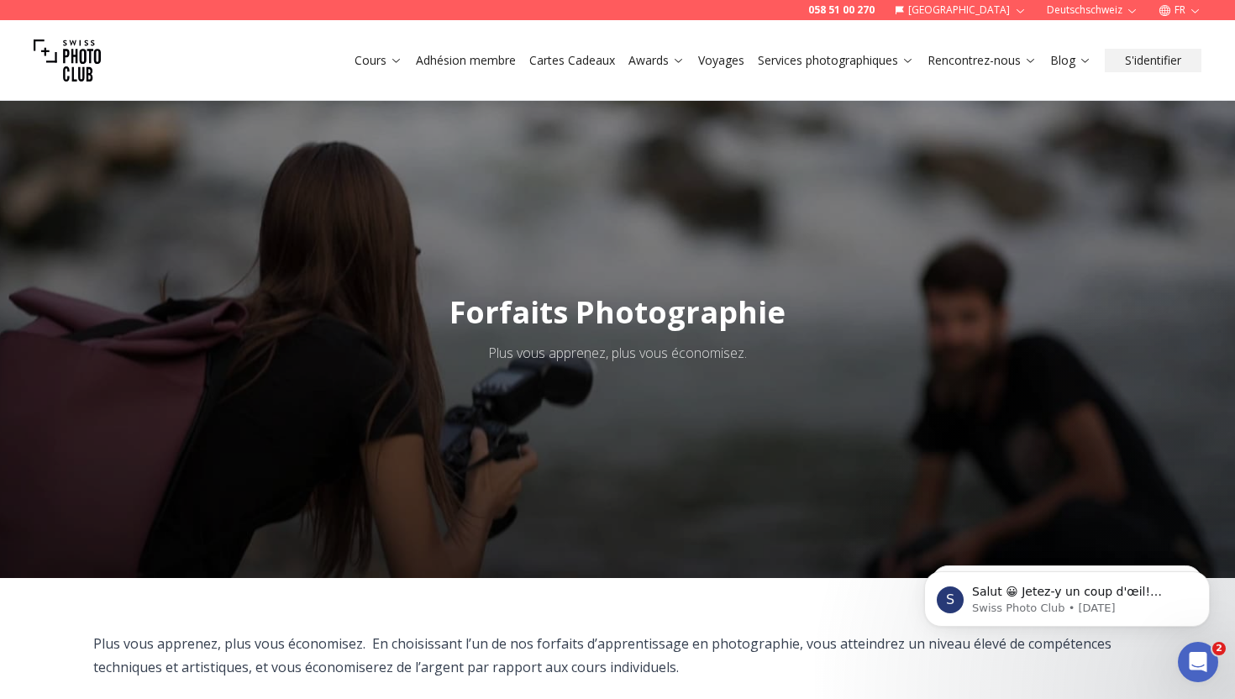
click at [386, 52] on link "Cours" at bounding box center [379, 60] width 48 height 17
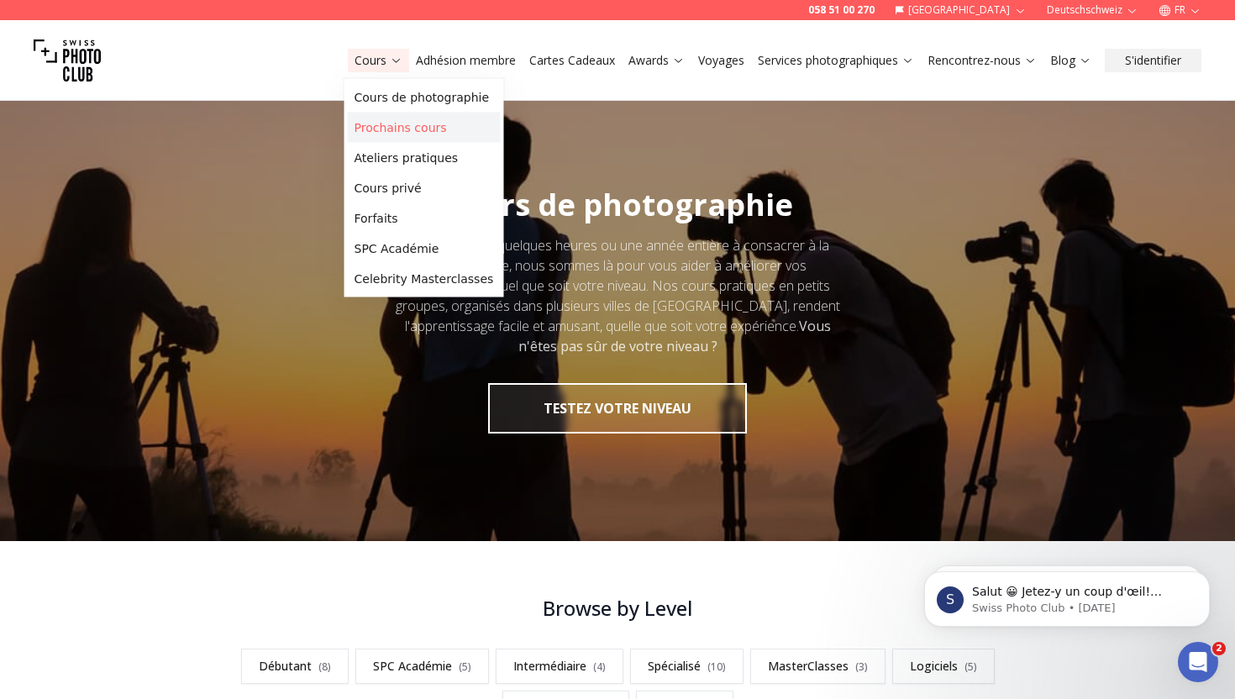
click at [392, 118] on link "Prochains cours" at bounding box center [424, 128] width 153 height 30
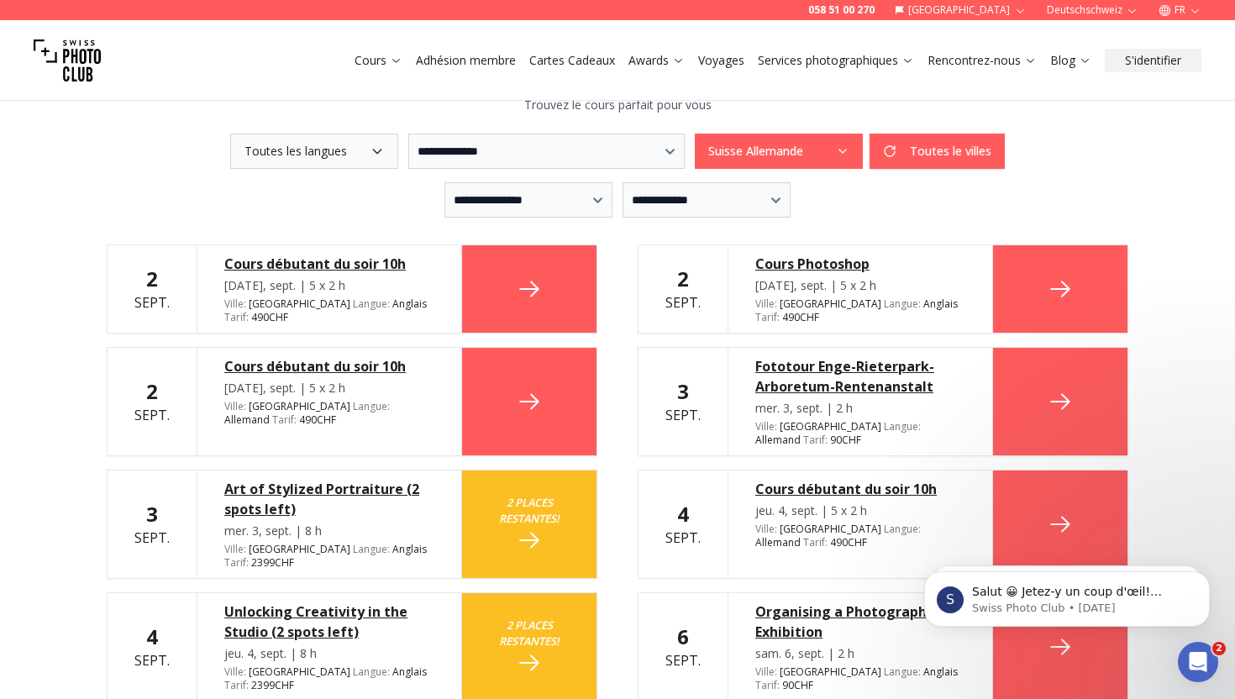
scroll to position [396, 0]
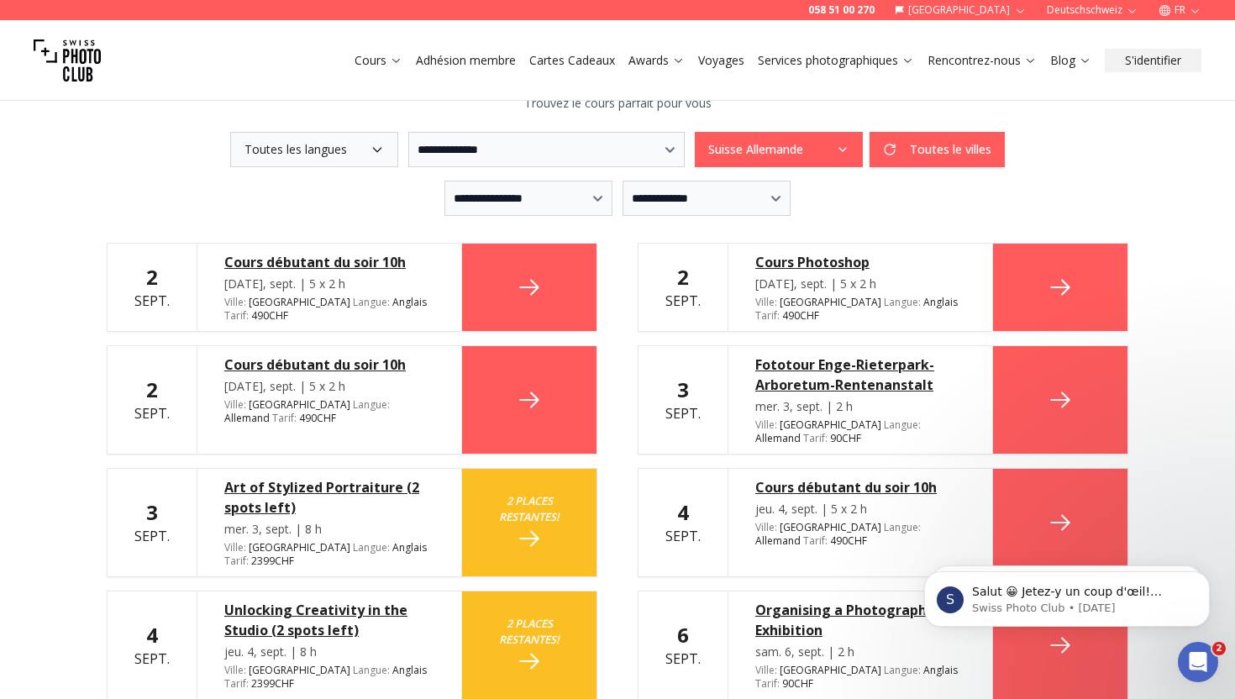
click at [528, 525] on icon at bounding box center [529, 538] width 27 height 27
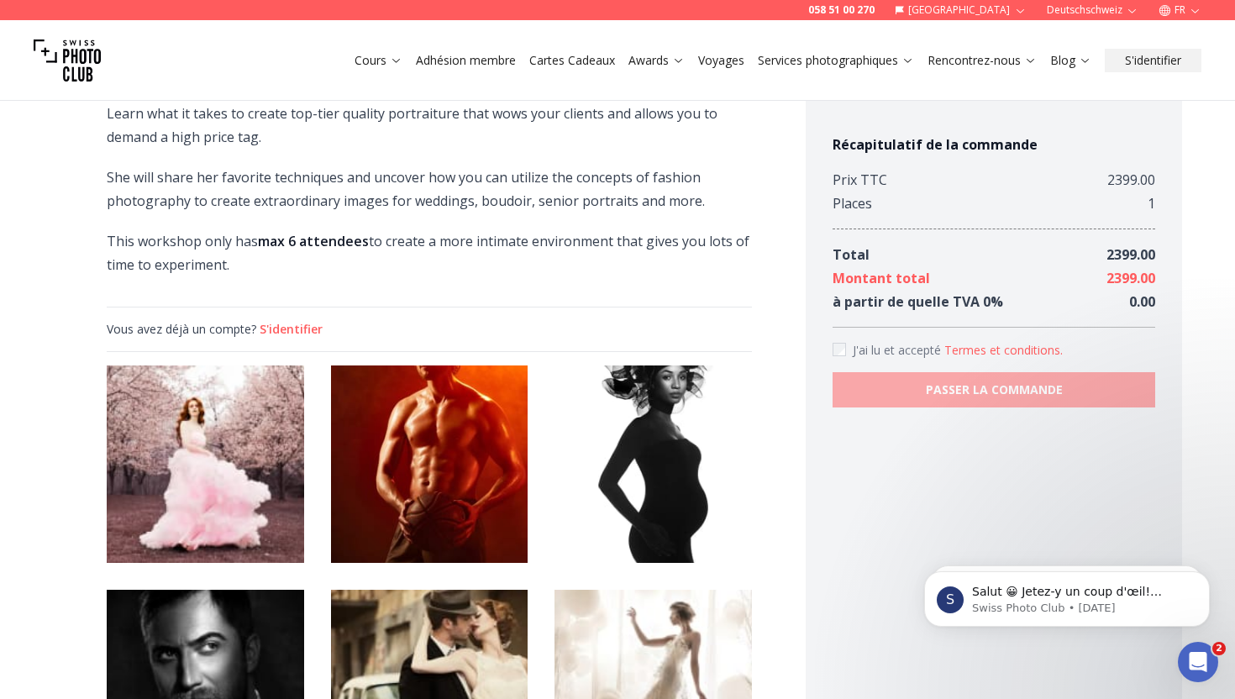
scroll to position [814, 0]
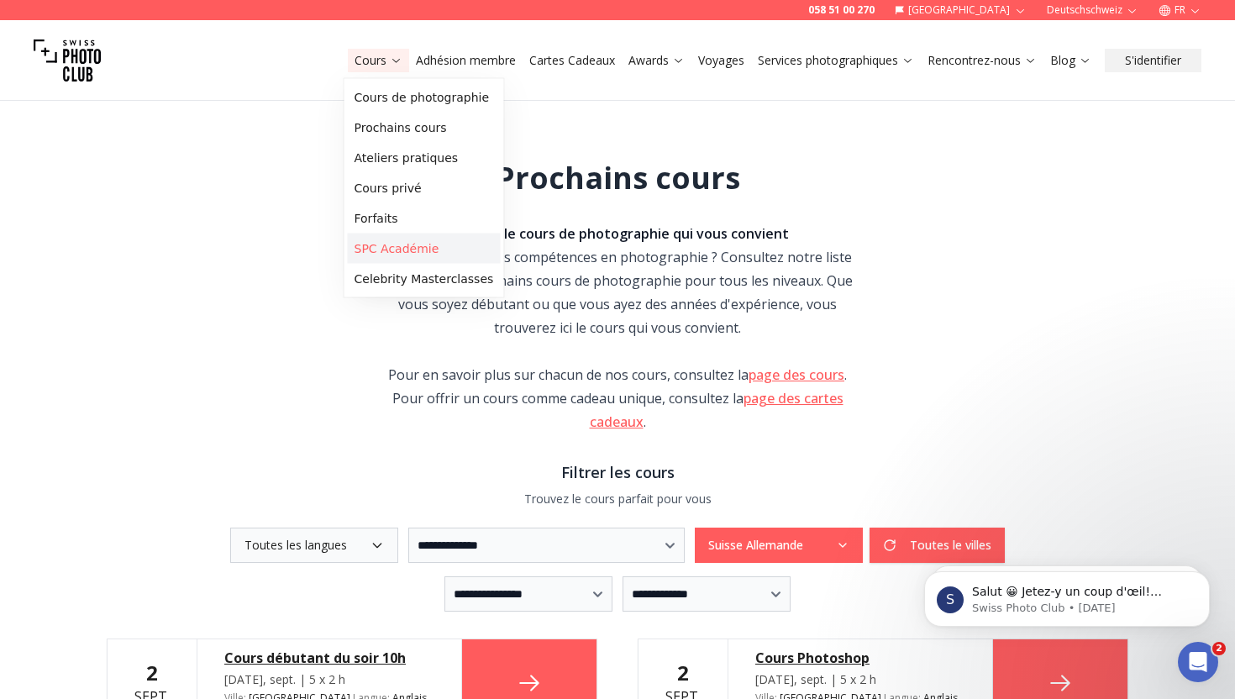
click at [389, 258] on link "SPC Académie" at bounding box center [424, 249] width 153 height 30
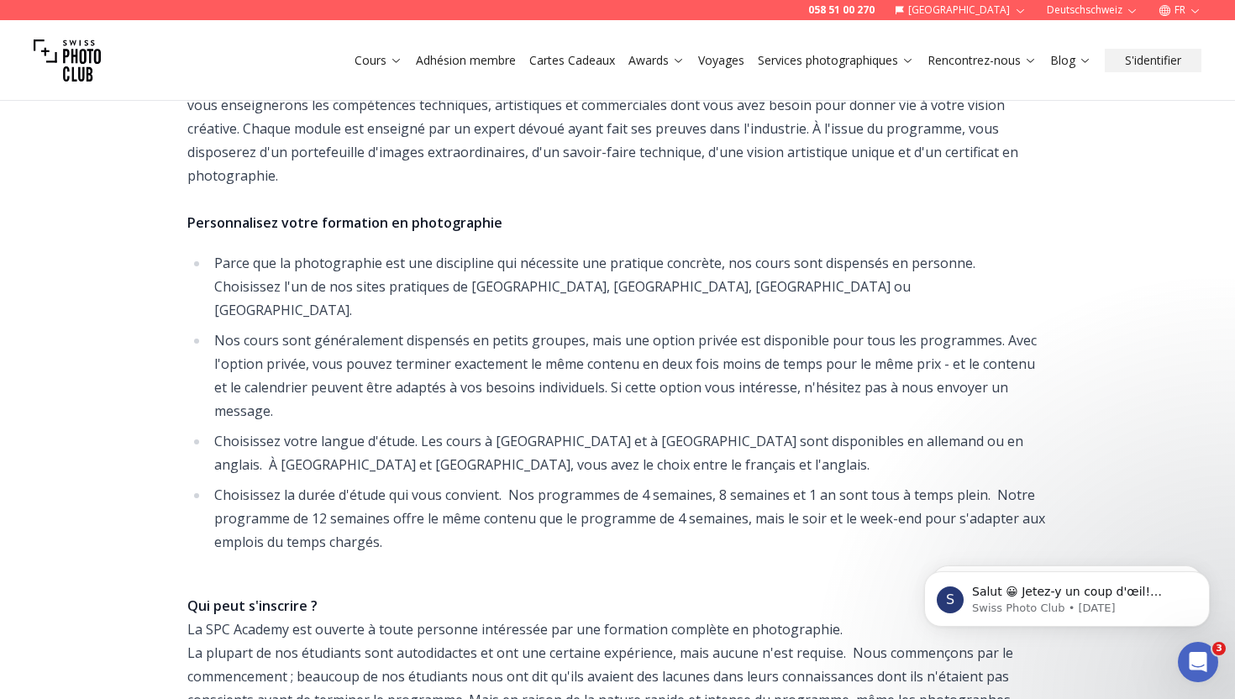
scroll to position [494, 0]
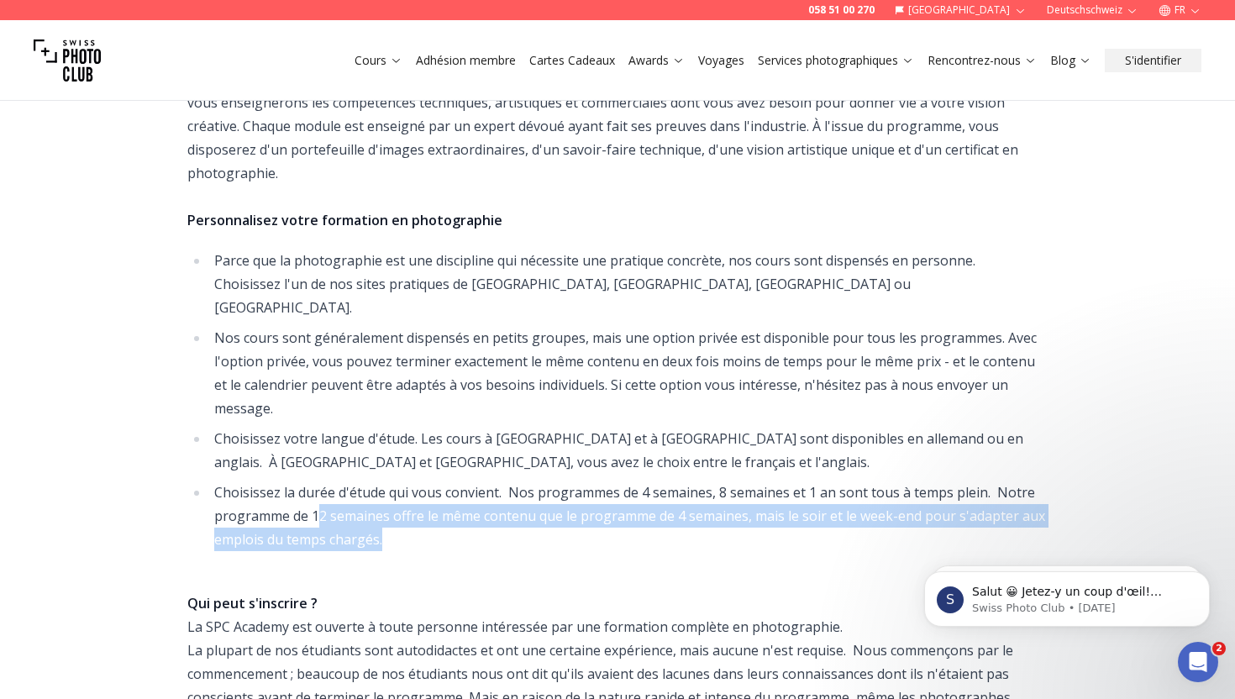
drag, startPoint x: 315, startPoint y: 472, endPoint x: 405, endPoint y: 489, distance: 91.5
click at [405, 489] on li "Choisissez la durée d'étude qui vous convient. Nos programmes de 4 semaines, 8 …" at bounding box center [628, 516] width 839 height 71
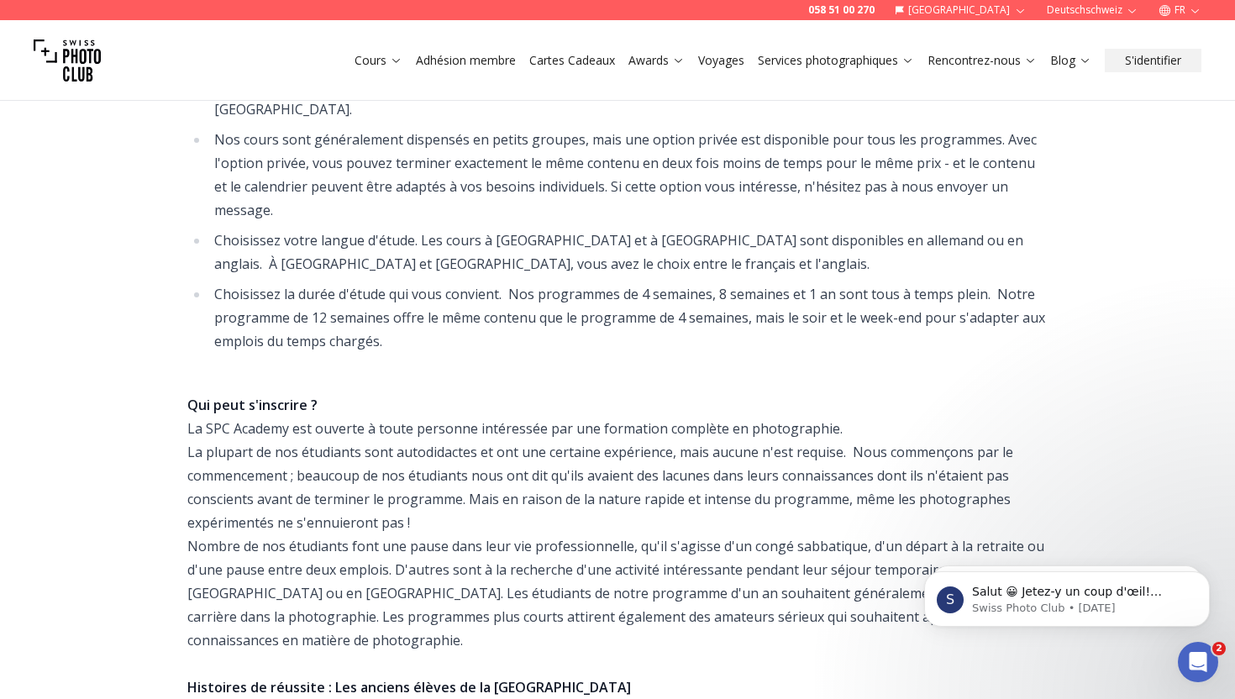
scroll to position [693, 0]
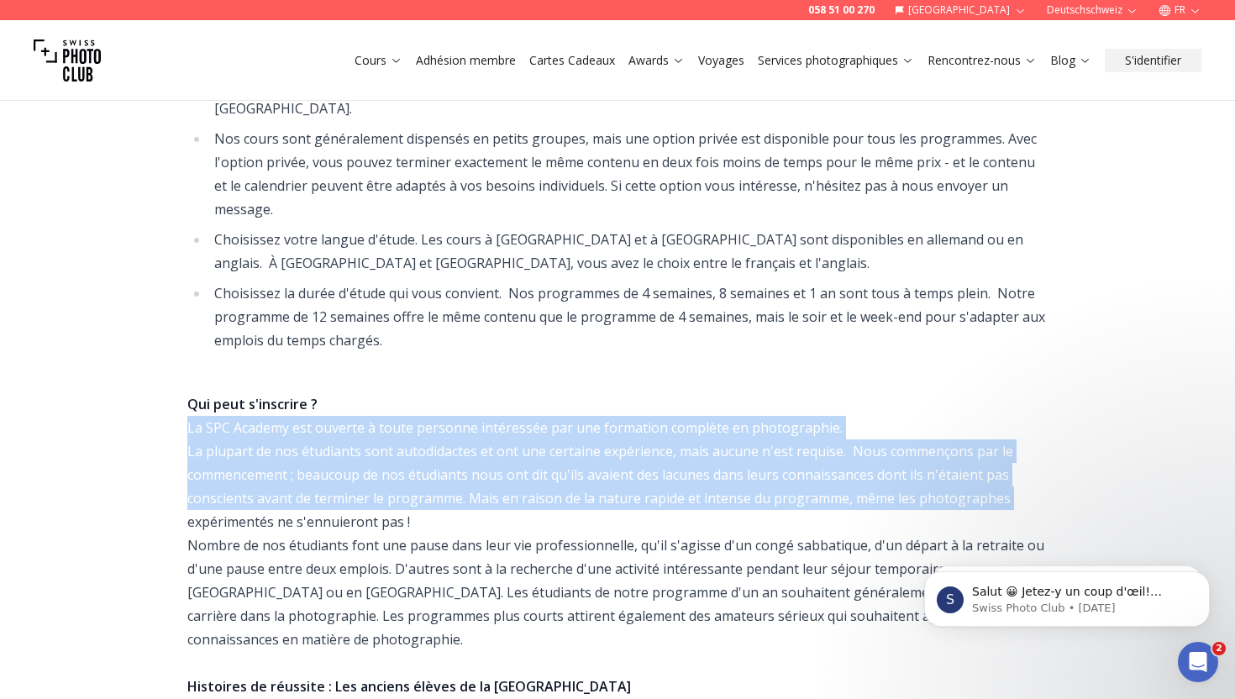
drag, startPoint x: 184, startPoint y: 382, endPoint x: 187, endPoint y: 471, distance: 88.3
click at [187, 471] on div "Informations sur les programmes de photographie Formation complète à la photogr…" at bounding box center [617, 388] width 1075 height 1391
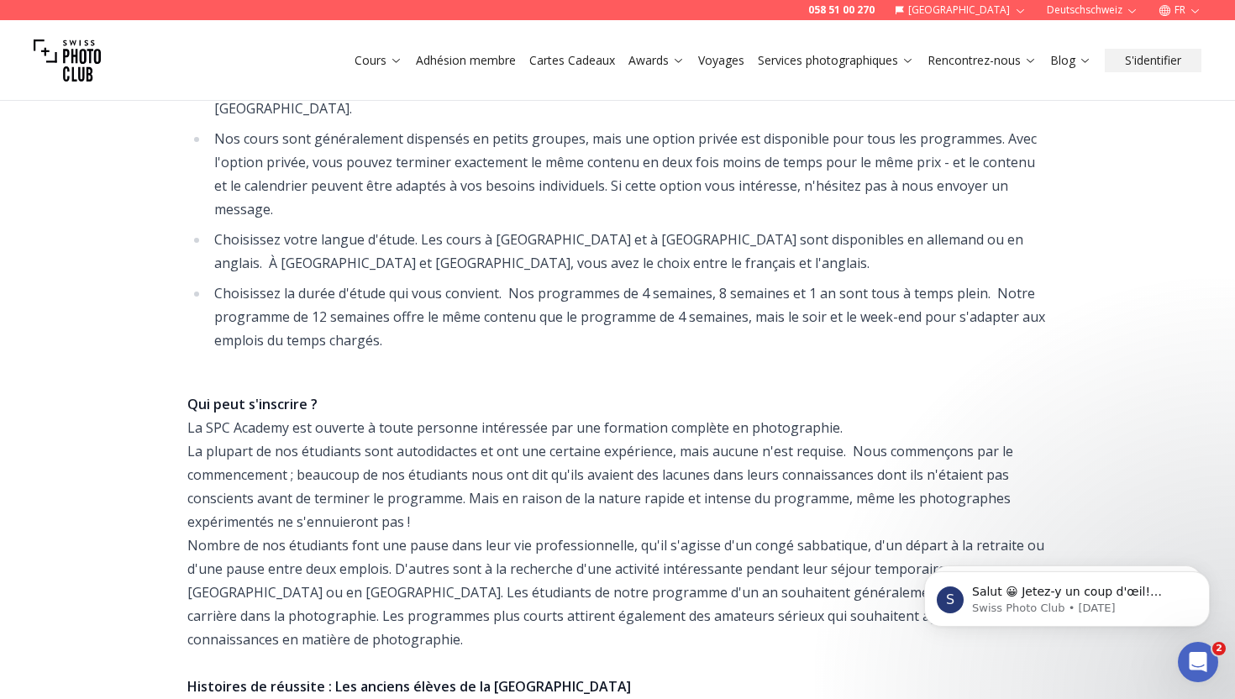
click at [187, 471] on div "Qui peut s'inscrire ? La [GEOGRAPHIC_DATA] est ouverte à toute personne intéres…" at bounding box center [617, 686] width 860 height 635
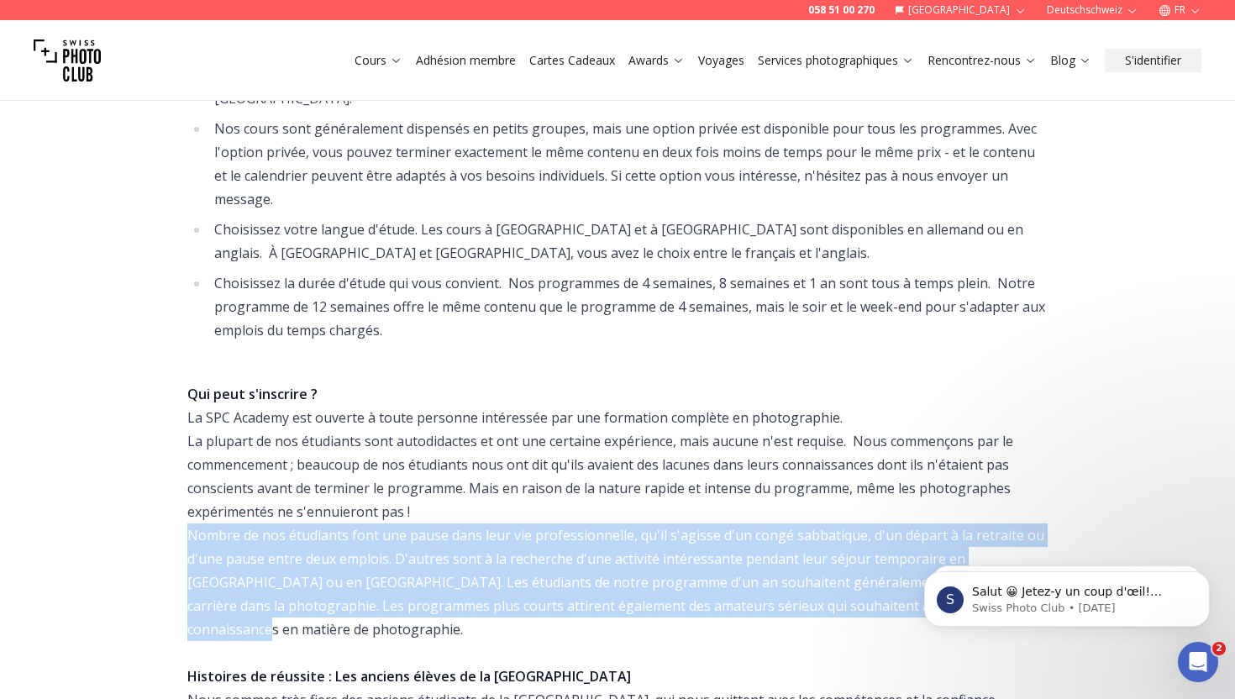
drag, startPoint x: 187, startPoint y: 486, endPoint x: 212, endPoint y: 573, distance: 89.9
click at [212, 573] on div "Qui peut s'inscrire ? La [GEOGRAPHIC_DATA] est ouverte à toute personne intéres…" at bounding box center [617, 676] width 860 height 635
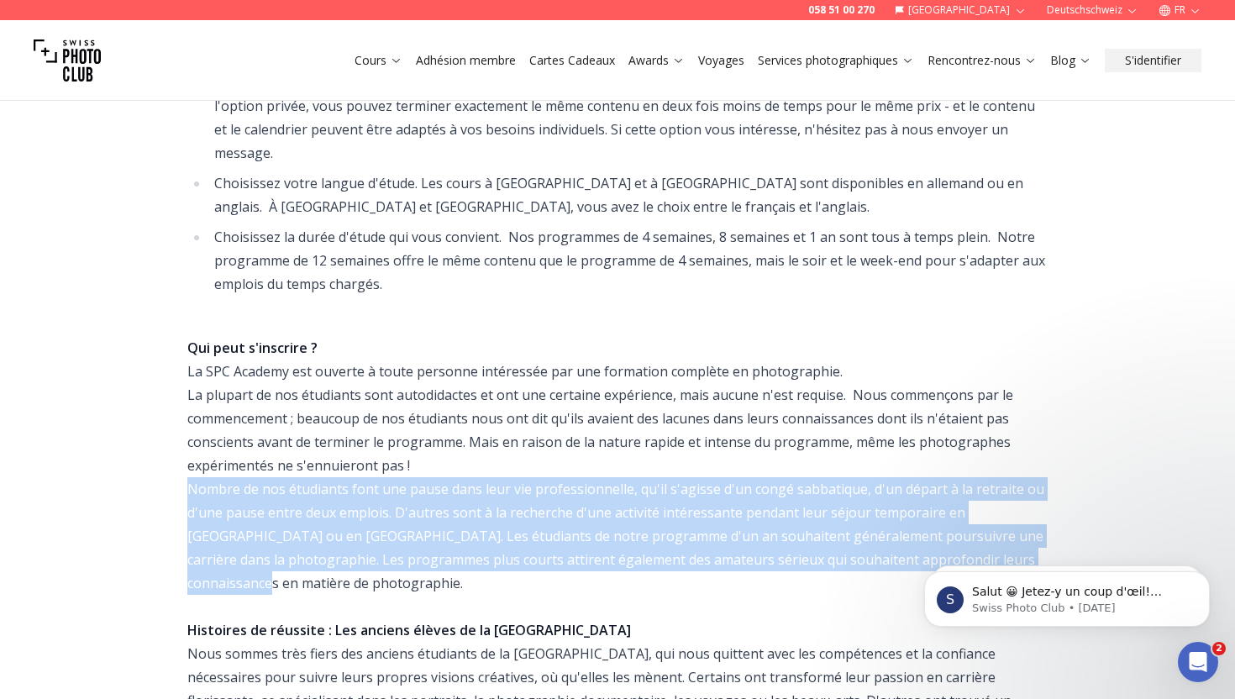
scroll to position [753, 0]
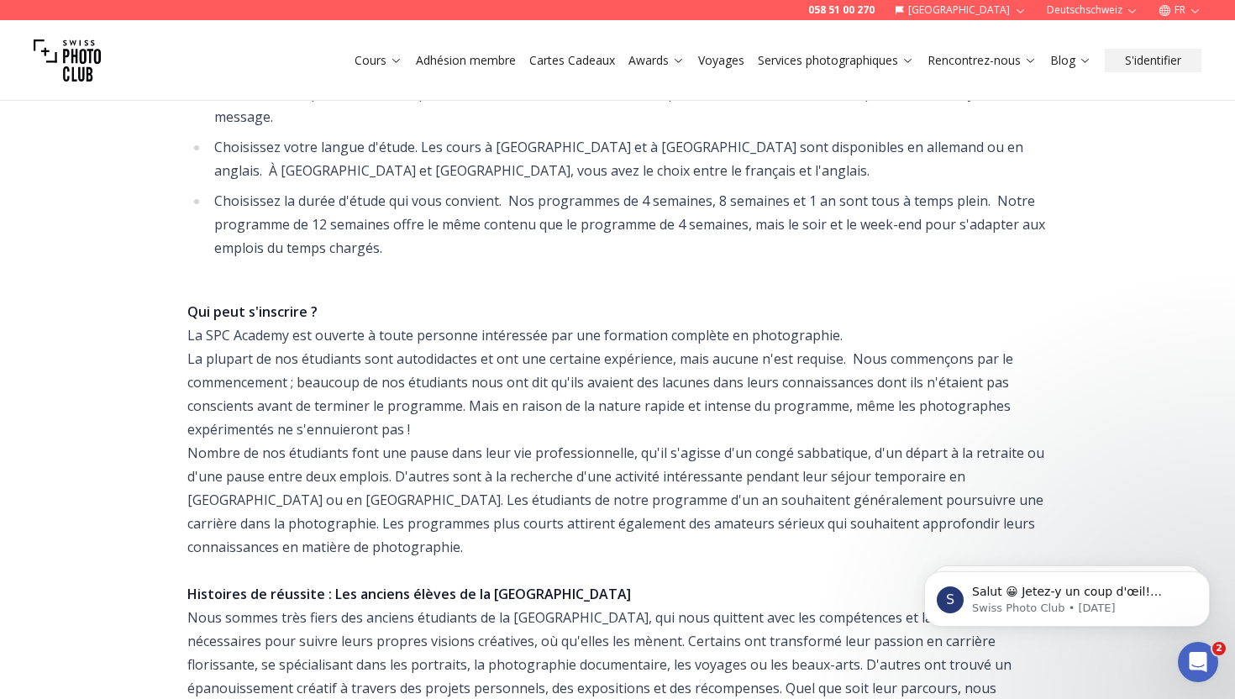
click at [134, 587] on div "Informations sur les programmes de photographie Formation complète à la photogr…" at bounding box center [617, 296] width 1075 height 1391
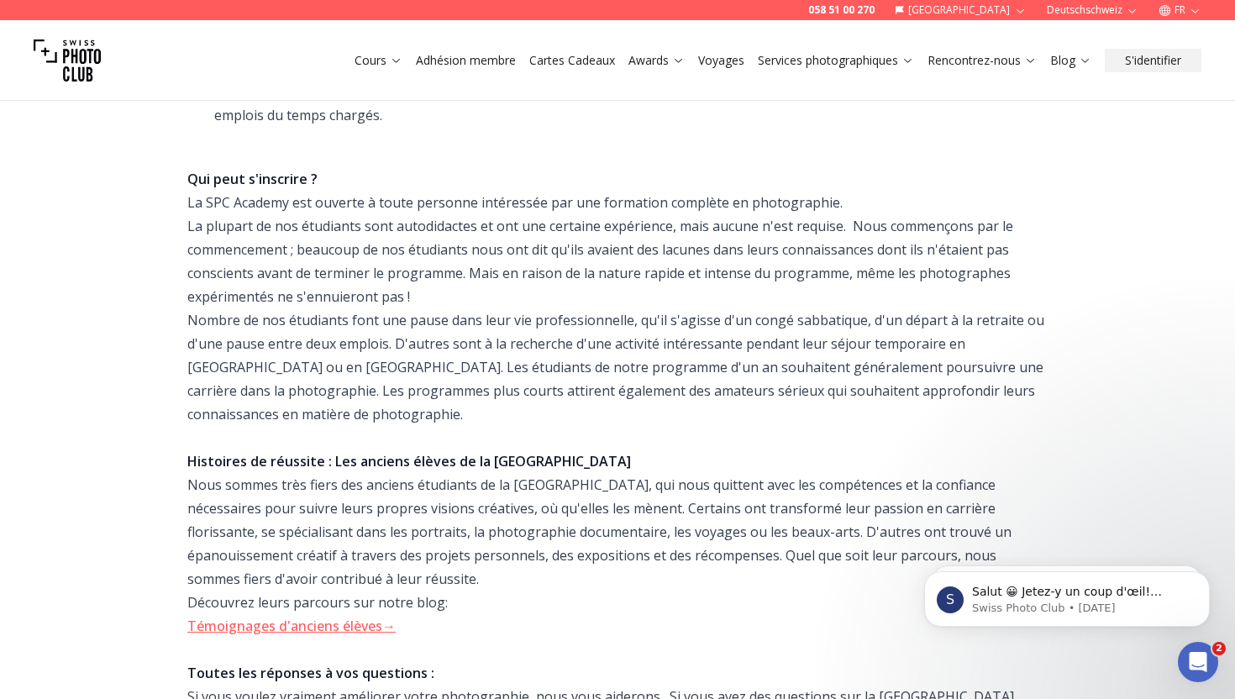
scroll to position [920, 0]
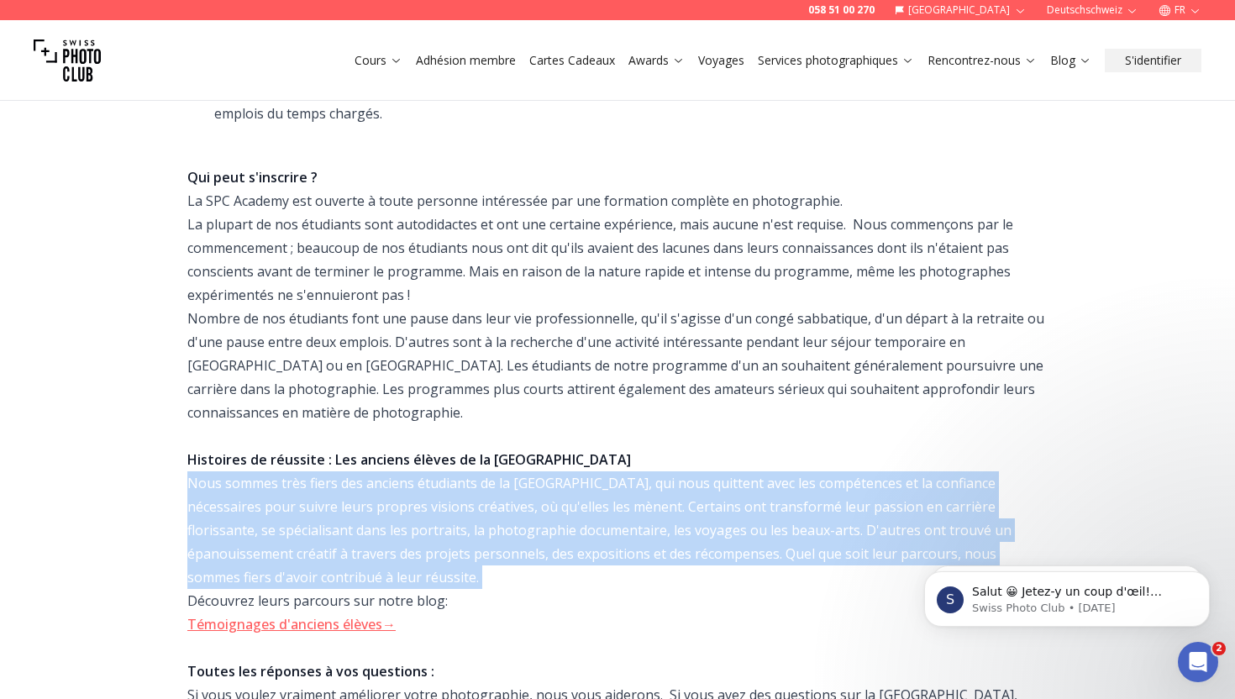
drag, startPoint x: 176, startPoint y: 428, endPoint x: 169, endPoint y: 555, distance: 127.1
click at [169, 555] on div "Informations sur les programmes de photographie Formation complète à la photogr…" at bounding box center [617, 161] width 1075 height 1391
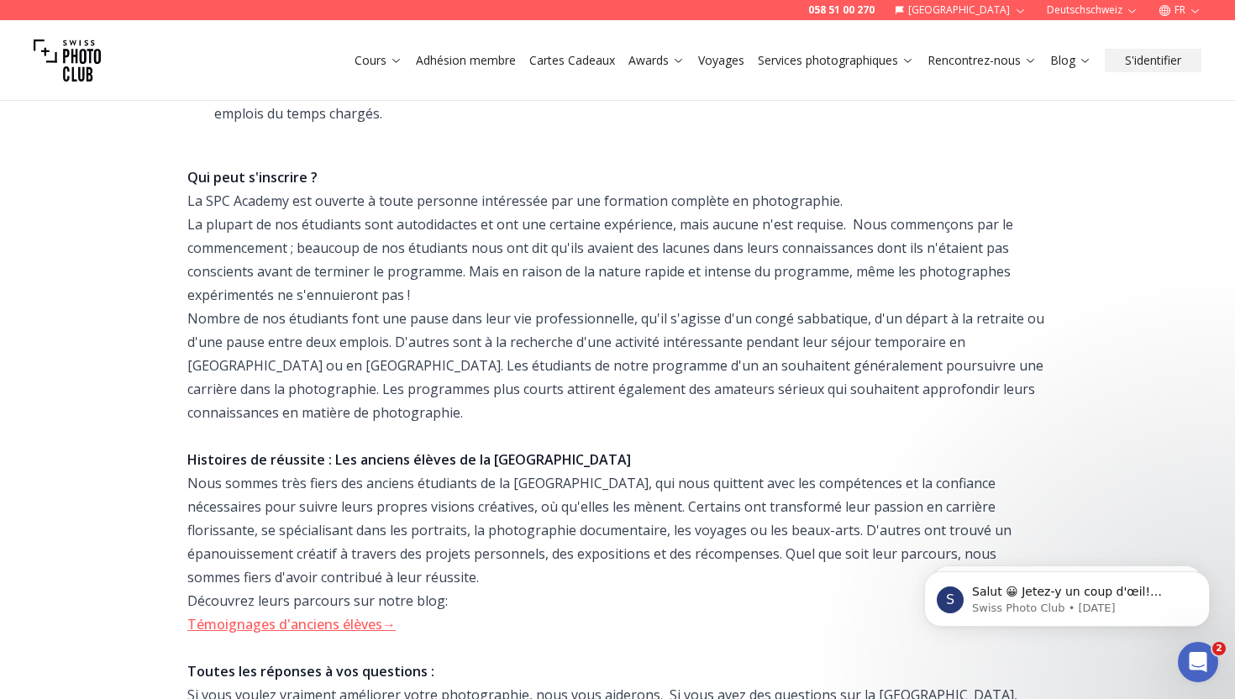
click at [81, 602] on div "Informations sur les programmes de photographie Formation complète à la photogr…" at bounding box center [617, 161] width 1075 height 1391
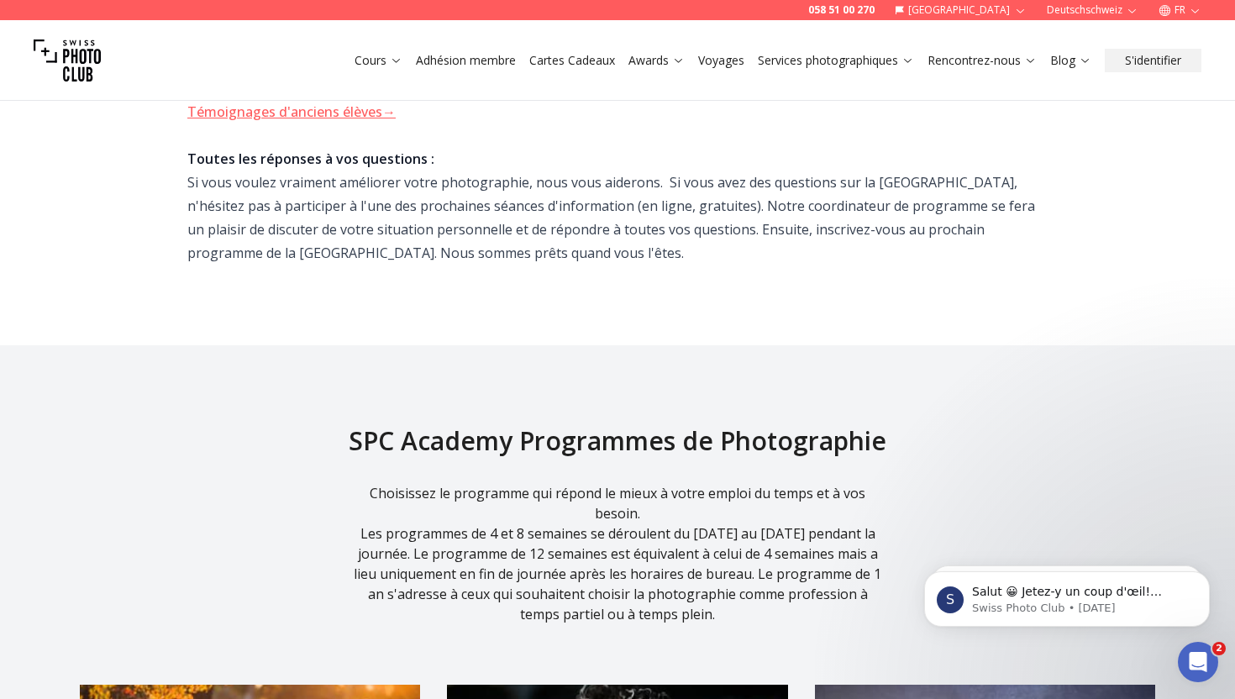
scroll to position [0, 0]
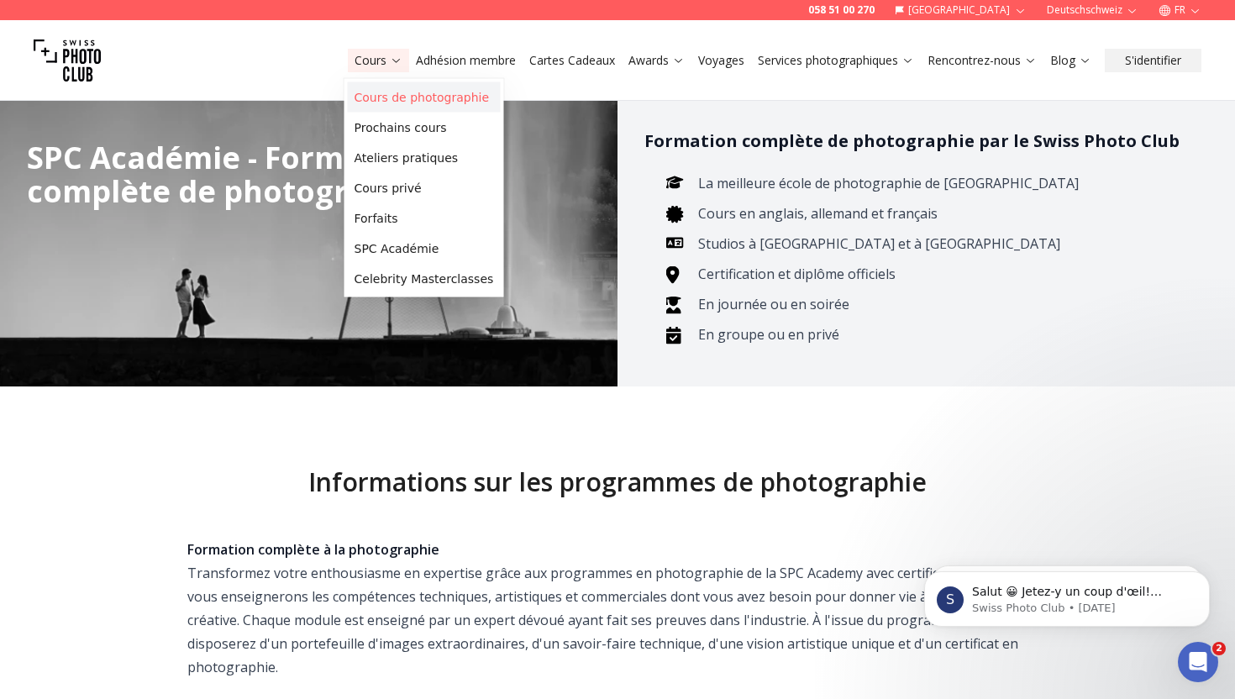
click at [374, 90] on link "Cours de photographie" at bounding box center [424, 97] width 153 height 30
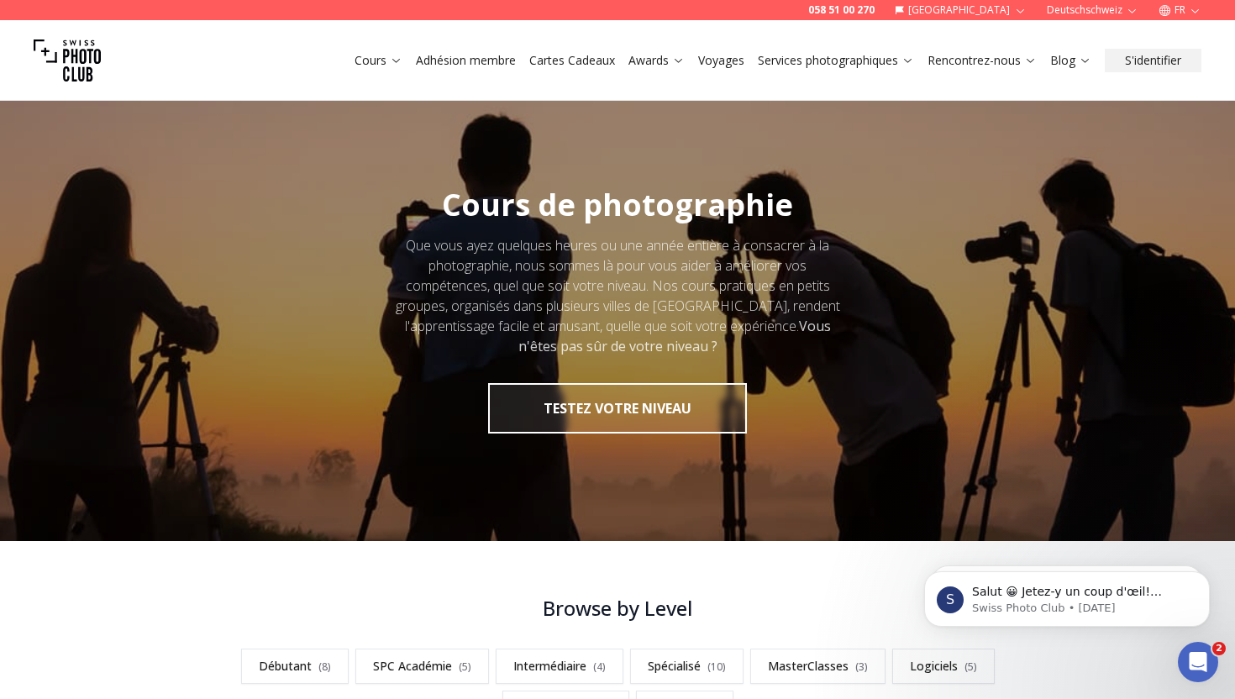
click at [416, 58] on link "Adhésion membre" at bounding box center [466, 60] width 100 height 17
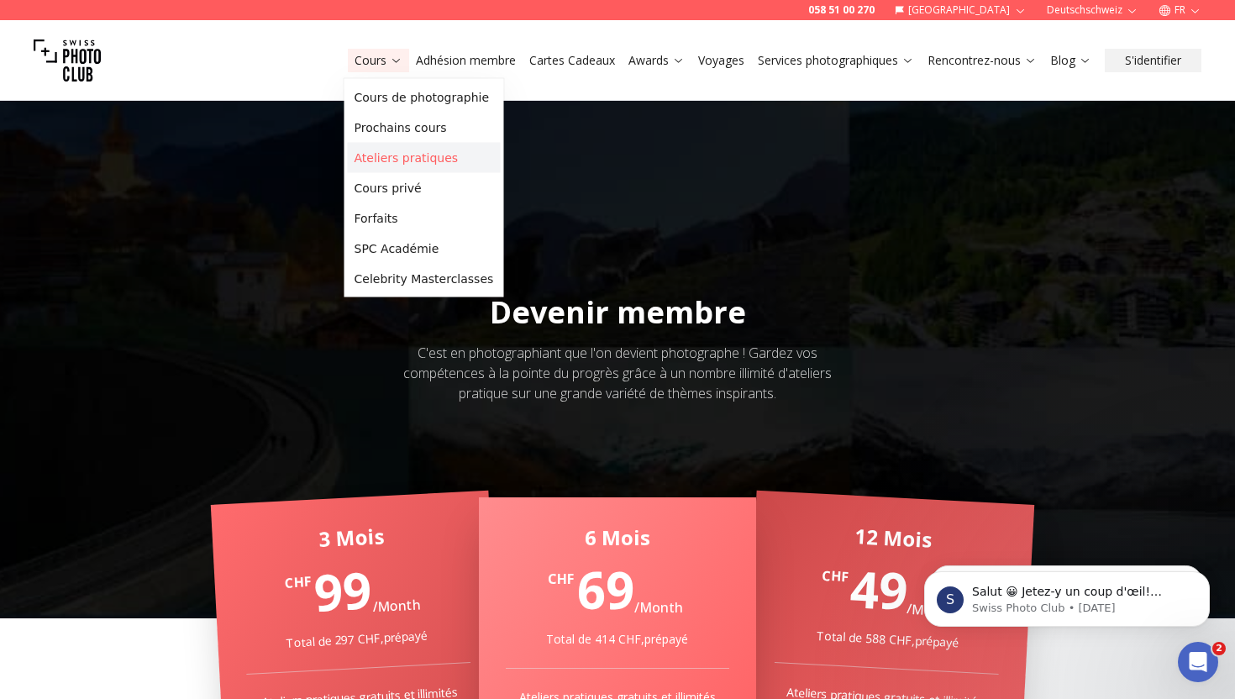
click at [391, 152] on link "Ateliers pratiques" at bounding box center [424, 158] width 153 height 30
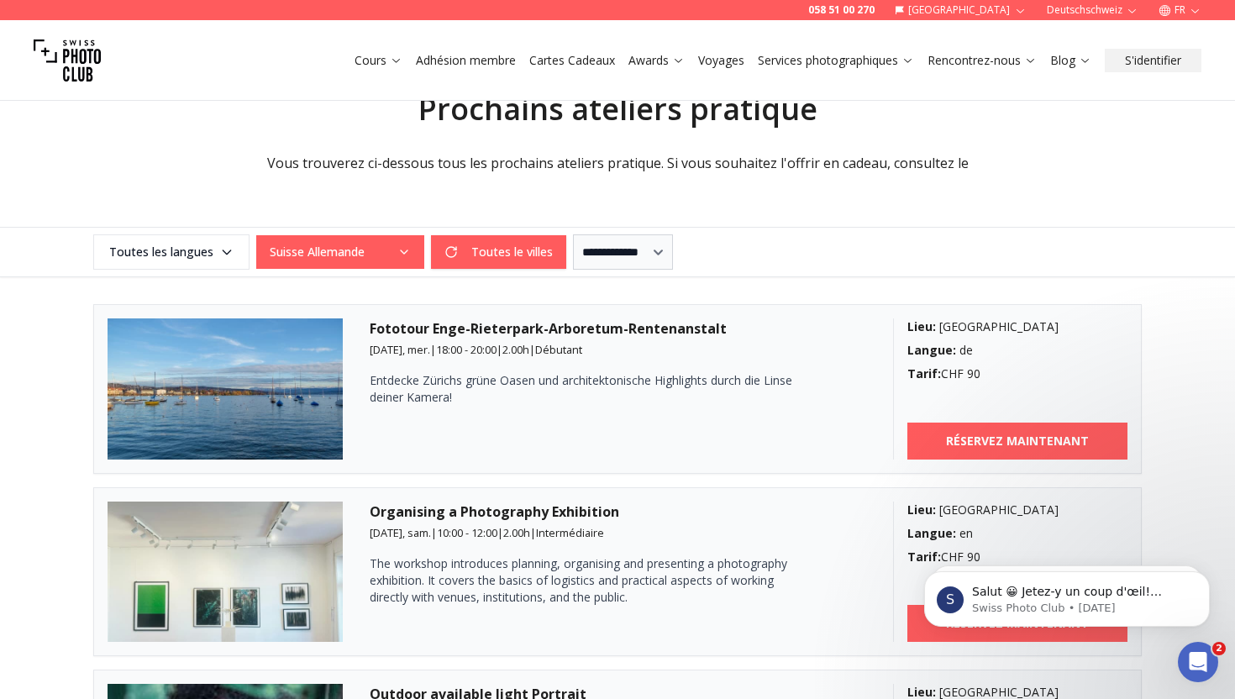
scroll to position [295, 0]
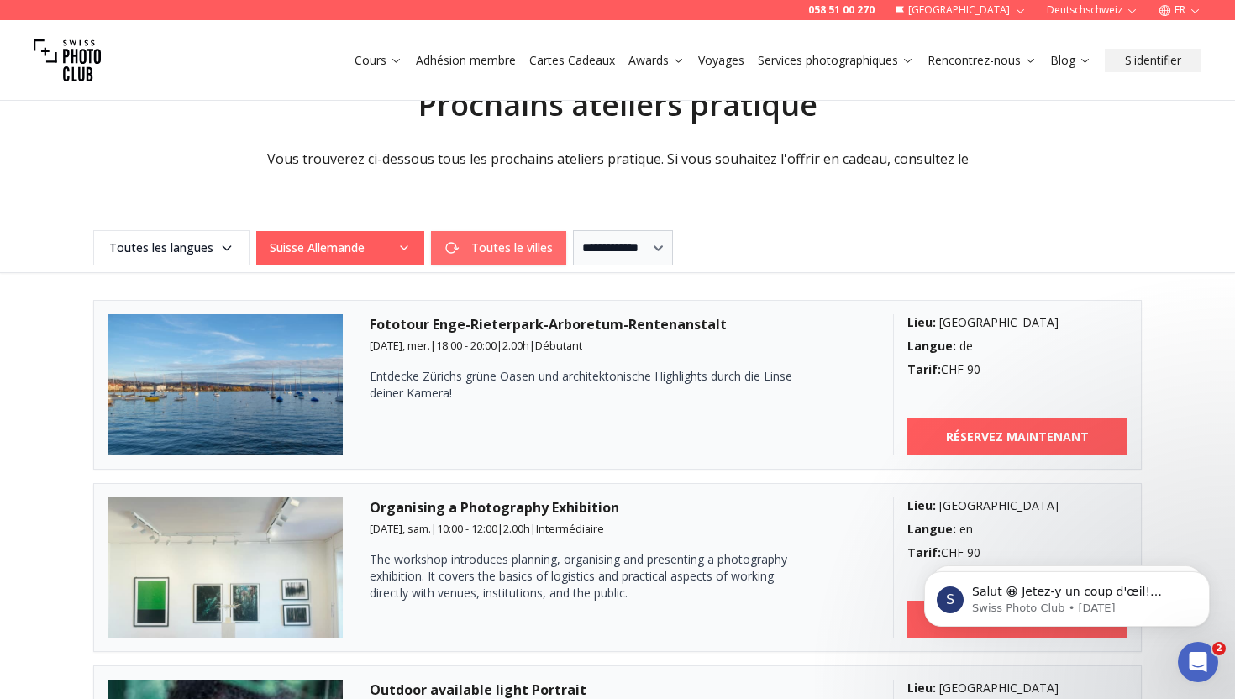
click at [463, 239] on button "Toutes le villes" at bounding box center [498, 248] width 135 height 34
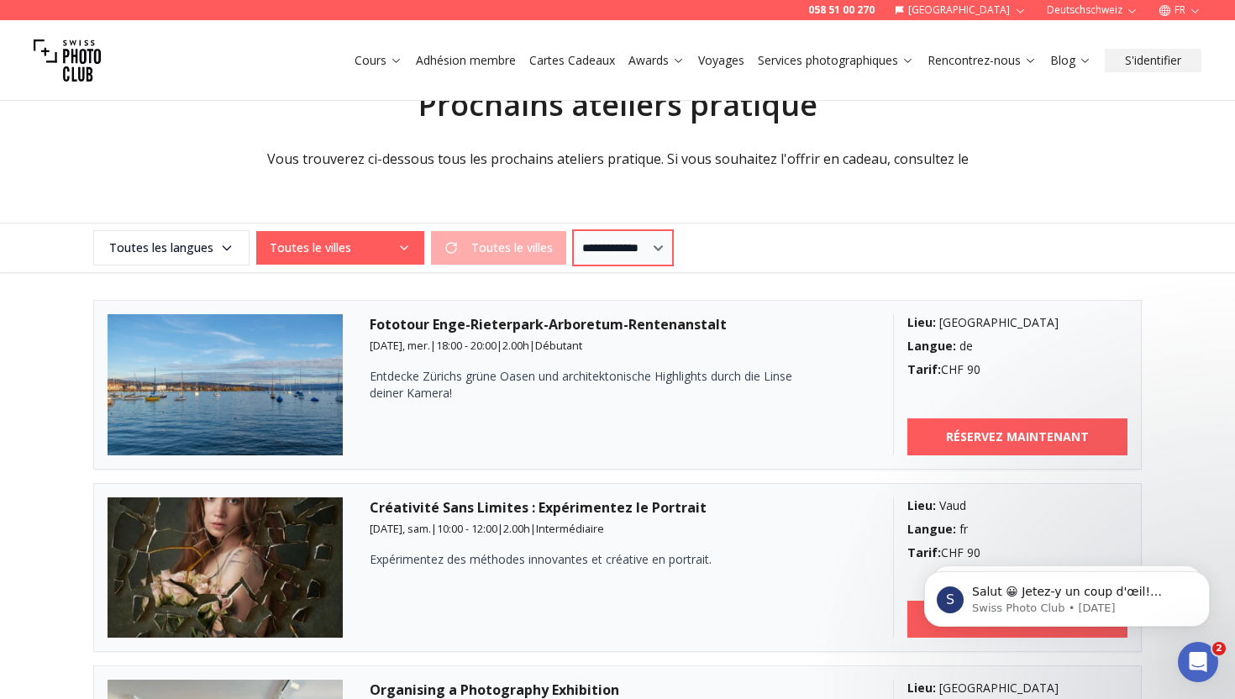
click at [583, 245] on select "**********" at bounding box center [623, 247] width 100 height 35
select select "**"
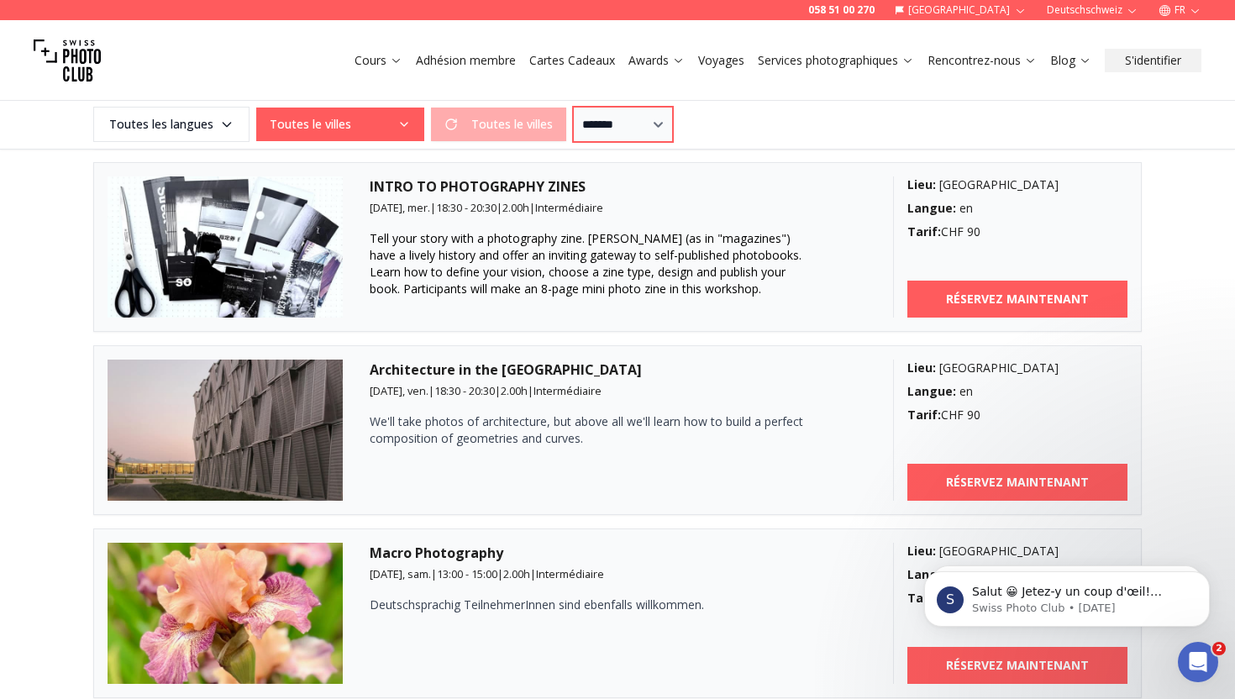
scroll to position [1348, 0]
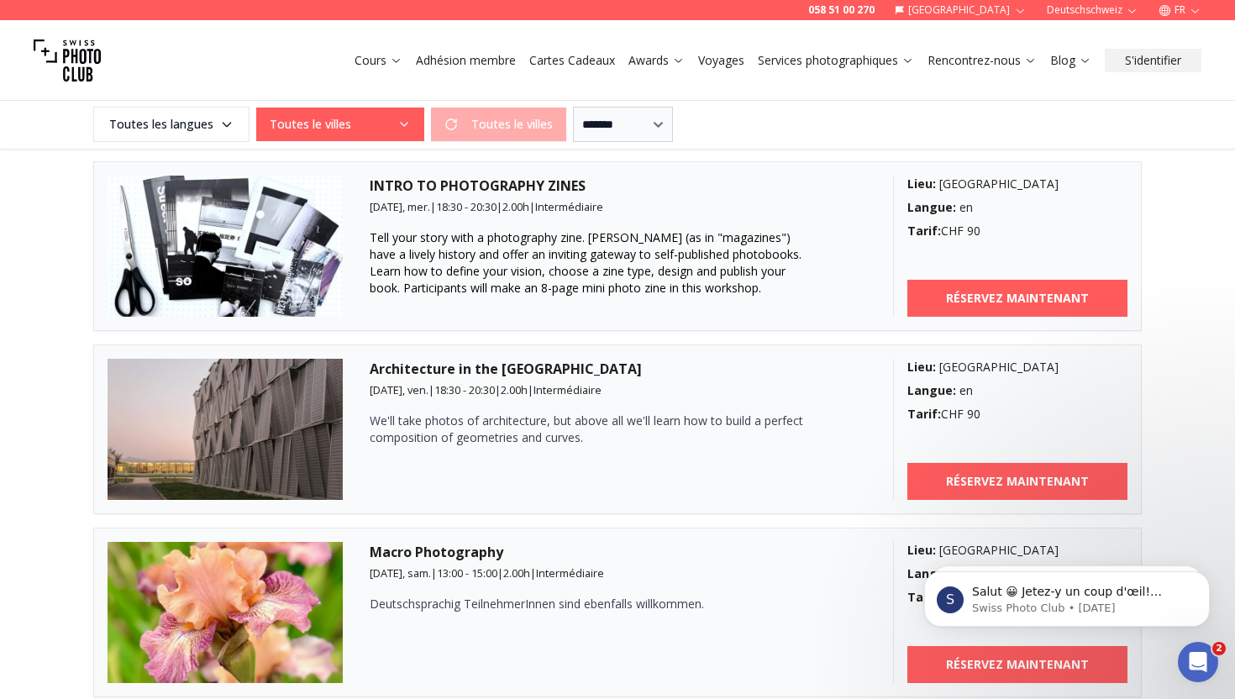
click at [542, 364] on h3 "Architecture in the [GEOGRAPHIC_DATA]" at bounding box center [618, 369] width 497 height 20
click at [209, 486] on img at bounding box center [225, 429] width 235 height 141
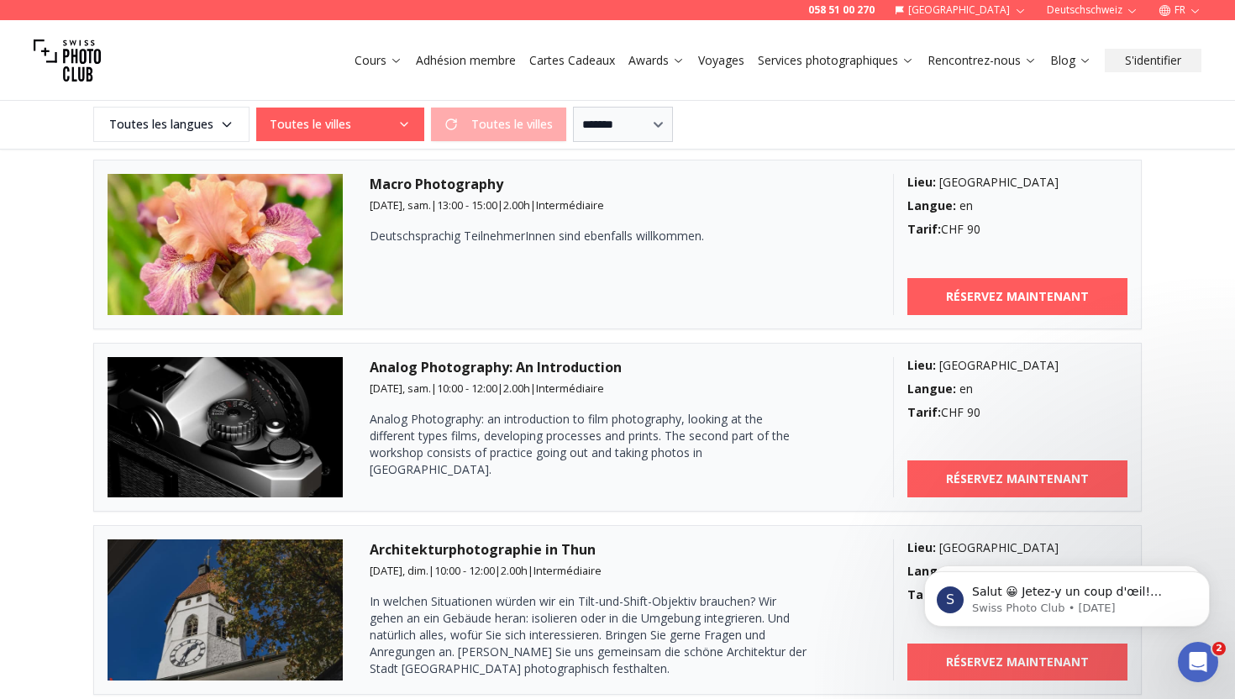
scroll to position [1719, 0]
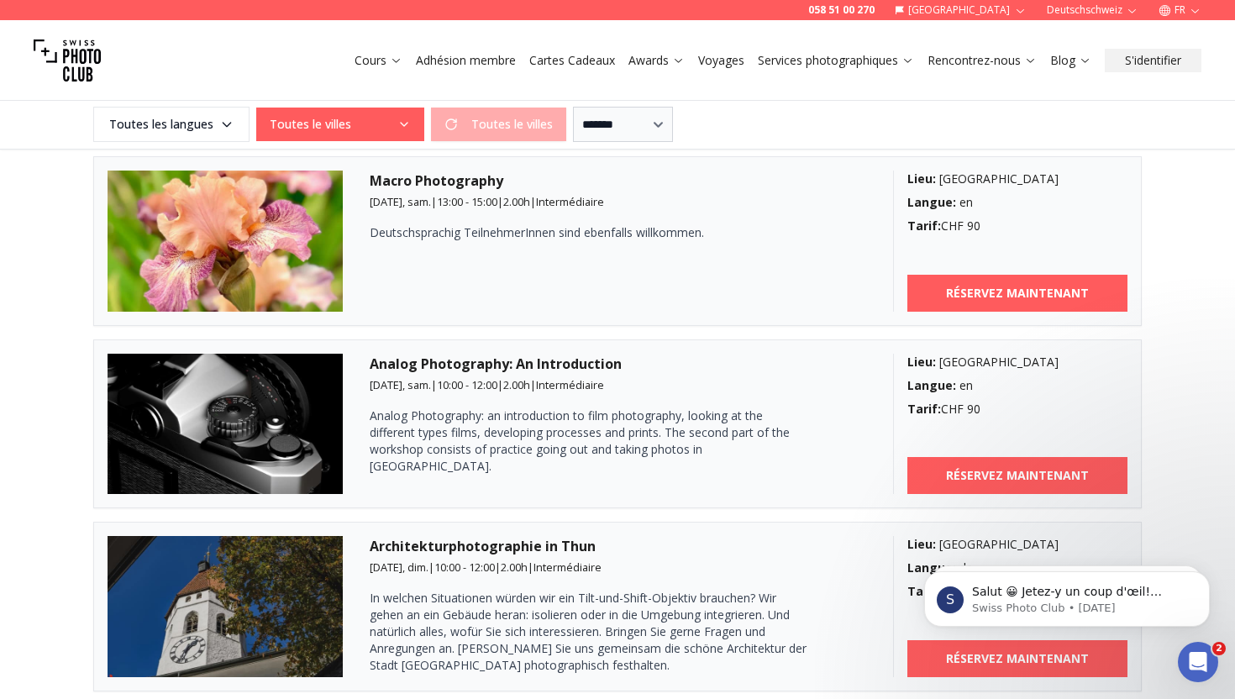
click at [434, 419] on p "Analog Photography: an introduction to film photography, looking at the differe…" at bounding box center [588, 441] width 437 height 67
click at [1015, 474] on b "RÉSERVEZ MAINTENANT" at bounding box center [1017, 475] width 143 height 17
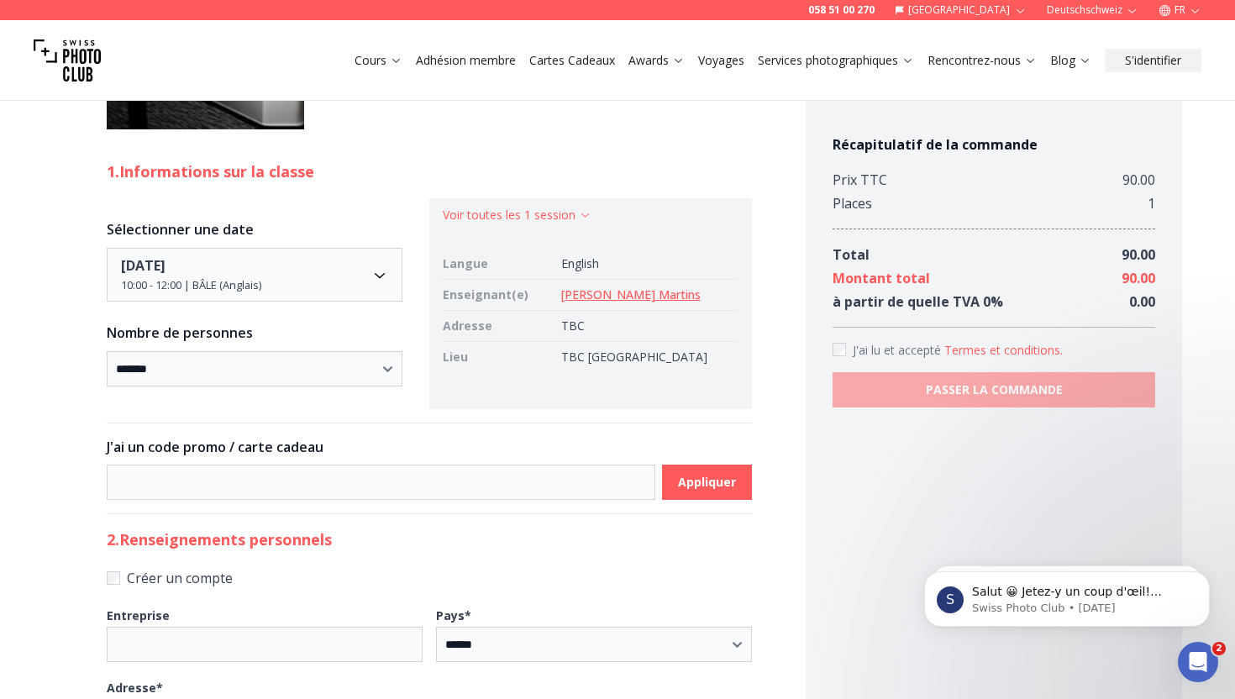
scroll to position [865, 0]
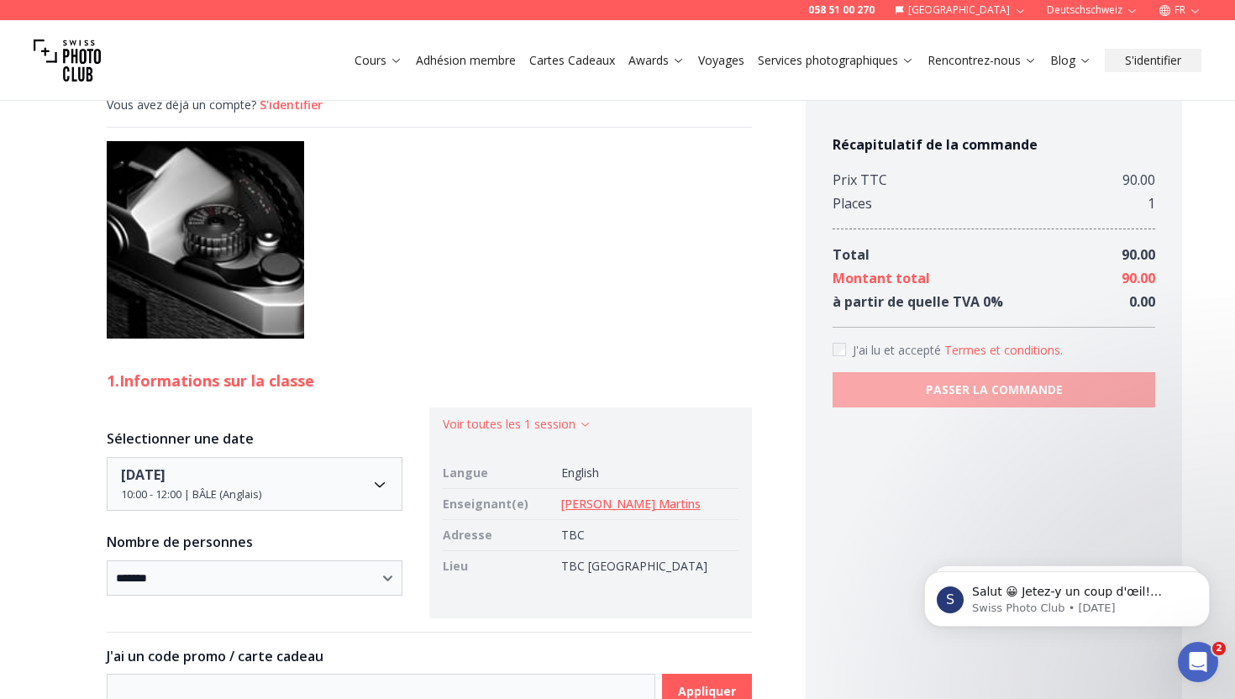
click at [607, 496] on link "[PERSON_NAME] Martins" at bounding box center [630, 504] width 139 height 16
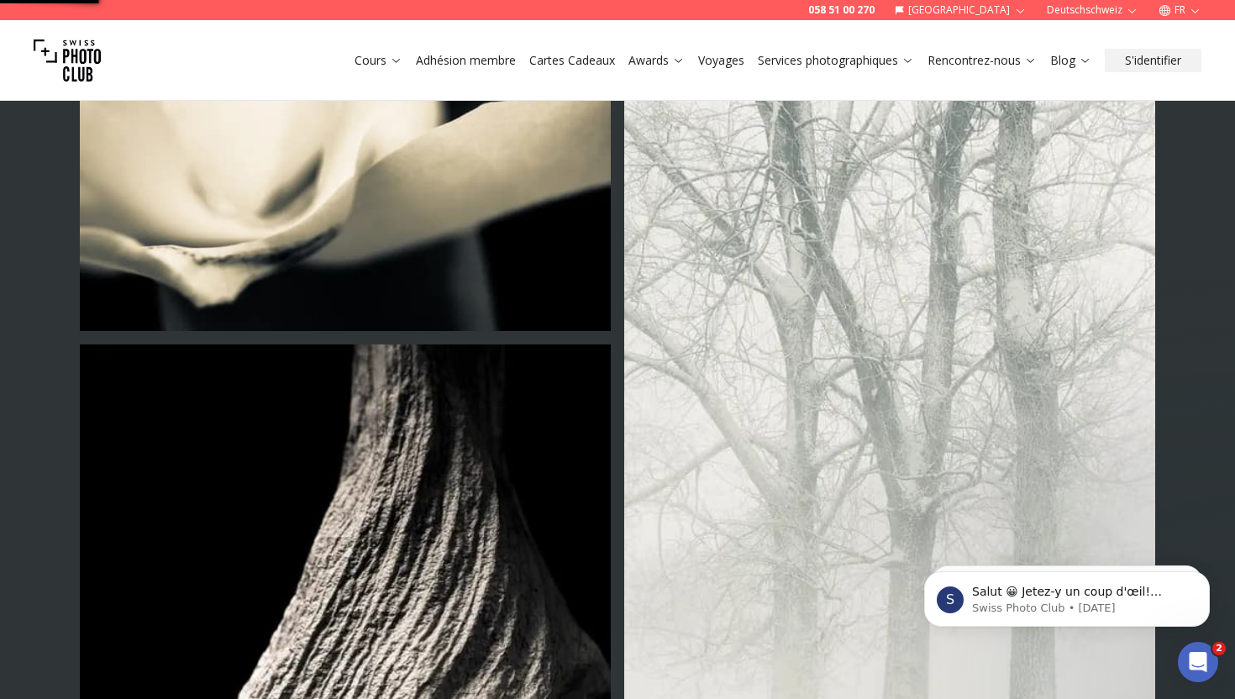
scroll to position [865, 0]
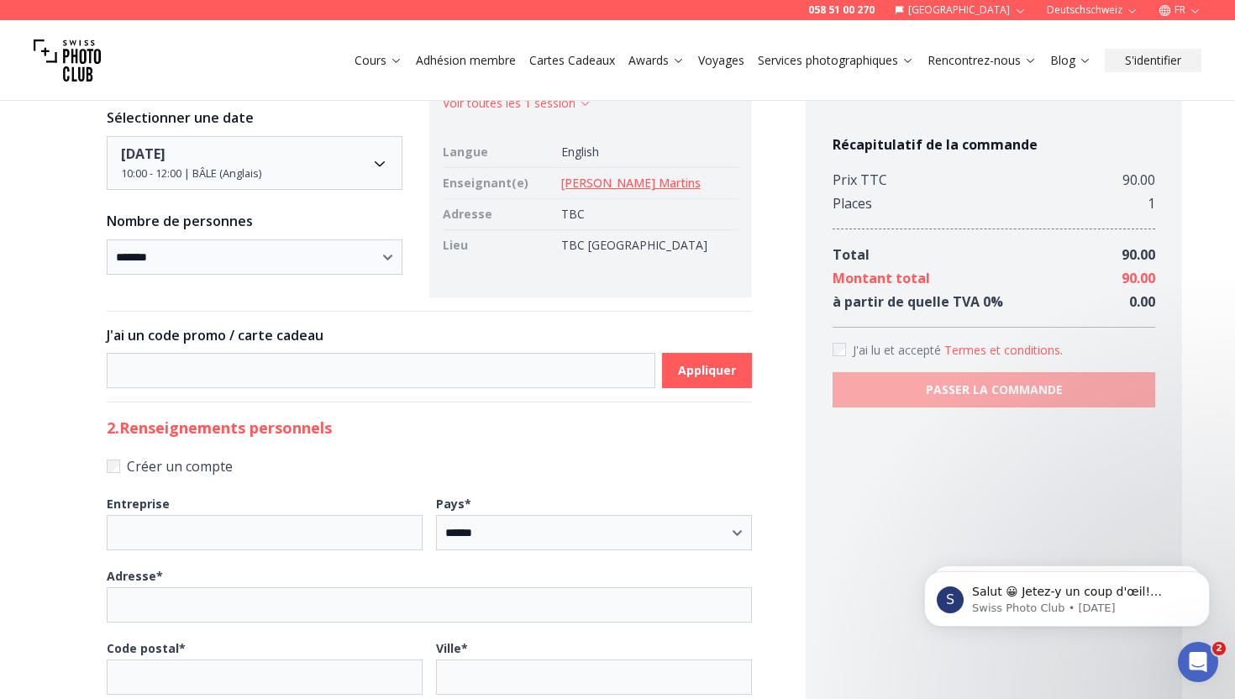
scroll to position [1226, 0]
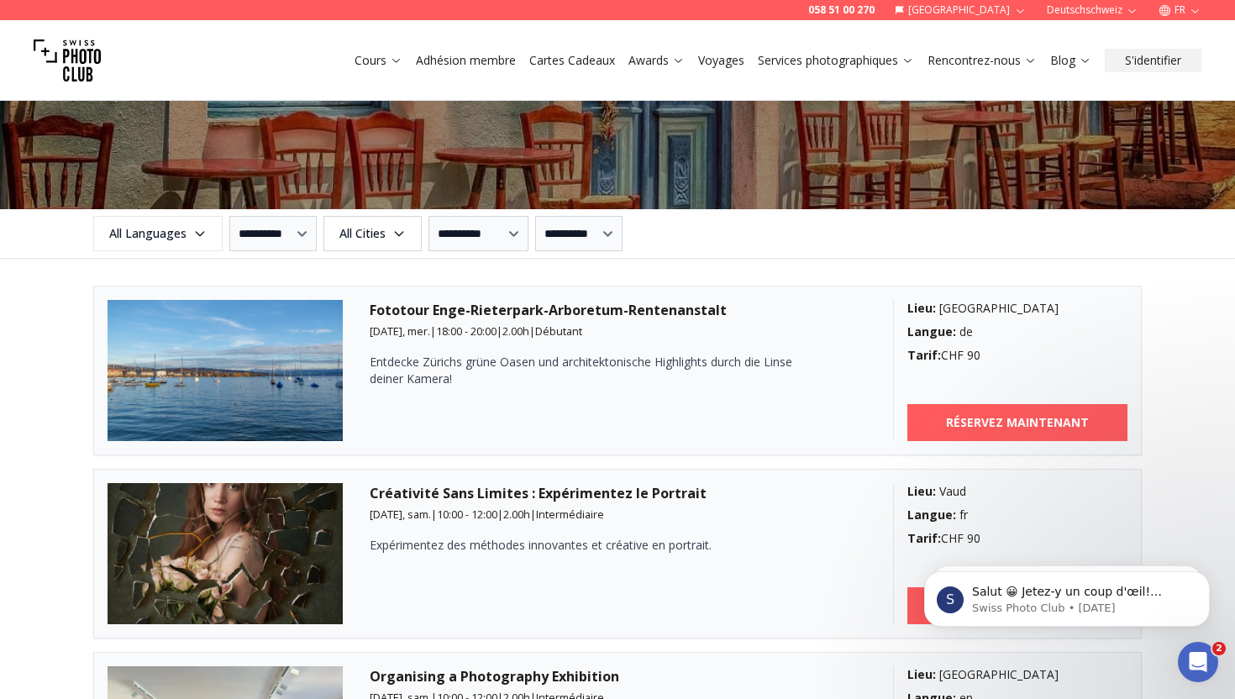
scroll to position [1977, 0]
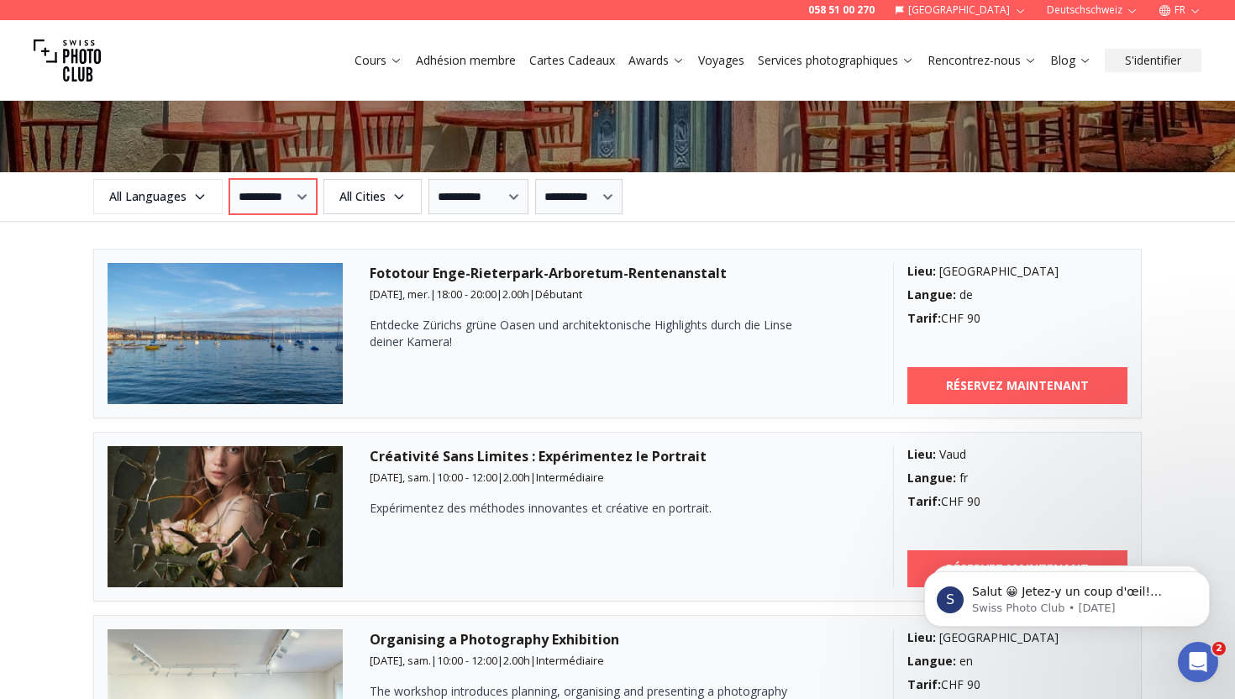
click at [317, 193] on select "**********" at bounding box center [272, 196] width 87 height 35
click at [406, 192] on icon "button" at bounding box center [398, 196] width 13 height 13
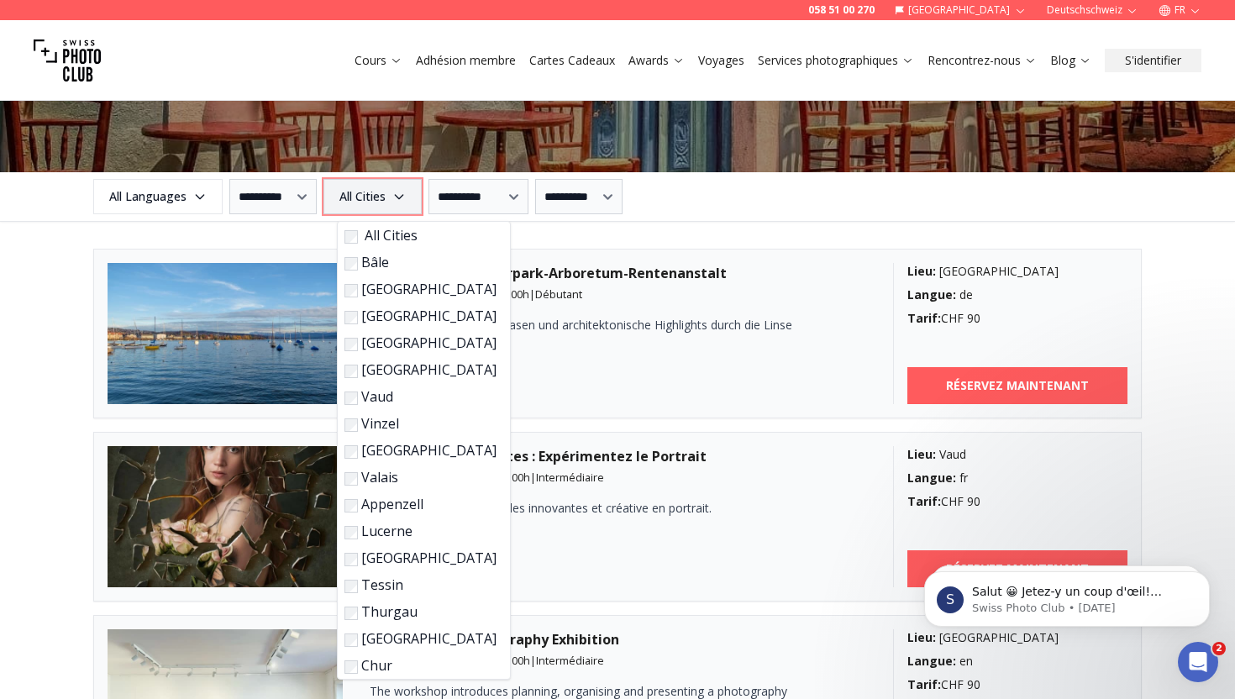
click at [406, 192] on icon "button" at bounding box center [398, 196] width 13 height 13
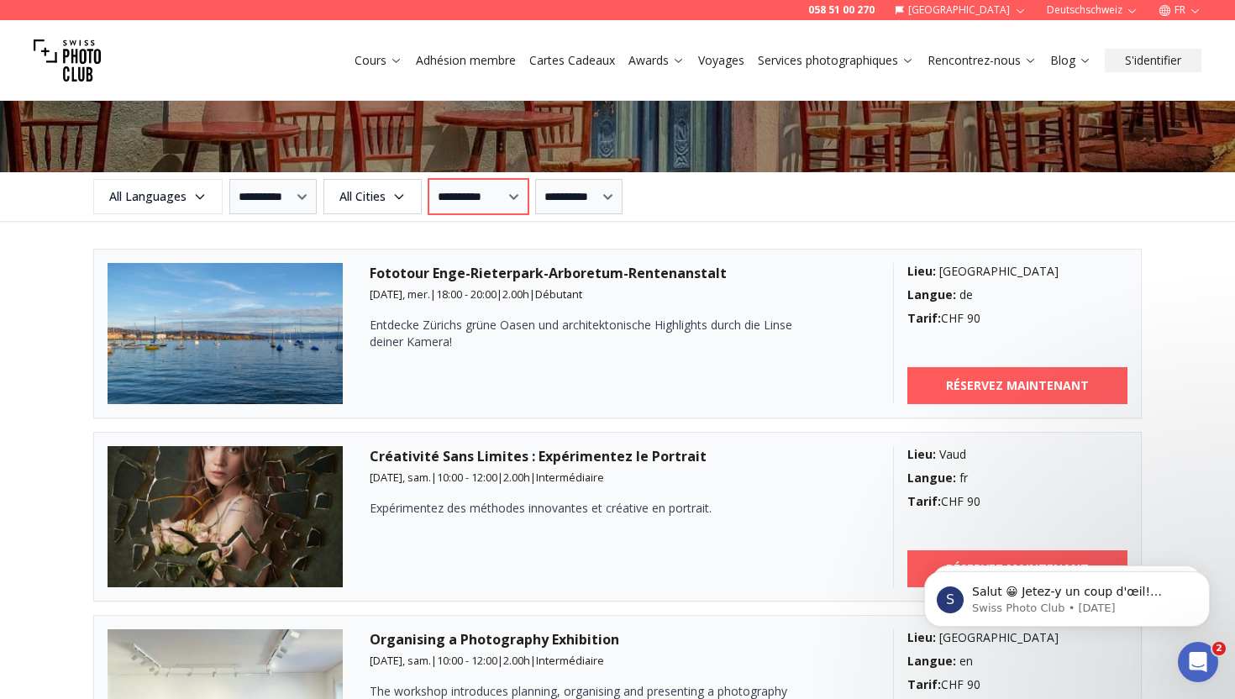
click at [454, 192] on select "**********" at bounding box center [479, 196] width 100 height 35
select select "*"
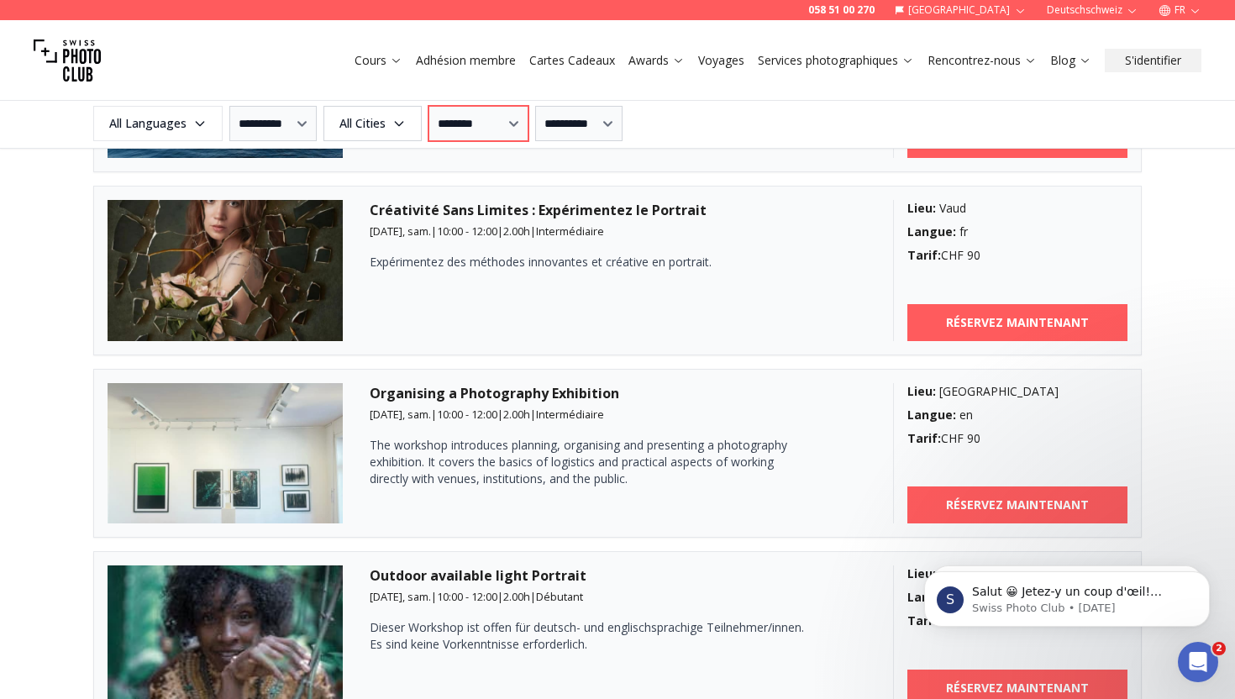
scroll to position [2227, 0]
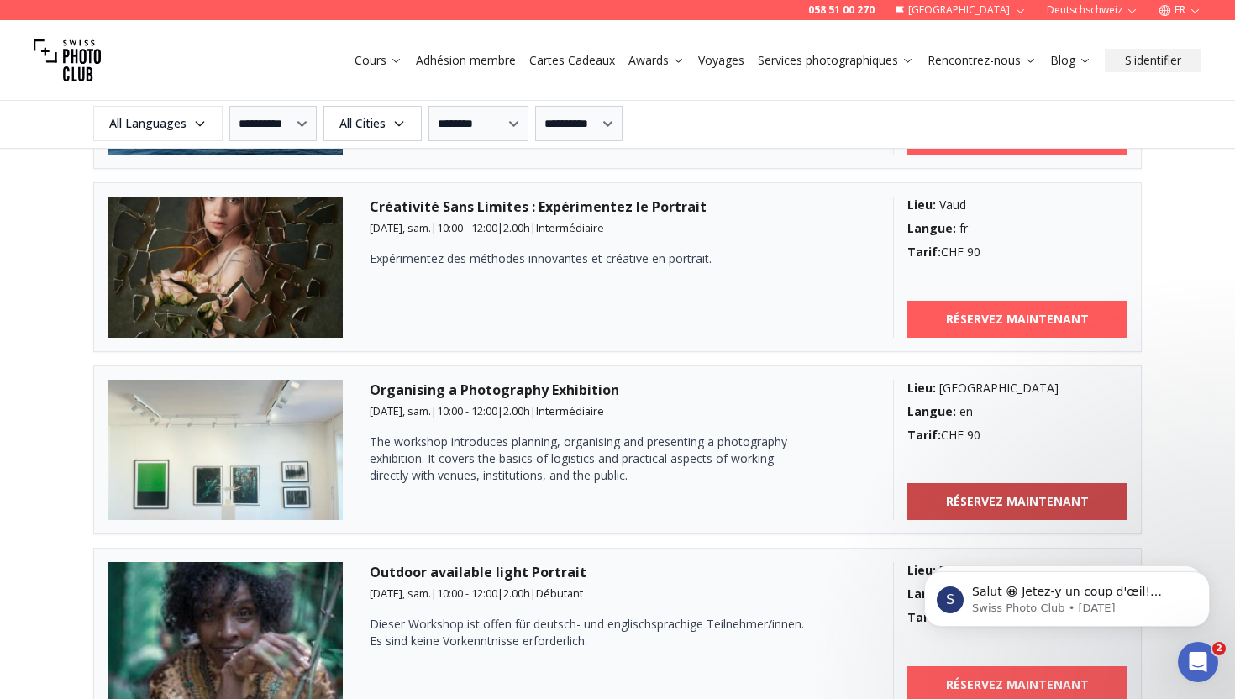
click at [1007, 486] on link "RÉSERVEZ MAINTENANT" at bounding box center [1017, 501] width 221 height 37
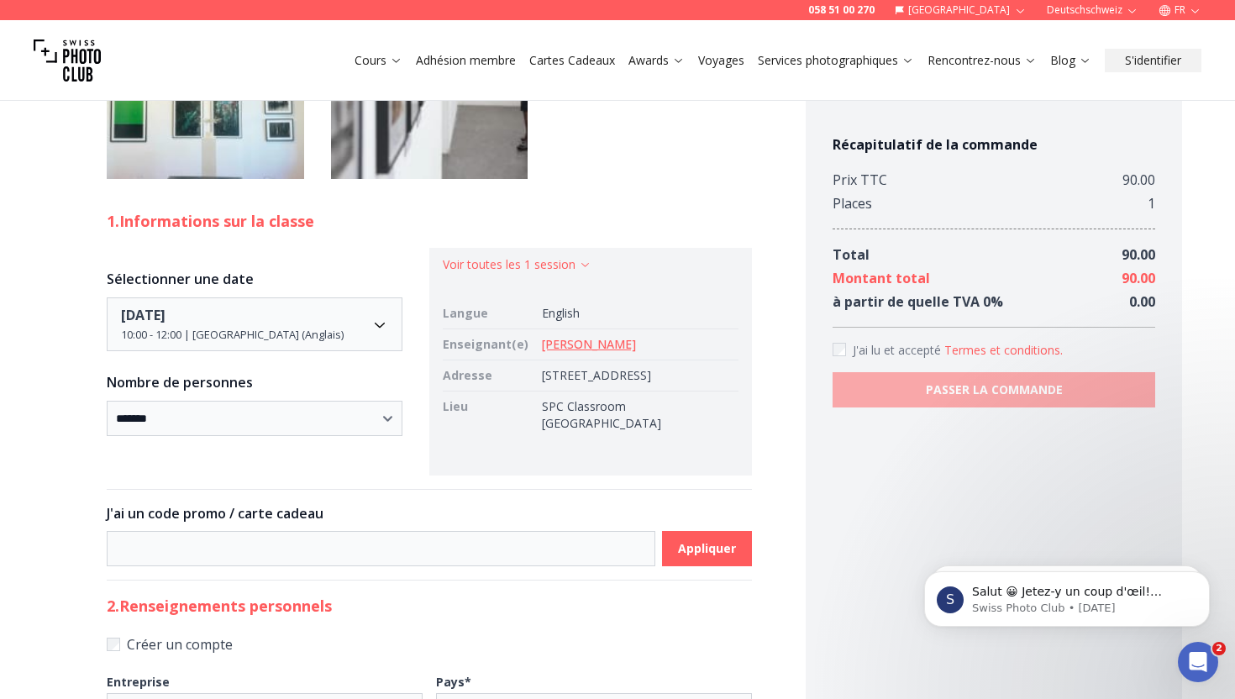
scroll to position [1624, 0]
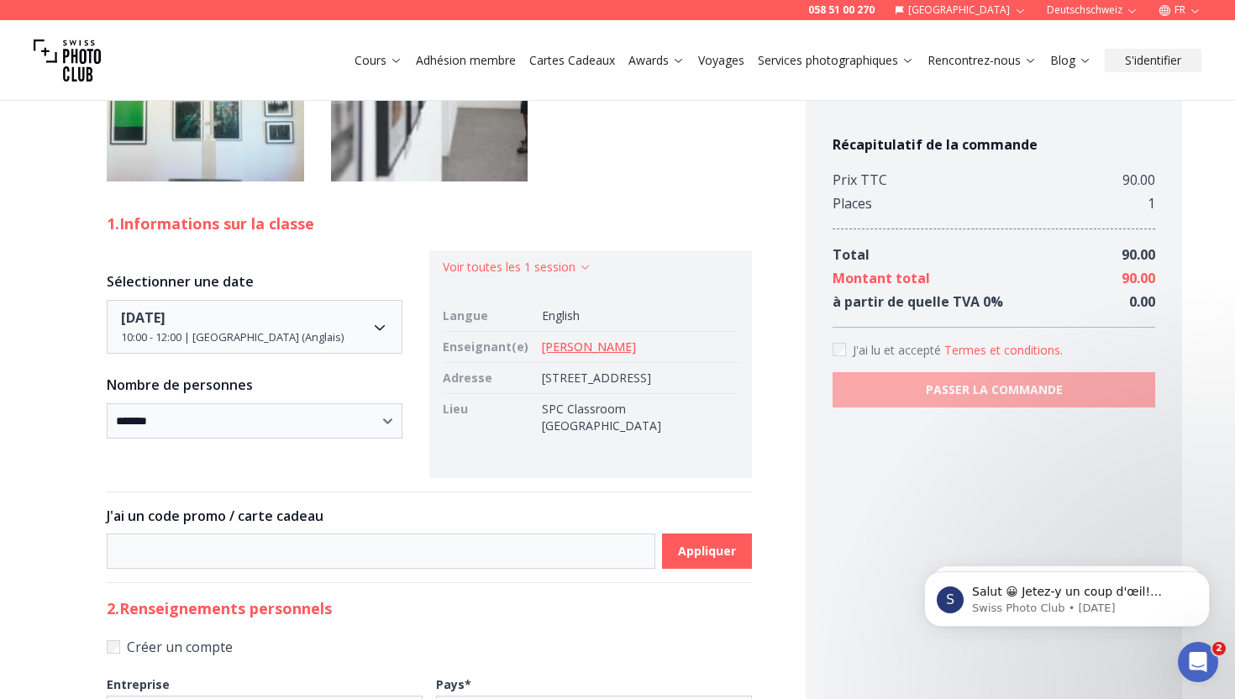
click at [561, 339] on link "[PERSON_NAME]" at bounding box center [589, 347] width 94 height 16
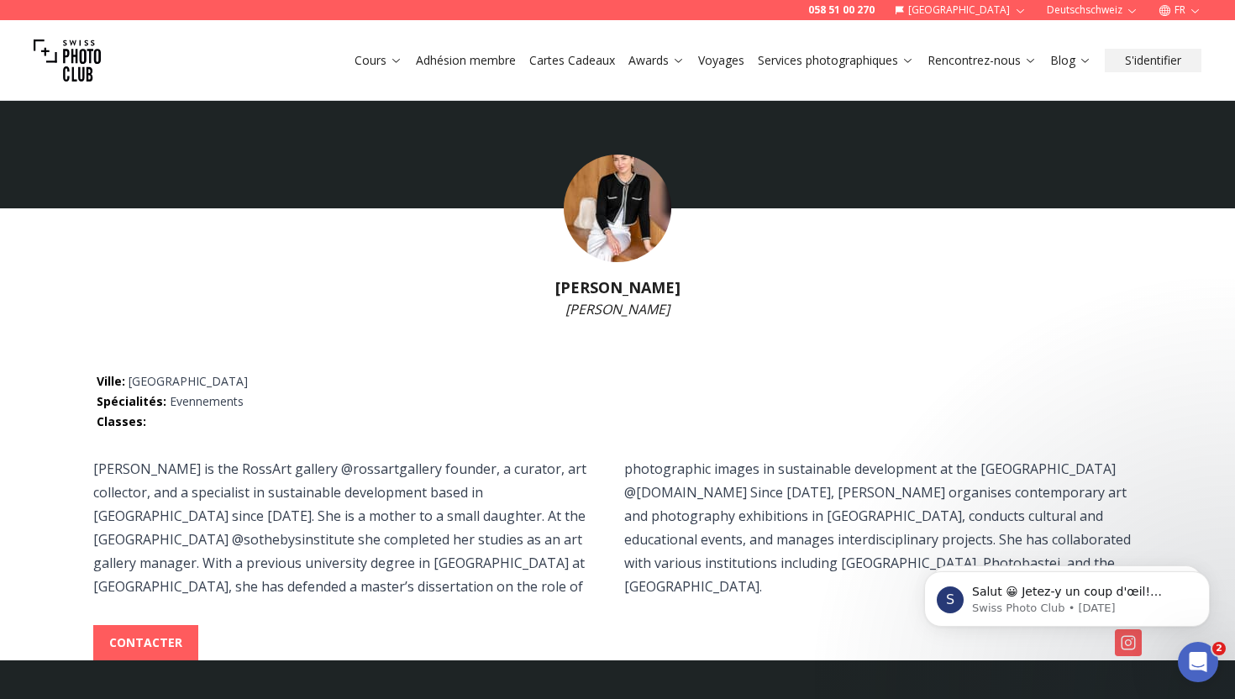
click at [597, 219] on img at bounding box center [618, 209] width 108 height 108
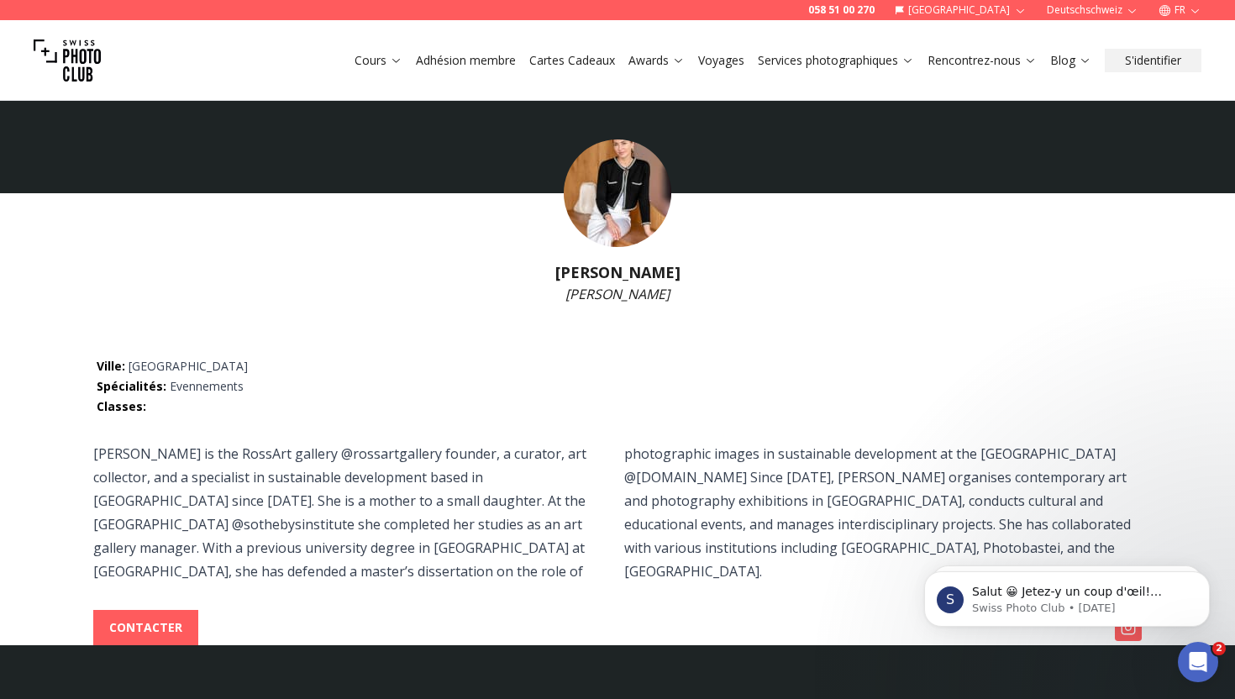
scroll to position [5, 0]
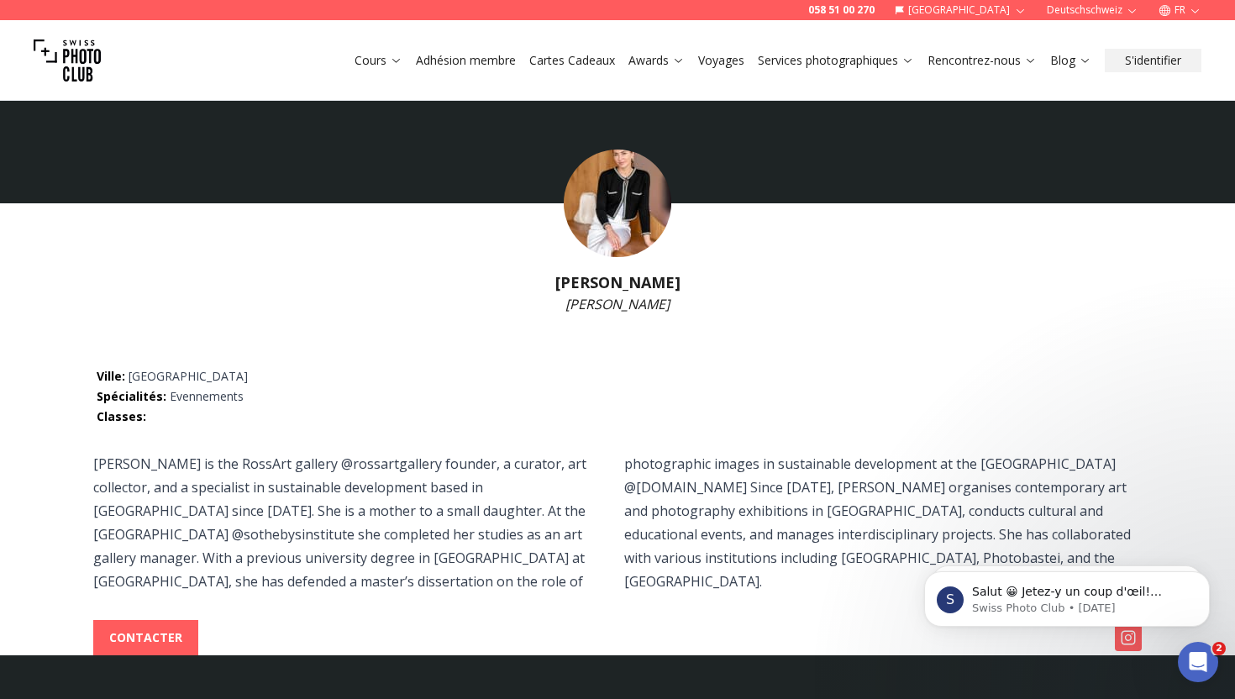
drag, startPoint x: 552, startPoint y: 281, endPoint x: 688, endPoint y: 281, distance: 136.1
click at [688, 281] on h1 "[PERSON_NAME]" at bounding box center [617, 283] width 1235 height 24
copy h1 "[PERSON_NAME]"
click at [1006, 65] on link "Rencontrez-nous" at bounding box center [982, 60] width 109 height 17
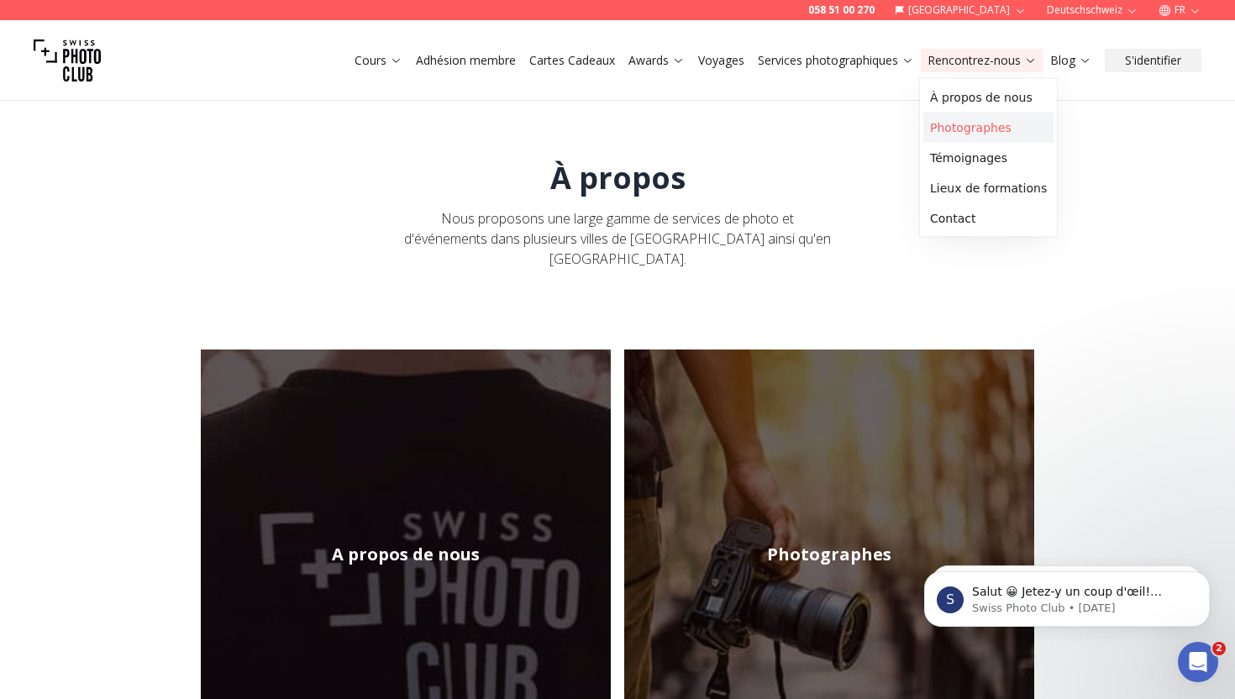
click at [975, 124] on link "Photographes" at bounding box center [988, 128] width 130 height 30
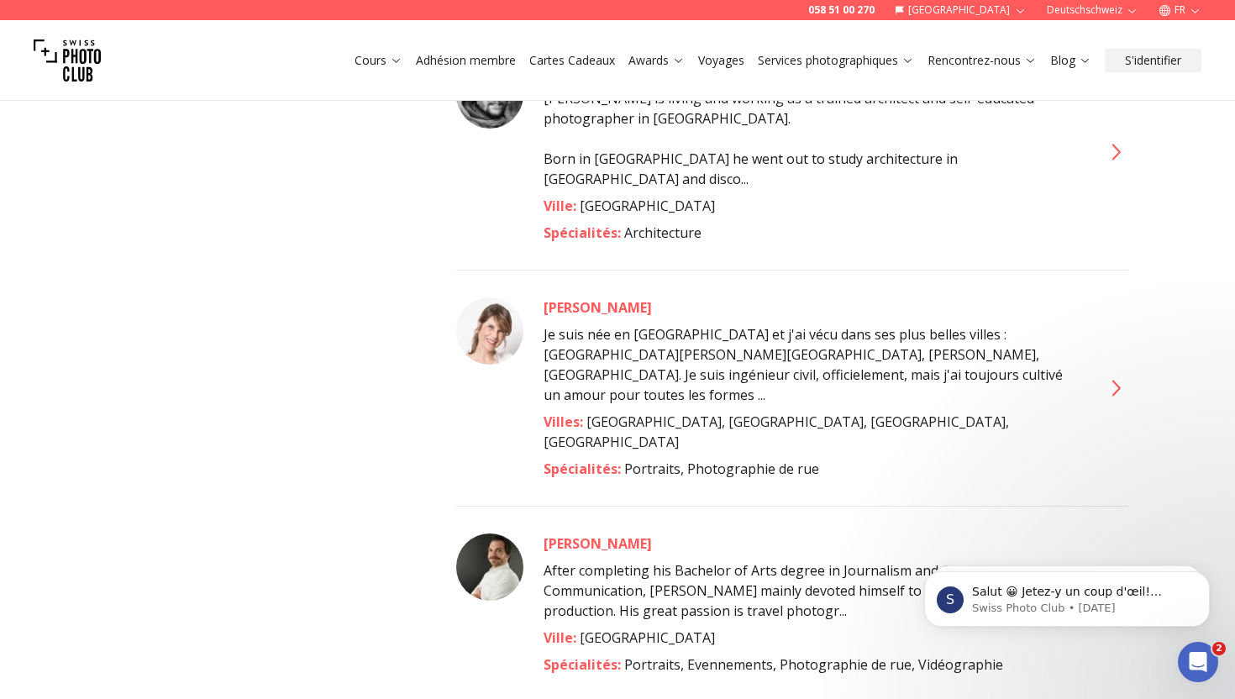
scroll to position [7926, 0]
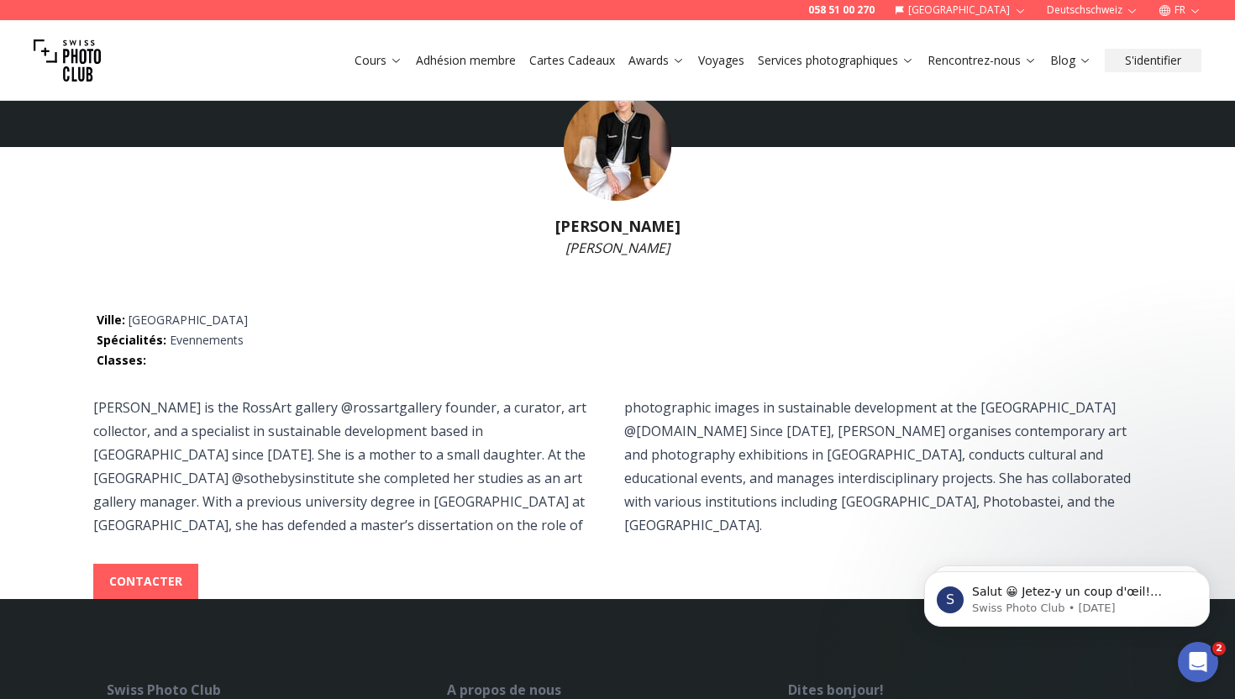
scroll to position [60, 0]
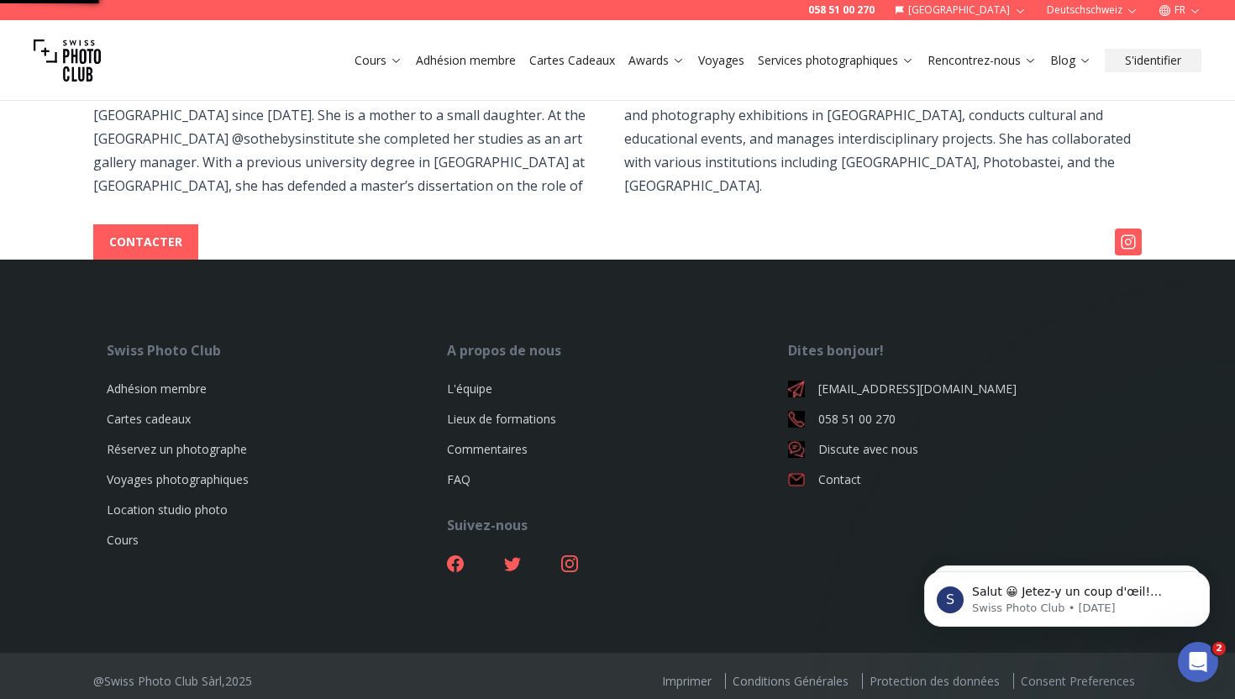
scroll to position [410, 0]
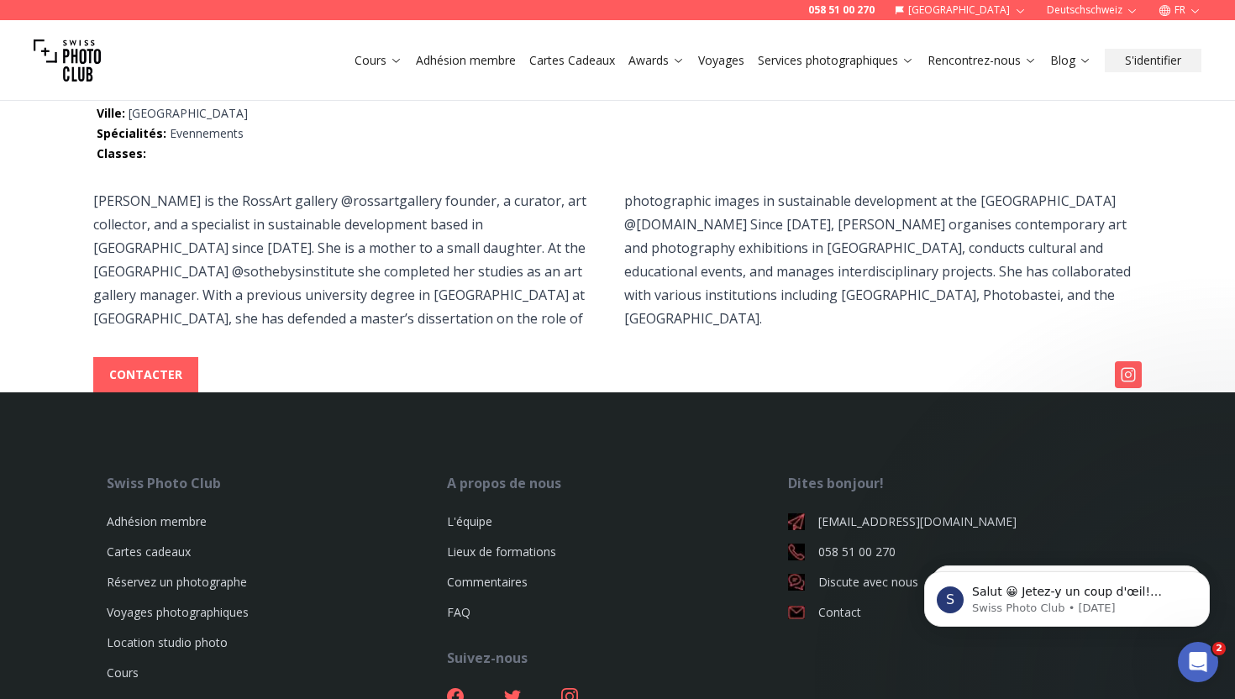
scroll to position [270, 0]
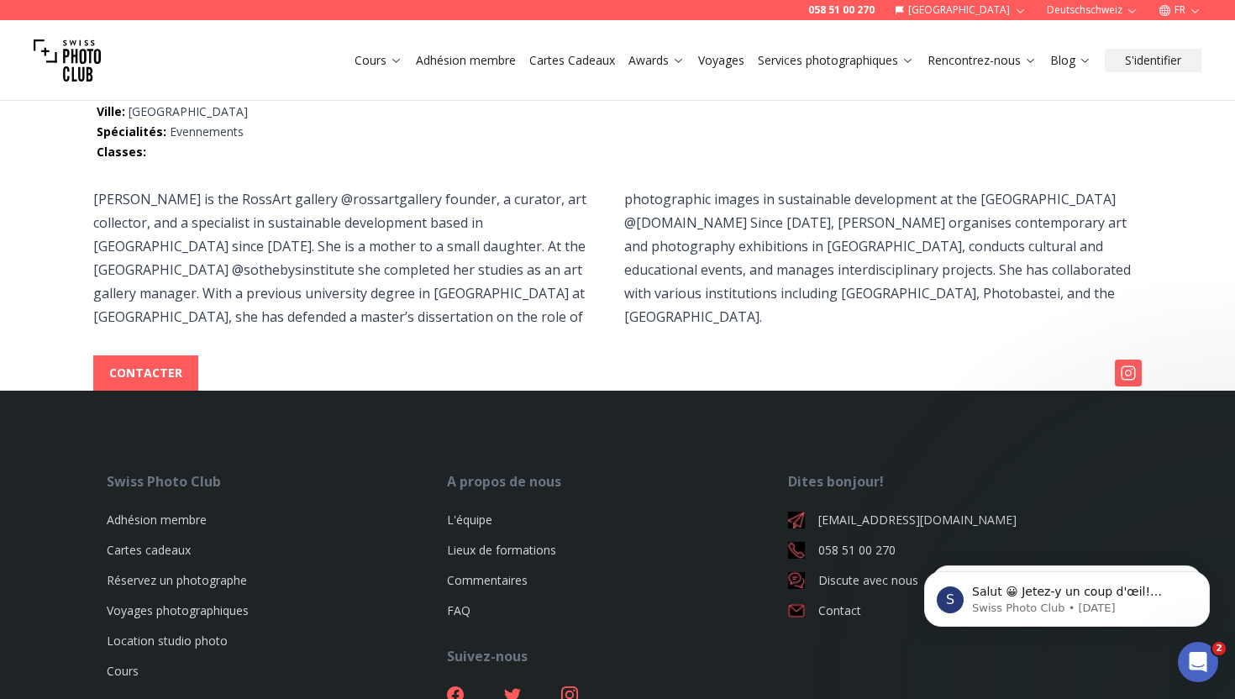
click at [1128, 383] on img at bounding box center [1128, 373] width 27 height 27
